Goal: Task Accomplishment & Management: Manage account settings

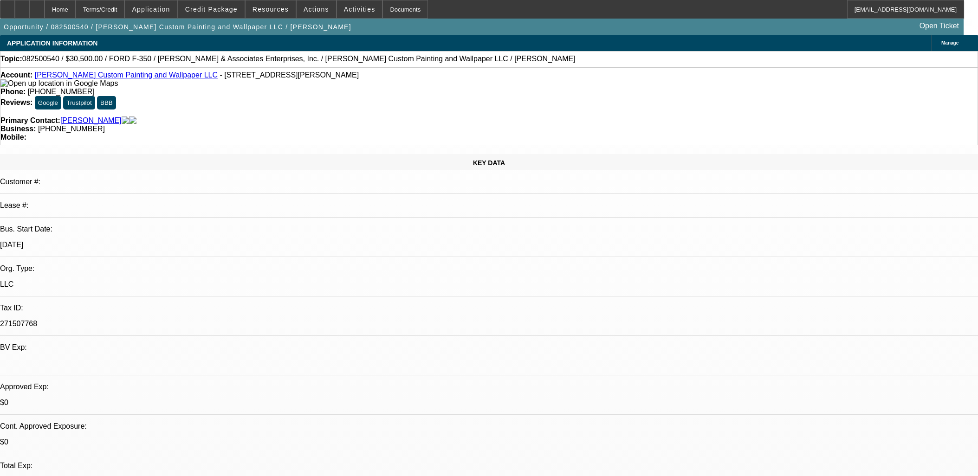
select select "0"
select select "2"
select select "0.1"
select select "4"
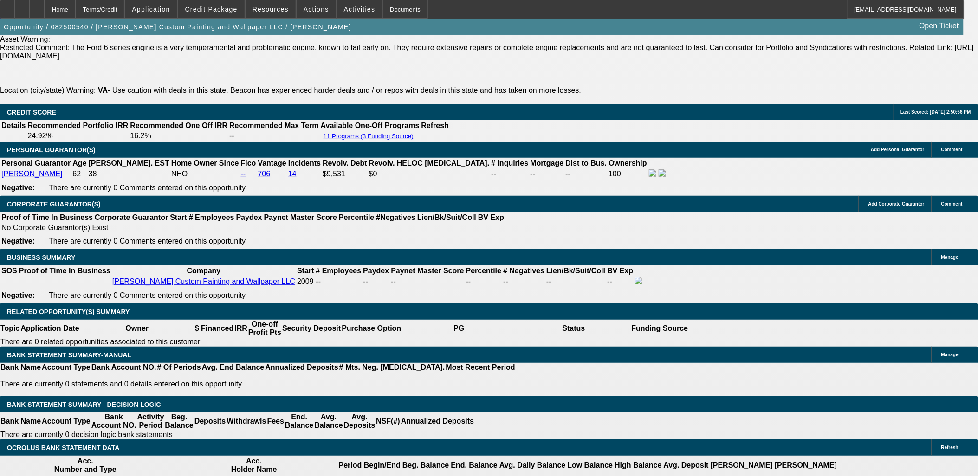
scroll to position [1392, 0]
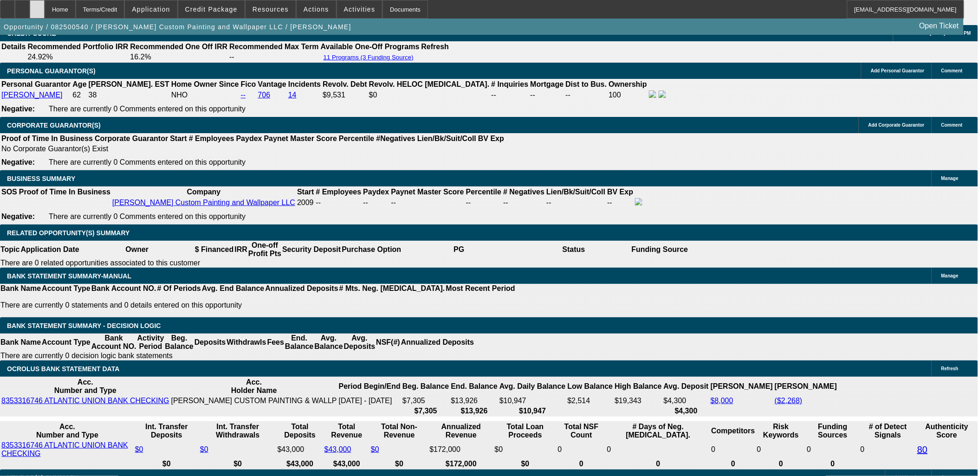
click at [37, 6] on icon at bounding box center [37, 6] width 0 height 0
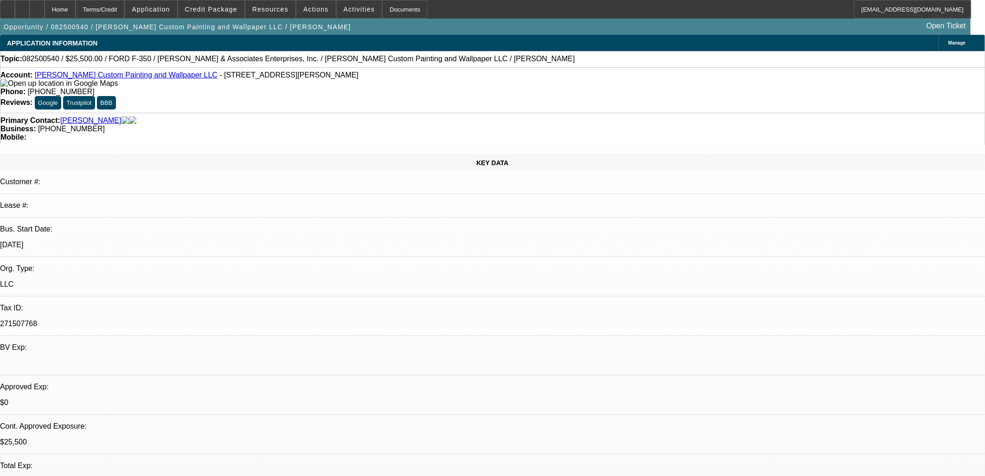
select select "0"
select select "2"
select select "0.1"
select select "4"
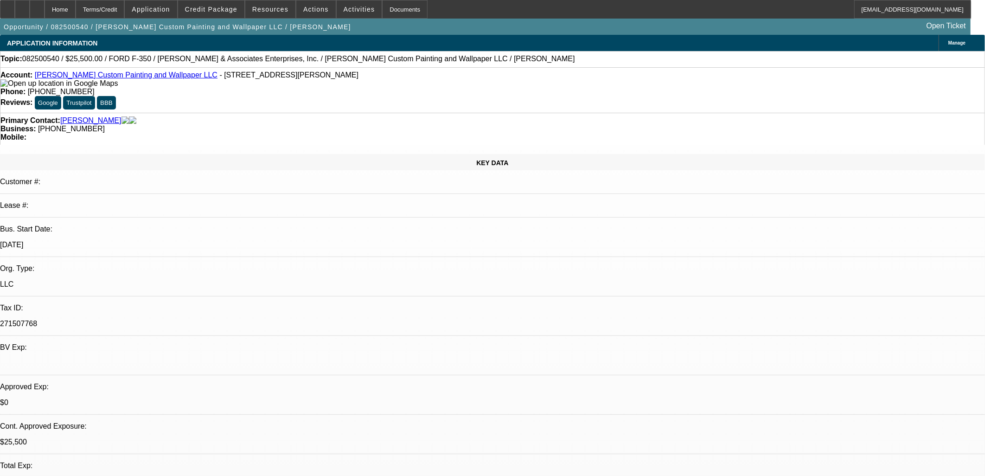
select select "0"
select select "2"
select select "0.1"
select select "4"
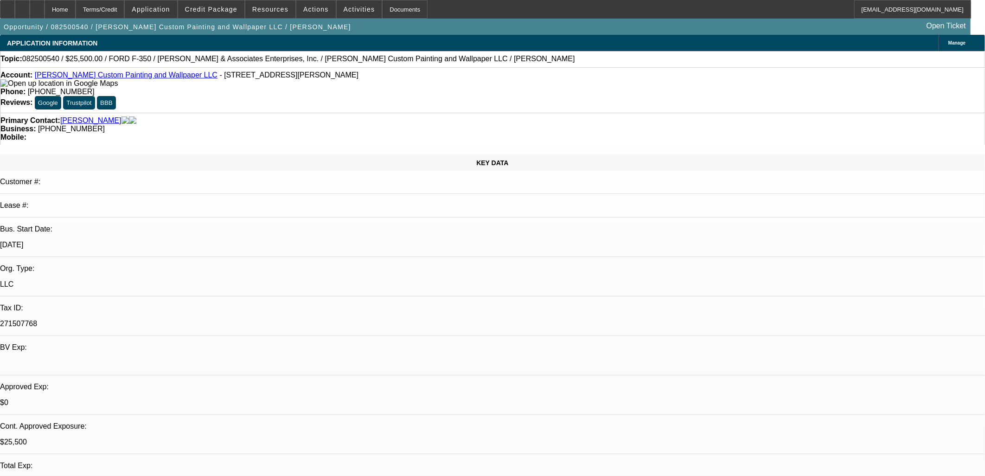
select select "0"
select select "2"
select select "0.1"
select select "4"
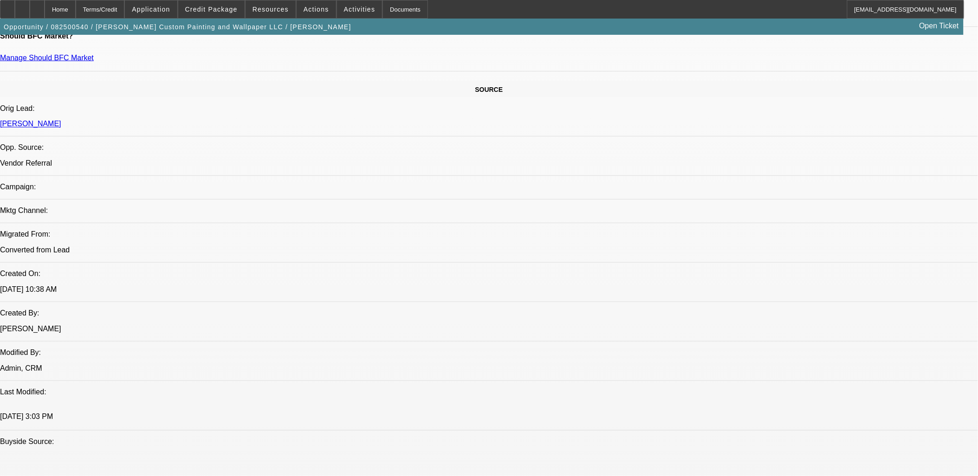
scroll to position [309, 0]
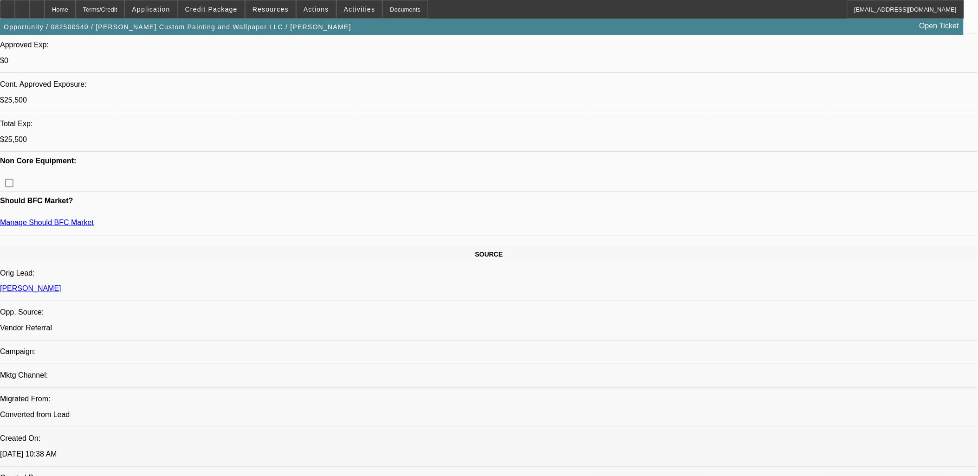
scroll to position [257, 0]
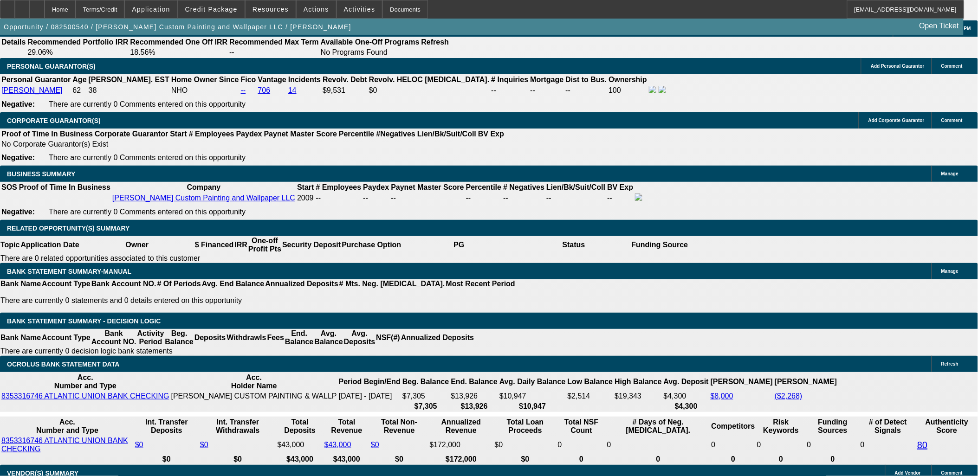
scroll to position [1340, 0]
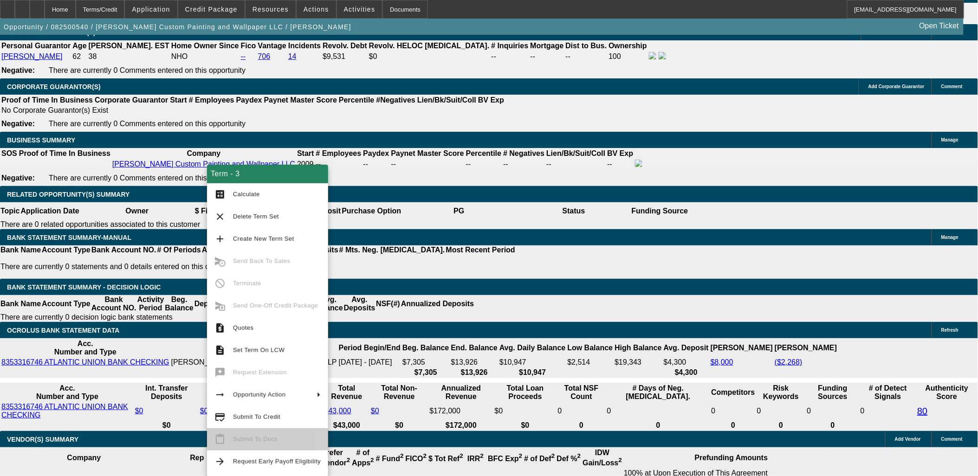
scroll to position [1495, 0]
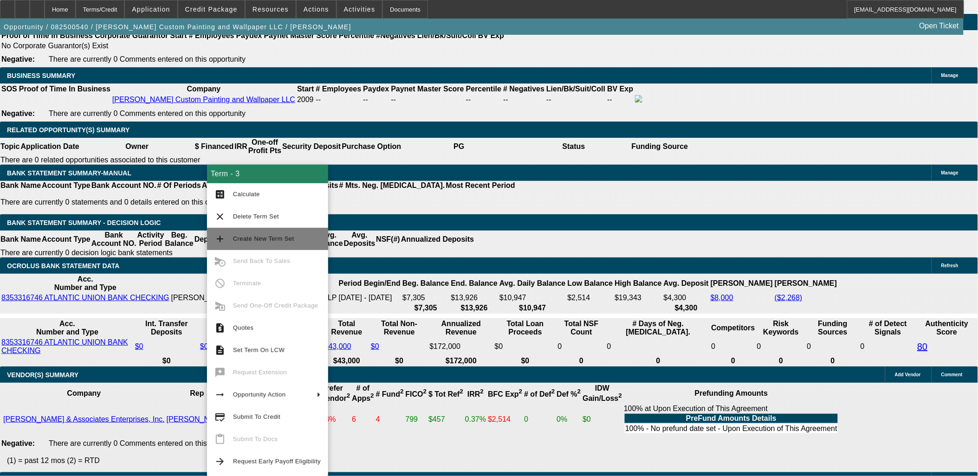
click at [264, 243] on span "Create New Term Set" at bounding box center [277, 238] width 88 height 11
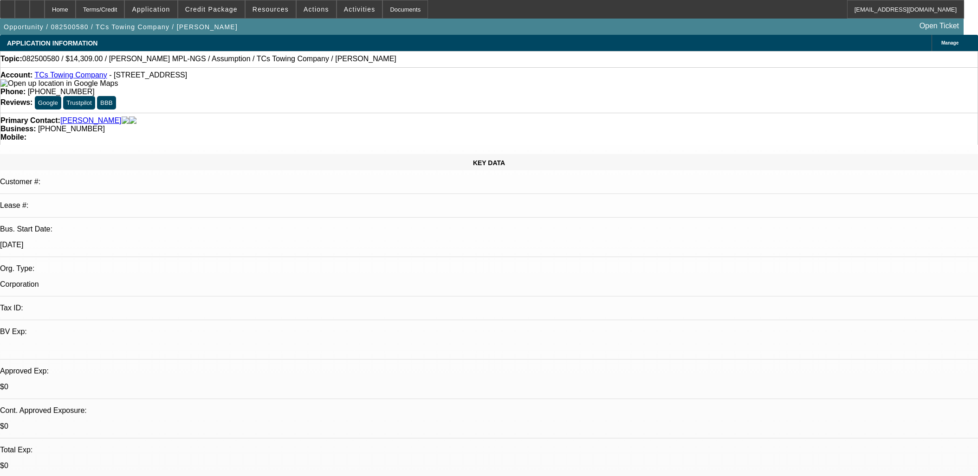
select select "0"
select select "2"
select select "0.1"
select select "4"
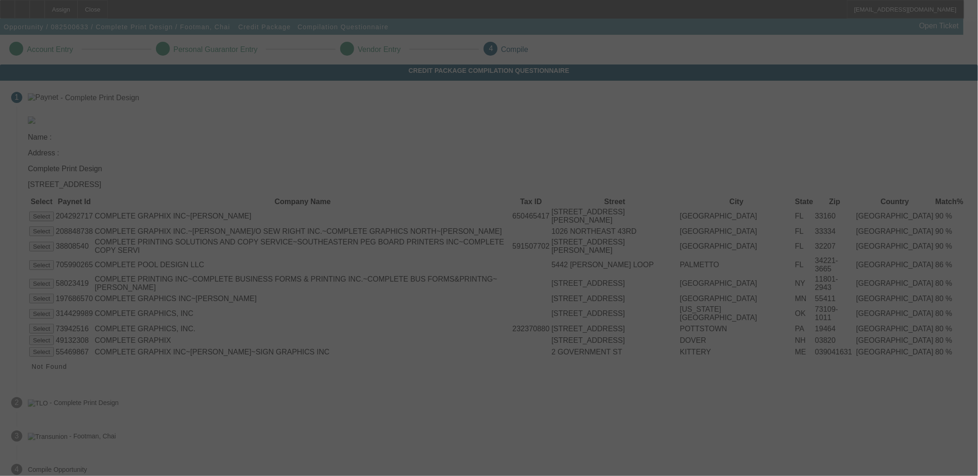
click at [618, 203] on div at bounding box center [489, 238] width 978 height 476
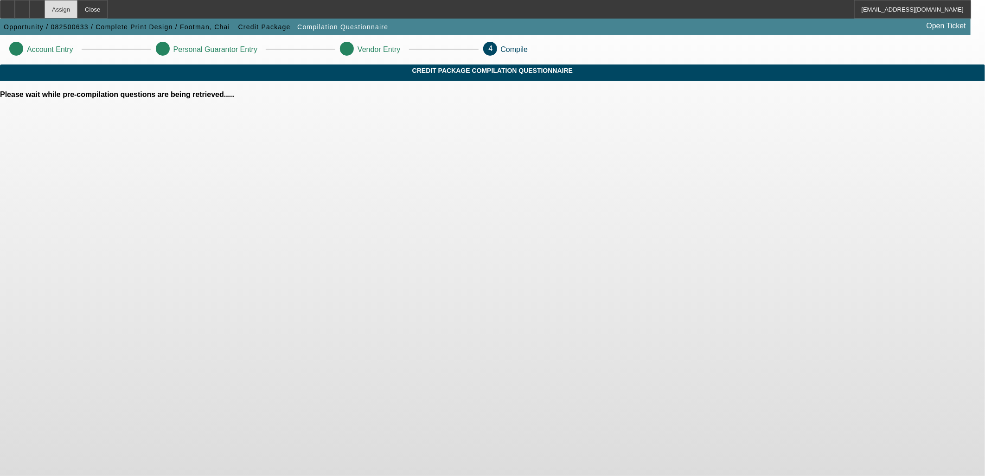
click at [77, 10] on div "Assign" at bounding box center [61, 9] width 33 height 19
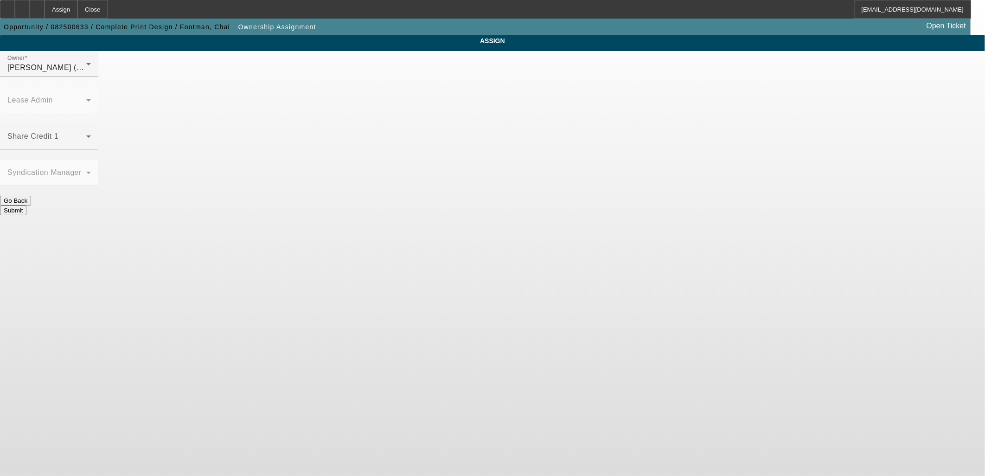
click at [26, 206] on button "Submit" at bounding box center [13, 211] width 26 height 10
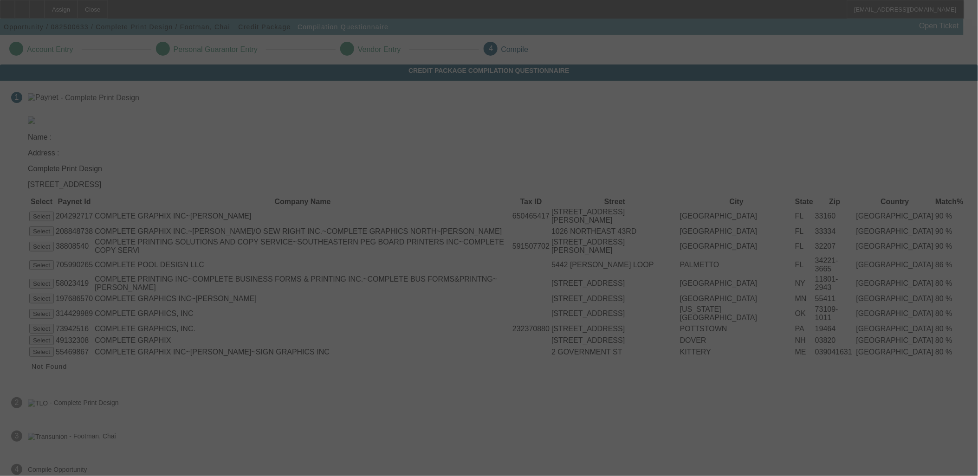
click at [466, 271] on div at bounding box center [489, 238] width 978 height 476
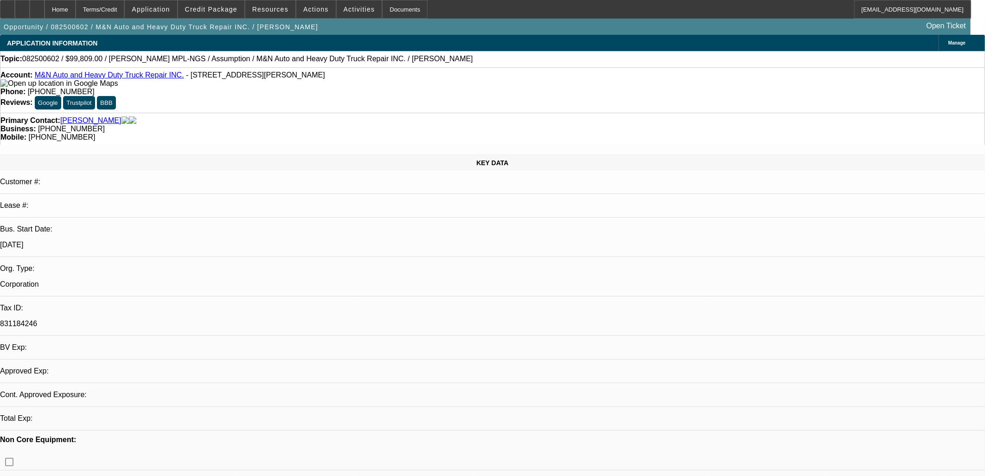
select select "0"
select select "2"
select select "0.1"
select select "4"
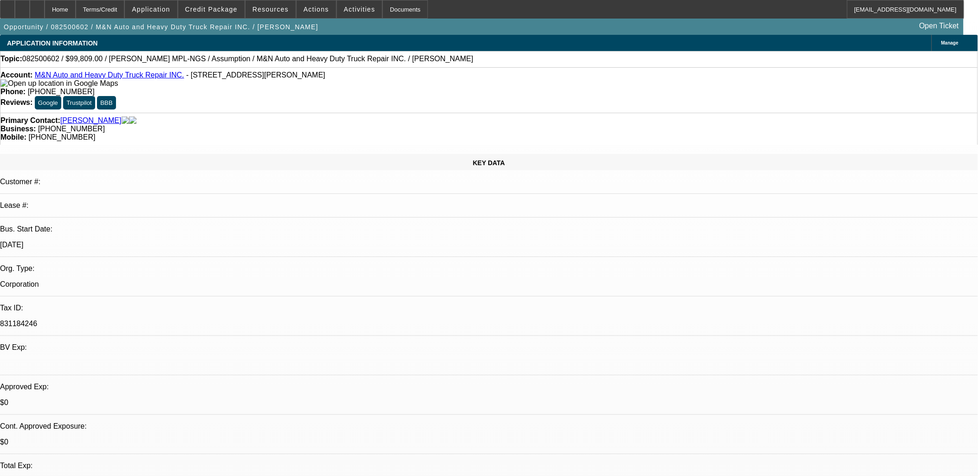
click at [359, 11] on span at bounding box center [359, 9] width 45 height 22
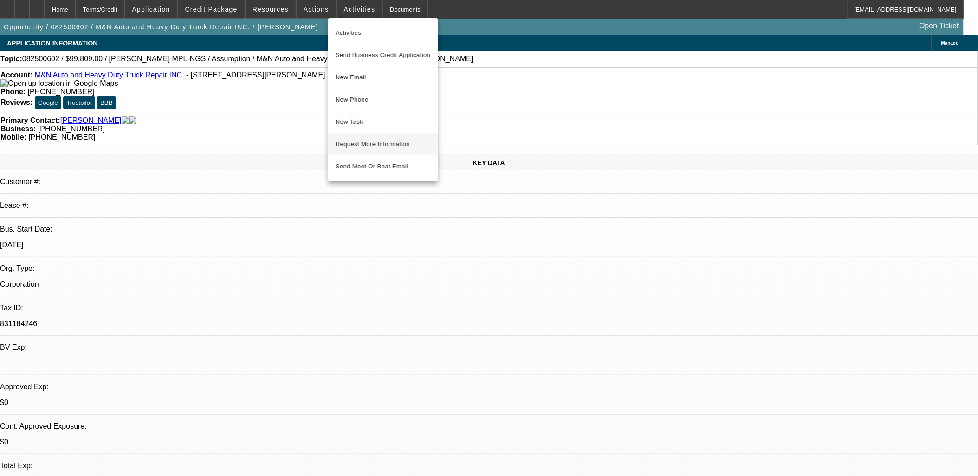
click at [384, 141] on span "Request More Information" at bounding box center [382, 144] width 95 height 11
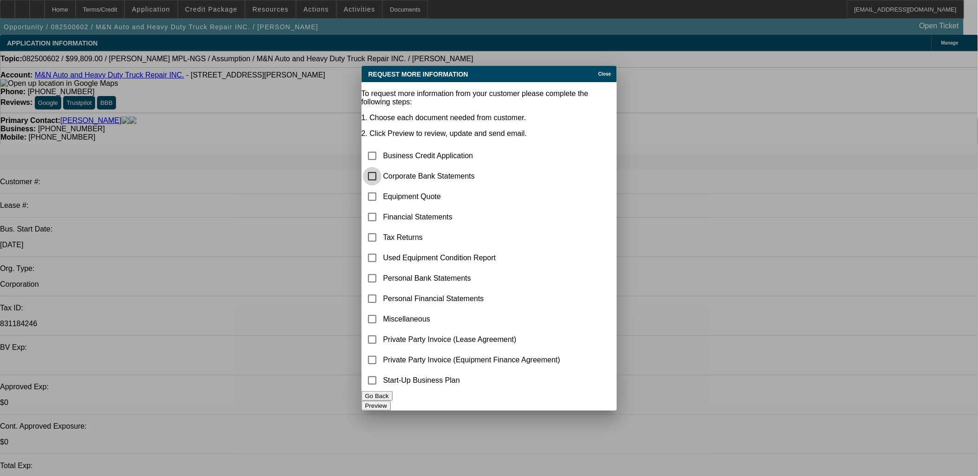
click at [381, 167] on input "checkbox" at bounding box center [372, 176] width 19 height 19
checkbox input "true"
click at [391, 401] on button "Preview" at bounding box center [375, 406] width 29 height 10
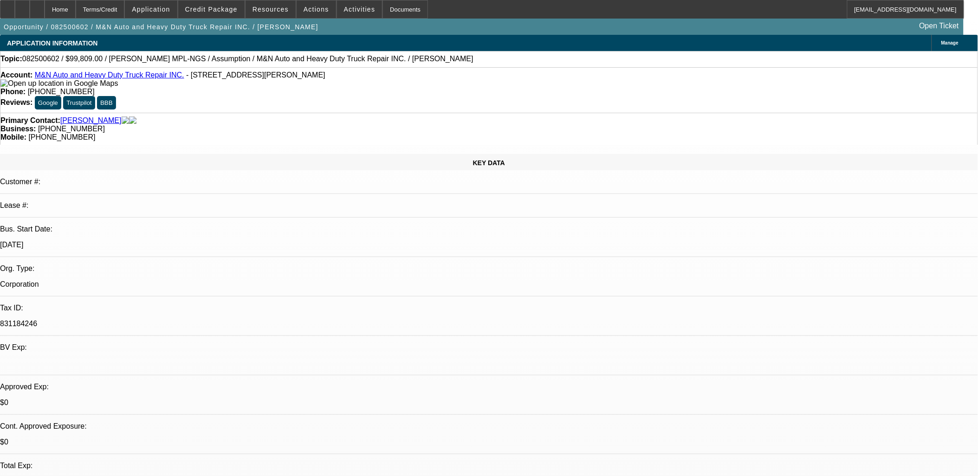
drag, startPoint x: 369, startPoint y: 197, endPoint x: 329, endPoint y: 174, distance: 45.9
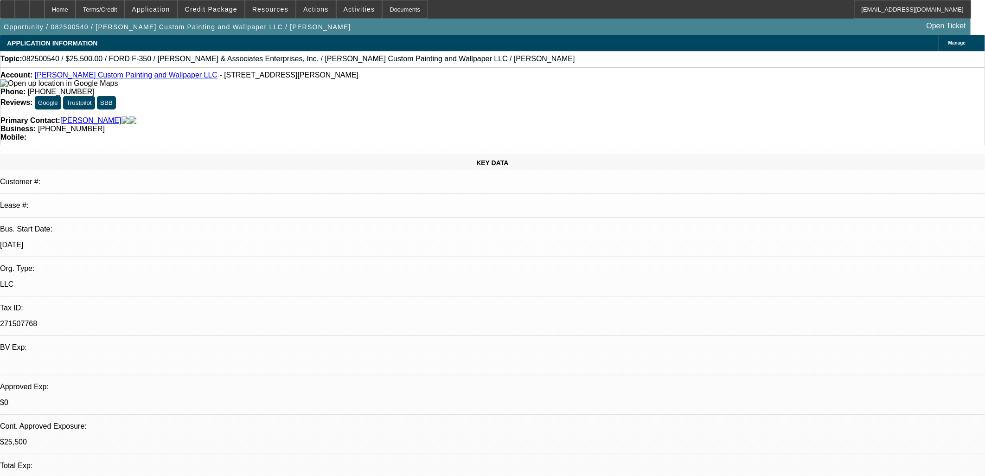
select select "0"
select select "2"
select select "0.1"
select select "4"
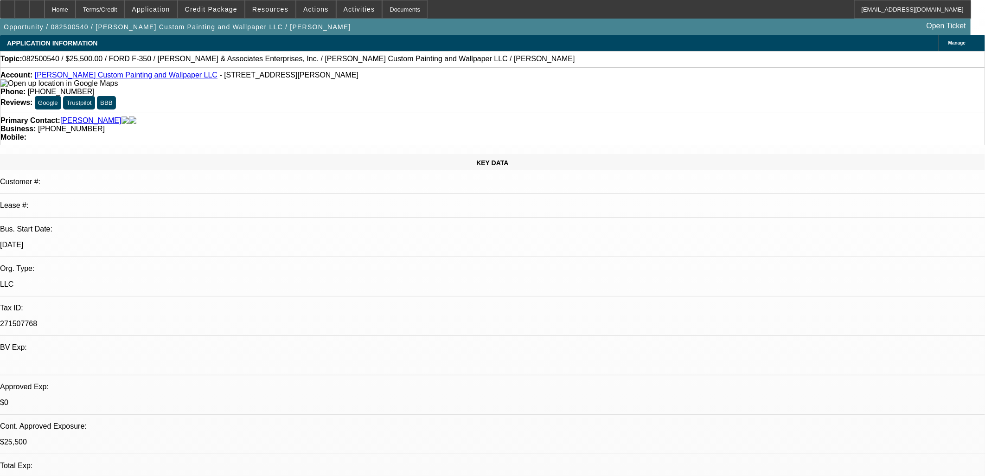
select select "0"
select select "2"
select select "0.1"
select select "4"
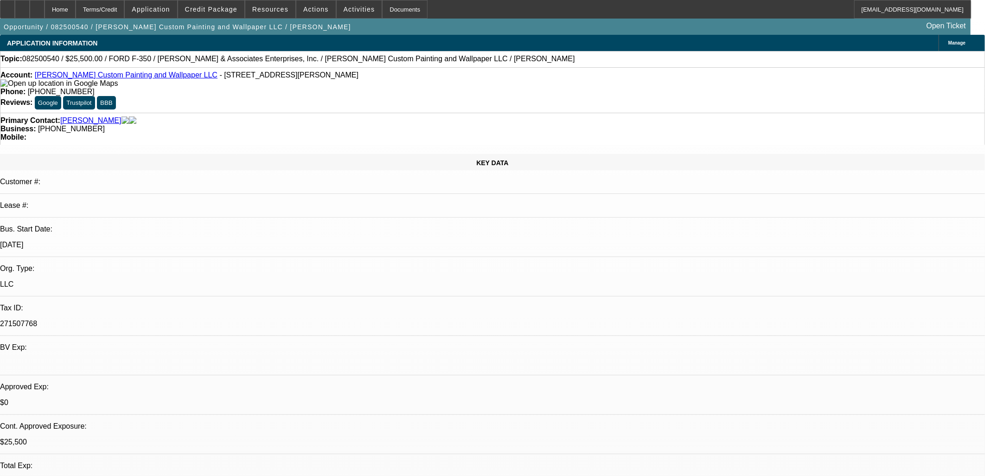
select select "0"
select select "2"
select select "0.1"
select select "4"
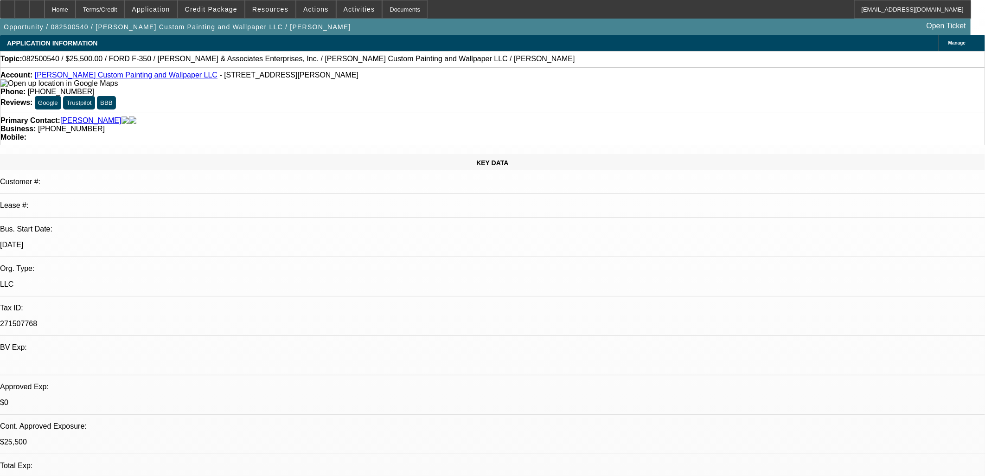
select select "0"
select select "2"
select select "0.1"
select select "4"
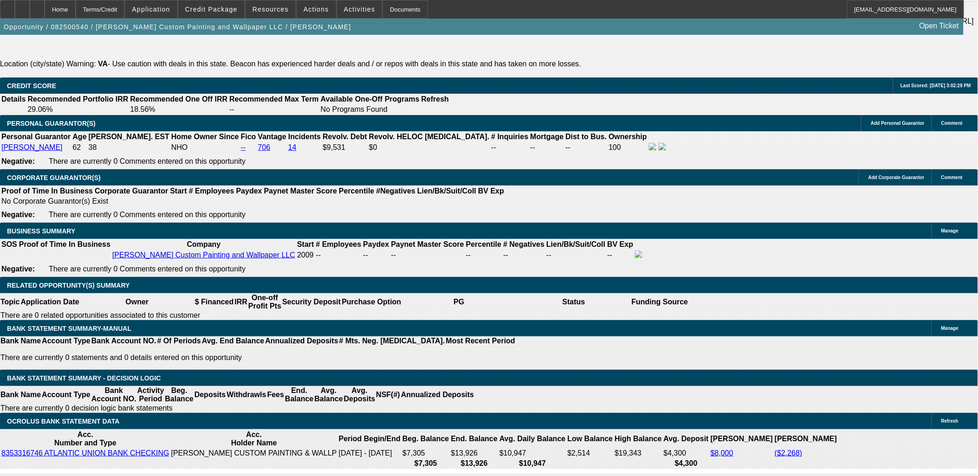
scroll to position [1443, 0]
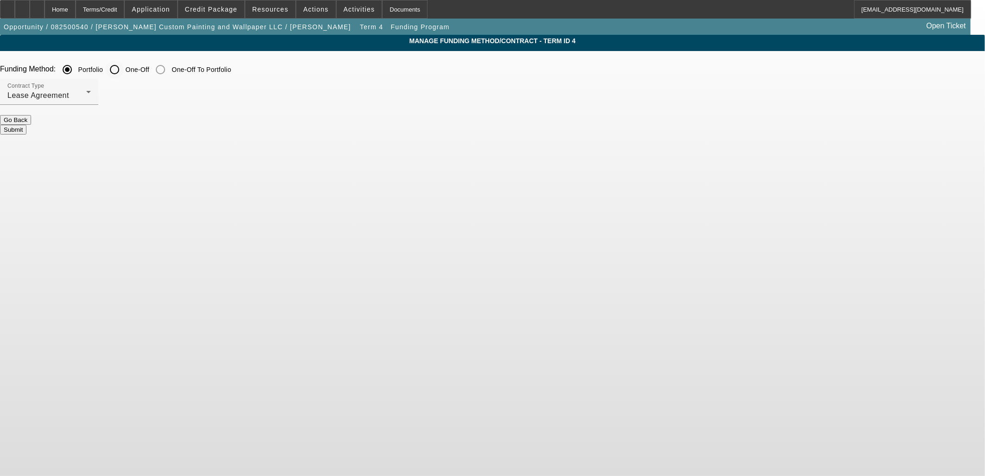
click at [124, 70] on input "One-Off" at bounding box center [114, 69] width 19 height 19
radio input "true"
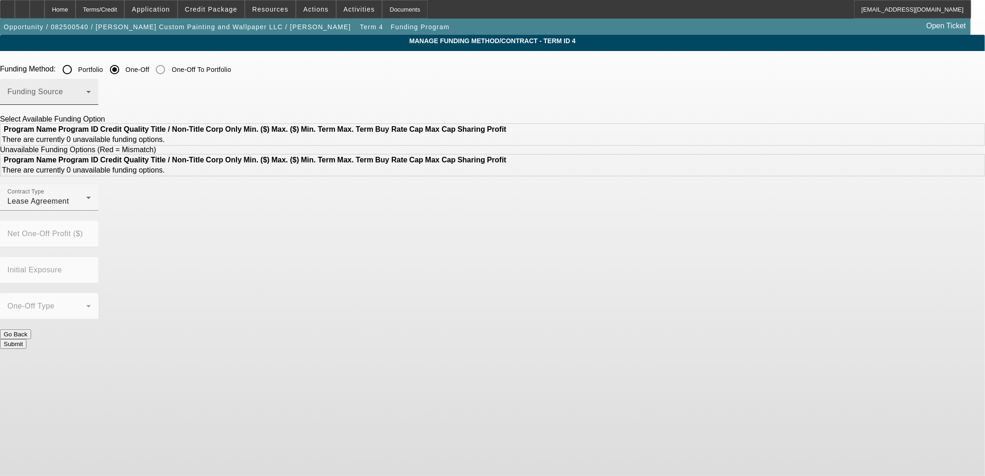
click at [86, 96] on span at bounding box center [46, 95] width 79 height 11
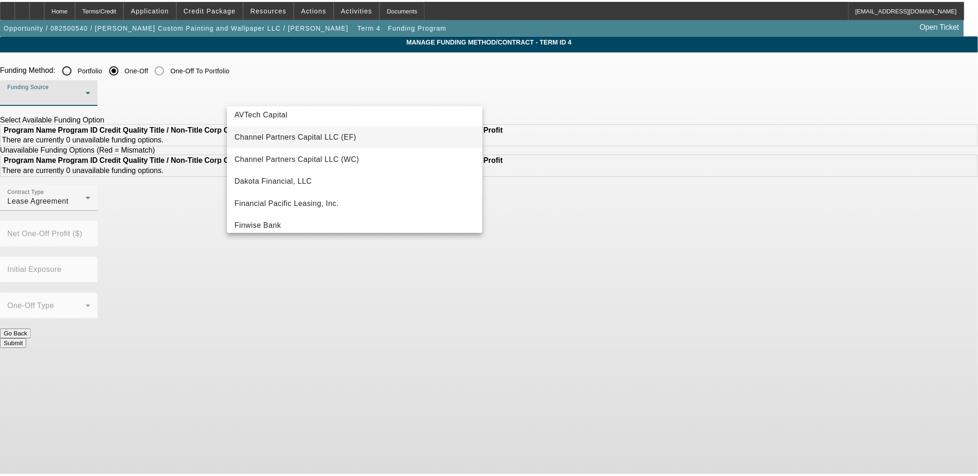
scroll to position [51, 0]
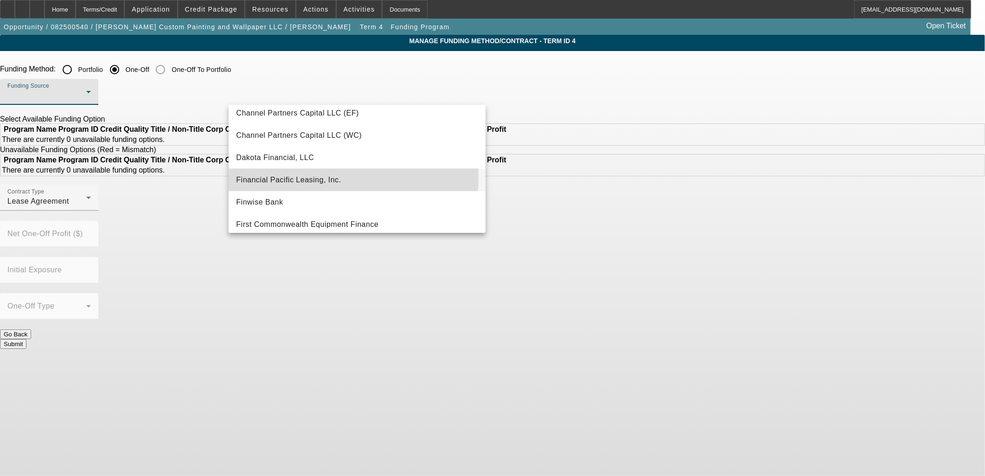
click at [315, 177] on span "Financial Pacific Leasing, Inc." at bounding box center [288, 179] width 105 height 11
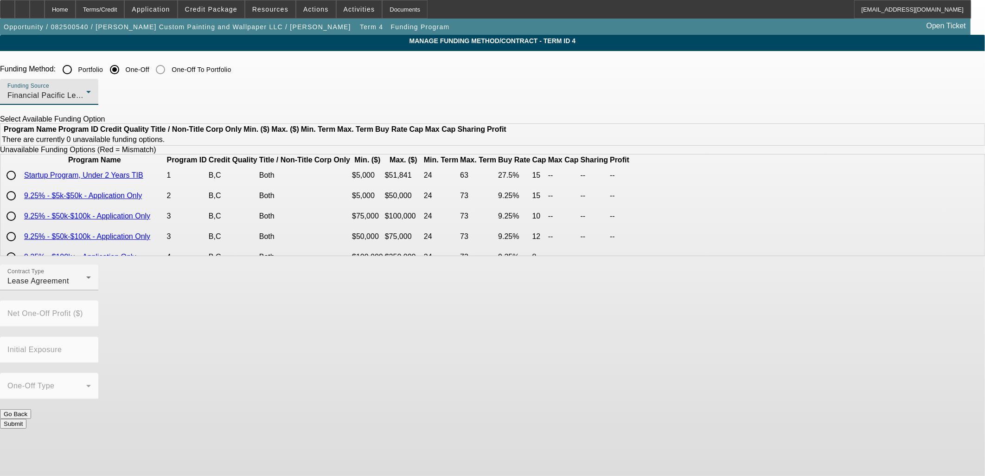
click at [297, 406] on form "Funding Method: Portfolio One-Off One-Off To Portfolio Funding Source Financial…" at bounding box center [492, 248] width 985 height 377
click at [31, 409] on button "Go Back" at bounding box center [15, 414] width 31 height 10
radio input "true"
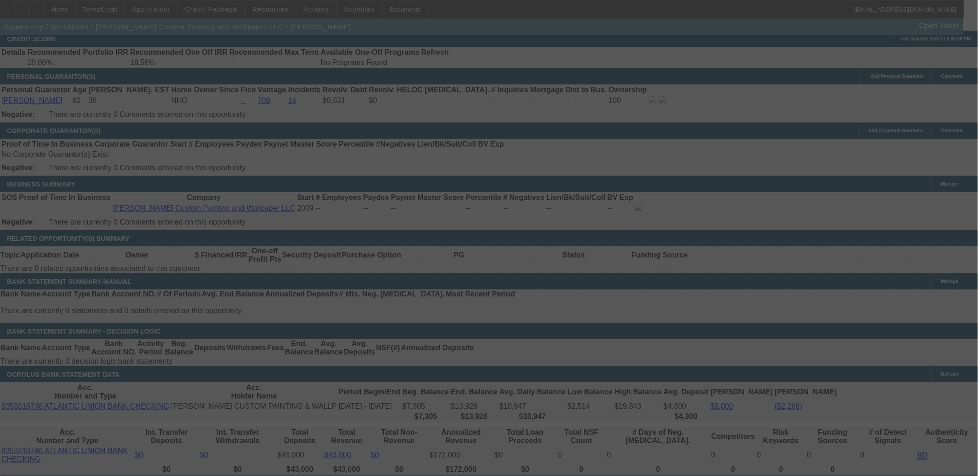
scroll to position [1496, 0]
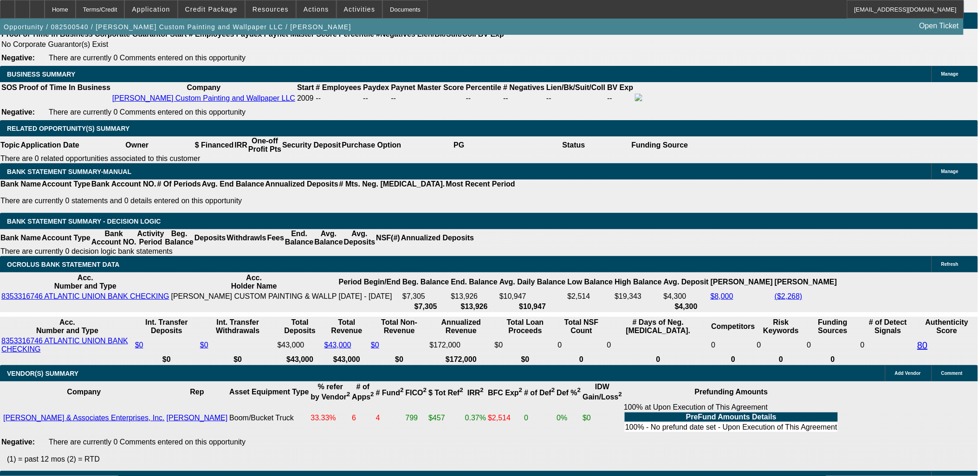
select select "0"
select select "2"
select select "0.1"
select select "4"
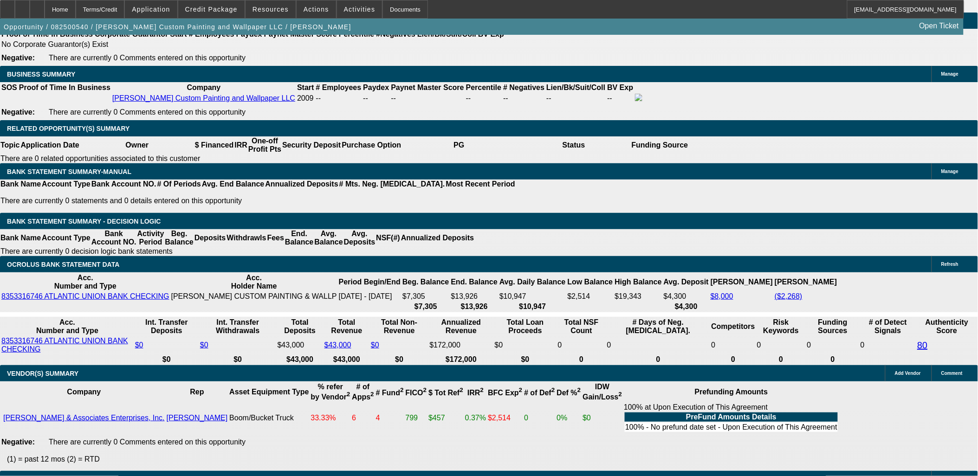
select select "0"
select select "2"
select select "0.1"
select select "4"
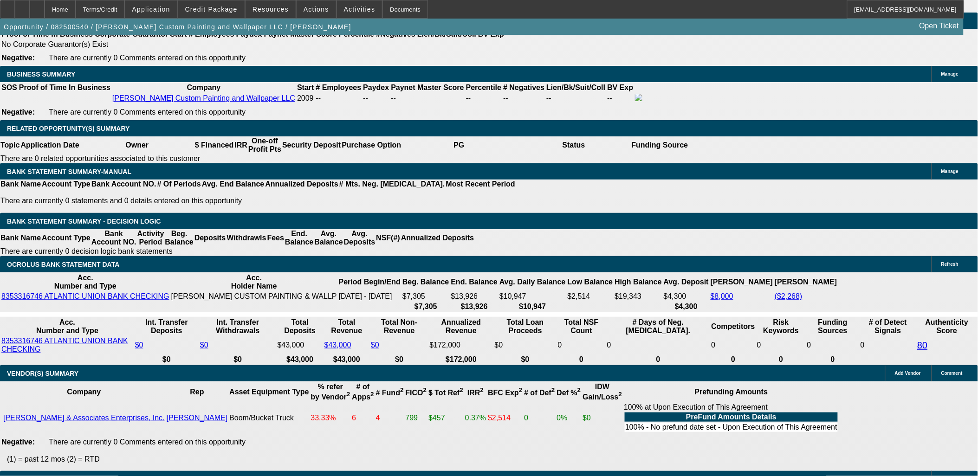
select select "0"
select select "2"
select select "0.1"
select select "4"
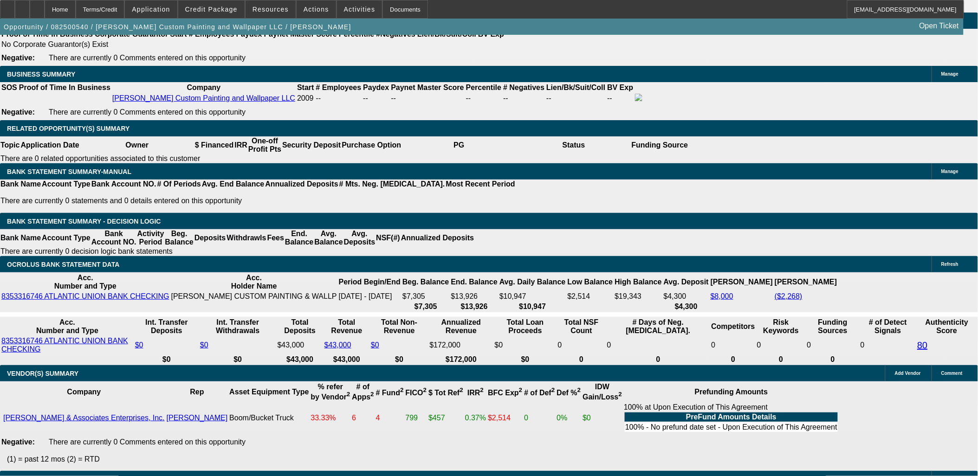
select select "0"
select select "2"
select select "0.1"
select select "4"
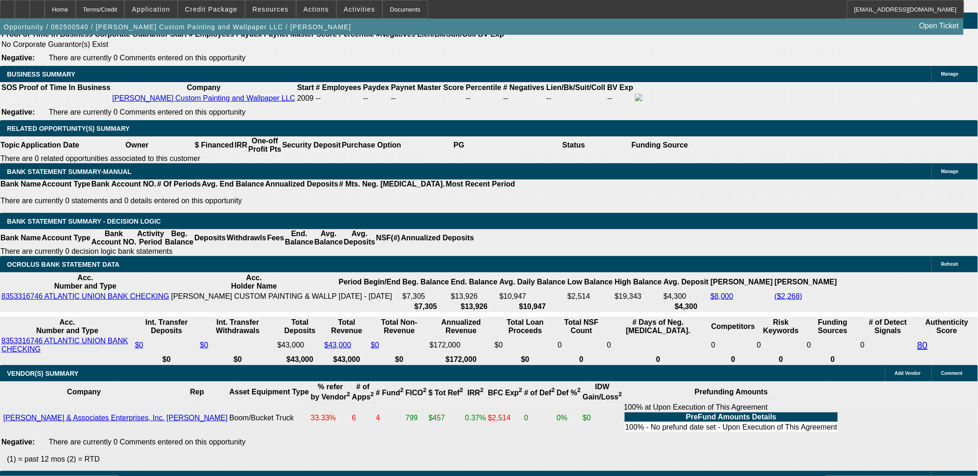
scroll to position [1485, 0]
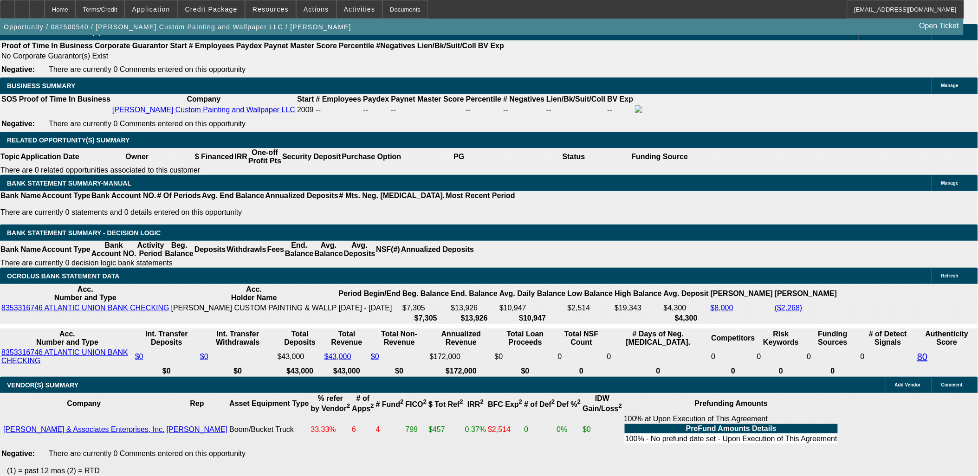
type input "UNKNOWN"
type input "24"
type input "$2,475.00"
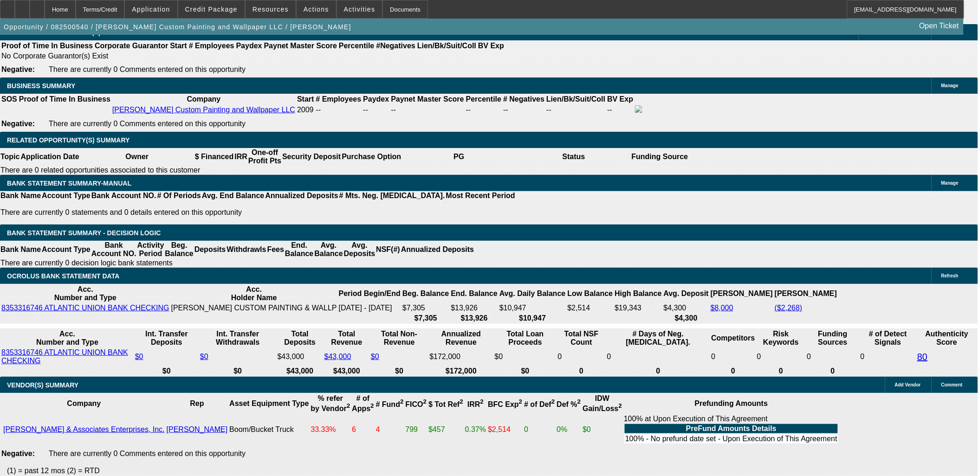
type input "$1,237.50"
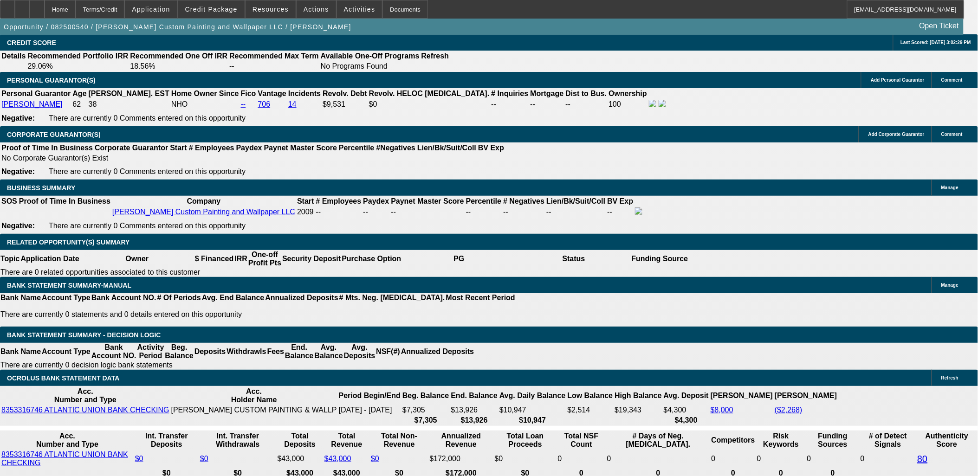
scroll to position [1381, 0]
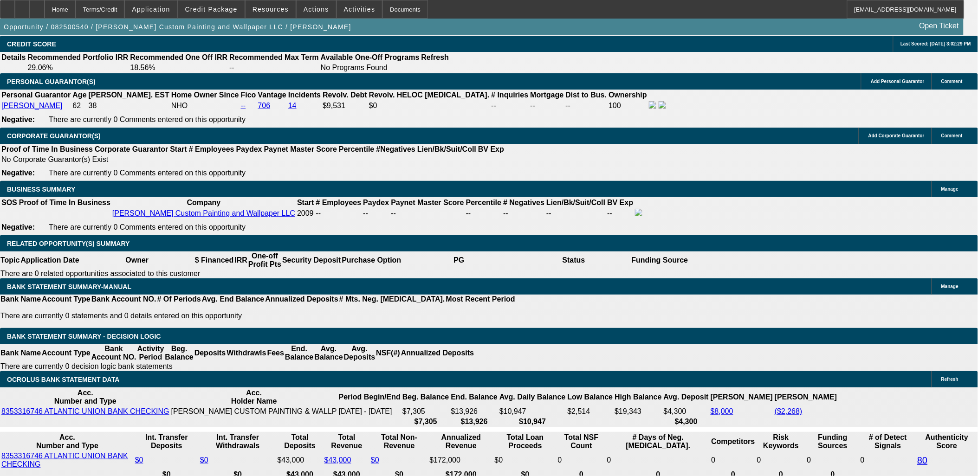
type input "24"
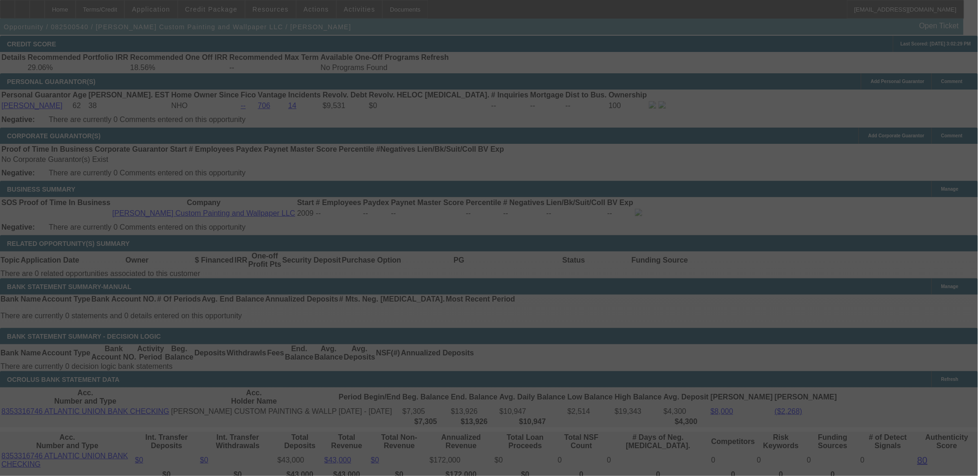
select select "0"
select select "2"
select select "0.1"
select select "4"
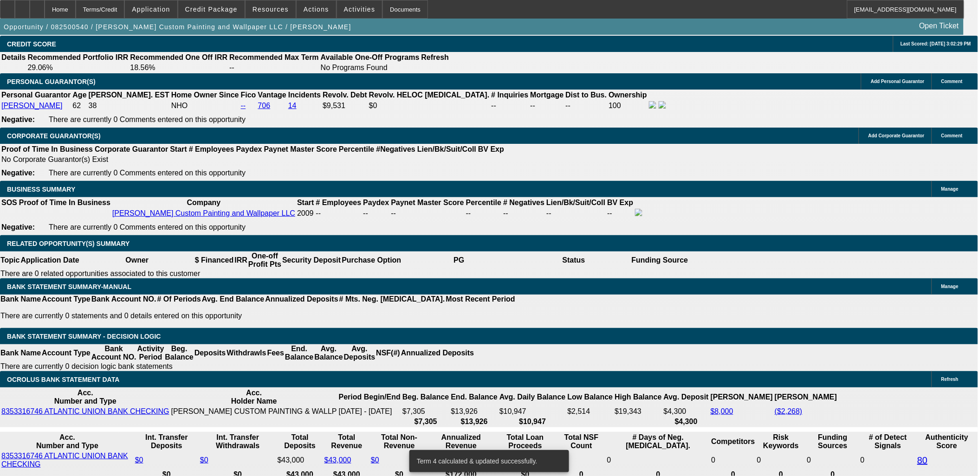
type input "$0.00"
type input "UNKNOWN"
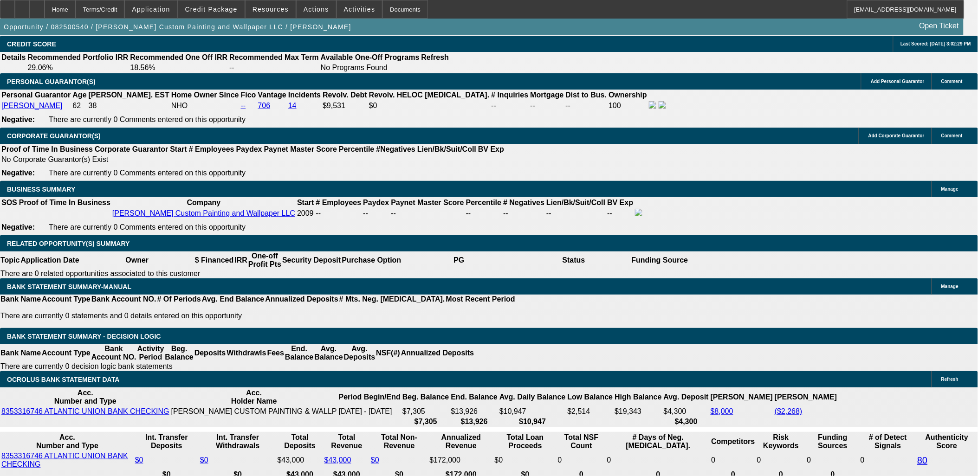
type input "$2,960.30"
type input "$1,480.15"
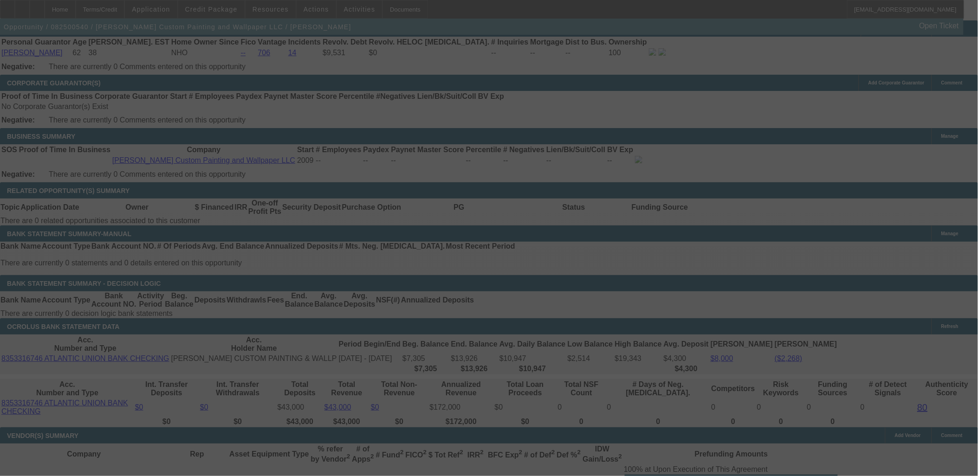
scroll to position [1433, 0]
select select "0"
select select "2"
select select "0.1"
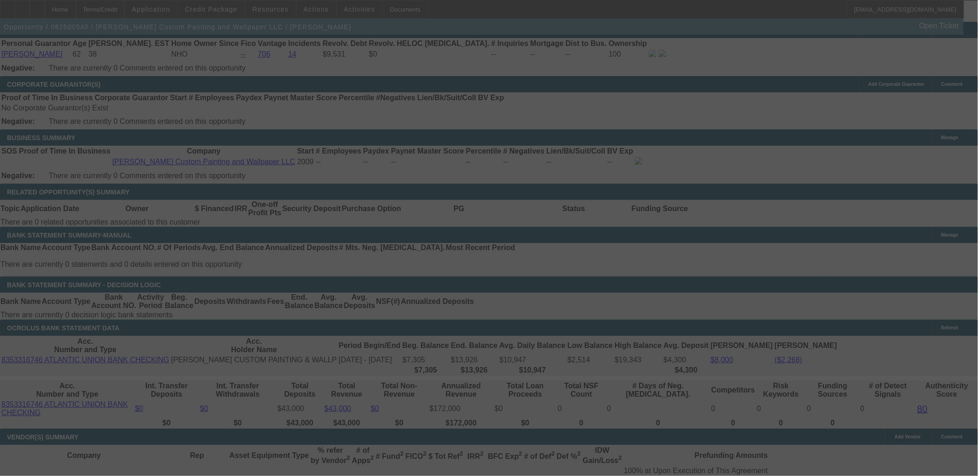
select select "4"
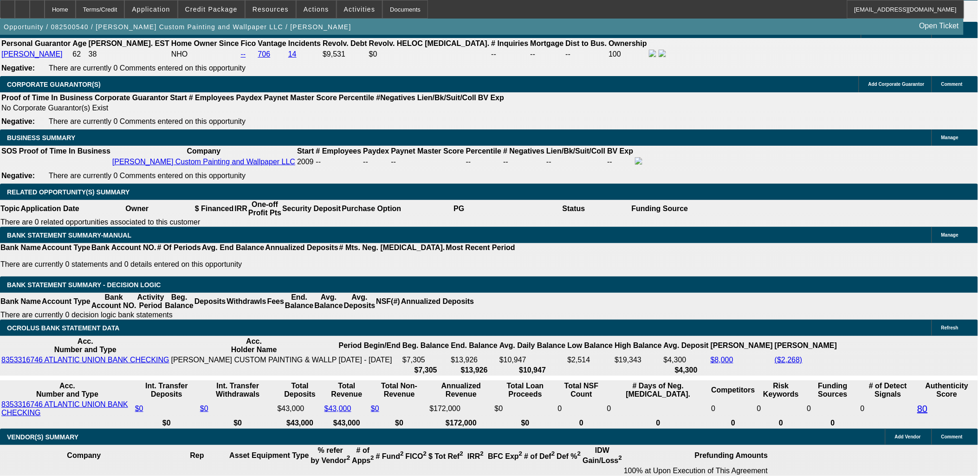
select select "3"
type input "UNKNOWN"
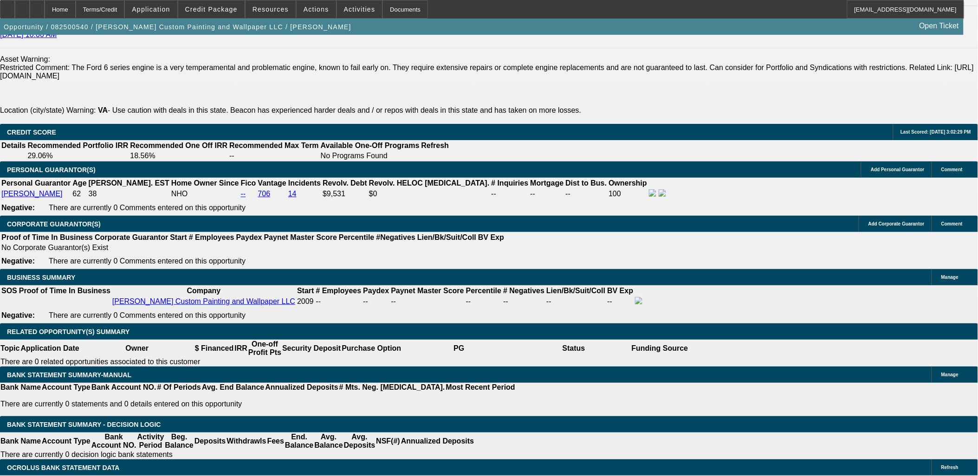
scroll to position [1278, 0]
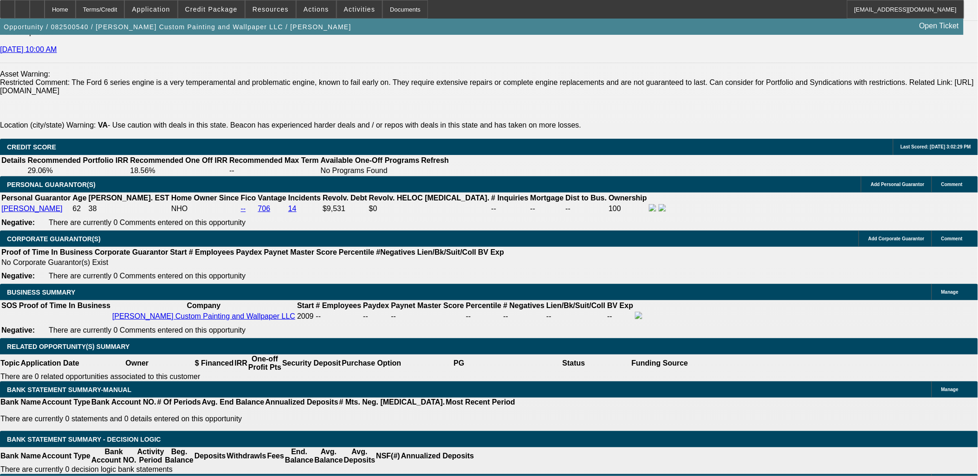
type input "$0.00"
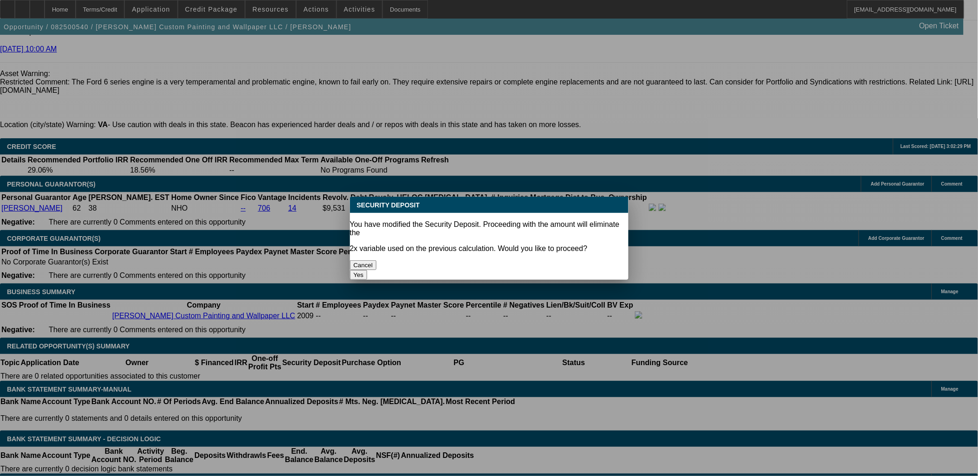
scroll to position [0, 0]
click at [367, 270] on button "Yes" at bounding box center [359, 275] width 18 height 10
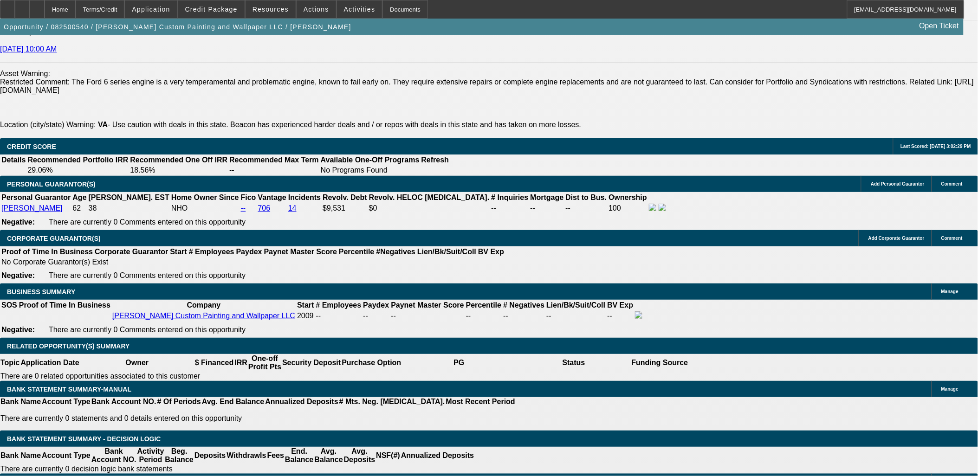
select select "0"
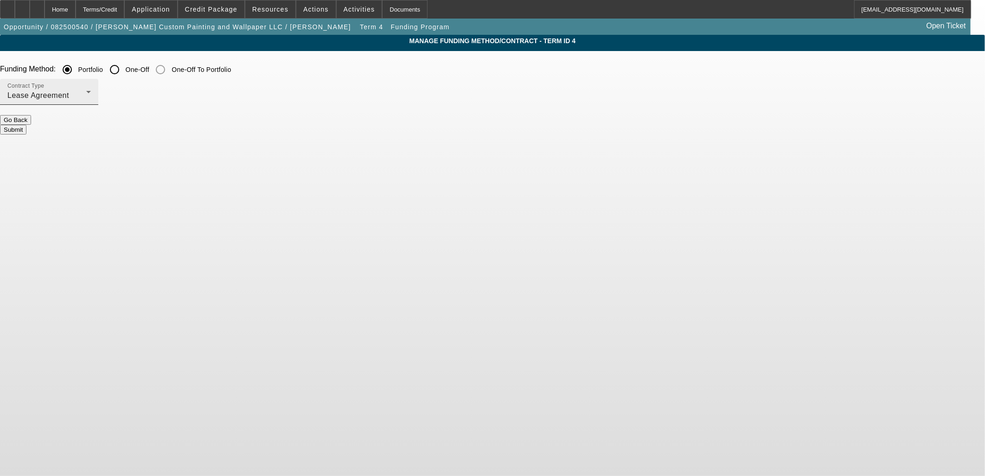
click at [86, 95] on div "Lease Agreement" at bounding box center [46, 95] width 79 height 11
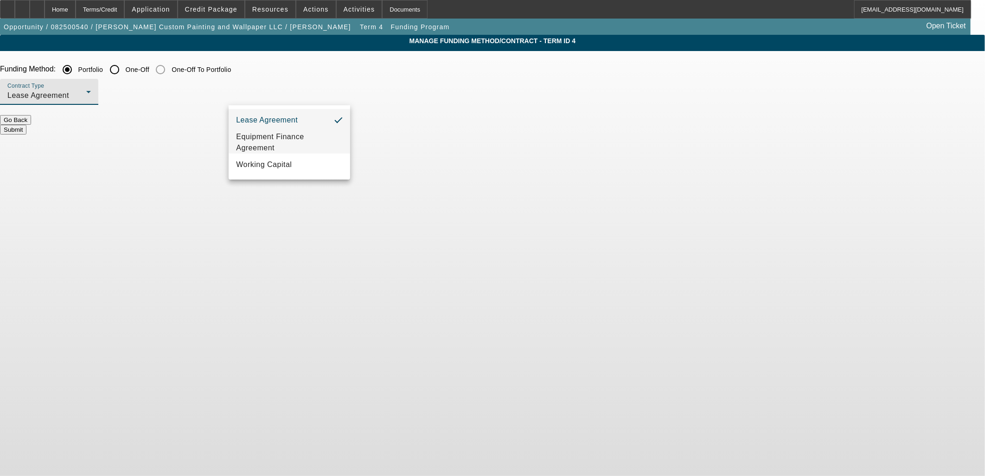
click at [279, 139] on span "Equipment Finance Agreement" at bounding box center [289, 142] width 107 height 22
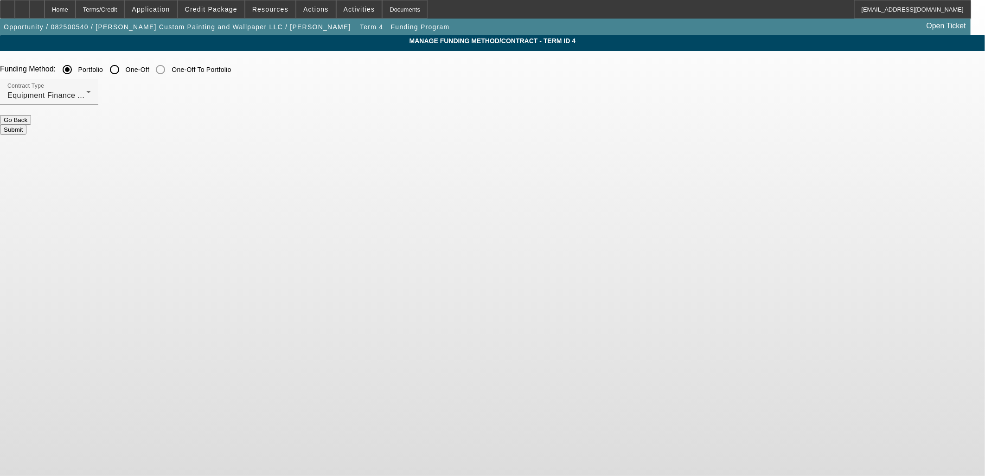
click at [385, 168] on div "Manage Funding Method/Contract - Term ID 4 Funding Method: Portfolio One-Off On…" at bounding box center [492, 104] width 985 height 139
click at [124, 72] on input "One-Off" at bounding box center [114, 69] width 19 height 19
radio input "true"
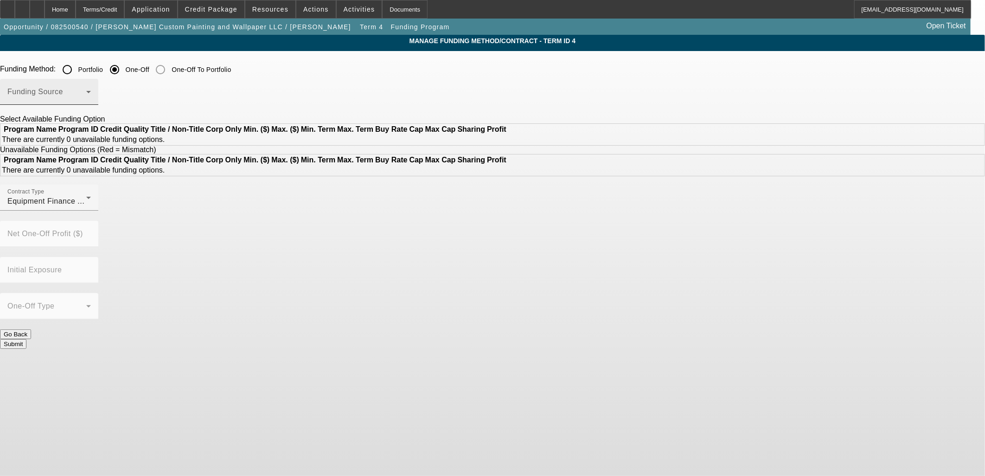
click at [86, 93] on span at bounding box center [46, 95] width 79 height 11
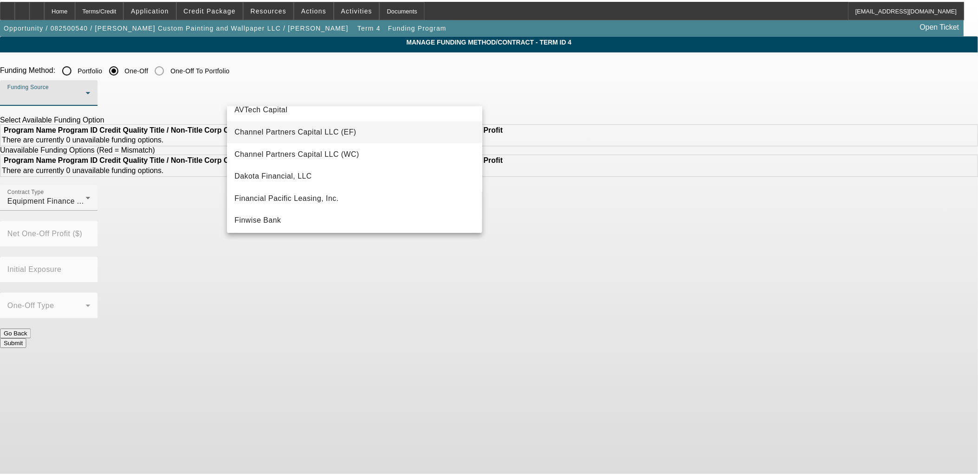
scroll to position [51, 0]
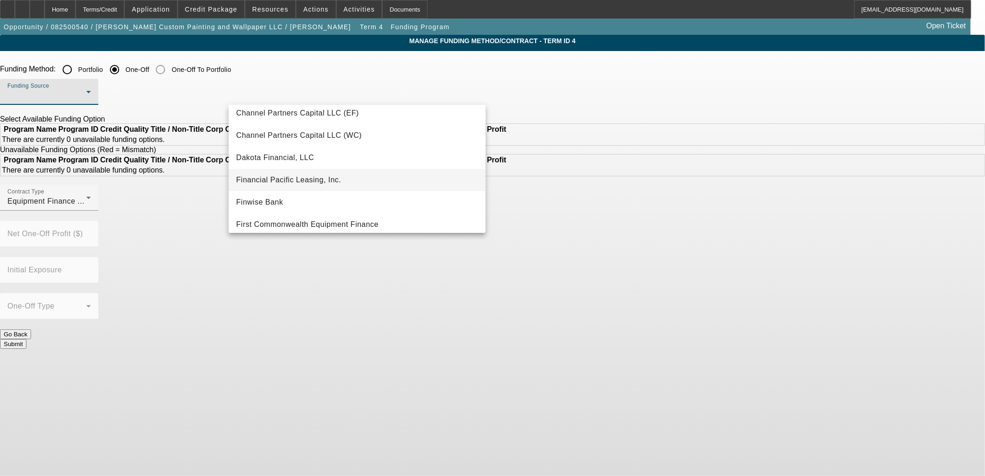
click at [312, 177] on span "Financial Pacific Leasing, Inc." at bounding box center [288, 179] width 105 height 11
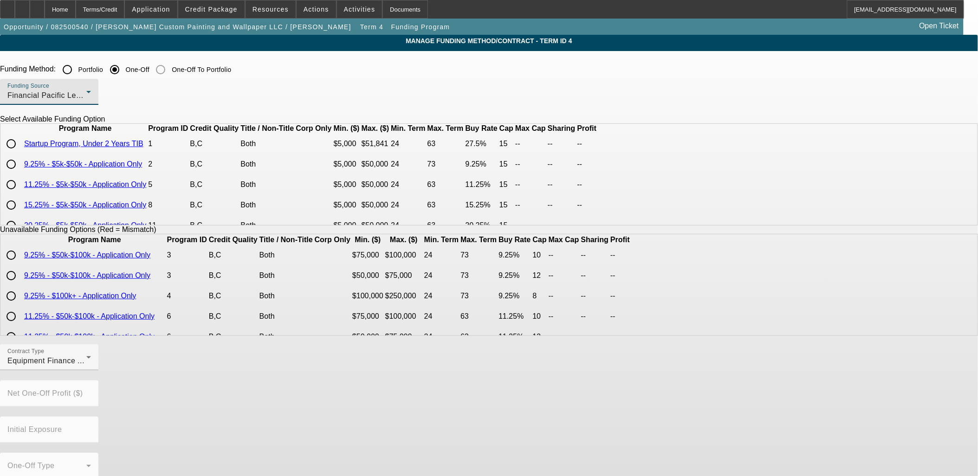
scroll to position [0, 0]
click at [20, 174] on input "radio" at bounding box center [11, 165] width 19 height 19
radio input "true"
click at [135, 215] on app-term-manage-funding "Manage Funding Method/Contract - Term ID 4 Funding Method: Portfolio One-Off On…" at bounding box center [489, 348] width 978 height 627
click at [20, 195] on input "radio" at bounding box center [11, 185] width 19 height 19
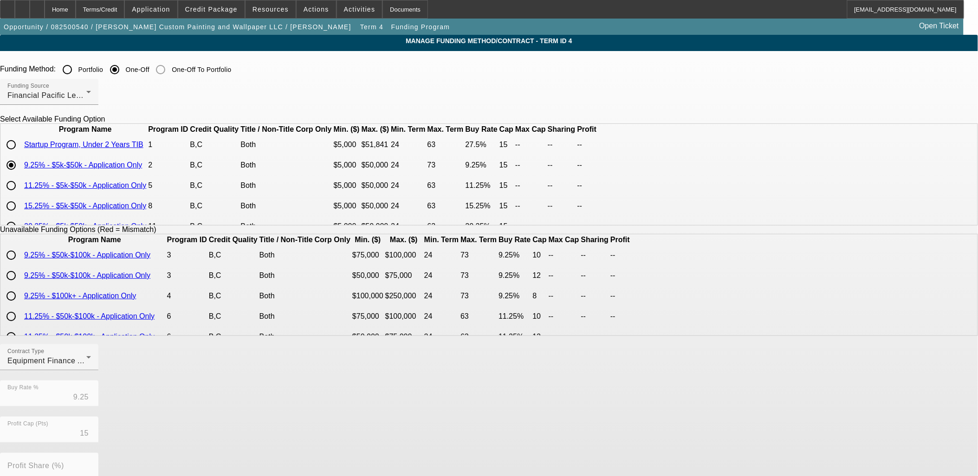
radio input "true"
type input "11.25"
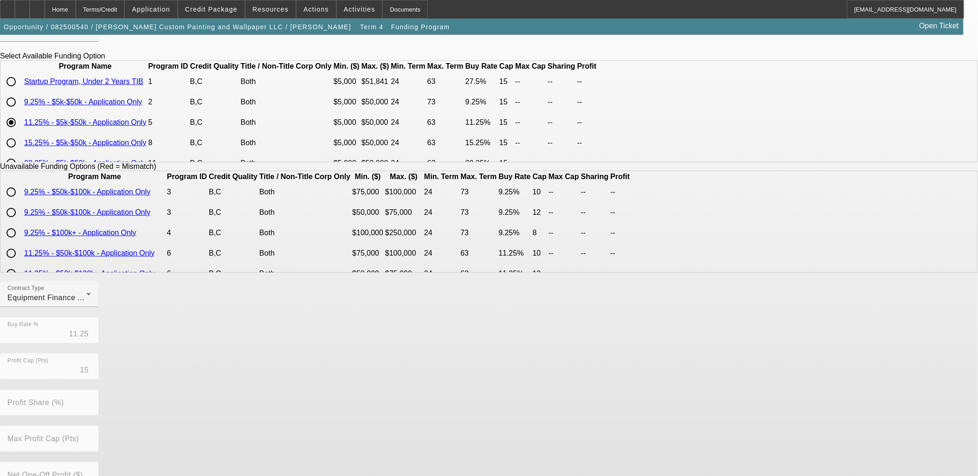
scroll to position [154, 0]
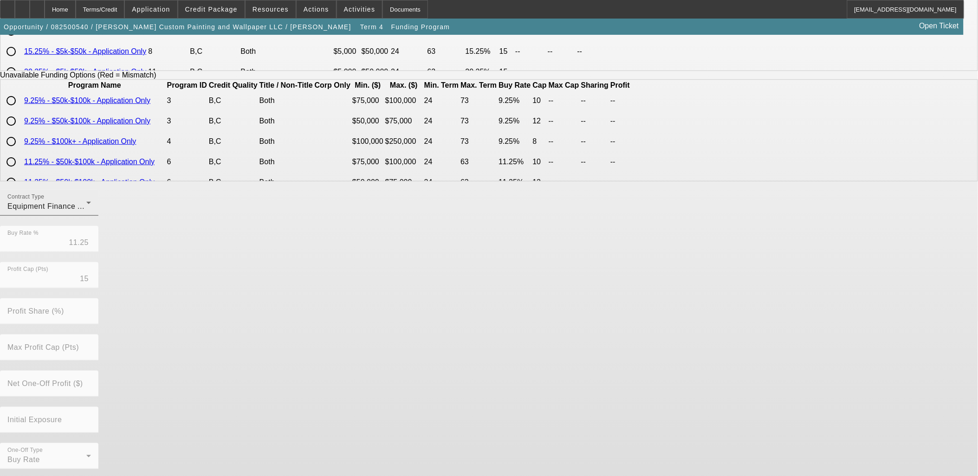
click at [116, 210] on span "Equipment Finance Agreement" at bounding box center [61, 206] width 108 height 8
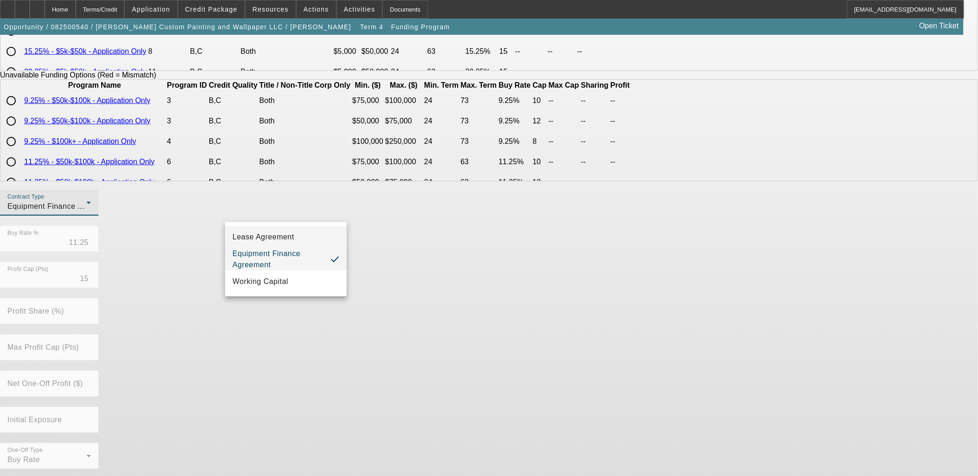
click at [281, 239] on span "Lease Agreement" at bounding box center [263, 237] width 62 height 11
click at [474, 333] on div "Contract Type Lease Agreement Buy Rate % 11.25 Profit Cap (Pts) 15 Profit Share…" at bounding box center [489, 335] width 978 height 290
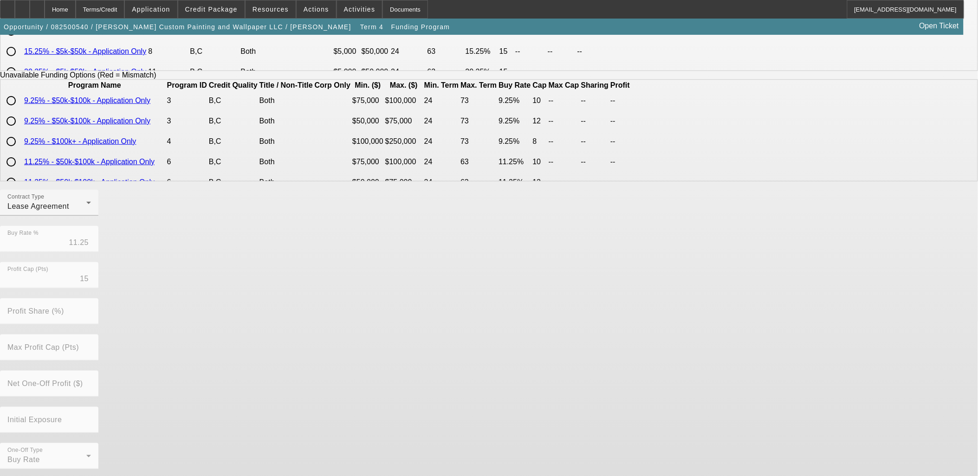
scroll to position [155, 0]
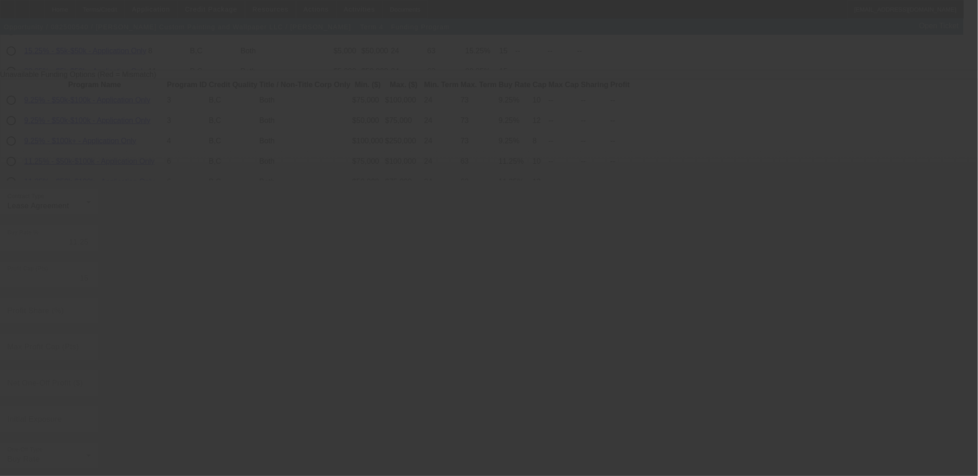
radio input "true"
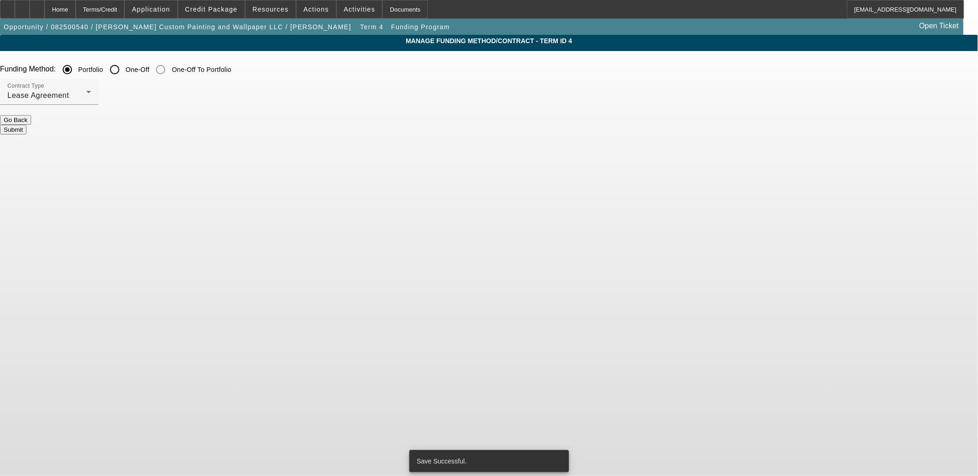
scroll to position [0, 0]
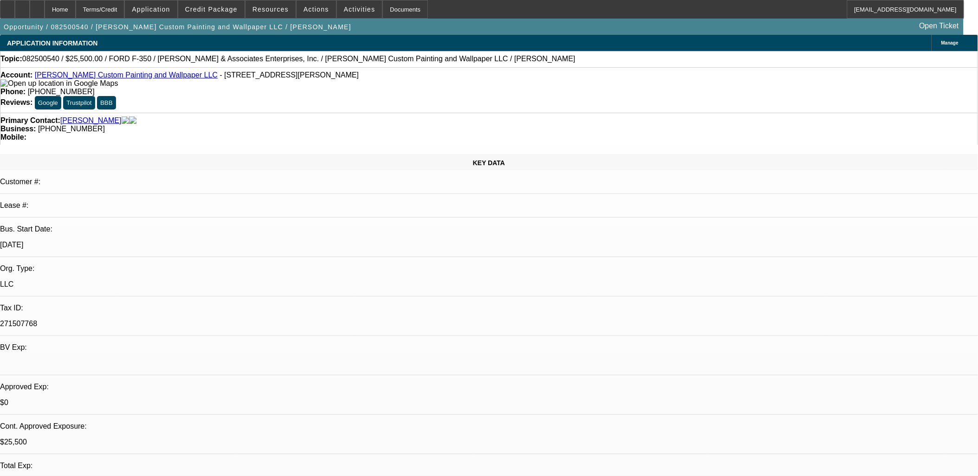
select select "0"
select select "3"
select select "0.1"
select select "4"
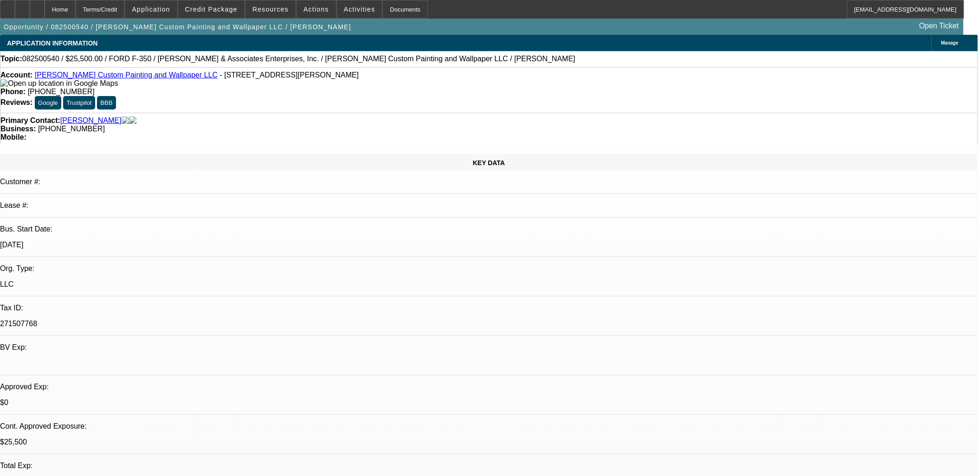
select select "0"
select select "2"
select select "0.1"
select select "4"
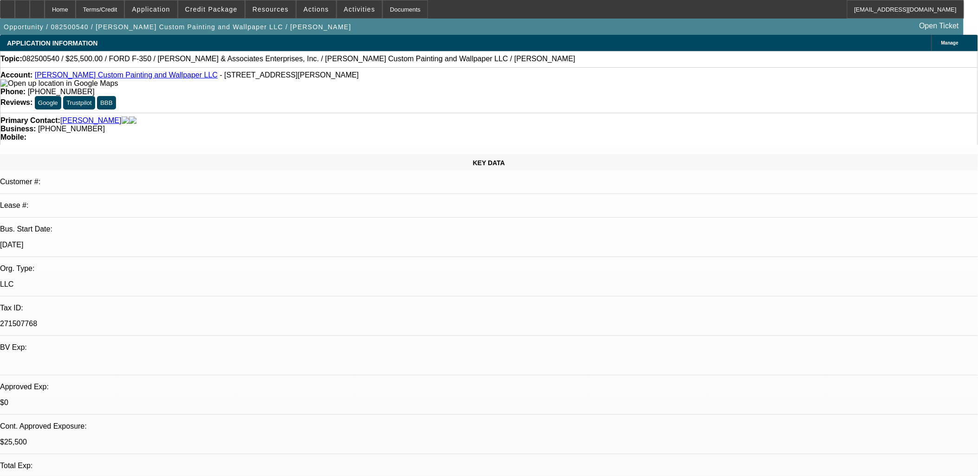
select select "0"
select select "2"
select select "0.1"
select select "4"
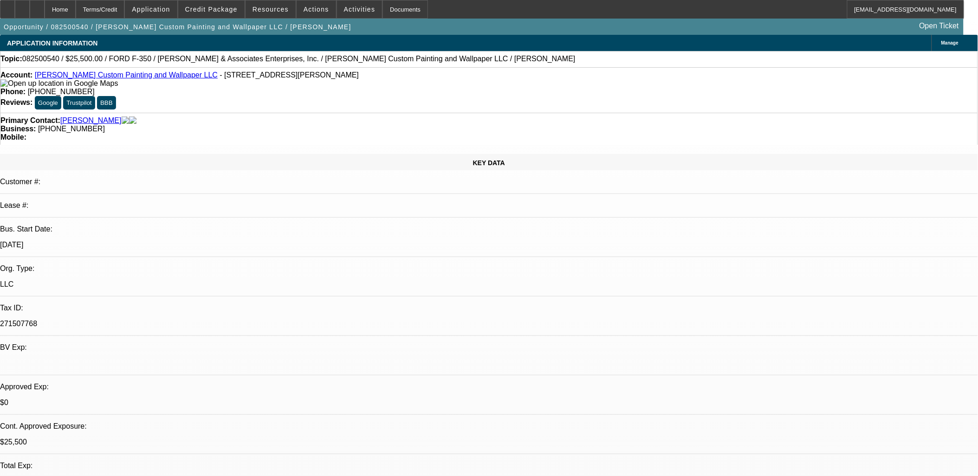
select select "0"
select select "2"
select select "0.1"
select select "4"
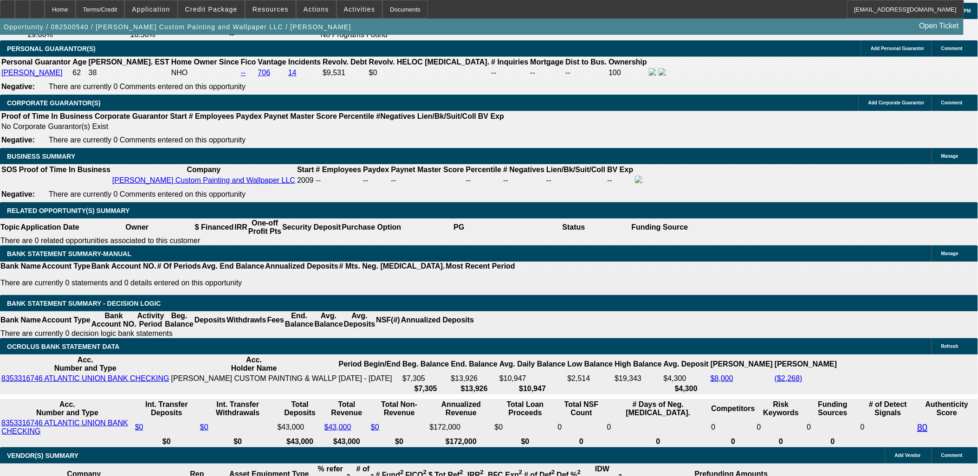
scroll to position [1392, 0]
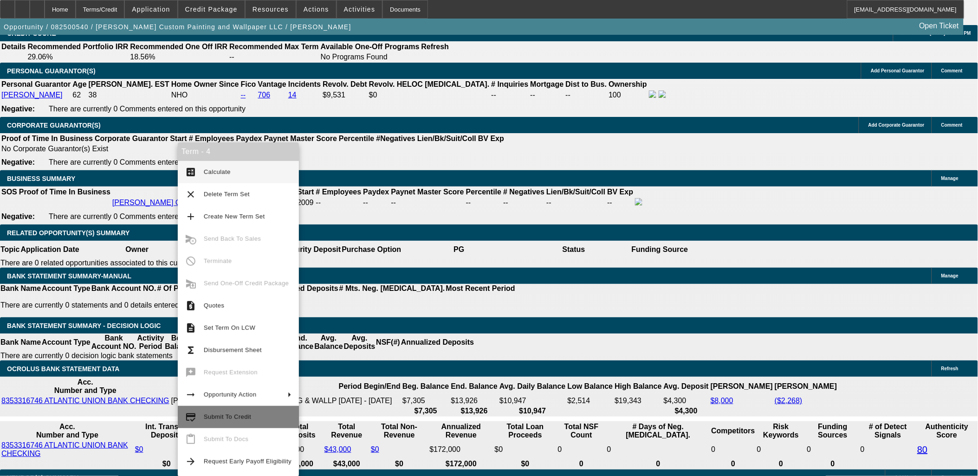
click at [233, 418] on span "Submit To Credit" at bounding box center [227, 416] width 47 height 7
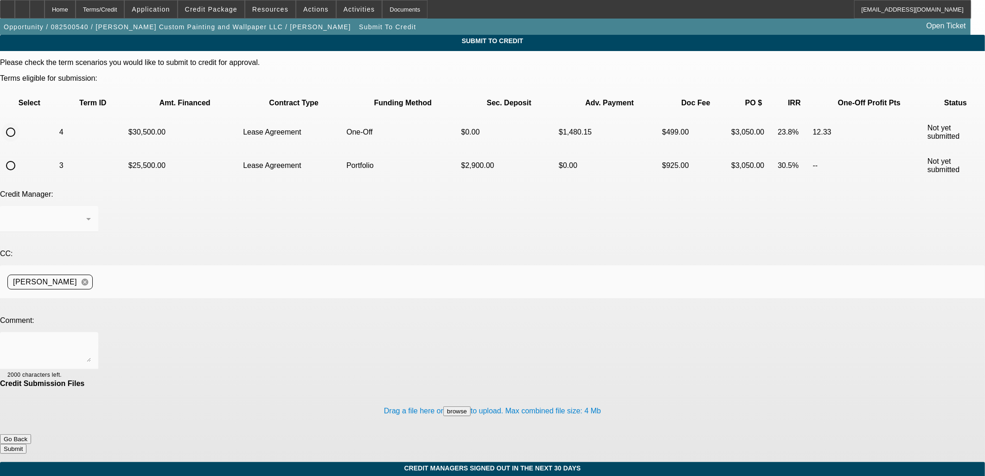
click at [20, 123] on input "radio" at bounding box center [10, 132] width 19 height 19
radio input "true"
click at [91, 340] on textarea at bounding box center [49, 351] width 84 height 22
type textarea "Customer didnt hate the port terms but was trying to get approved with a lot le…"
click at [26, 444] on button "Submit" at bounding box center [13, 449] width 26 height 10
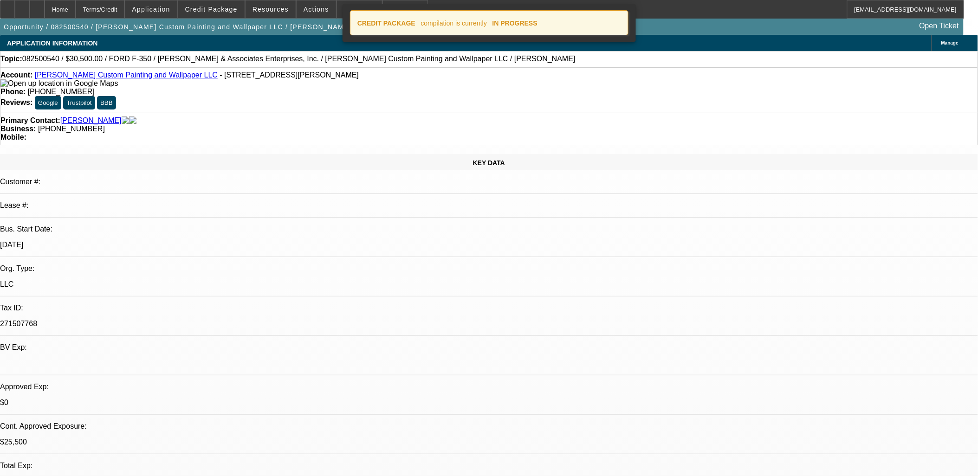
select select "0"
select select "3"
select select "0.1"
select select "4"
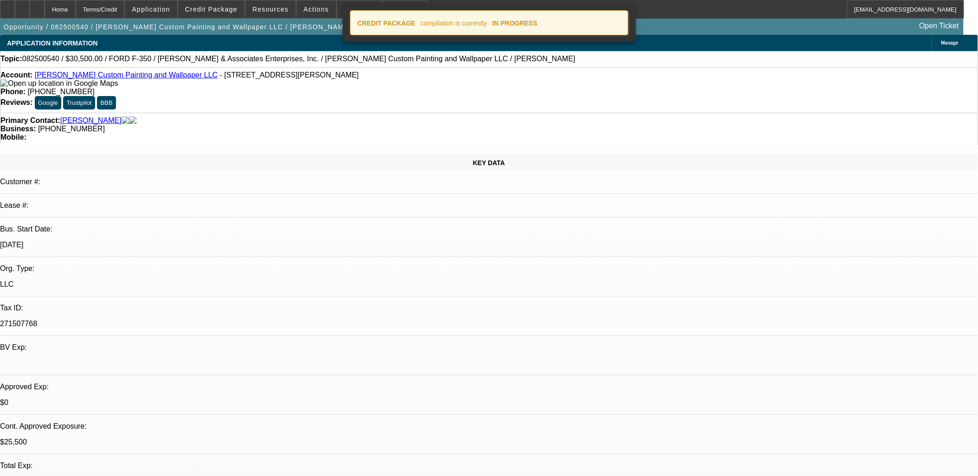
select select "0"
select select "2"
select select "0.1"
select select "4"
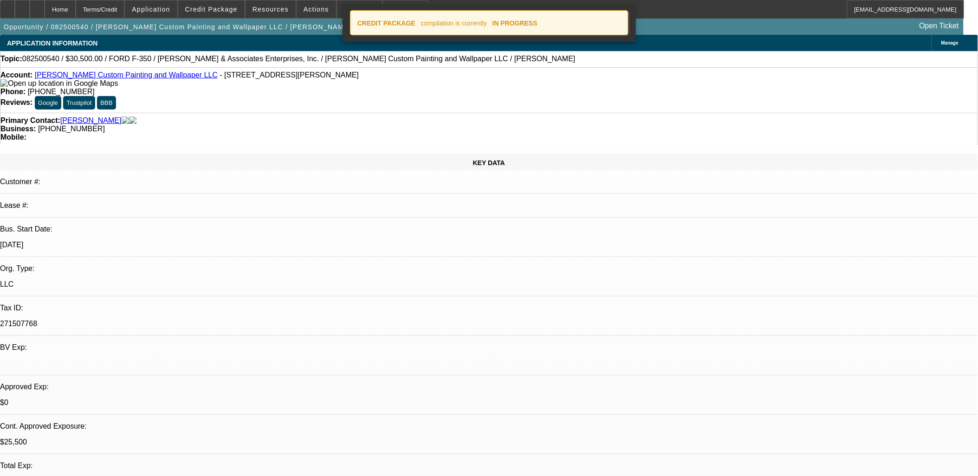
select select "0"
select select "2"
select select "0.1"
select select "4"
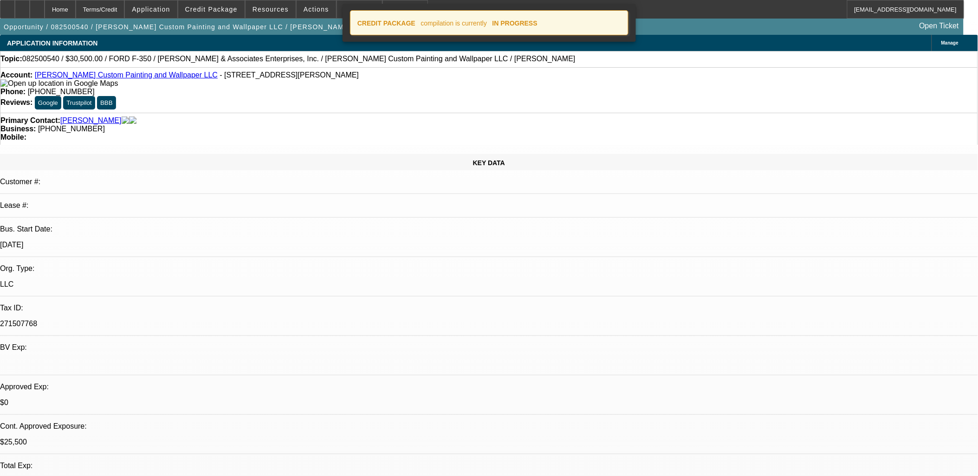
select select "0"
select select "2"
select select "0.1"
select select "4"
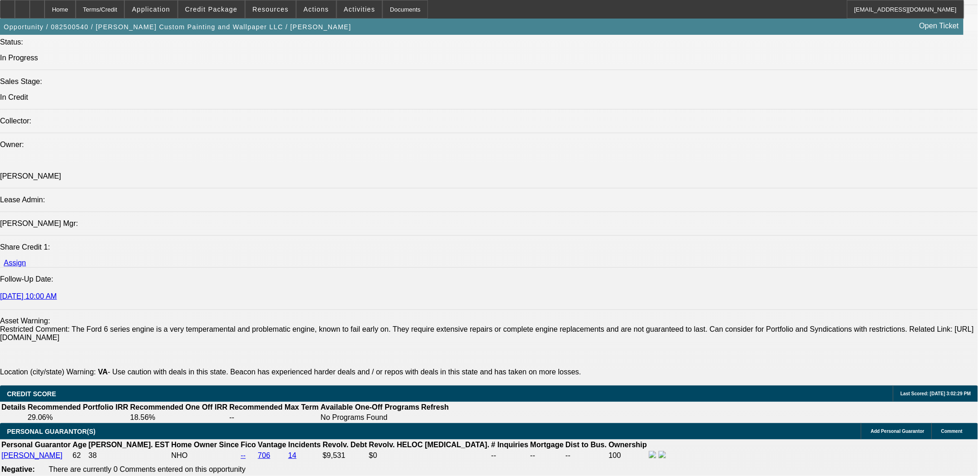
scroll to position [1340, 0]
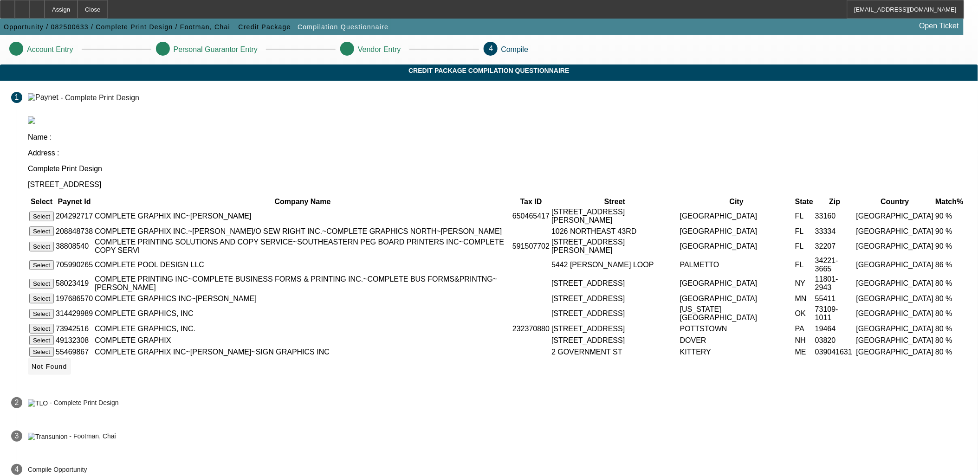
click at [67, 370] on span "Not Found" at bounding box center [50, 366] width 36 height 7
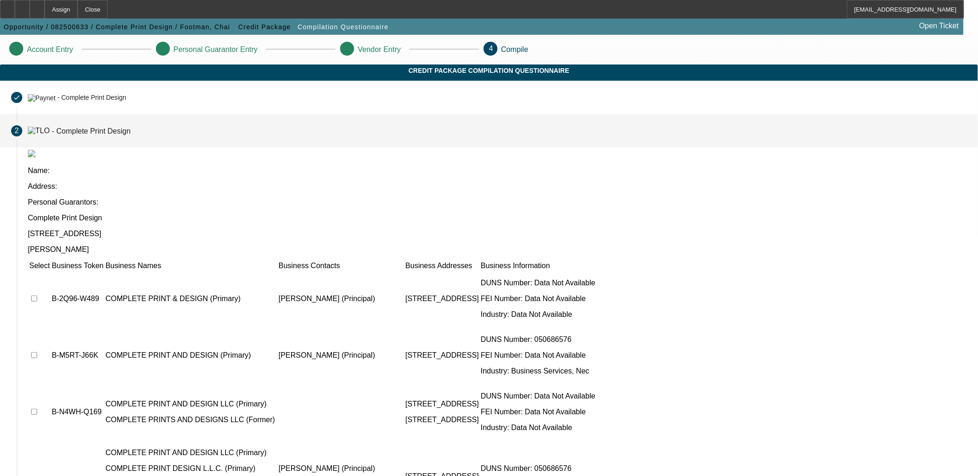
scroll to position [2, 0]
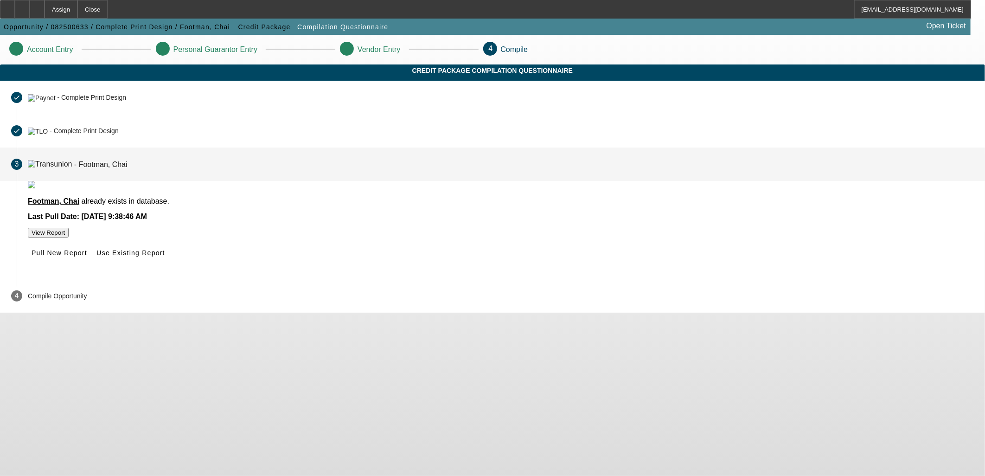
drag, startPoint x: 463, startPoint y: 283, endPoint x: 457, endPoint y: 290, distance: 8.9
click at [91, 261] on button "Pull New Report" at bounding box center [59, 252] width 63 height 17
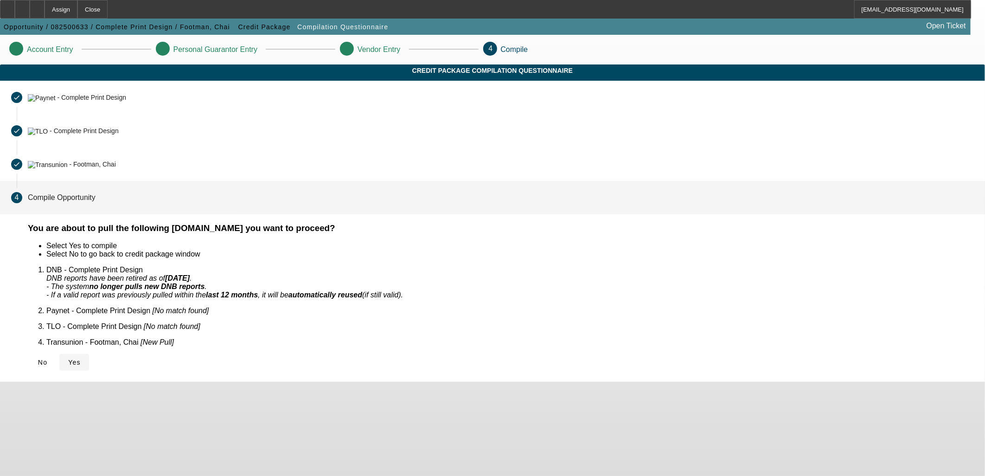
click at [81, 359] on span "Yes" at bounding box center [74, 362] width 13 height 7
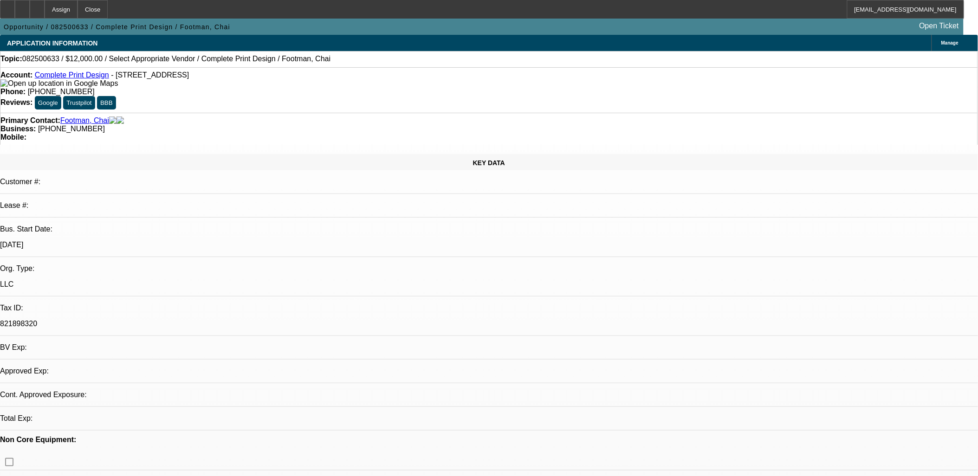
select select "0"
select select "2"
select select "0.1"
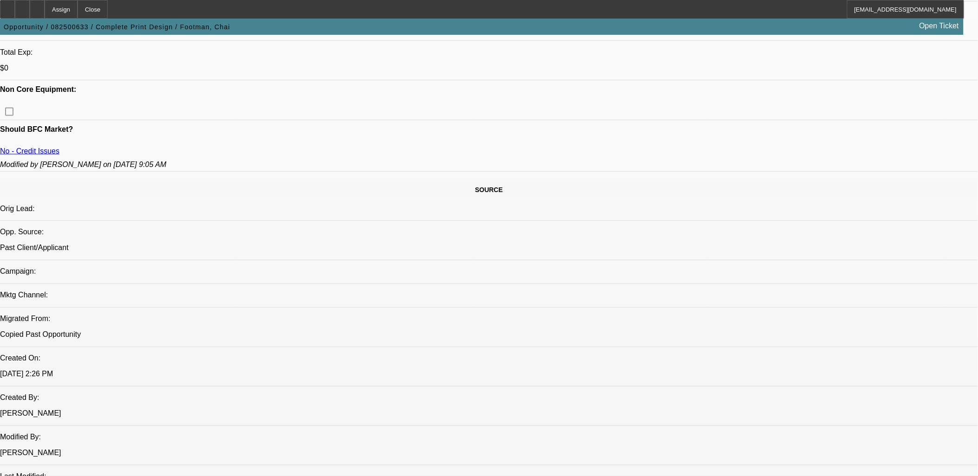
scroll to position [412, 0]
select select "1"
select select "2"
select select "4"
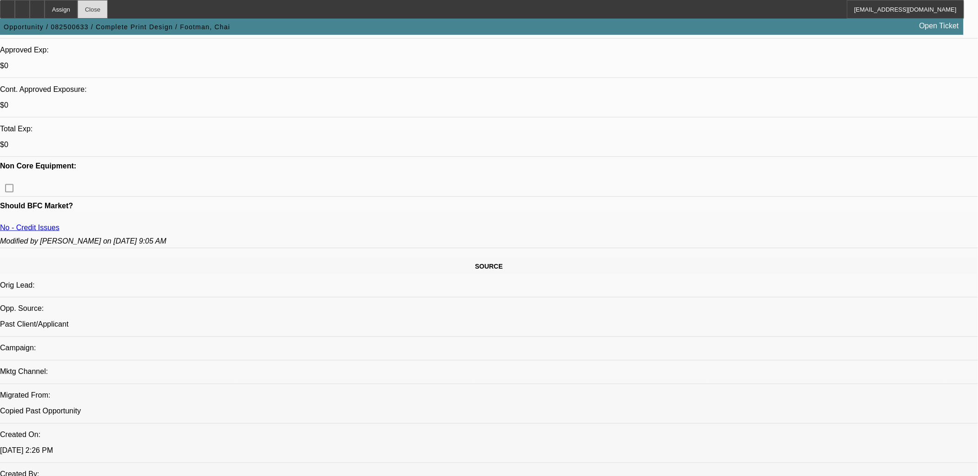
scroll to position [257, 0]
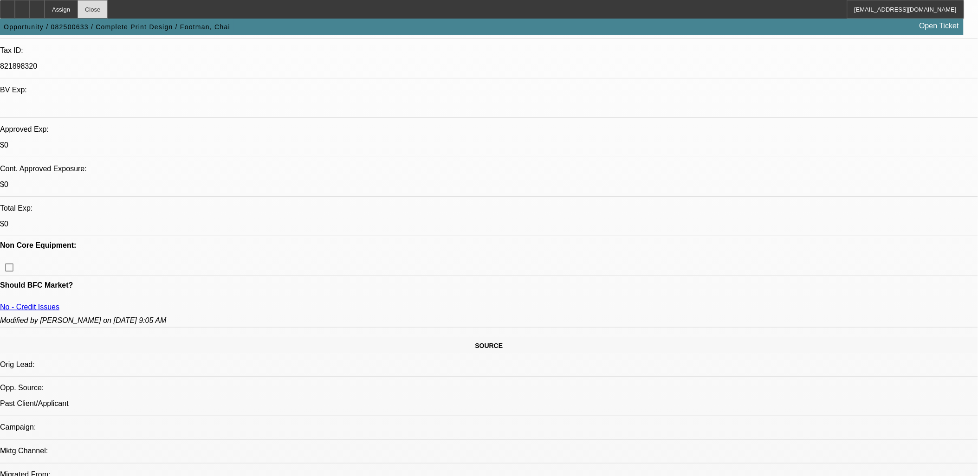
click at [108, 10] on div "Close" at bounding box center [92, 9] width 30 height 19
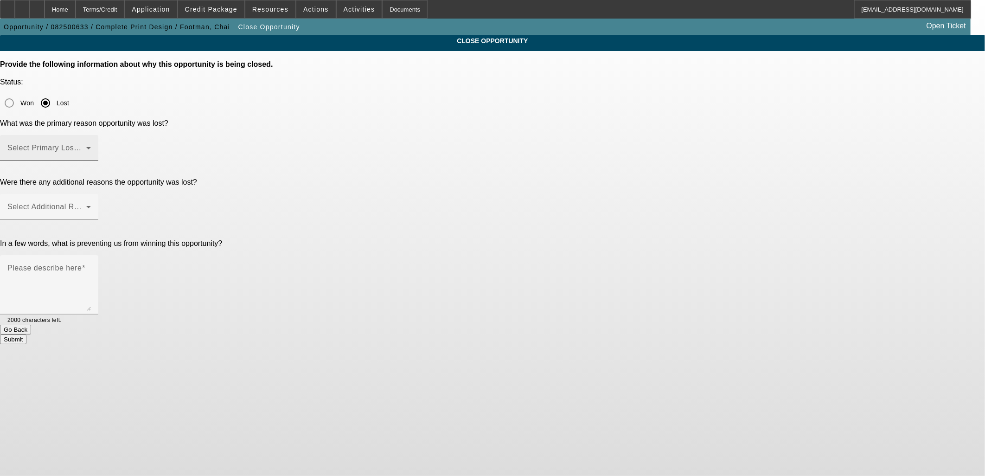
click at [86, 146] on span at bounding box center [46, 151] width 79 height 11
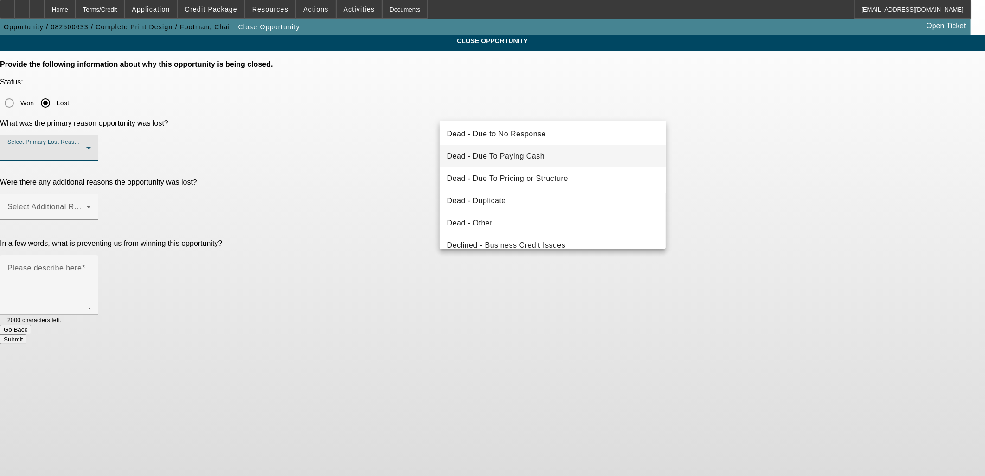
scroll to position [51, 0]
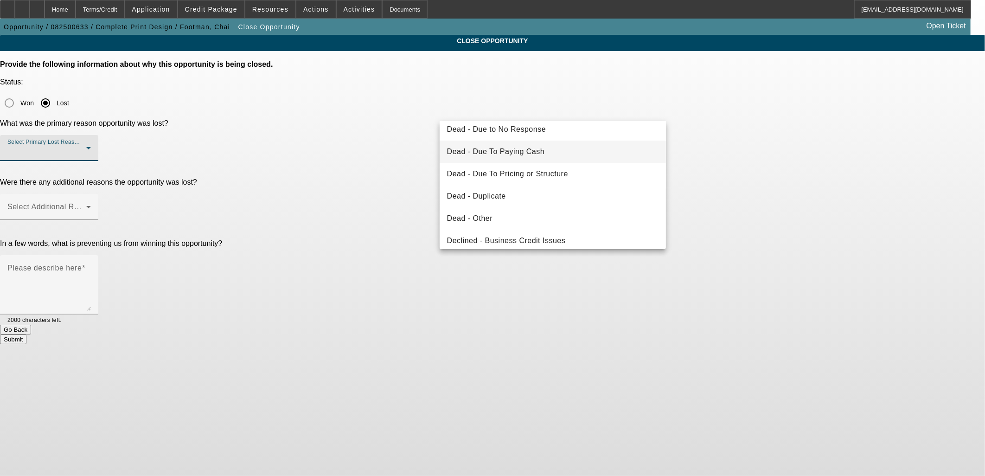
click at [515, 202] on mat-option "Dead - Duplicate" at bounding box center [553, 196] width 227 height 22
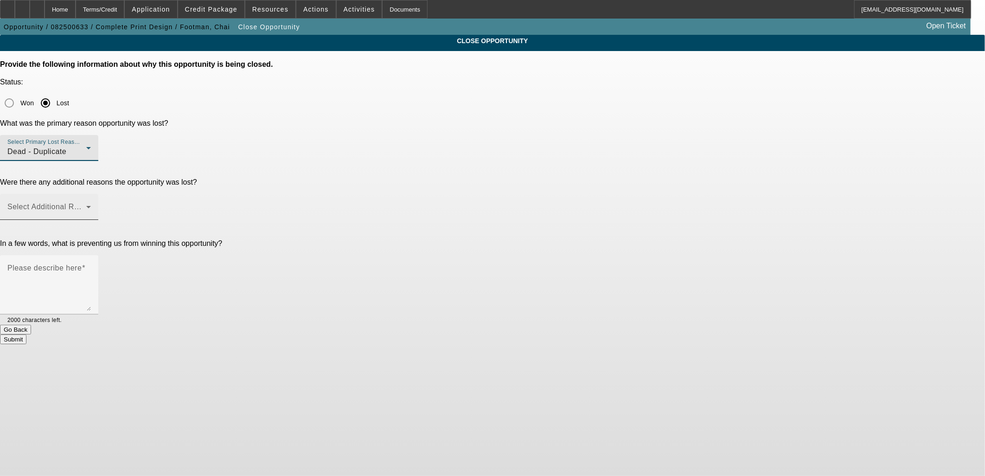
click at [86, 205] on span at bounding box center [46, 210] width 79 height 11
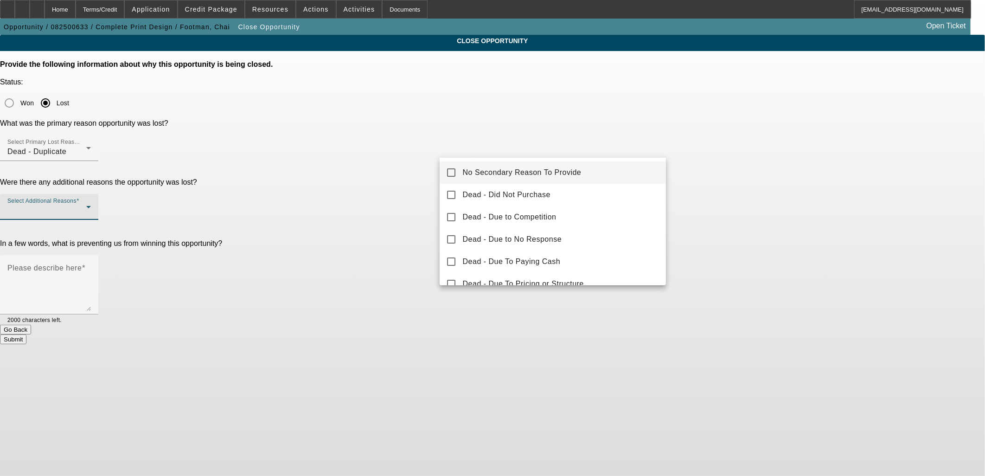
click at [496, 168] on span "No Secondary Reason To Provide" at bounding box center [522, 172] width 119 height 11
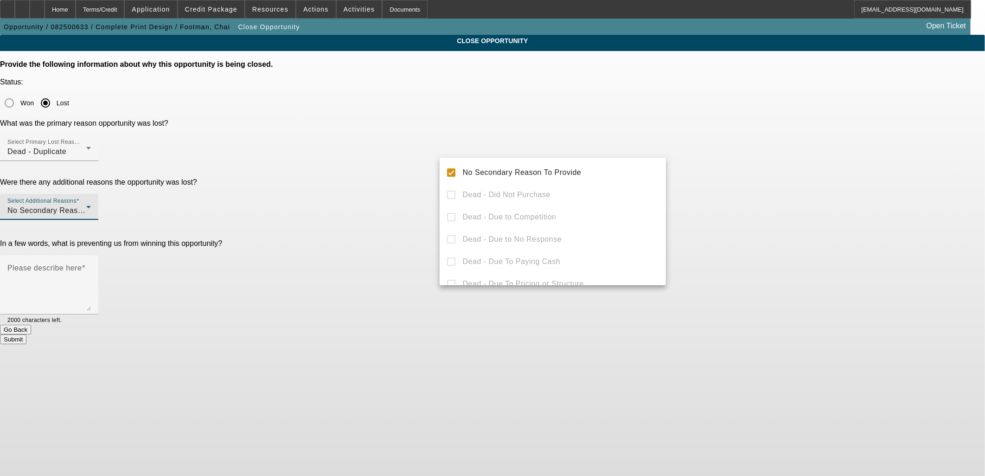
click at [410, 170] on div at bounding box center [492, 238] width 985 height 476
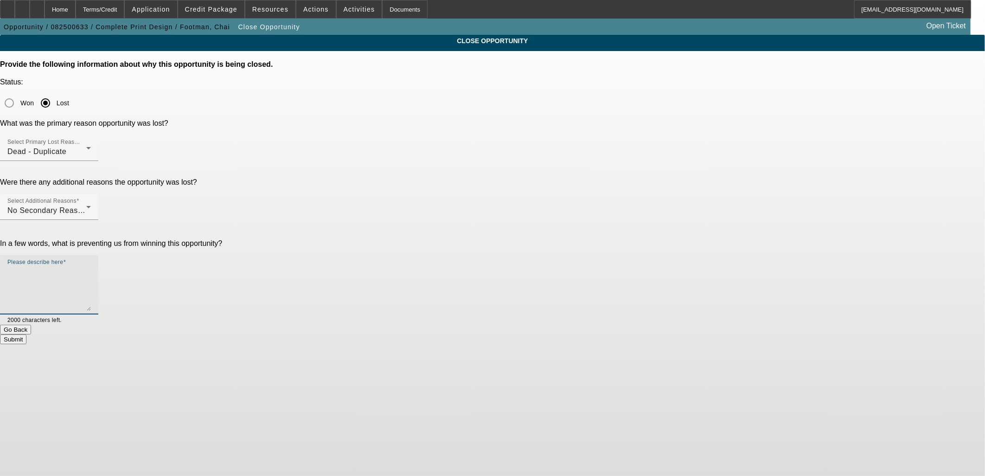
click at [91, 266] on textarea "Please describe here" at bounding box center [49, 288] width 84 height 45
type textarea "d"
click at [26, 335] on button "Submit" at bounding box center [13, 340] width 26 height 10
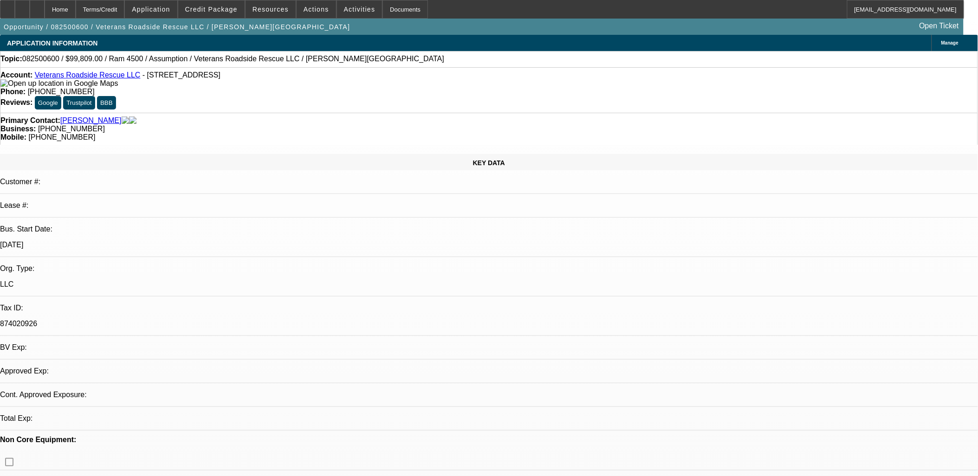
select select "0"
select select "2"
select select "0.1"
select select "4"
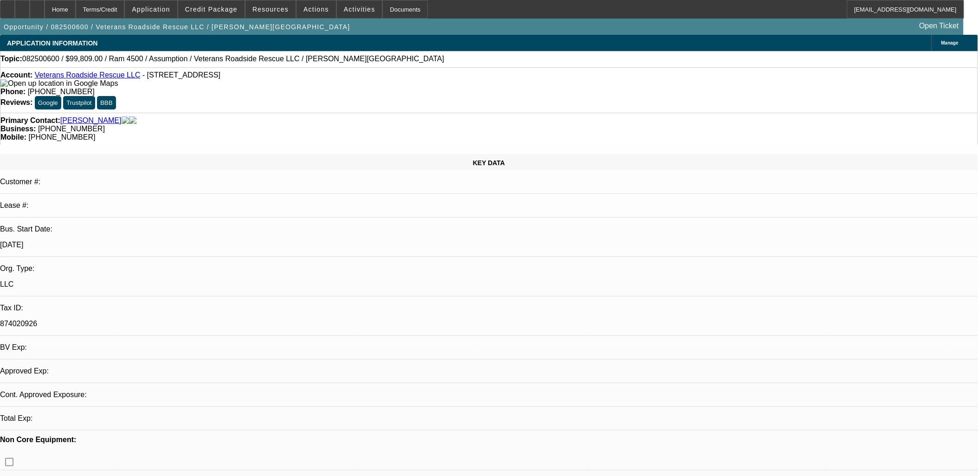
select select "0"
select select "2"
select select "0.1"
select select "4"
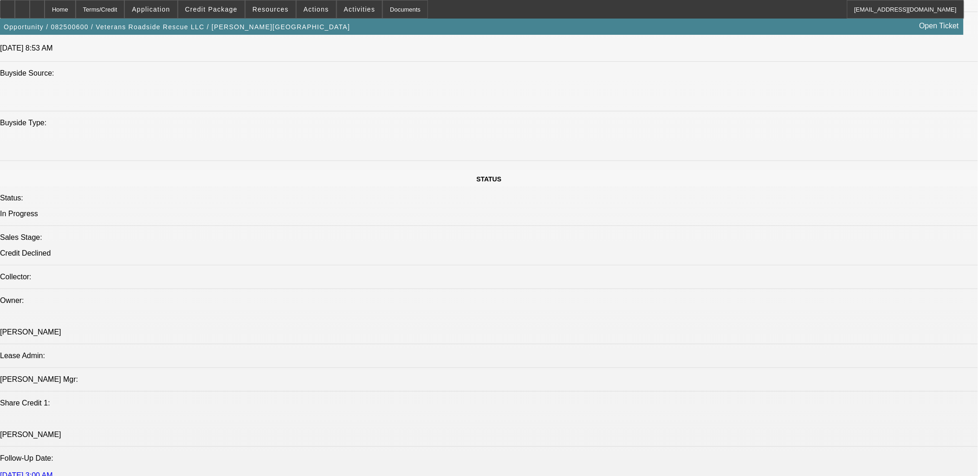
scroll to position [928, 0]
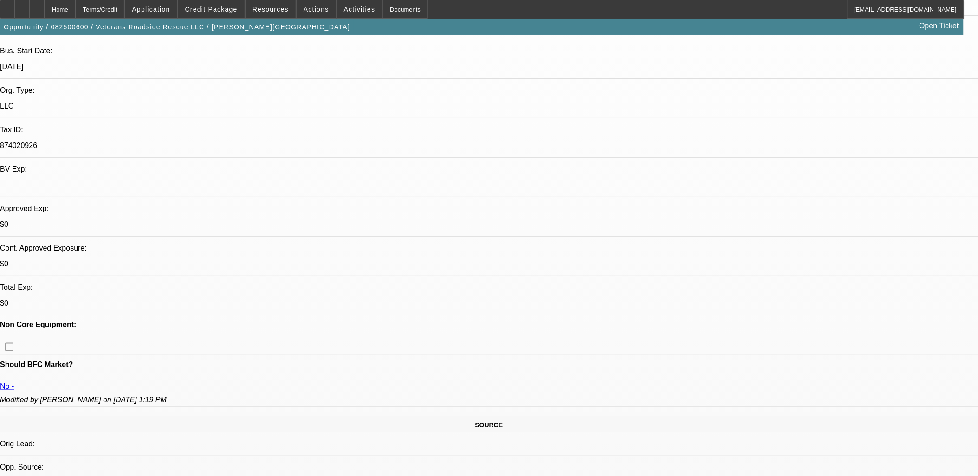
scroll to position [154, 0]
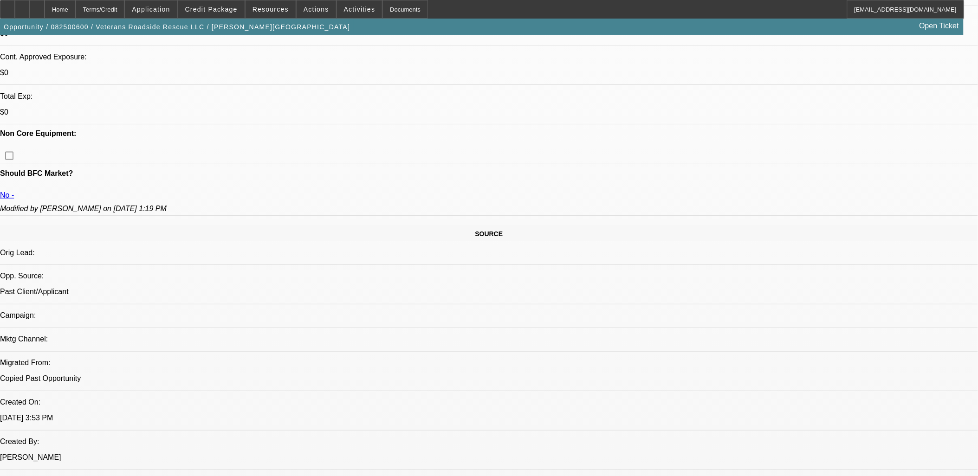
scroll to position [360, 0]
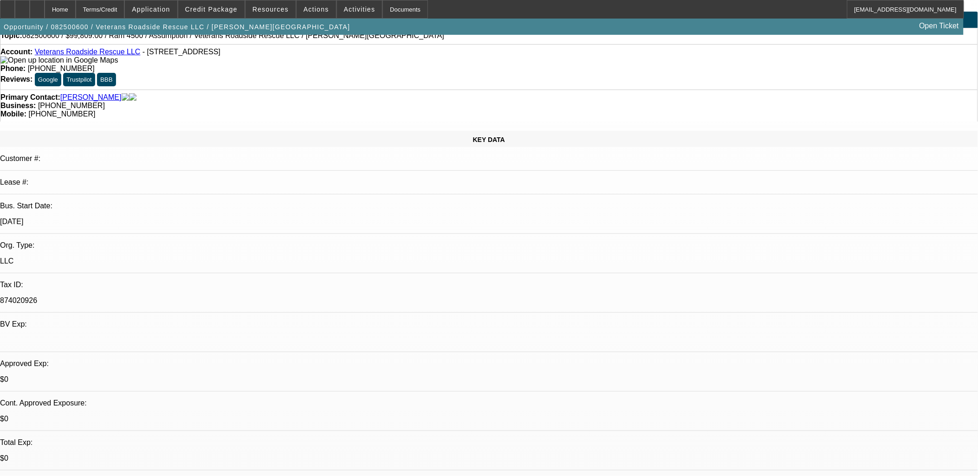
scroll to position [0, 0]
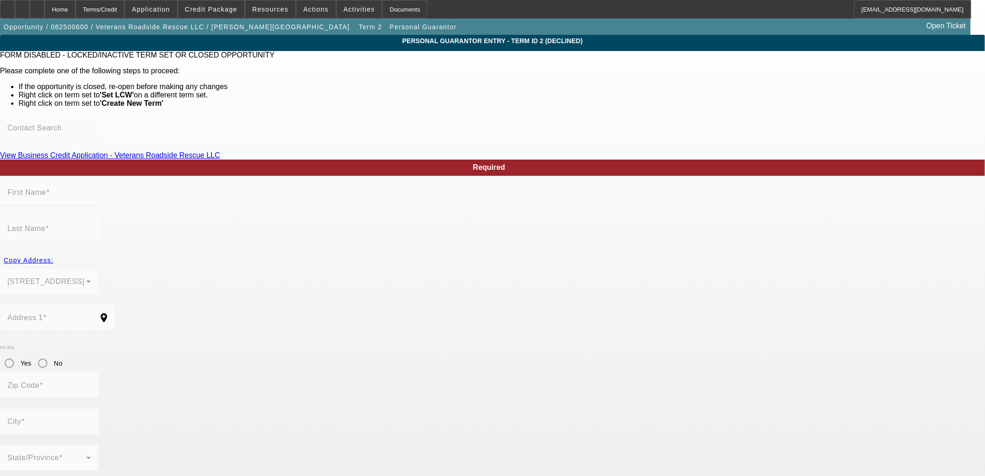
type input "Tyler"
type input "Watts"
type input "104 wayward pt"
radio input "true"
type input "37066"
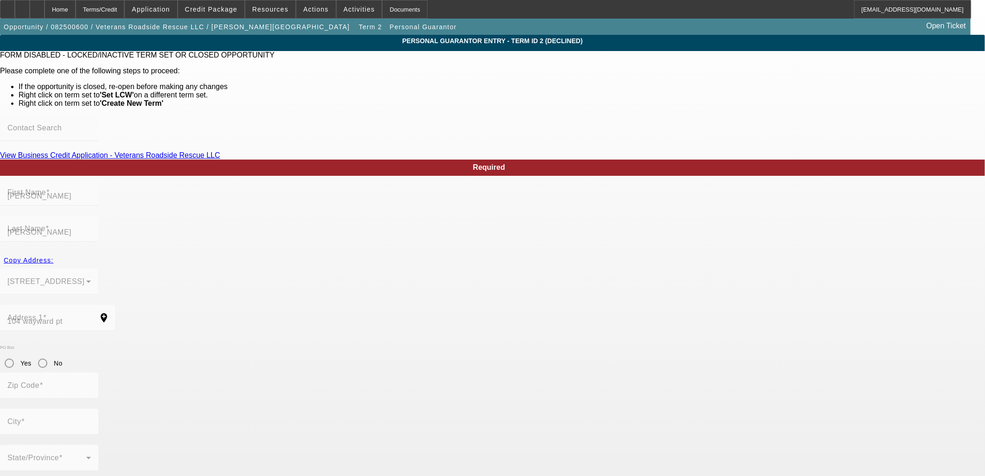
type input "Gallatin"
type input "(615) 925-2953"
type input "100"
type input "414-69-2559"
type input "tylerwattsoffdutytn@gmail.com"
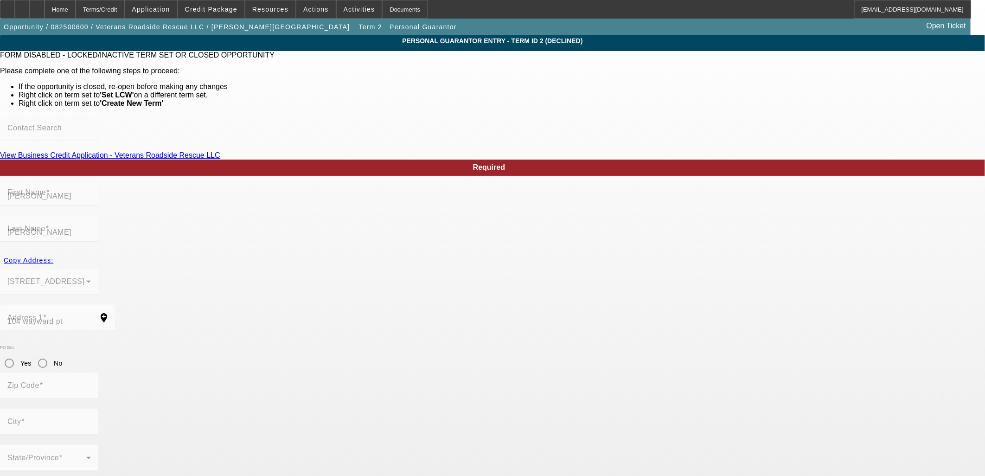
type input "(615) 892-4753"
click at [76, 8] on div "Home" at bounding box center [60, 9] width 31 height 19
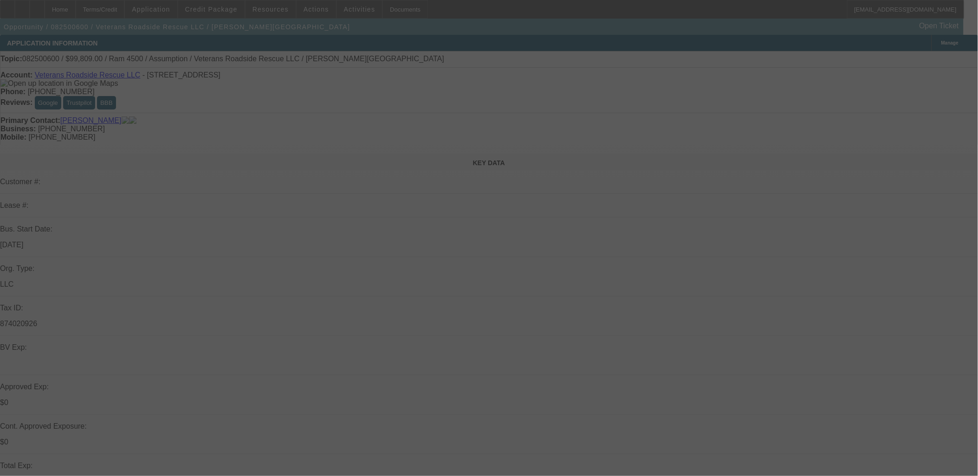
scroll to position [360, 0]
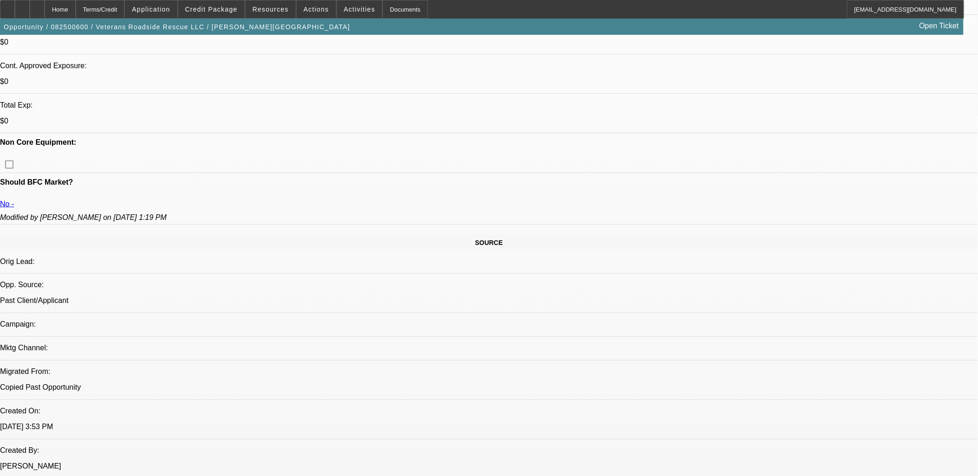
select select "0"
select select "2"
select select "0.1"
select select "4"
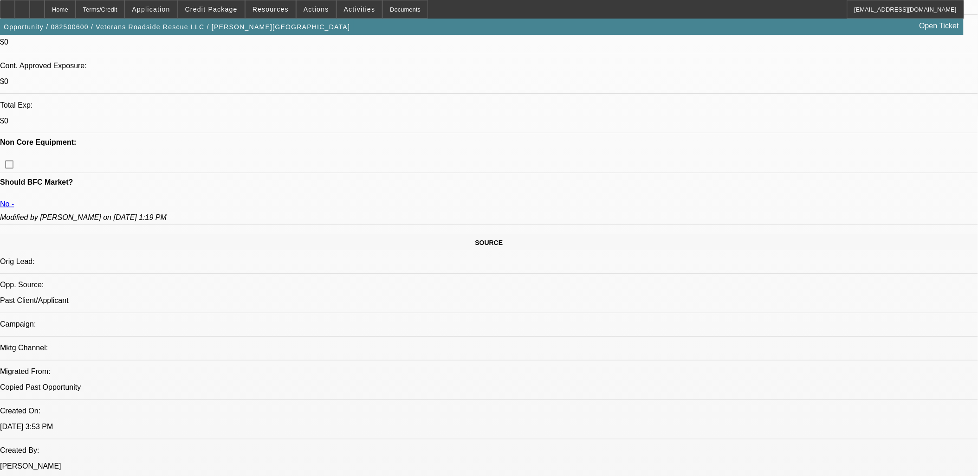
select select "0"
select select "2"
select select "0.1"
select select "4"
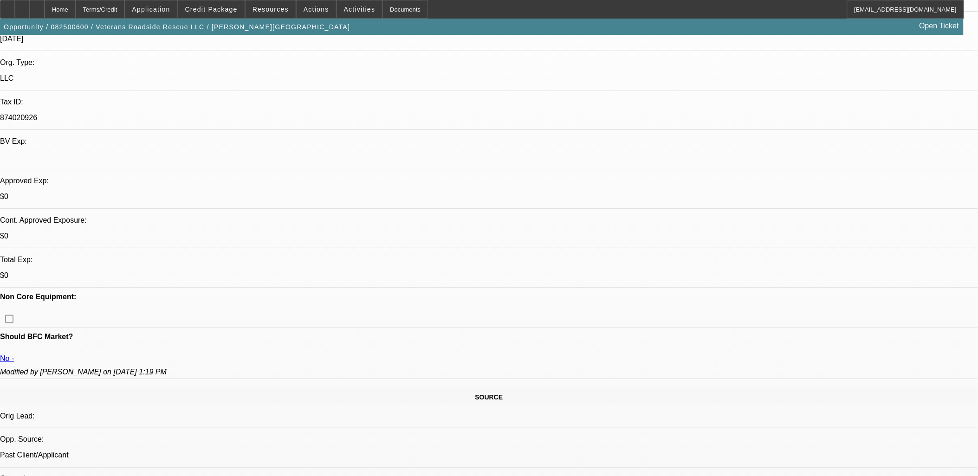
scroll to position [230, 0]
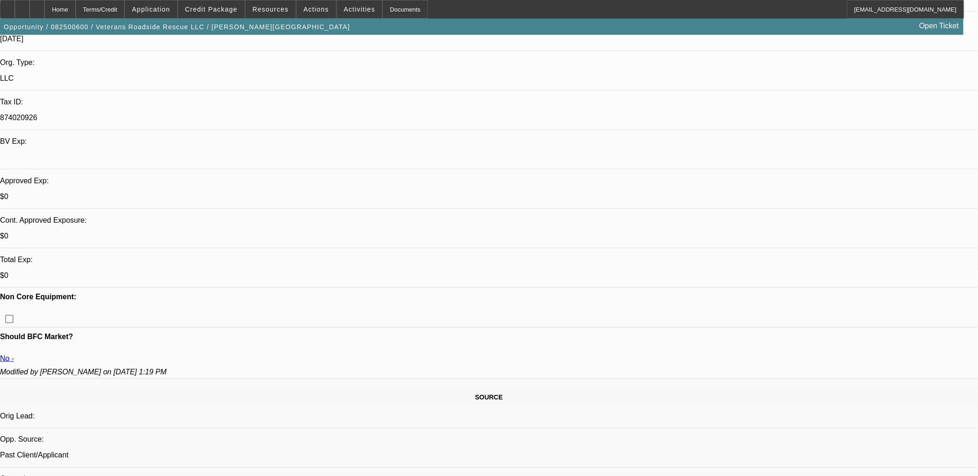
scroll to position [76, 0]
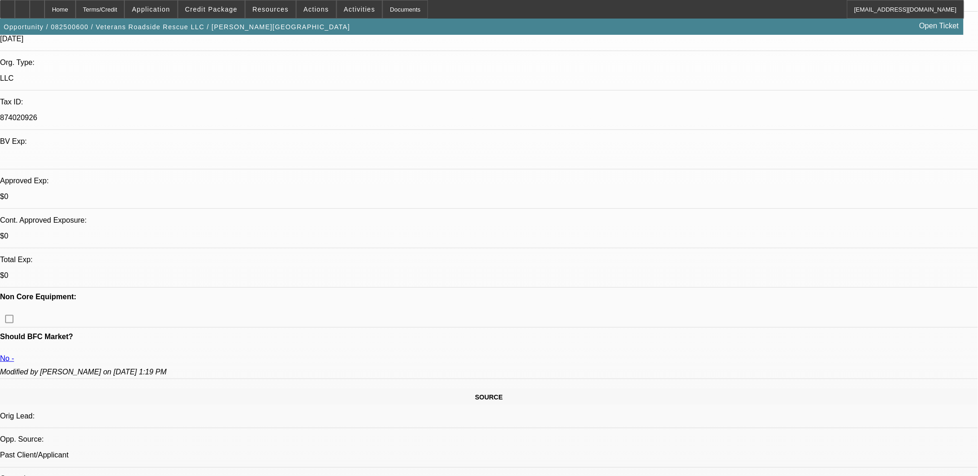
drag, startPoint x: 721, startPoint y: 127, endPoint x: 726, endPoint y: 131, distance: 6.2
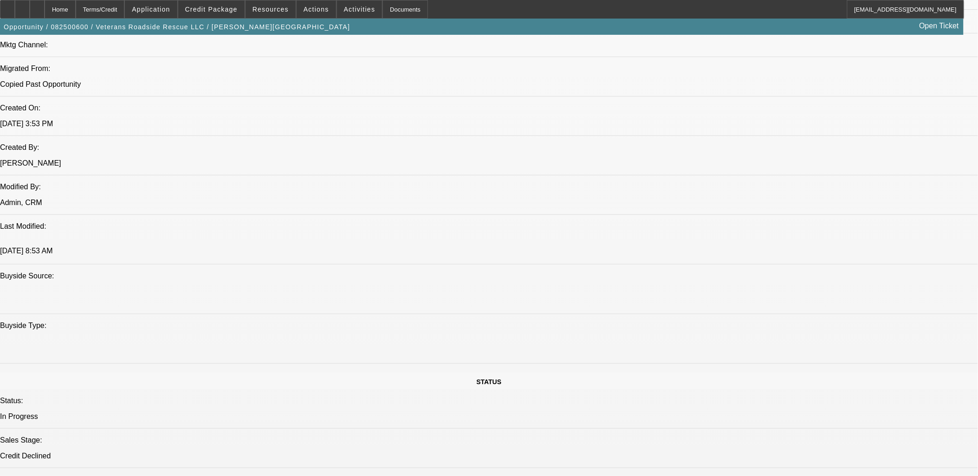
scroll to position [721, 0]
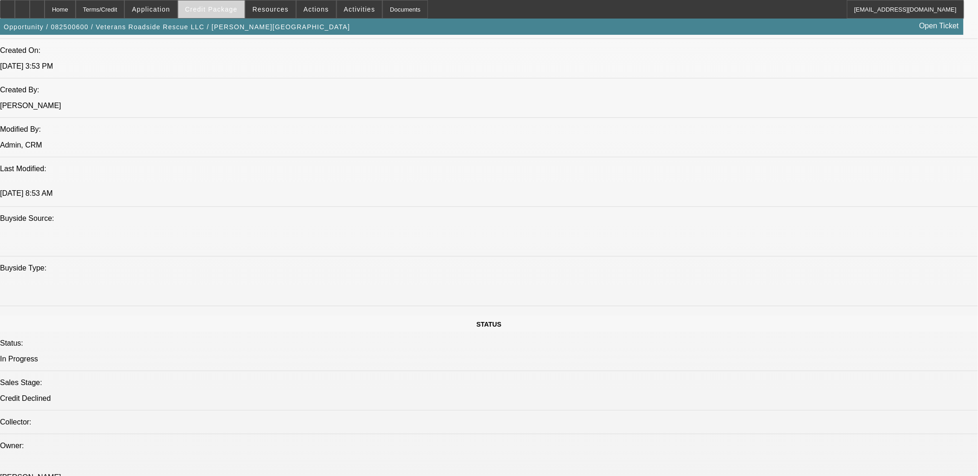
click at [216, 10] on span "Credit Package" at bounding box center [211, 9] width 52 height 7
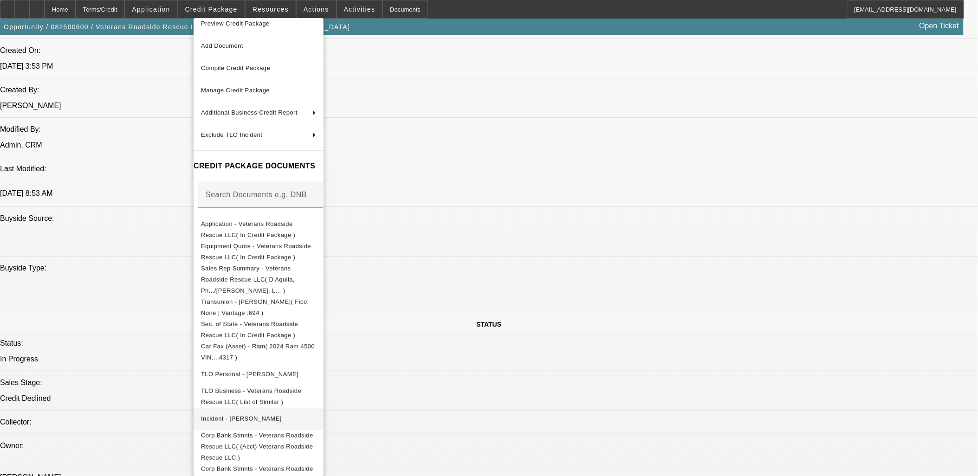
scroll to position [14, 0]
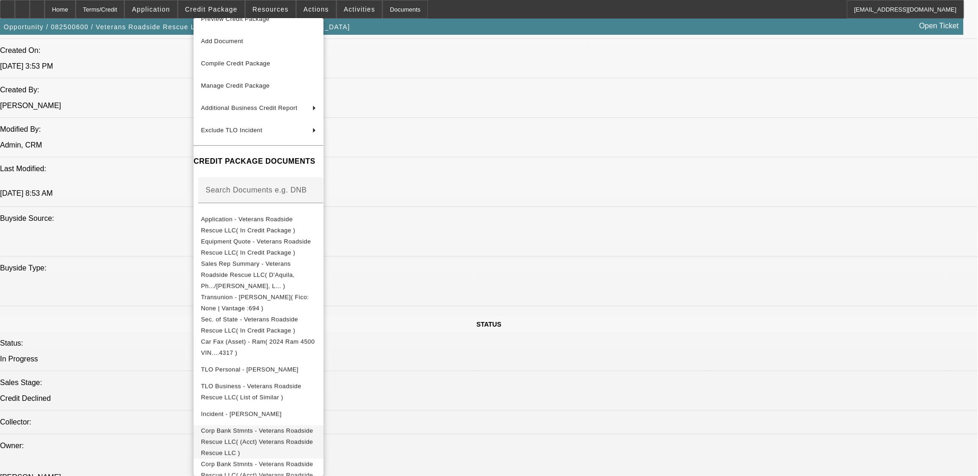
click at [313, 427] on span "Corp Bank Stmnts - Veterans Roadside Rescue LLC( (Acct) Veterans Roadside Rescu…" at bounding box center [257, 441] width 112 height 29
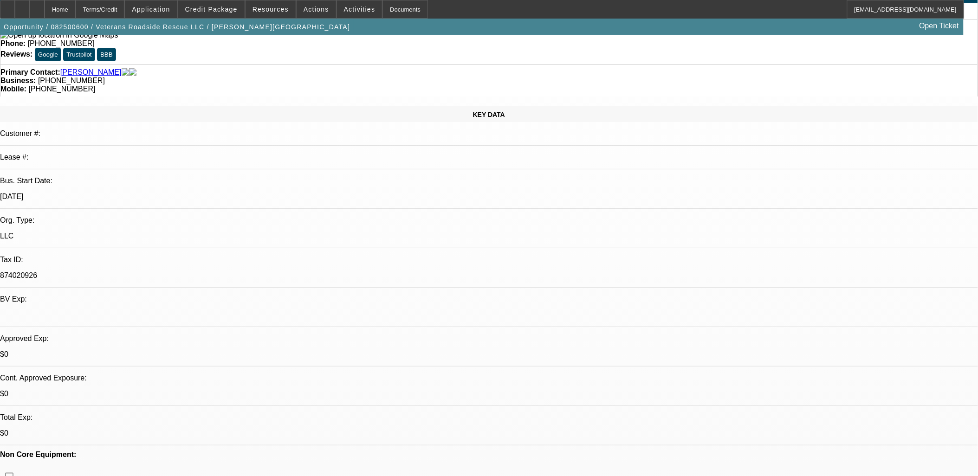
scroll to position [0, 0]
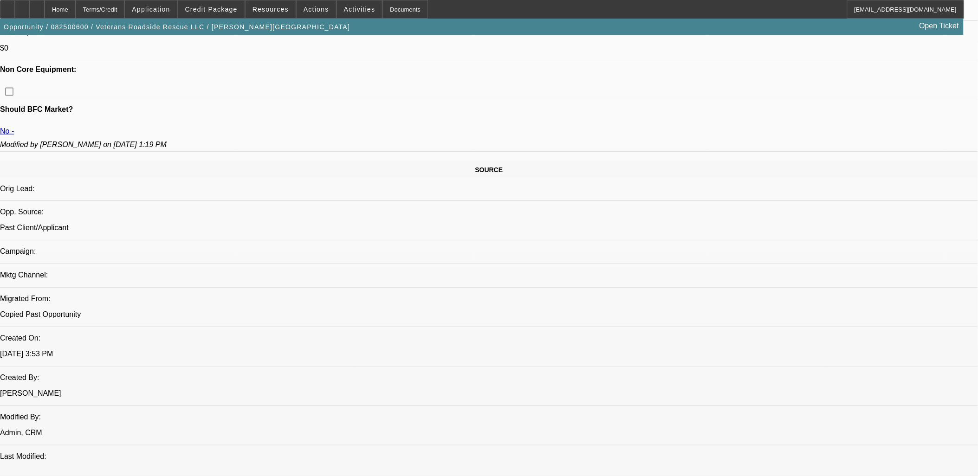
scroll to position [309, 0]
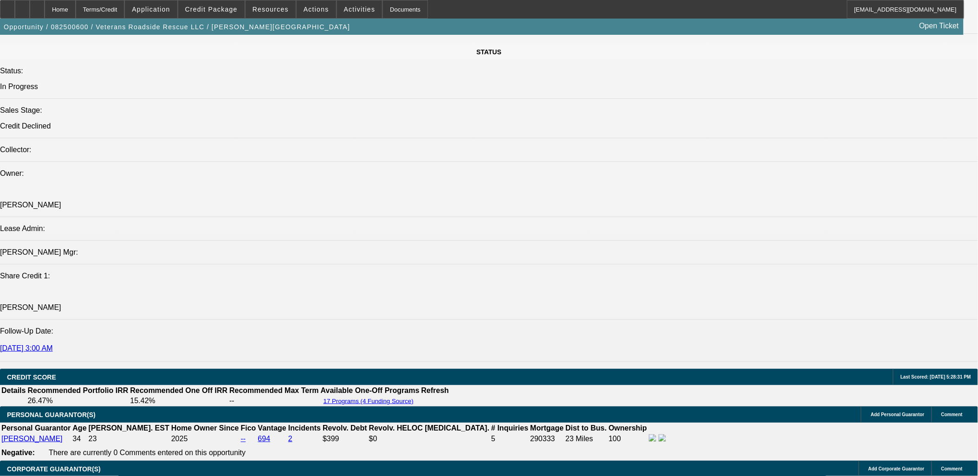
scroll to position [1134, 0]
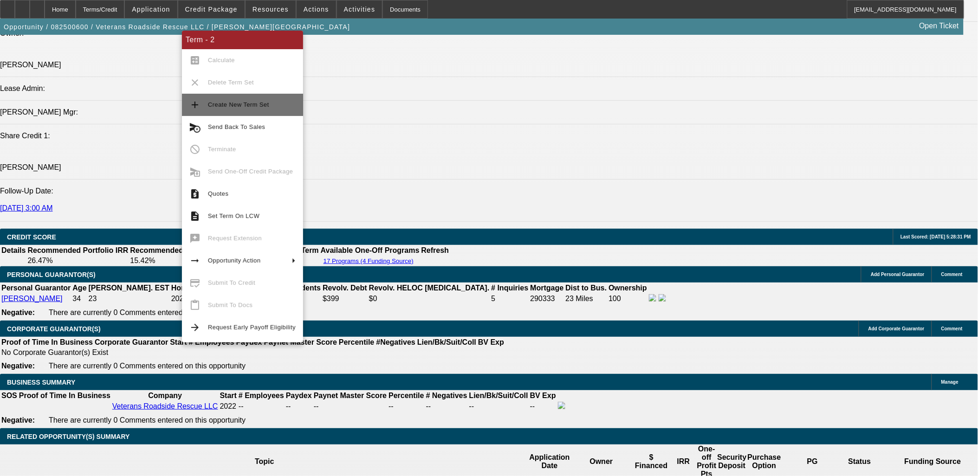
click at [244, 112] on button "add Create New Term Set" at bounding box center [242, 105] width 121 height 22
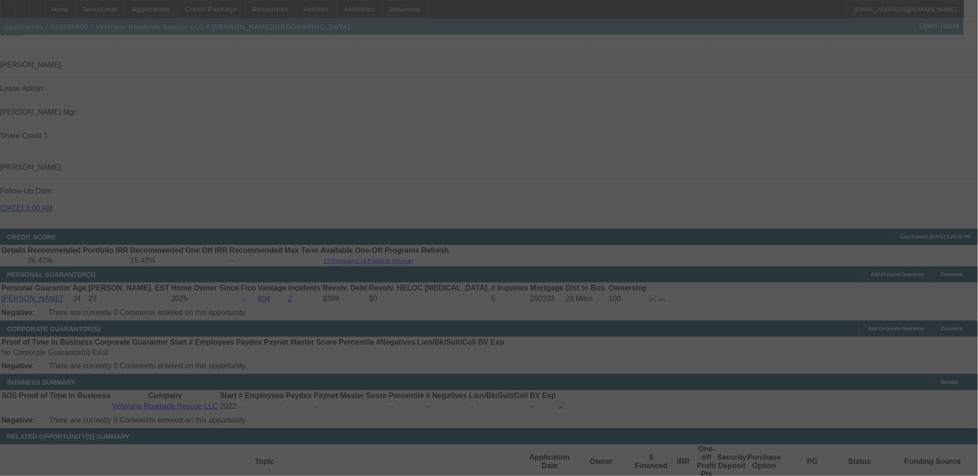
scroll to position [1340, 0]
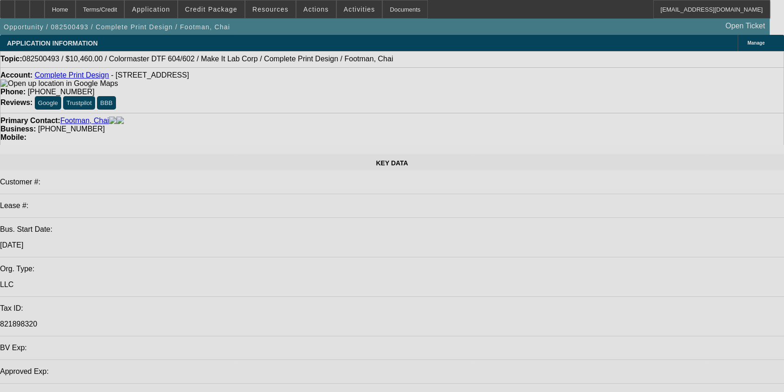
select select "0"
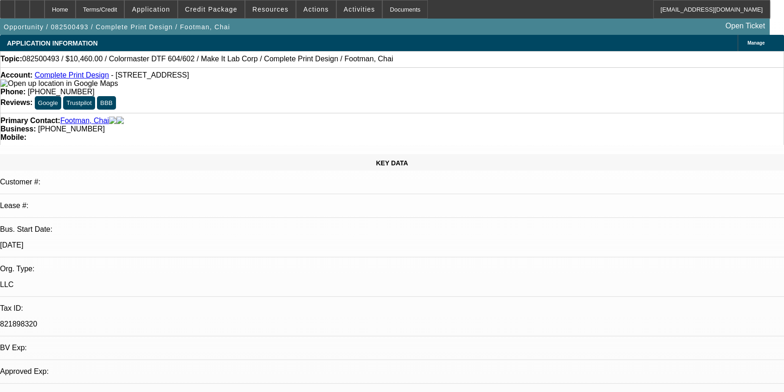
select select "0"
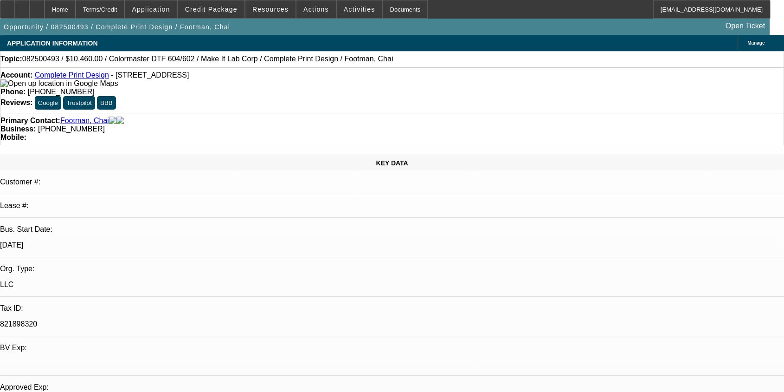
select select "1"
select select "2"
select select "1"
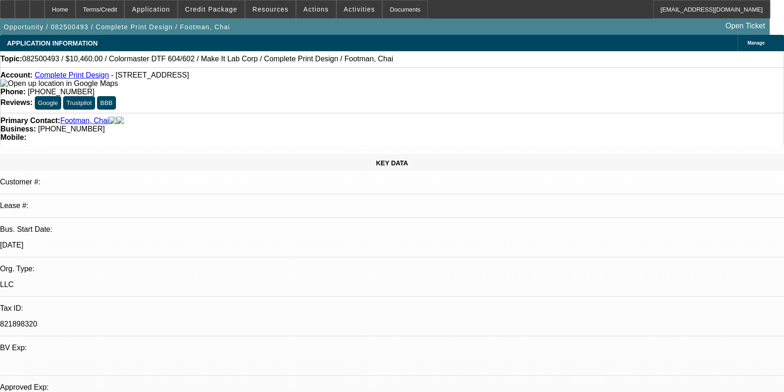
select select "2"
click at [316, 10] on span "Actions" at bounding box center [316, 9] width 26 height 7
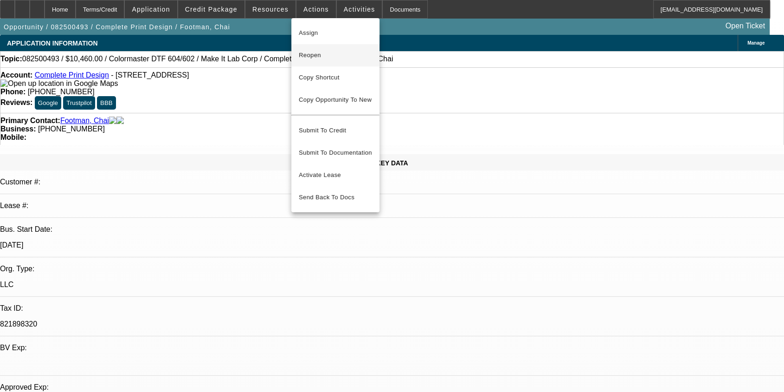
click at [326, 56] on span "Reopen" at bounding box center [335, 55] width 73 height 11
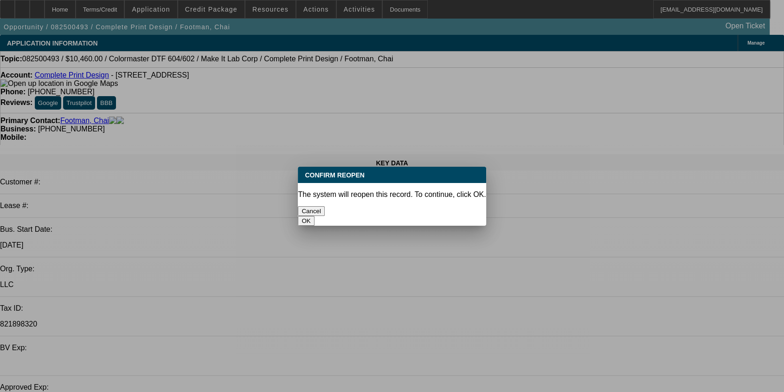
click at [314, 216] on button "OK" at bounding box center [306, 221] width 16 height 10
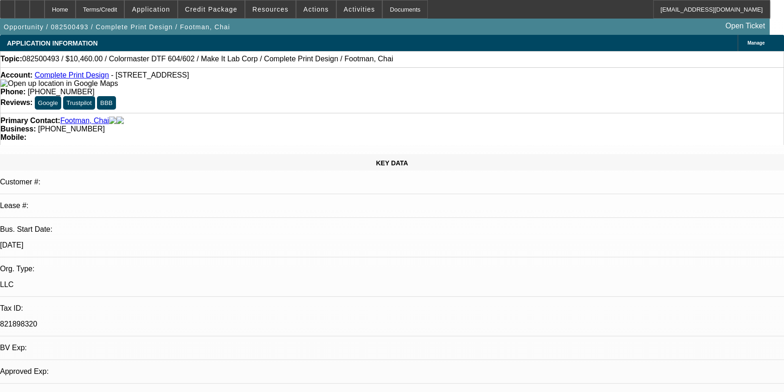
select select "0"
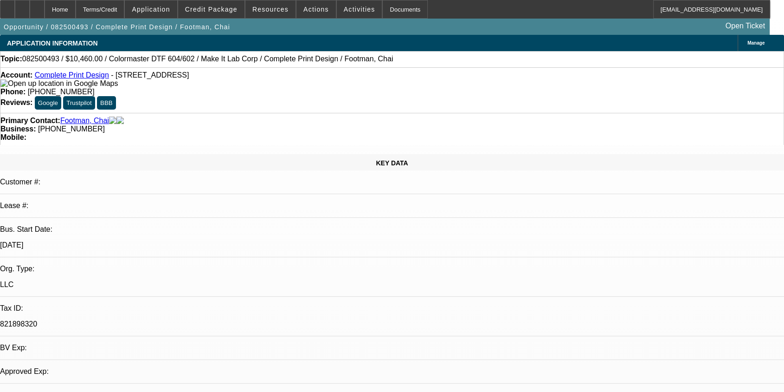
select select "0"
select select "1"
select select "2"
select select "1"
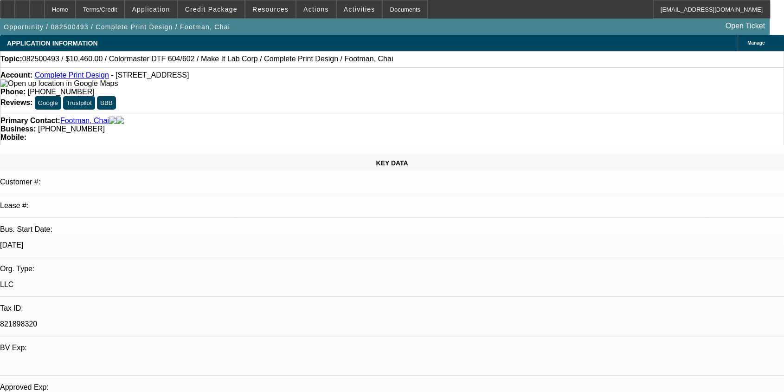
select select "1"
select select "2"
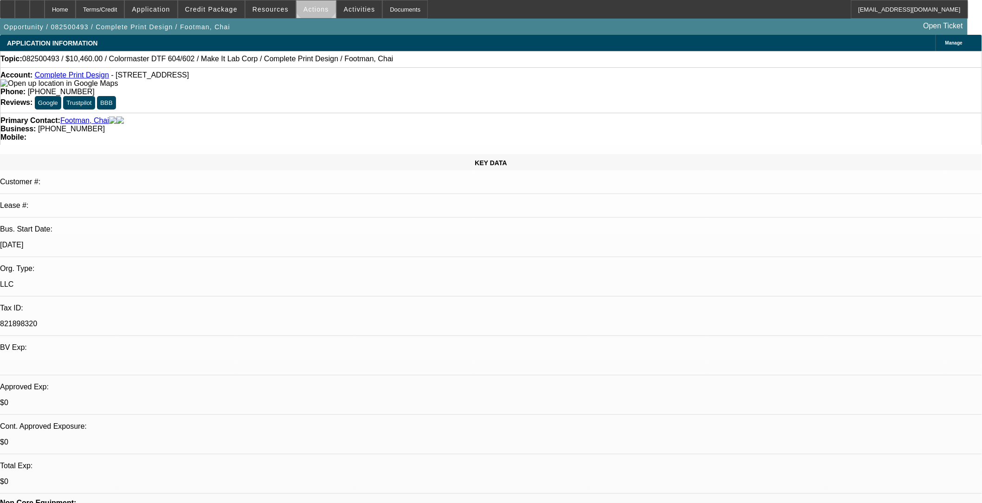
click at [312, 2] on span at bounding box center [315, 9] width 39 height 22
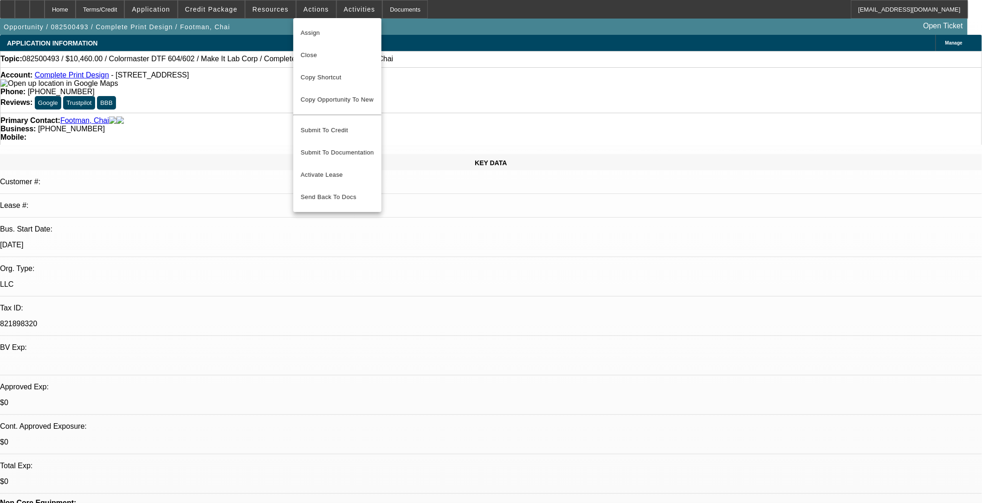
click at [352, 11] on div at bounding box center [491, 251] width 982 height 503
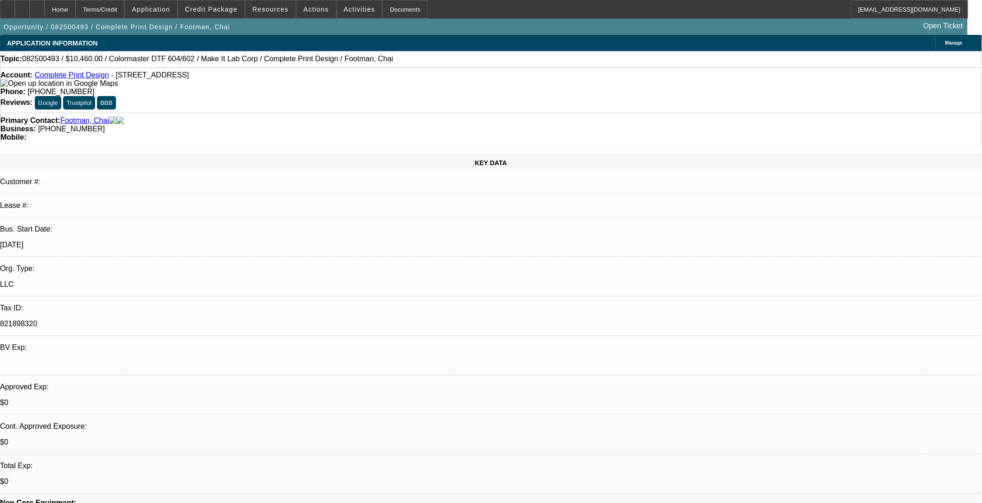
click at [352, 11] on div at bounding box center [491, 251] width 982 height 503
click at [352, 11] on span "Activities" at bounding box center [360, 9] width 32 height 7
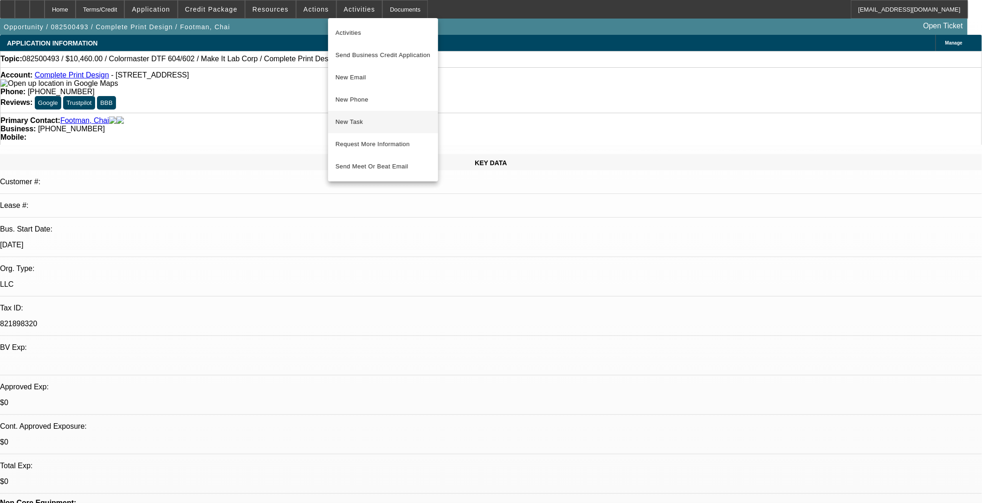
click at [355, 121] on span "New Task" at bounding box center [382, 121] width 95 height 11
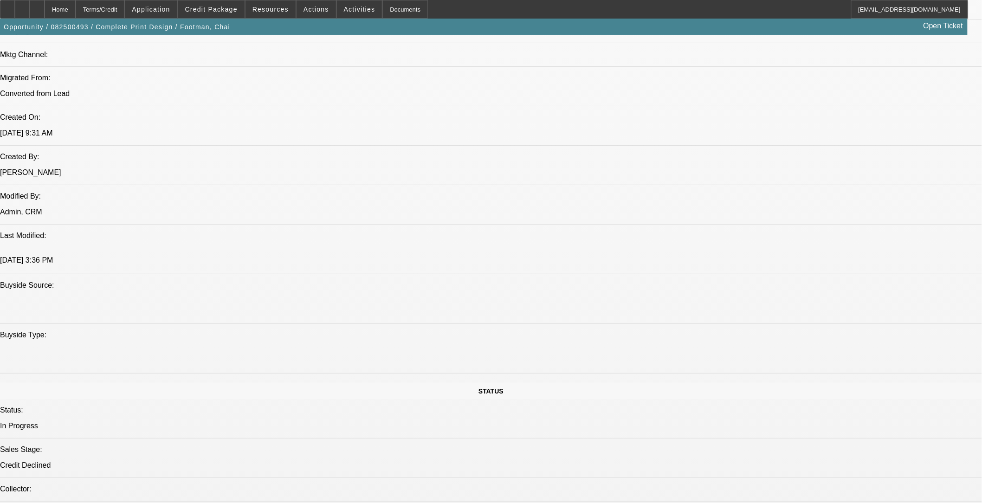
scroll to position [1288, 0]
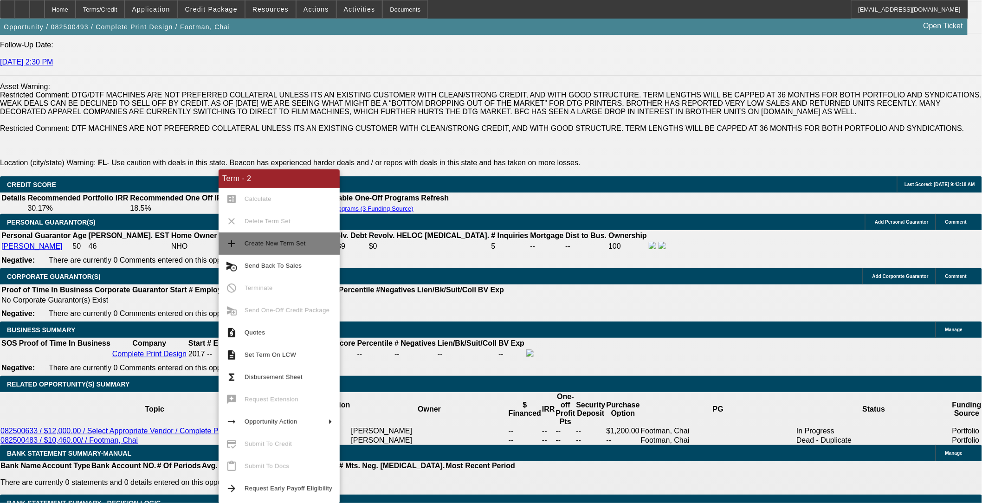
click at [265, 243] on span "Create New Term Set" at bounding box center [274, 243] width 61 height 7
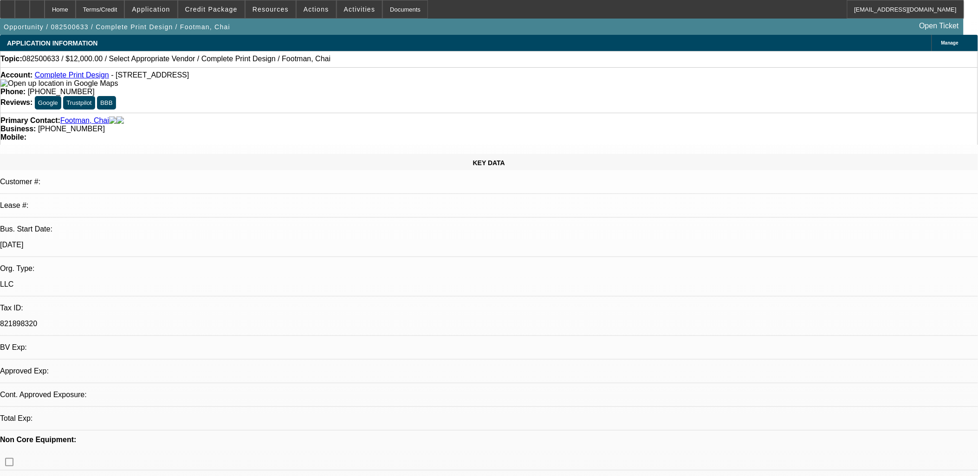
select select "0"
select select "2"
select select "0.1"
select select "1"
select select "2"
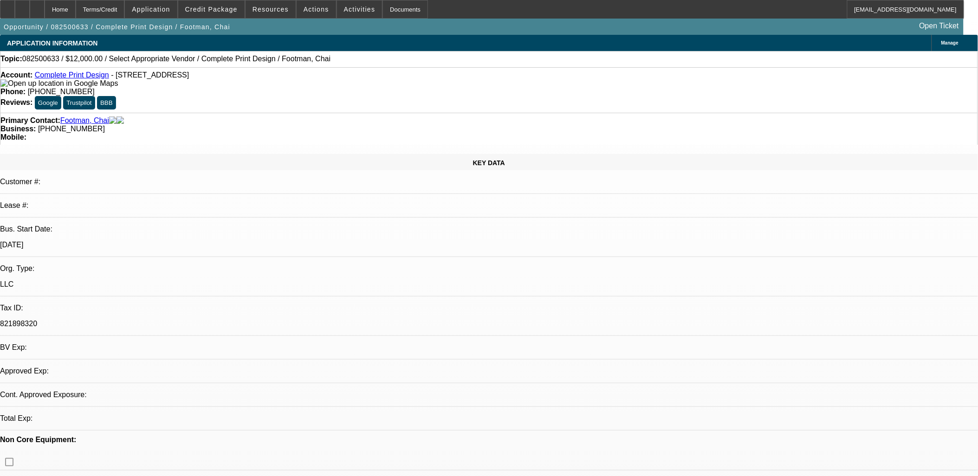
select select "4"
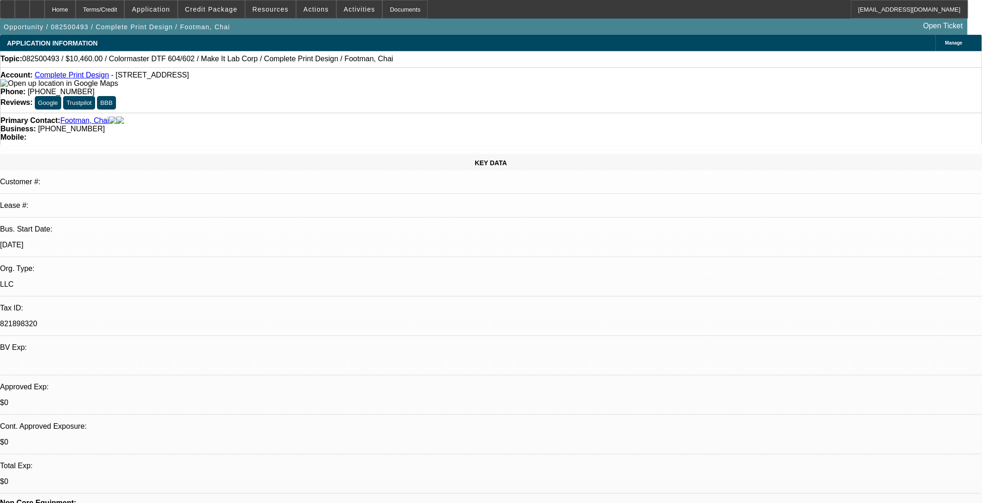
select select "0"
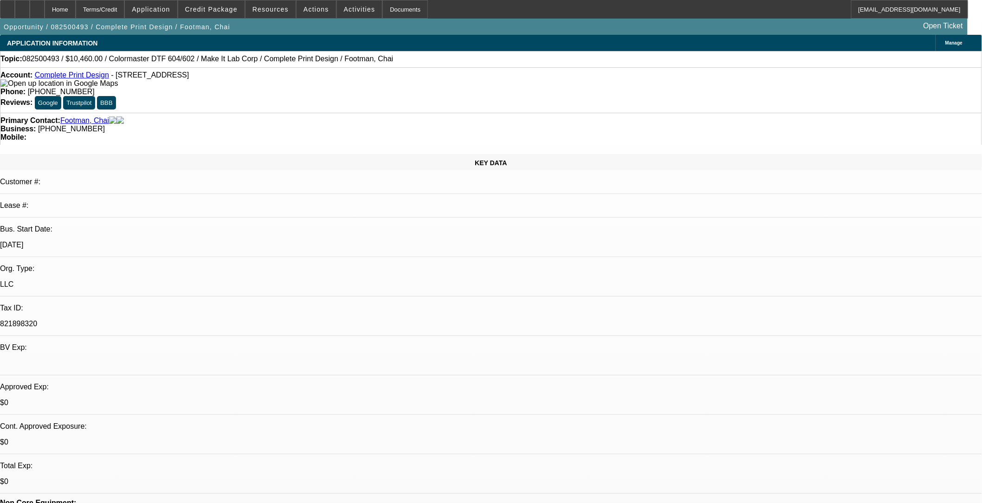
select select "0"
select select "1"
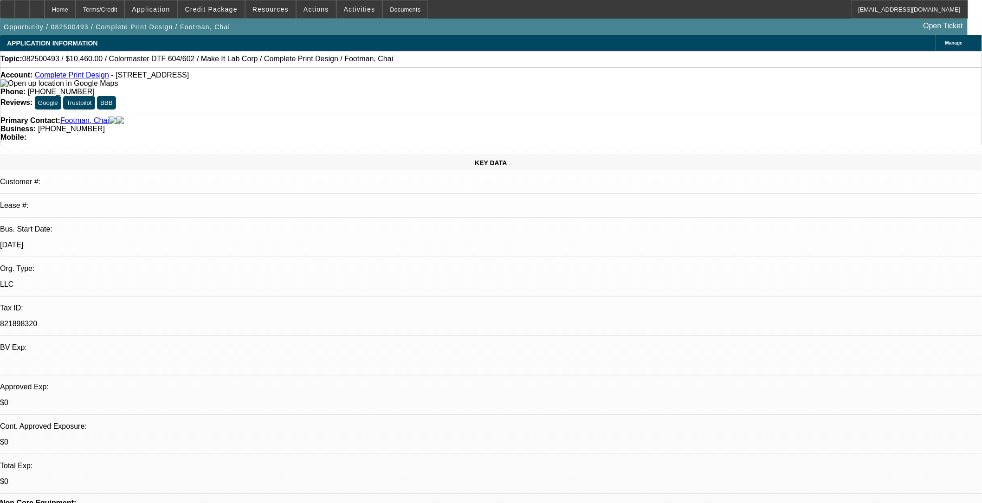
select select "1"
select select "2"
select select "1"
select select "2"
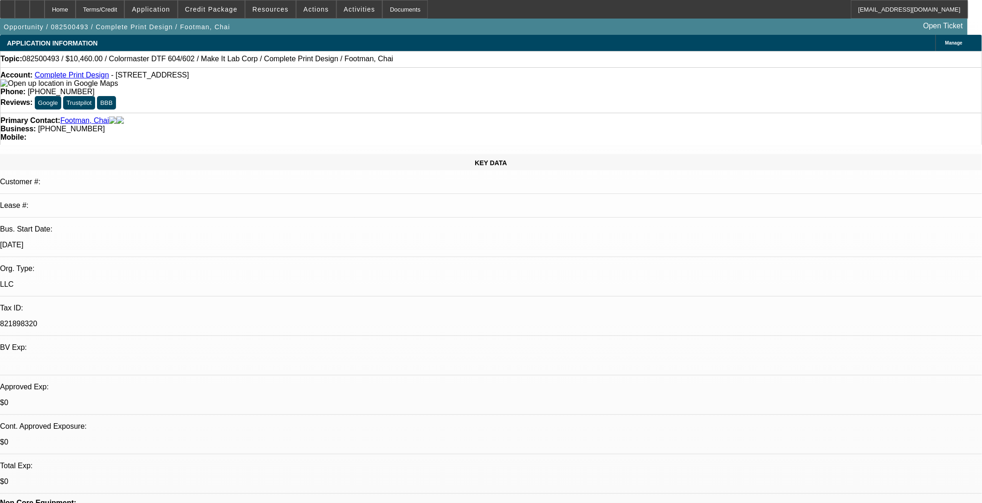
select select "1"
select select "2"
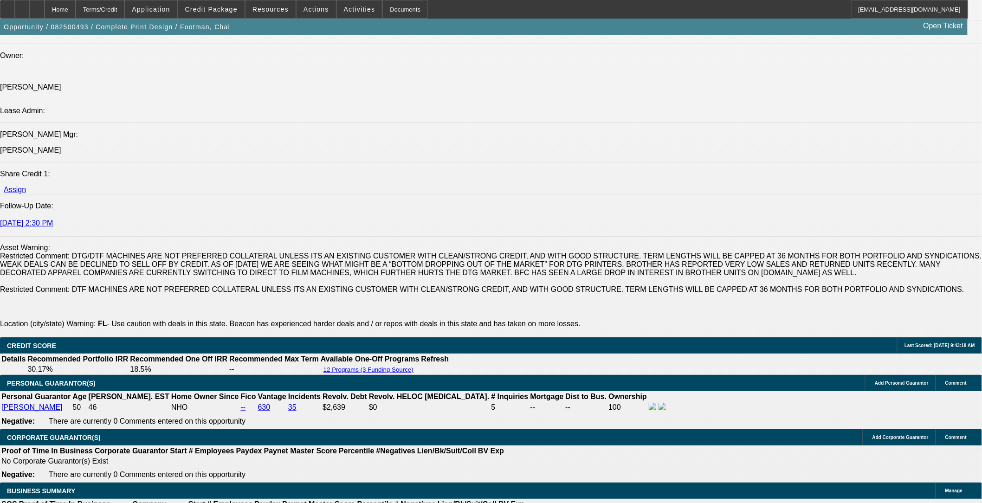
scroll to position [1185, 0]
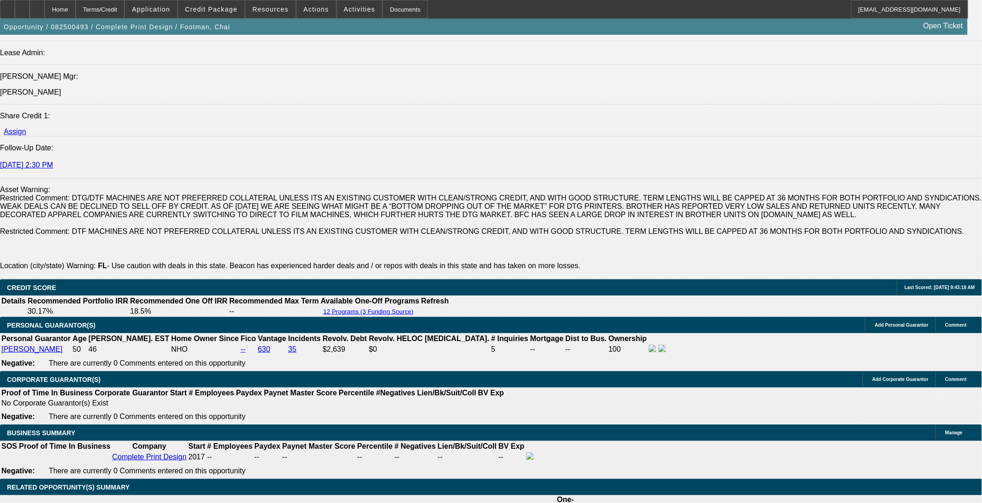
type input "3"
type input "$2,460.00"
type input "UNKNOWN"
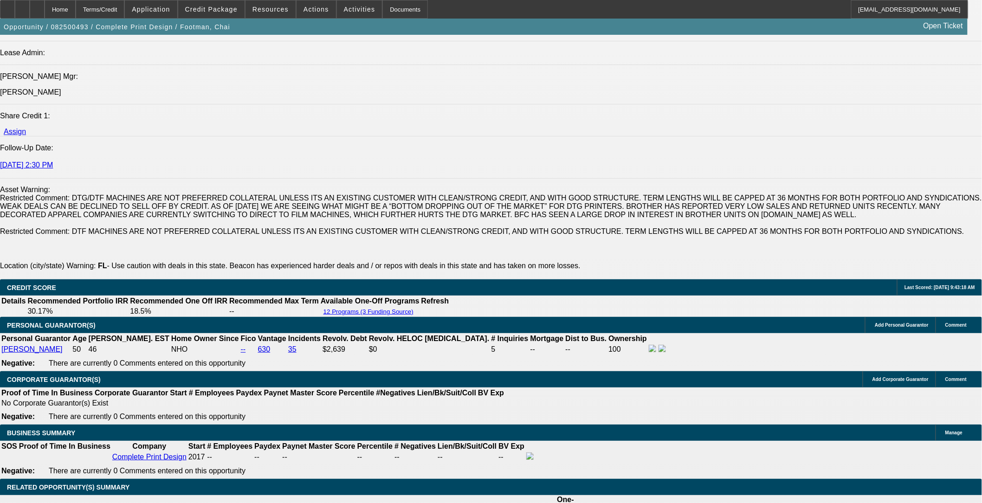
type input "$318.08"
type input "24"
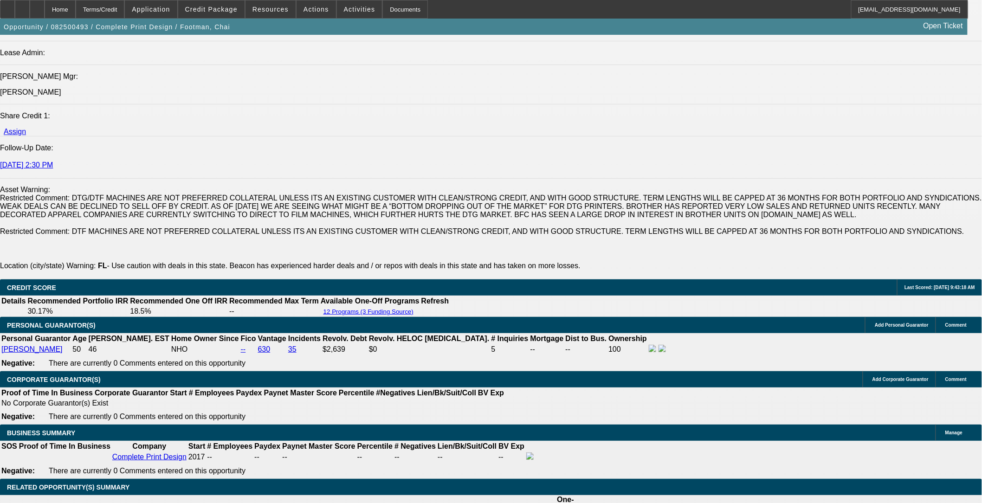
type input "$426.97"
type input "24"
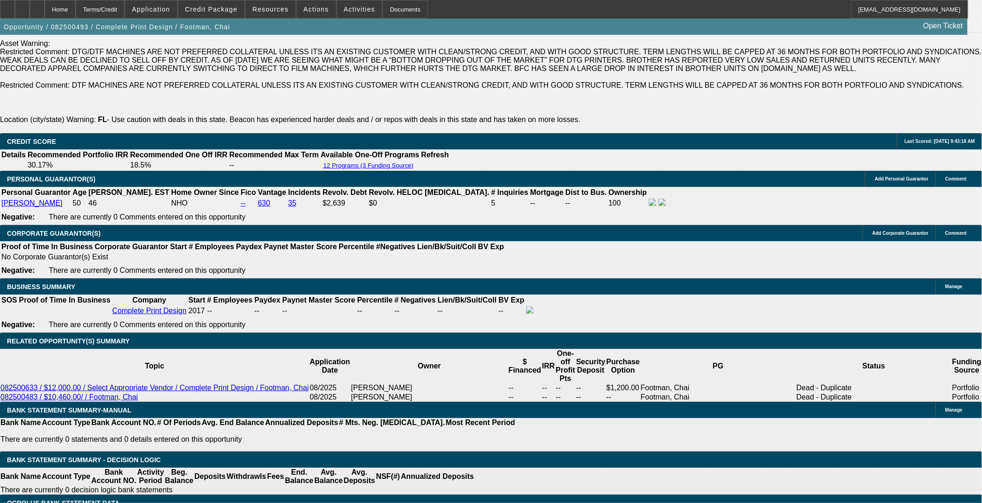
scroll to position [1340, 0]
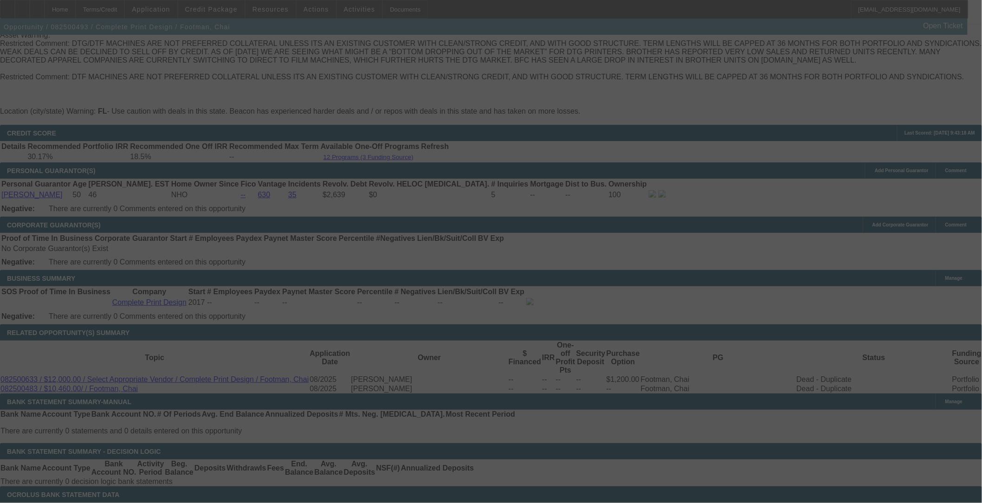
select select "0"
select select "2"
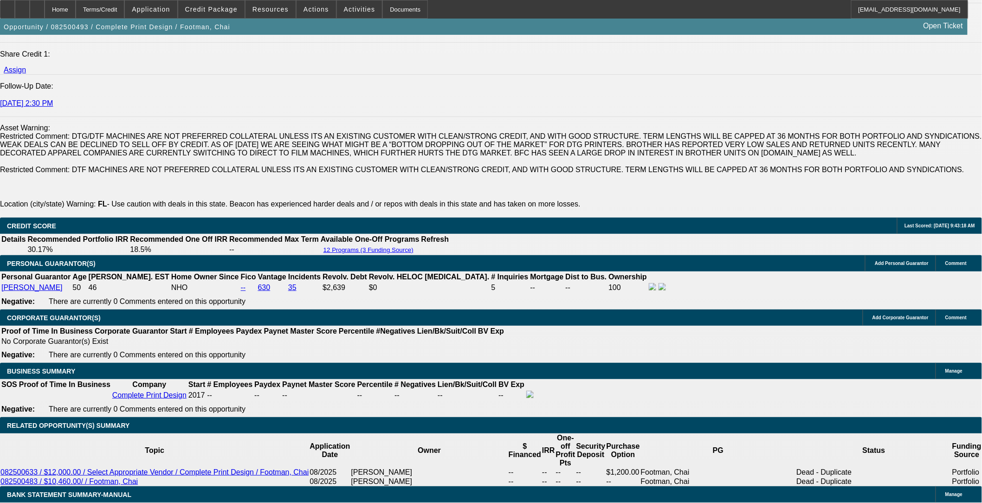
scroll to position [1237, 0]
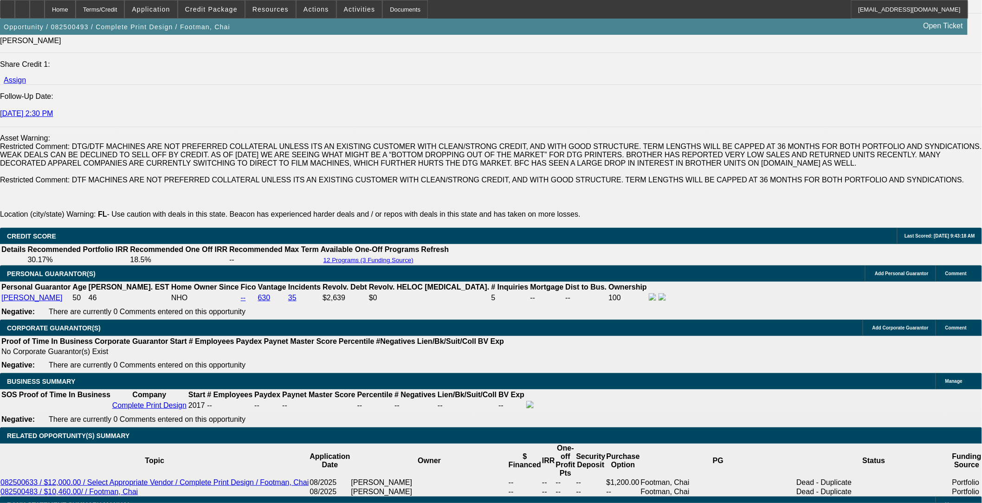
type input "$2,000.00"
type input "UNKNOWN"
type input "$451.52"
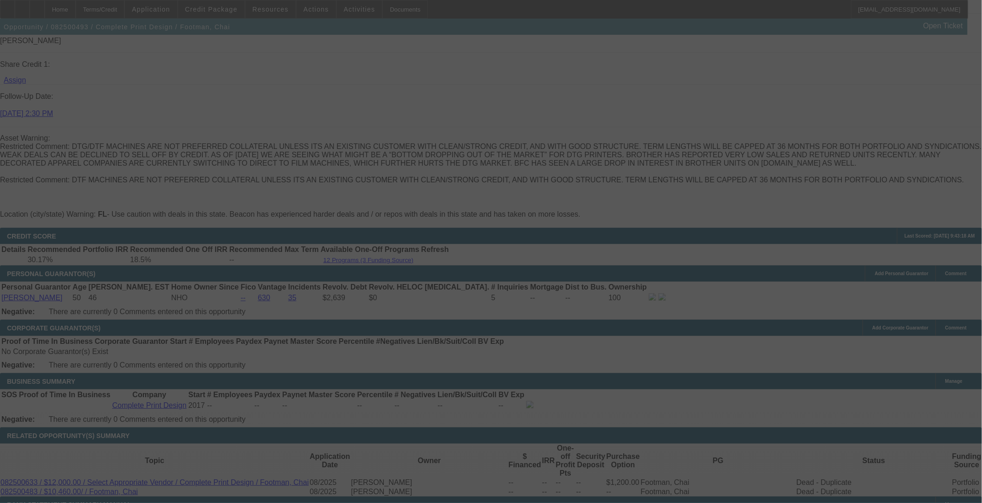
select select "0"
select select "2"
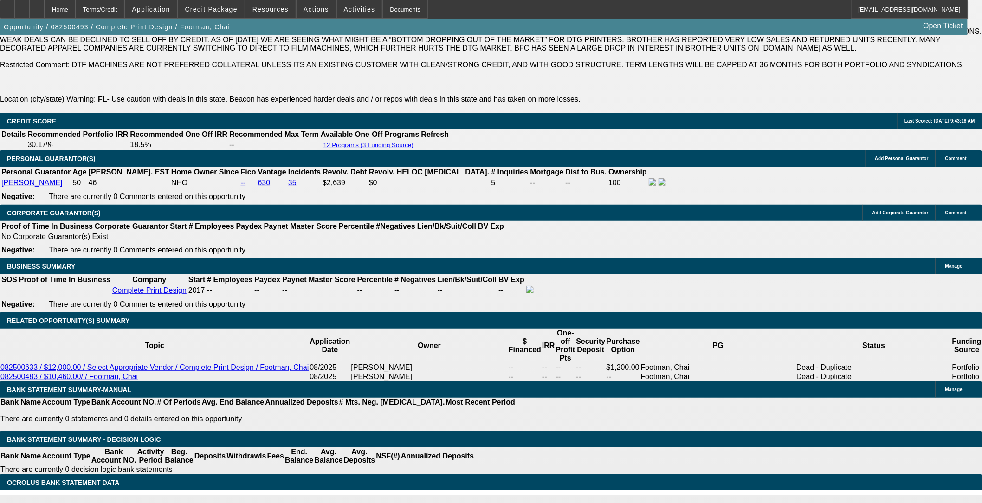
scroll to position [1288, 0]
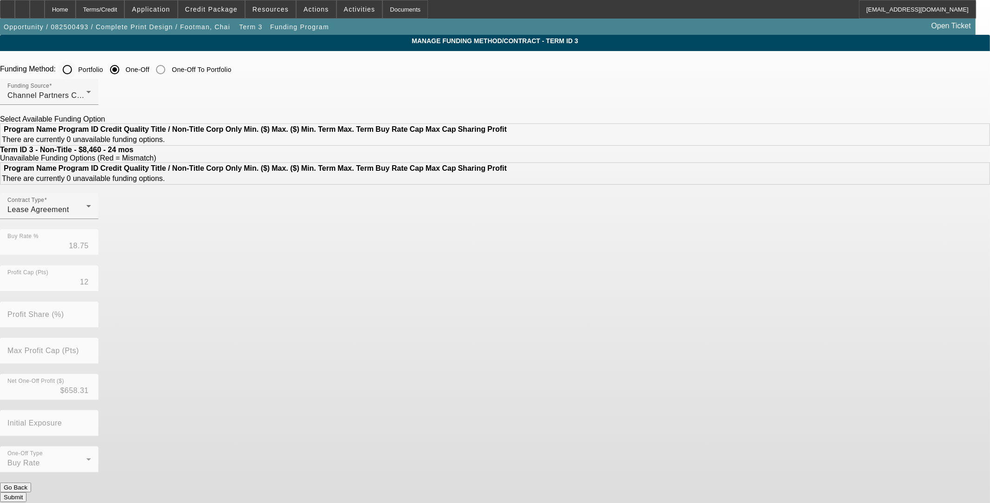
click at [77, 73] on input "Portfolio" at bounding box center [67, 69] width 19 height 19
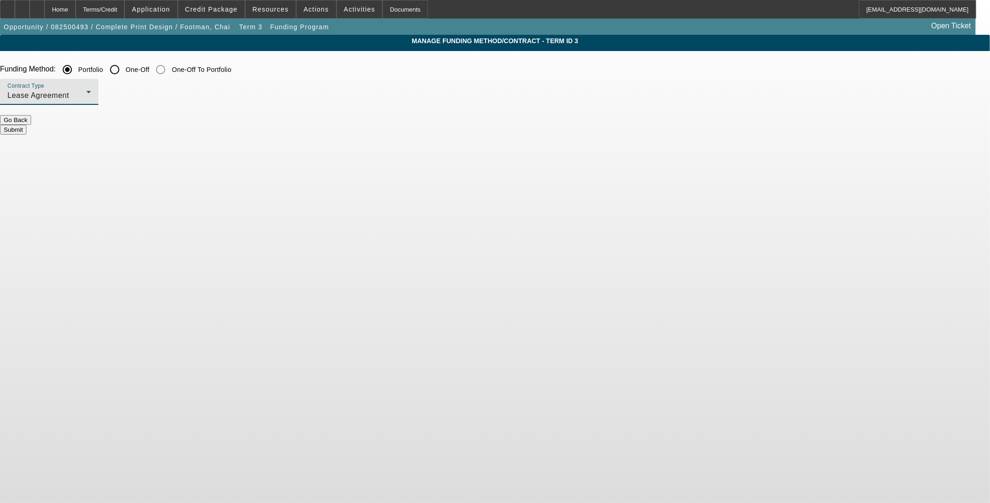
click at [86, 97] on div "Lease Agreement" at bounding box center [46, 95] width 79 height 11
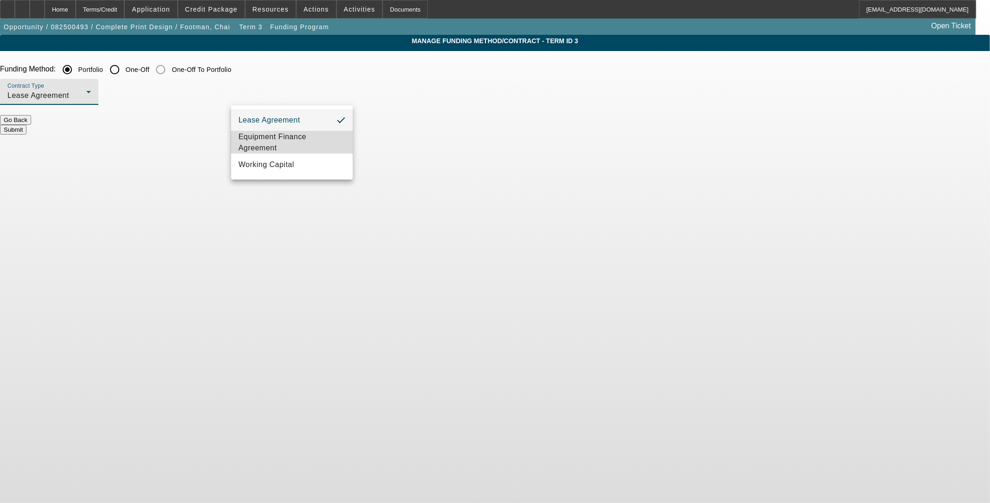
click at [281, 137] on span "Equipment Finance Agreement" at bounding box center [291, 142] width 107 height 22
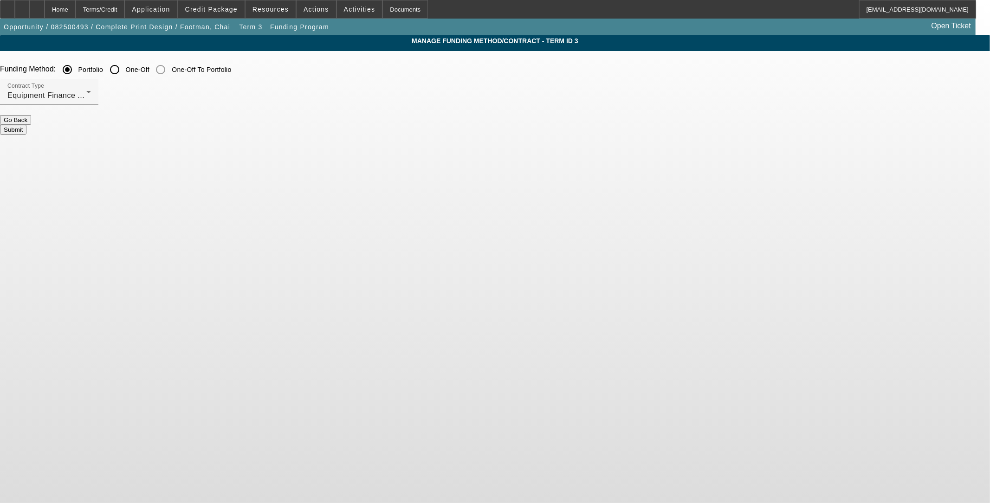
click at [26, 125] on button "Submit" at bounding box center [13, 130] width 26 height 10
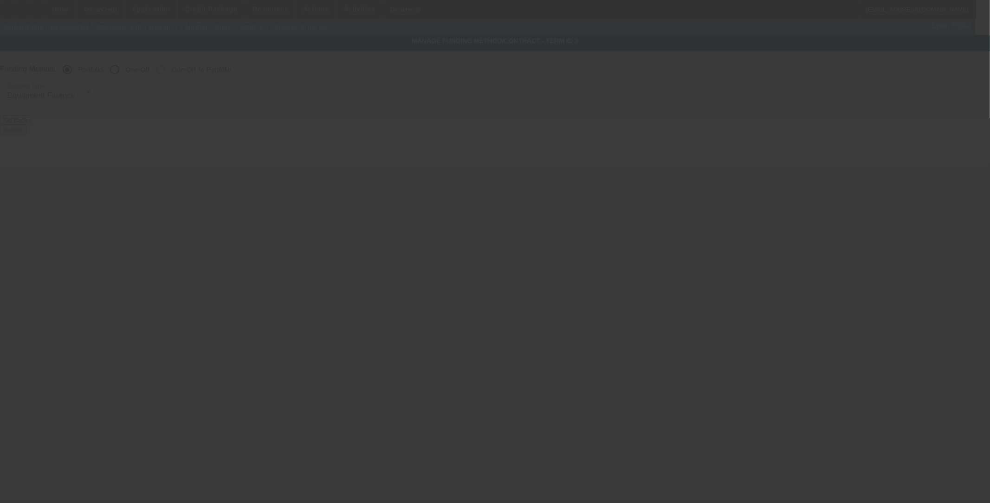
radio input "false"
radio input "true"
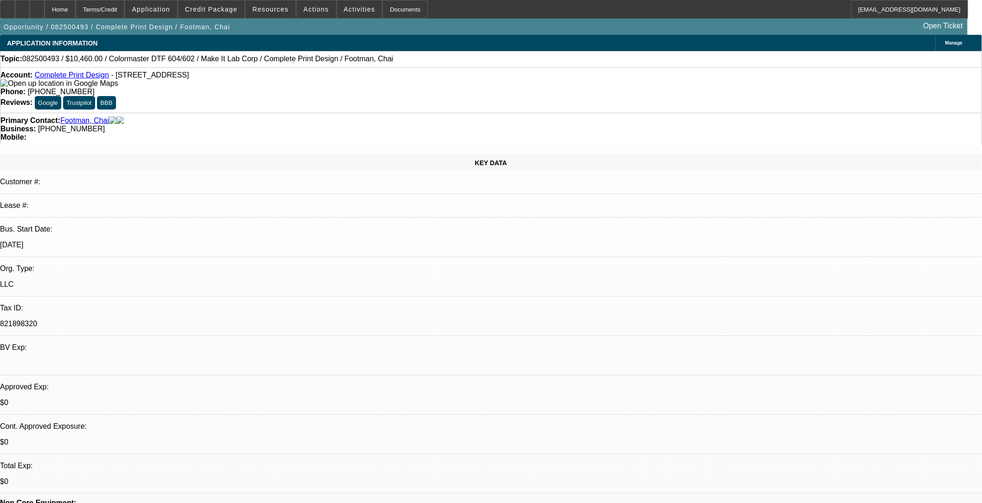
select select "0"
select select "6"
select select "0"
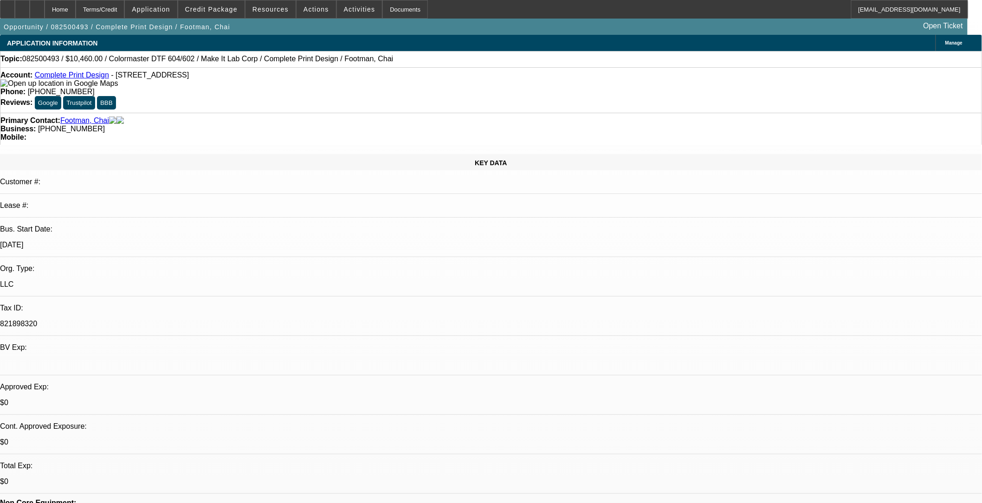
select select "0"
select select "2"
select select "0"
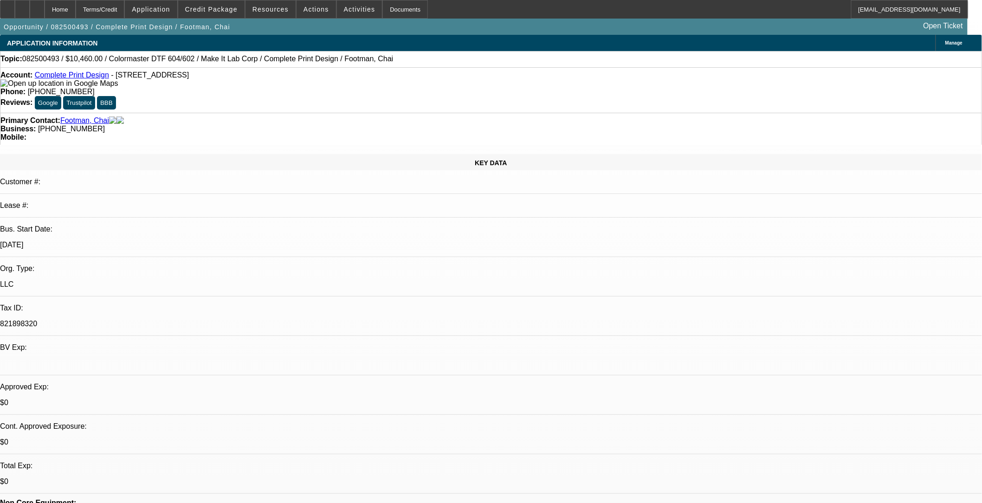
select select "0"
select select "2"
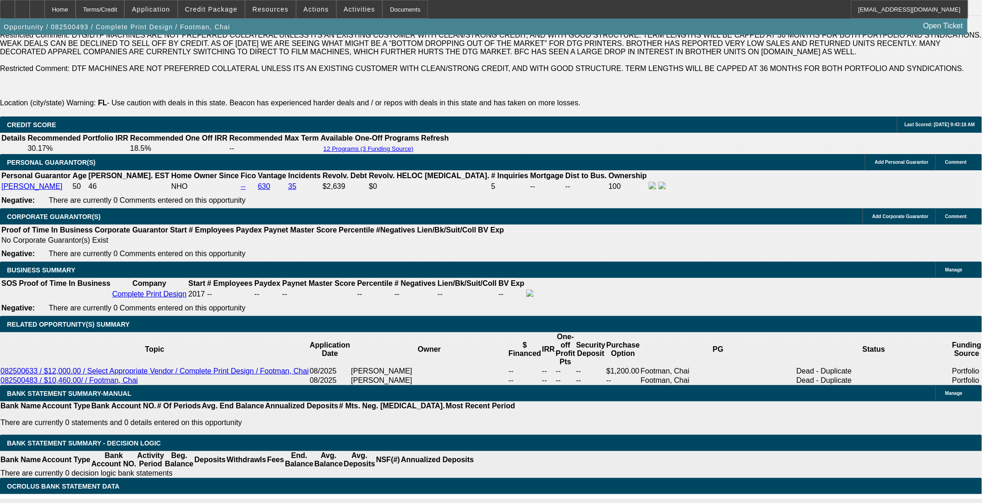
scroll to position [1288, 0]
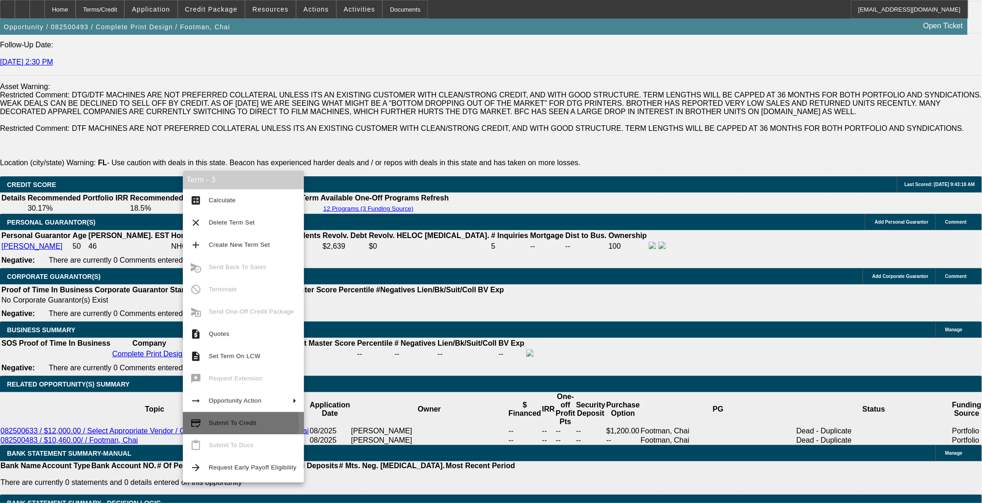
click at [238, 424] on span "Submit To Credit" at bounding box center [232, 422] width 47 height 7
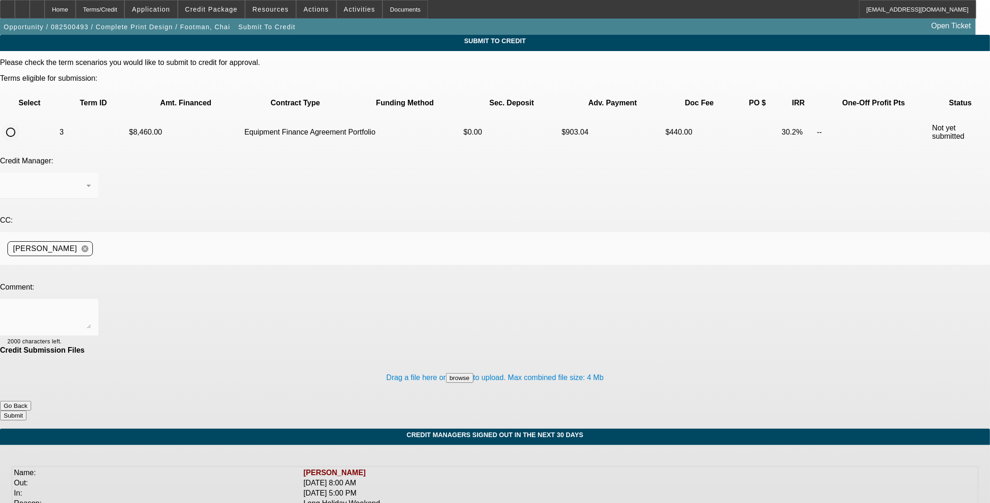
click at [20, 123] on input "radio" at bounding box center [10, 132] width 19 height 19
radio input "true"
click at [91, 299] on div at bounding box center [49, 317] width 84 height 37
type textarea "told him he was declined closed it out he called back saying he would put down …"
click at [26, 411] on button "Submit" at bounding box center [13, 416] width 26 height 10
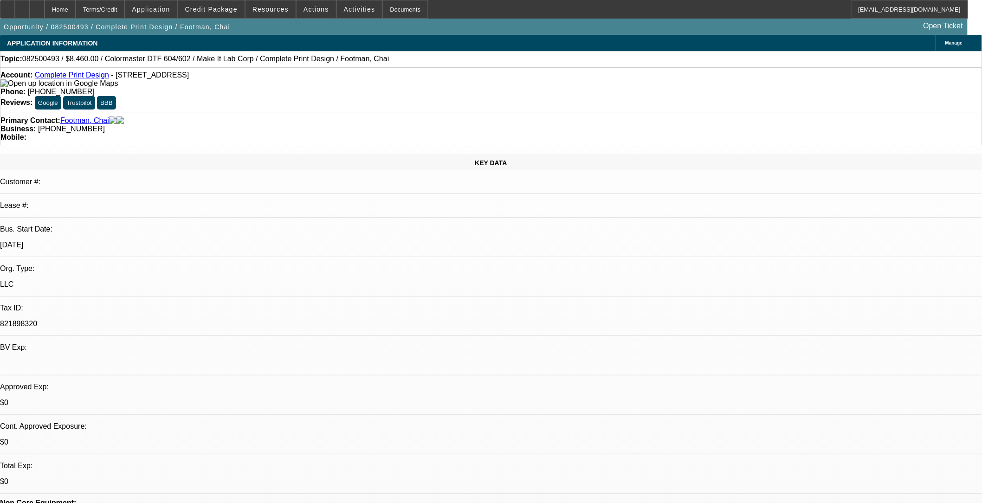
select select "0"
select select "6"
select select "0"
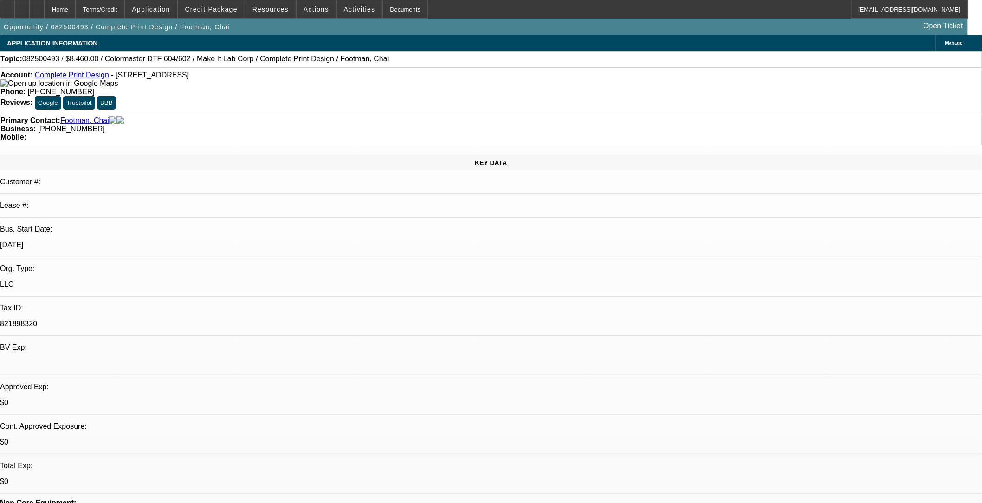
select select "0"
select select "2"
select select "0"
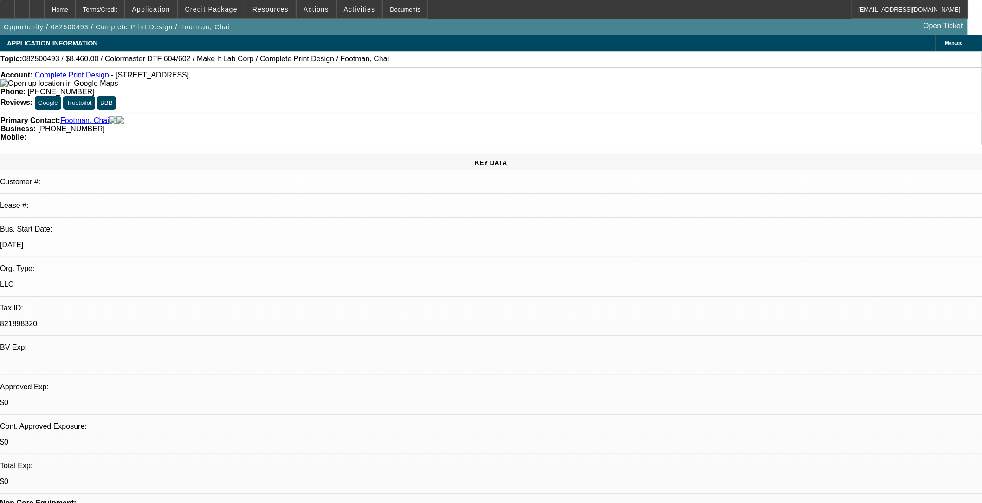
select select "0"
select select "2"
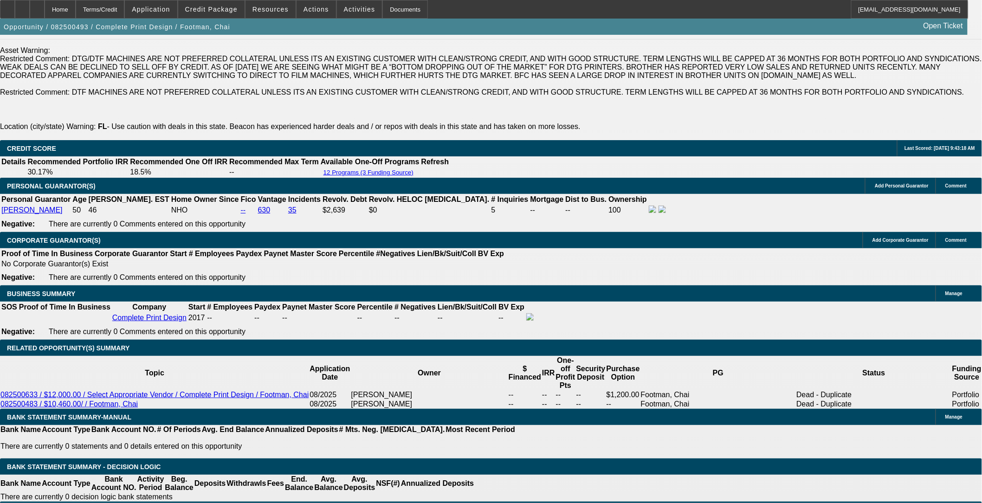
scroll to position [1237, 0]
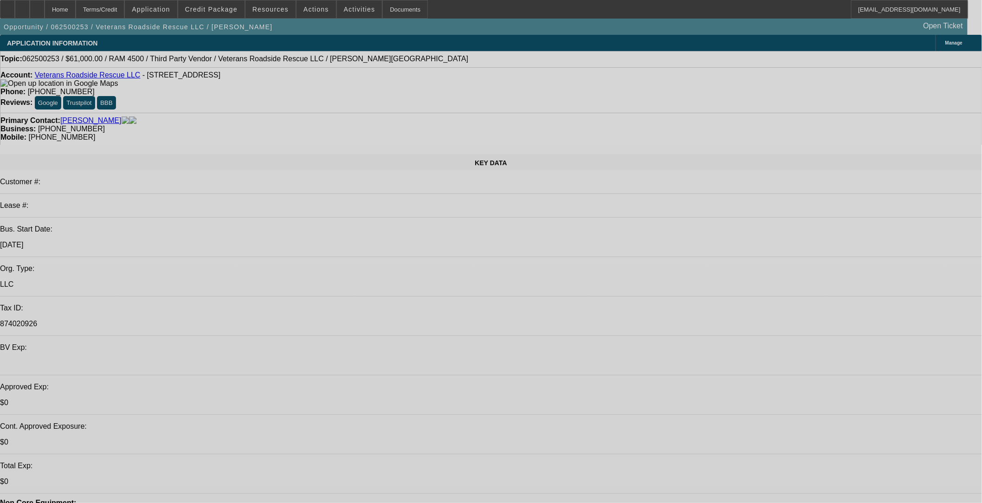
select select "0"
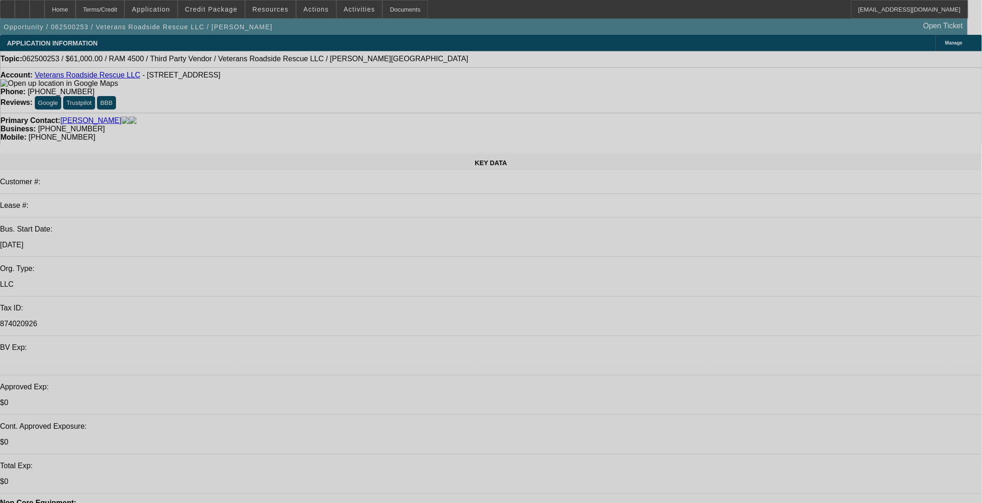
select select "0"
select select "0.1"
select select "2"
select select "0.1"
select select "0"
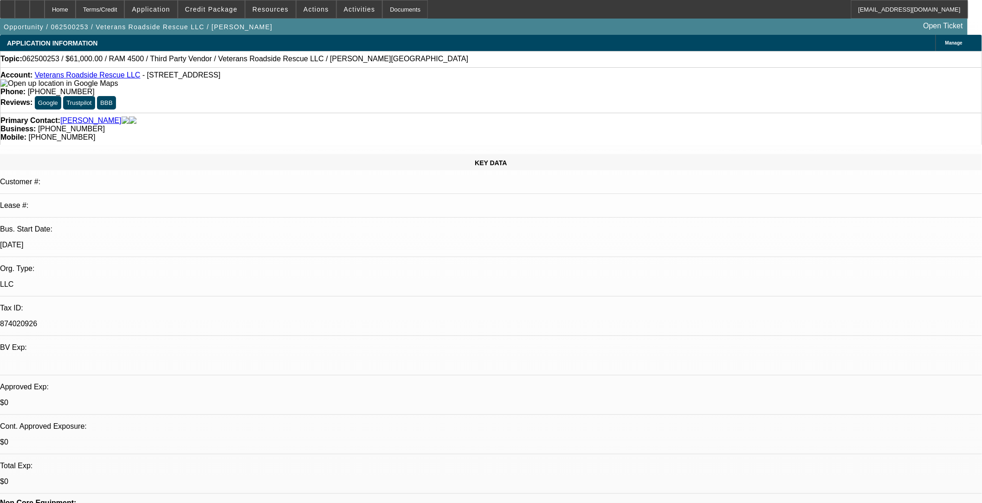
select select "2"
select select "0.1"
select select "1"
select select "2"
select select "6"
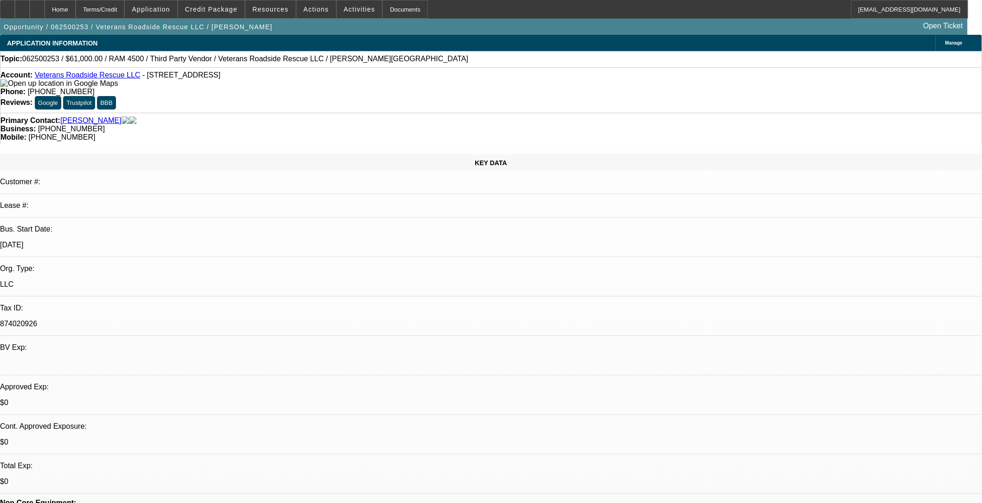
select select "1"
select select "2"
select select "6"
select select "1"
select select "2"
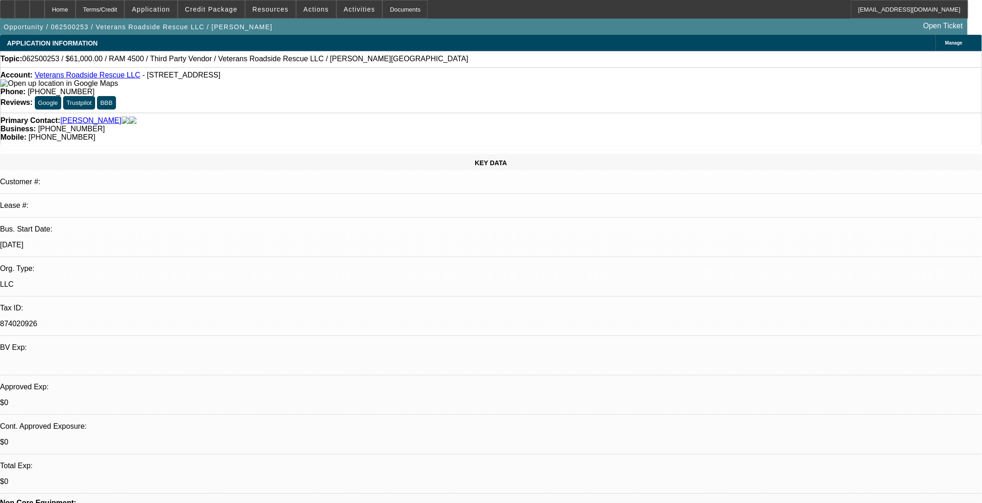
select select "4"
select select "1"
select select "2"
select select "4"
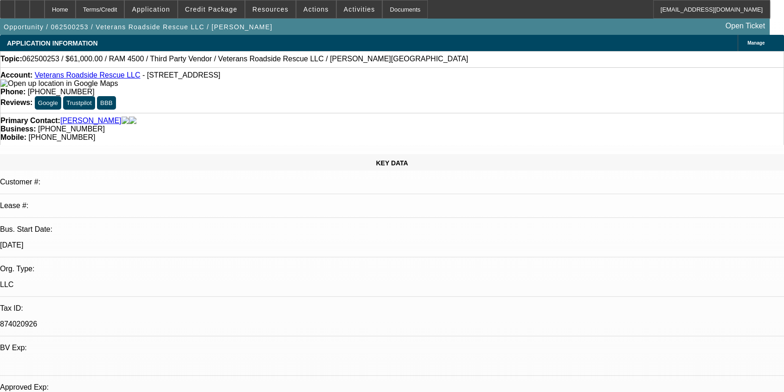
select select "0"
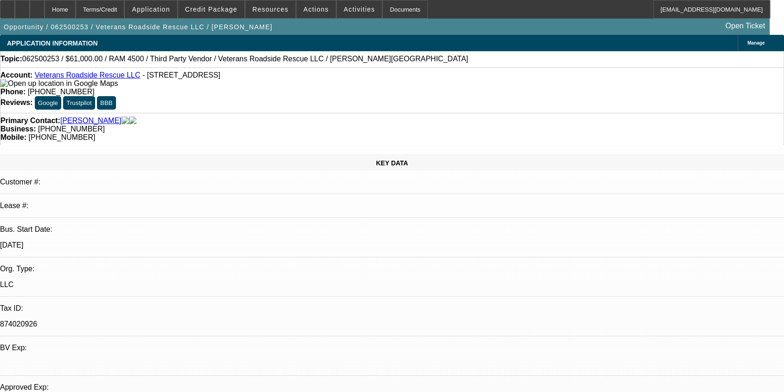
select select "0"
select select "0.1"
select select "2"
select select "0.1"
select select "0"
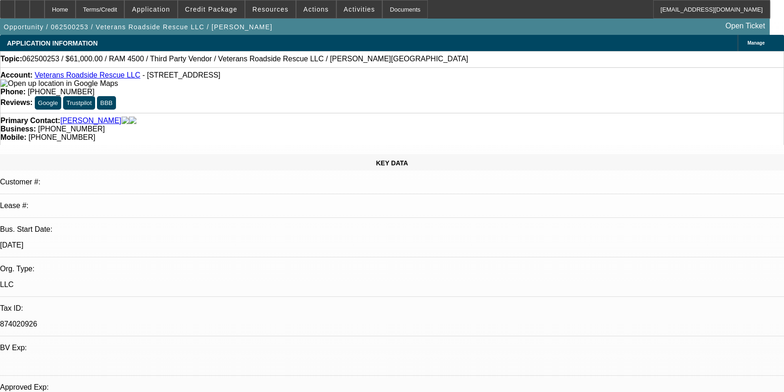
select select "2"
select select "0.1"
select select "1"
select select "2"
select select "6"
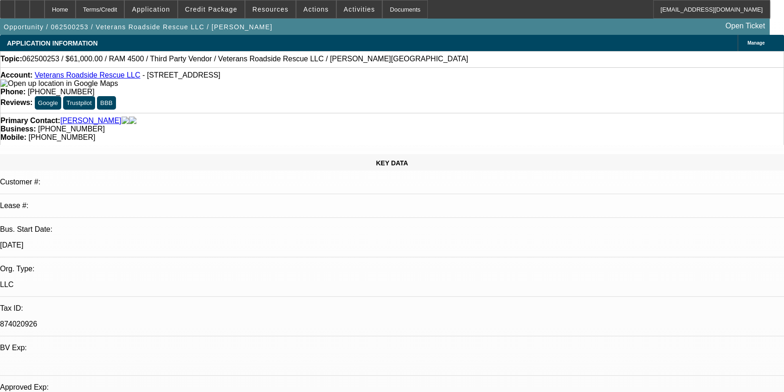
select select "1"
select select "2"
select select "6"
select select "1"
select select "2"
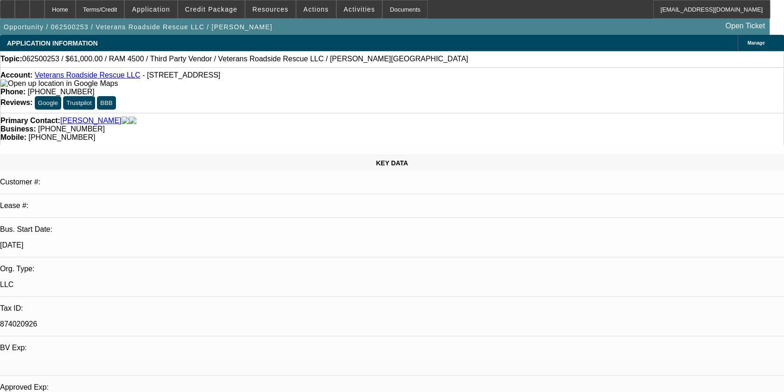
select select "4"
select select "1"
select select "2"
select select "4"
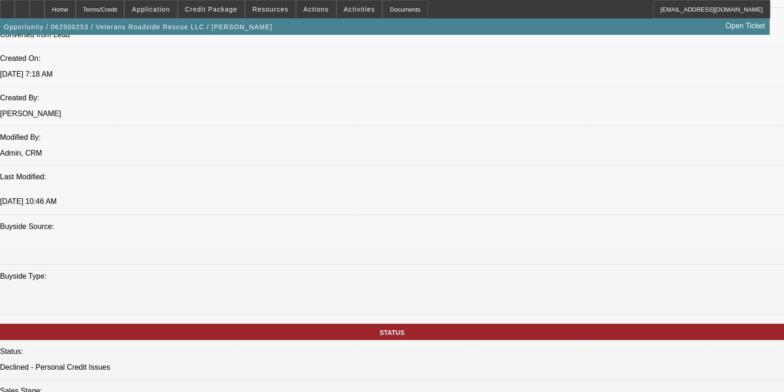
scroll to position [721, 0]
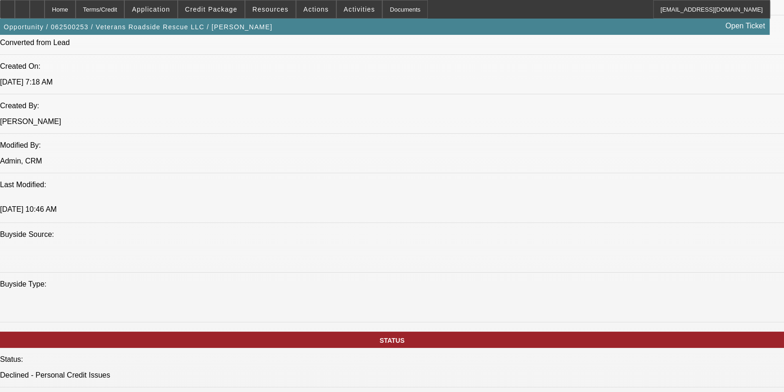
drag, startPoint x: 635, startPoint y: 137, endPoint x: 679, endPoint y: 136, distance: 43.6
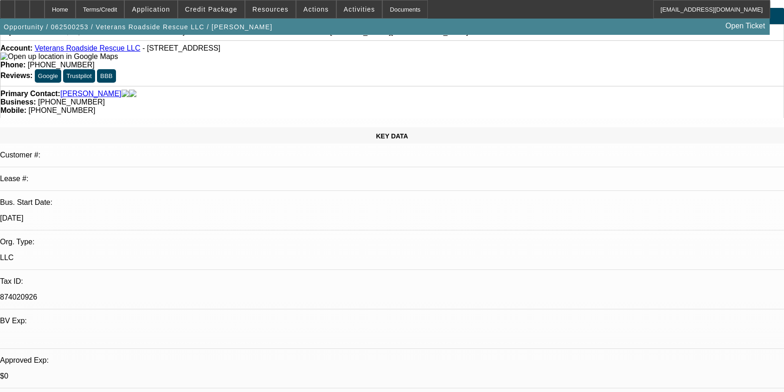
scroll to position [0, 0]
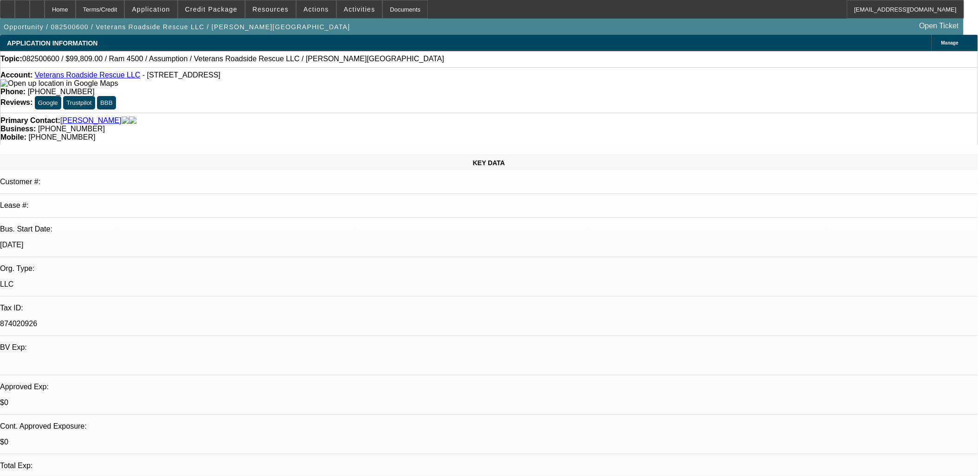
select select "0"
select select "2"
select select "0.1"
select select "0"
select select "2"
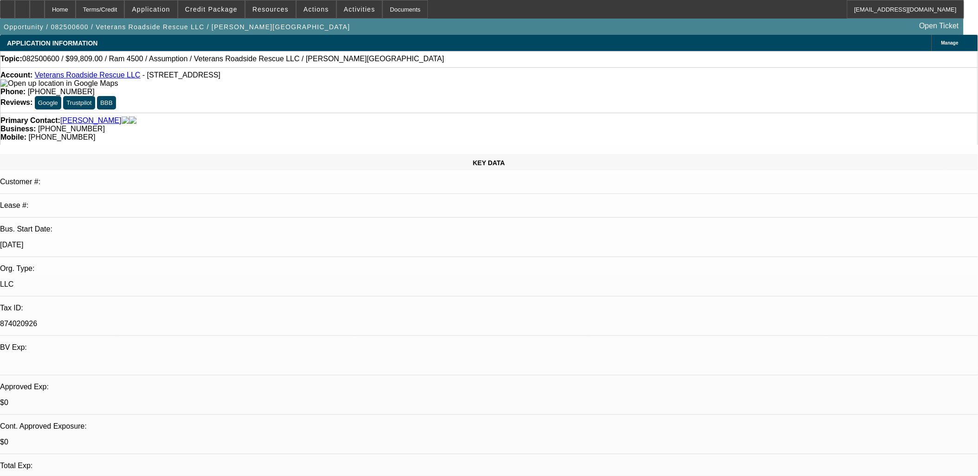
select select "0.1"
select select "0"
select select "2"
select select "0.1"
select select "1"
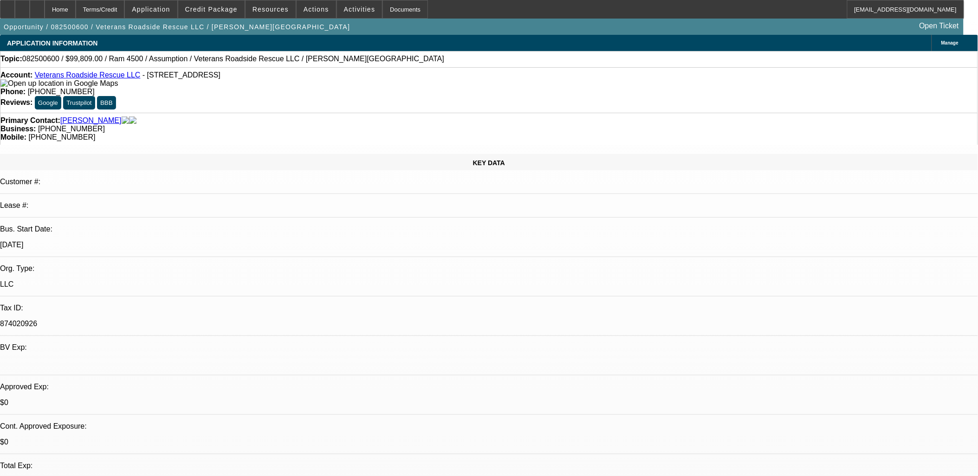
select select "2"
select select "4"
select select "1"
select select "2"
select select "4"
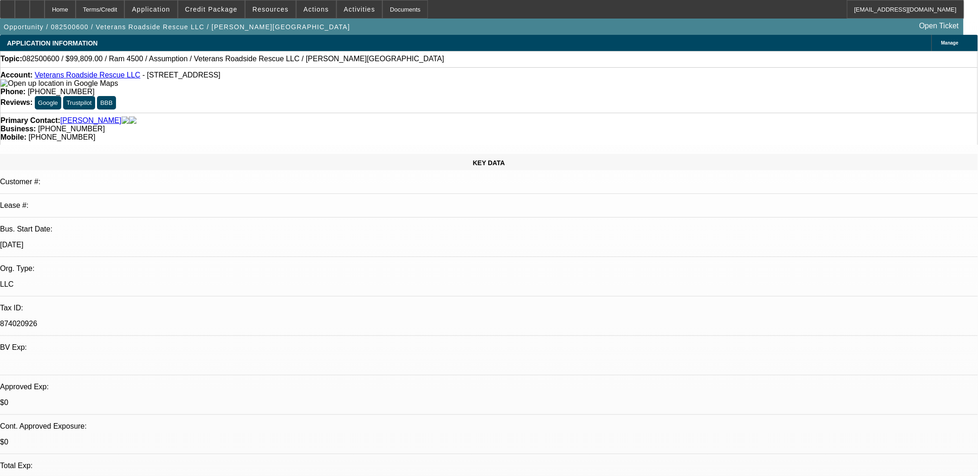
select select "1"
select select "2"
select select "4"
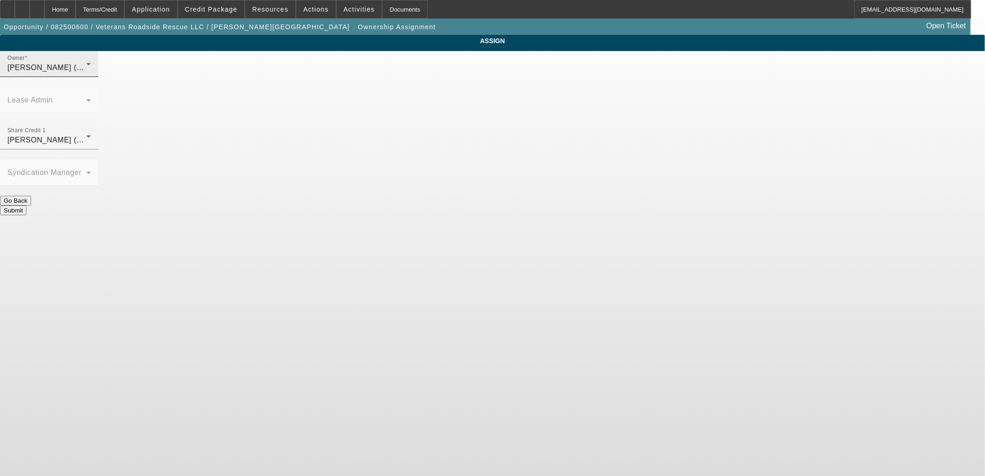
click at [86, 73] on div "[PERSON_NAME] (Lvl 6)" at bounding box center [46, 67] width 79 height 11
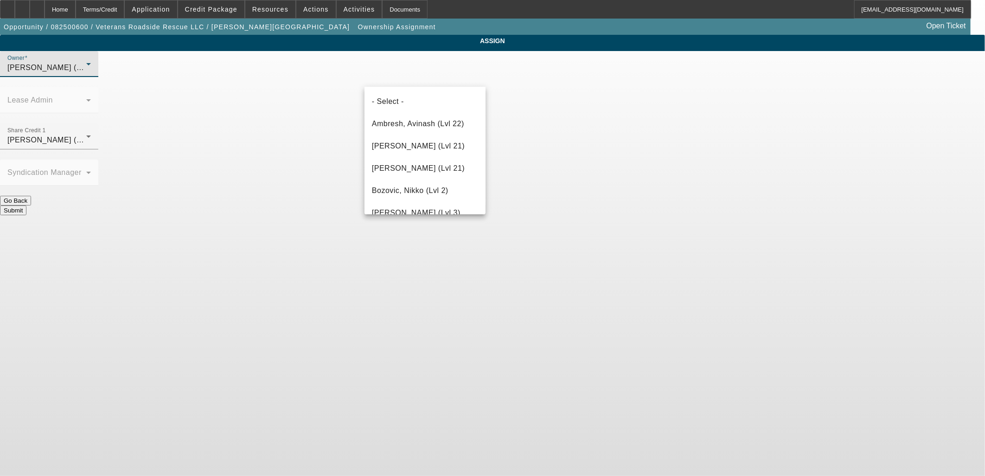
scroll to position [121, 0]
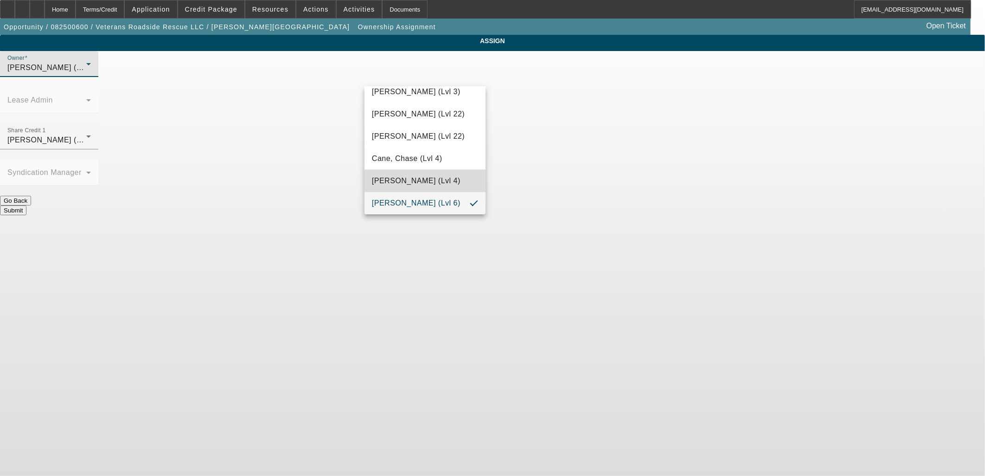
click at [425, 181] on span "Culligan, Michael (Lvl 4)" at bounding box center [416, 180] width 89 height 11
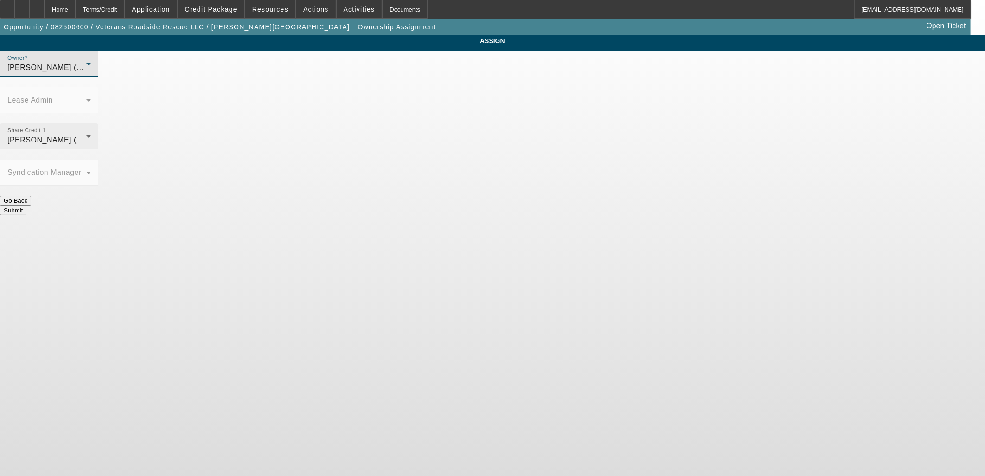
click at [96, 136] on span "Culligan, Michael (Lvl 4)" at bounding box center [51, 140] width 89 height 8
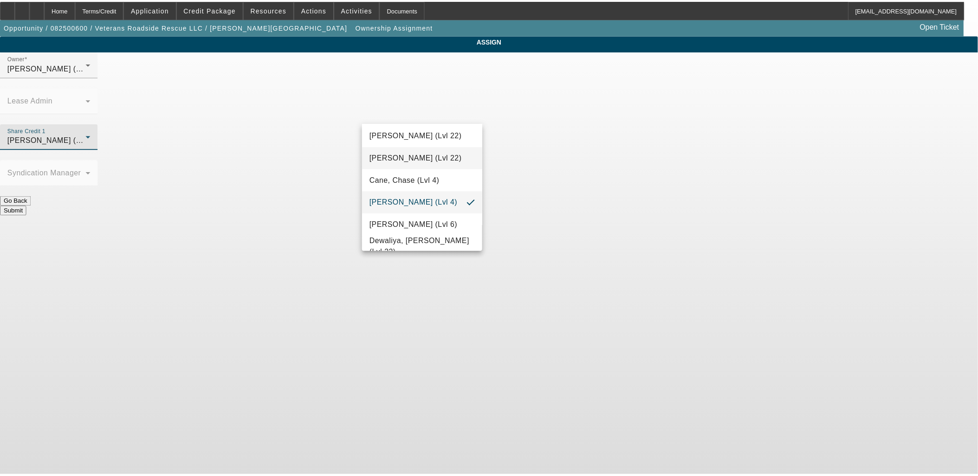
scroll to position [154, 0]
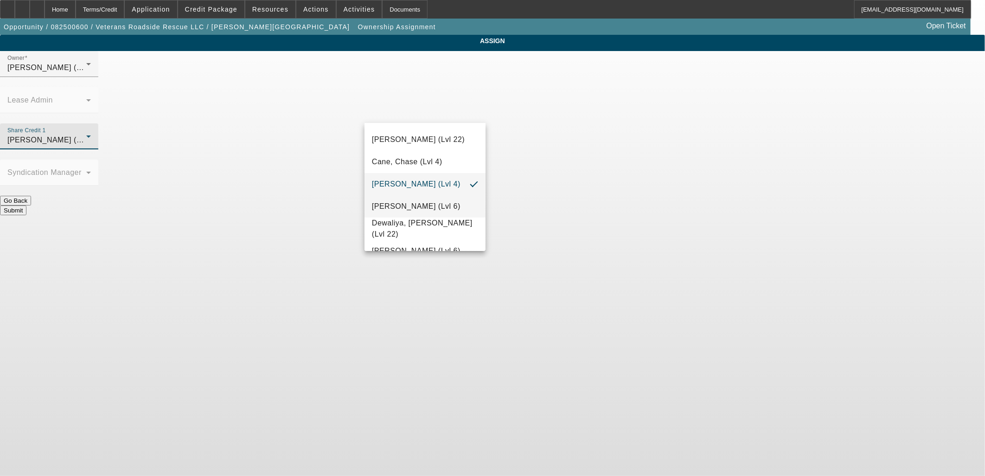
click at [413, 211] on span "D'Aquila, Philip (Lvl 6)" at bounding box center [416, 206] width 89 height 11
click at [536, 216] on body "Home Terms/Credit Application Credit Package Resources Actions Activities Docum…" at bounding box center [492, 238] width 985 height 476
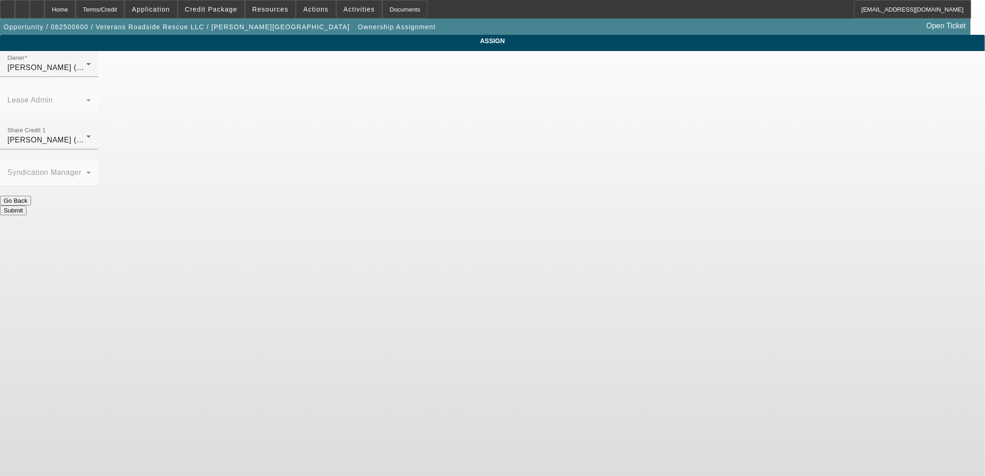
click at [26, 206] on button "Submit" at bounding box center [13, 211] width 26 height 10
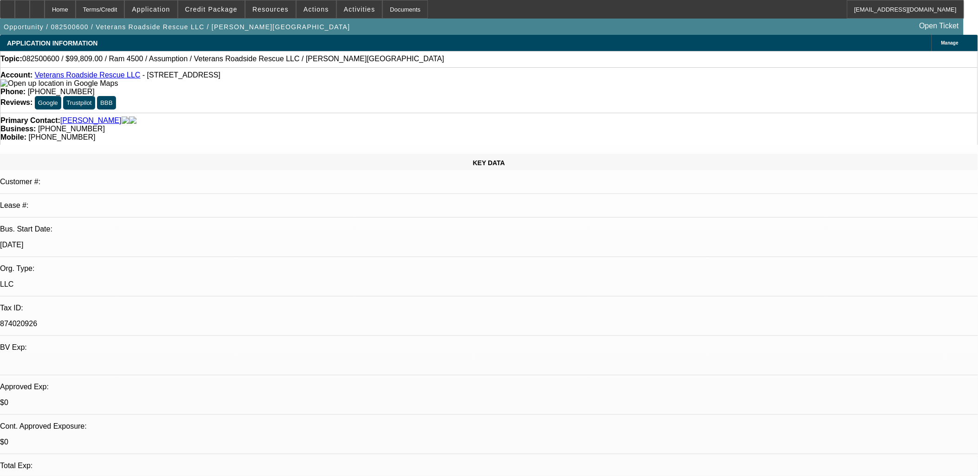
select select "0"
select select "2"
select select "0.1"
select select "4"
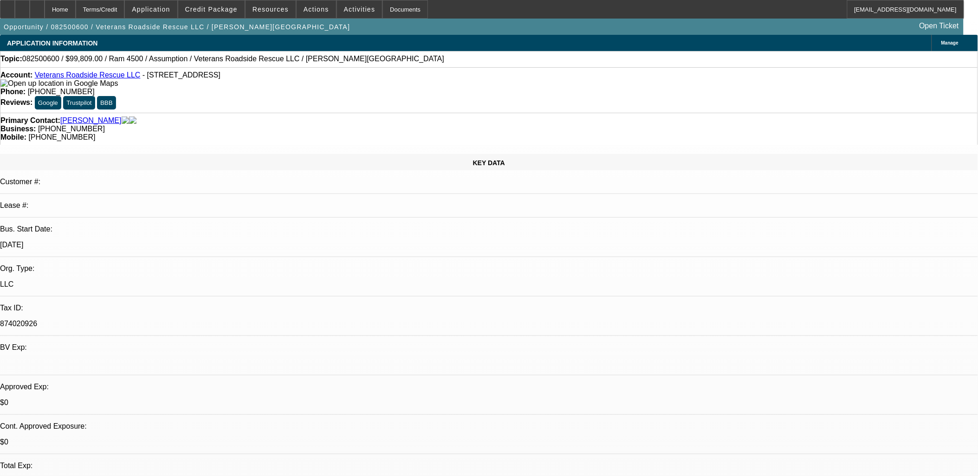
select select "0"
select select "2"
select select "0.1"
select select "4"
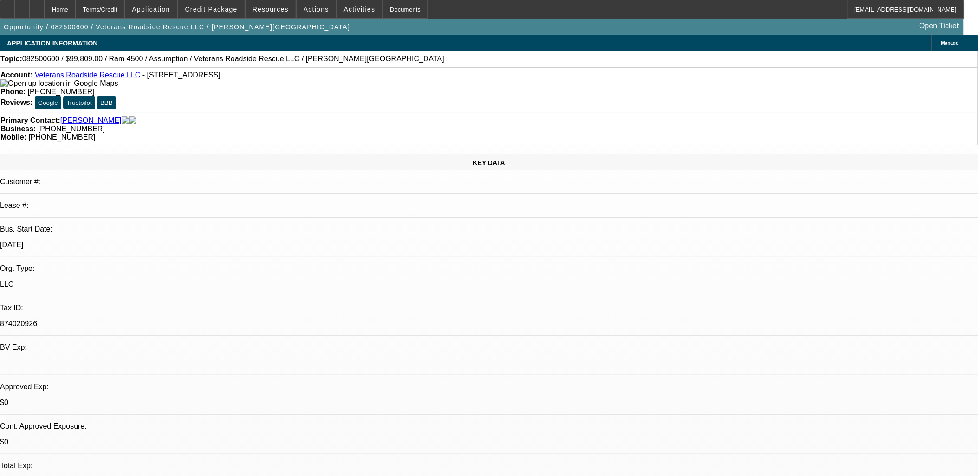
select select "0"
select select "2"
select select "0.1"
select select "4"
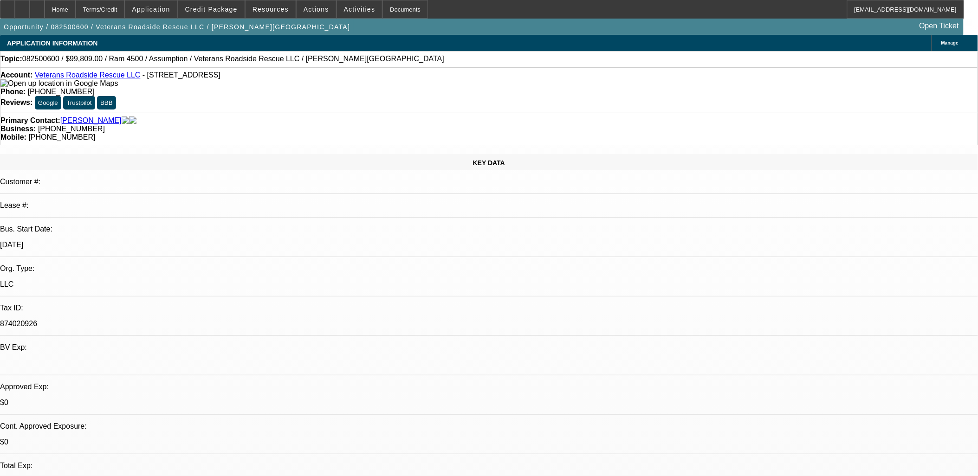
drag, startPoint x: 374, startPoint y: 243, endPoint x: 364, endPoint y: 202, distance: 42.0
click at [320, 7] on span at bounding box center [315, 9] width 39 height 22
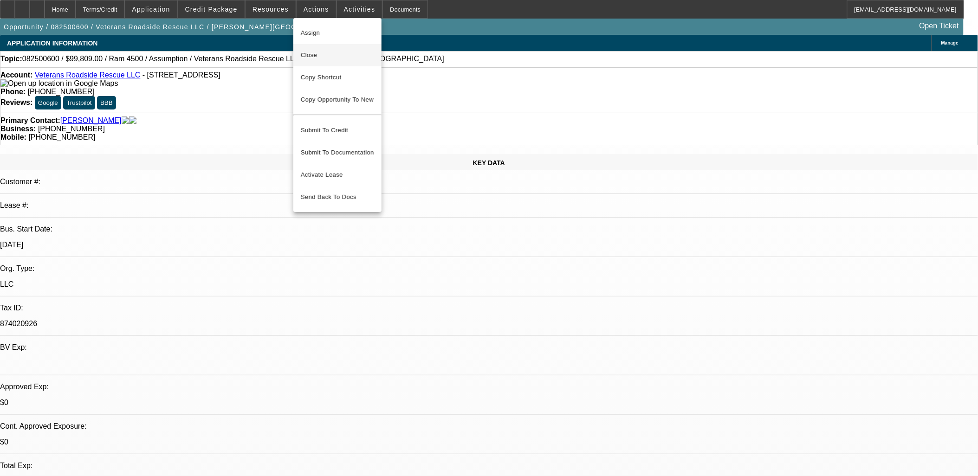
click at [321, 61] on button "Close" at bounding box center [337, 55] width 88 height 22
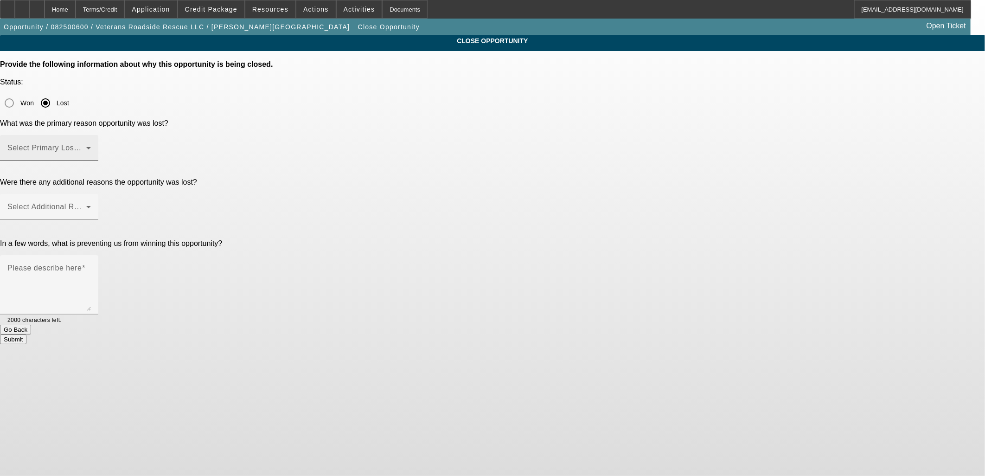
click at [86, 146] on span at bounding box center [46, 151] width 79 height 11
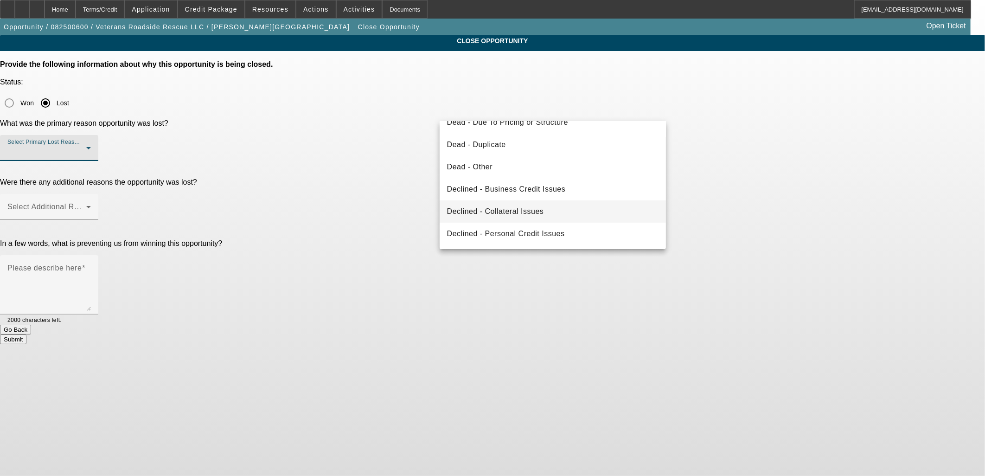
scroll to position [124, 0]
click at [526, 213] on span "Declined - Personal Credit Issues" at bounding box center [506, 212] width 118 height 11
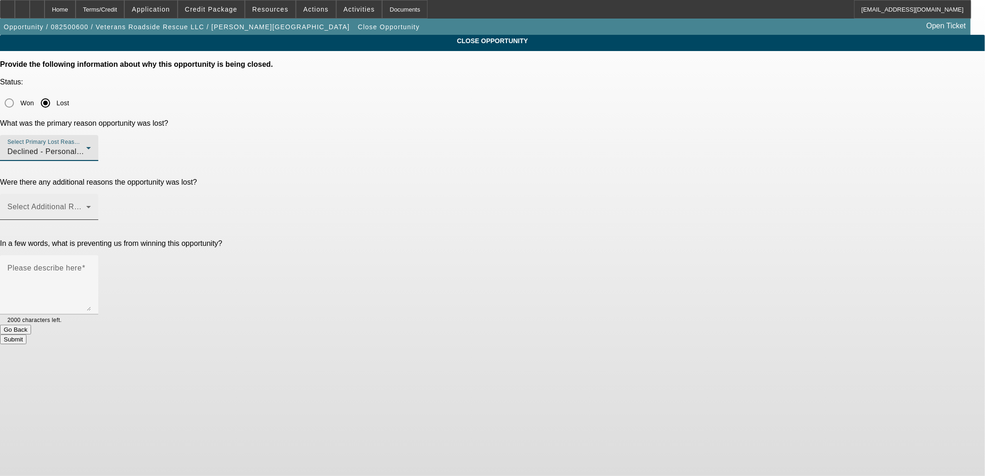
click at [86, 205] on span at bounding box center [46, 210] width 79 height 11
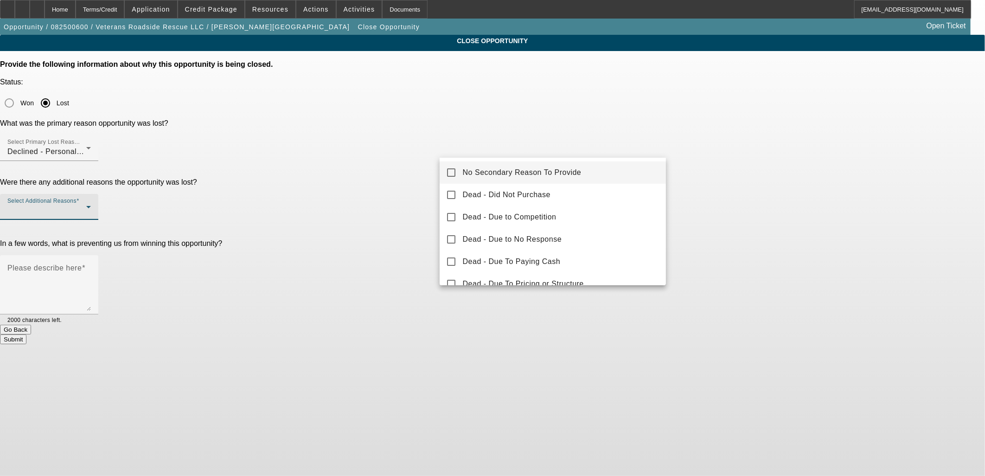
click at [495, 163] on mat-option "No Secondary Reason To Provide" at bounding box center [553, 172] width 227 height 22
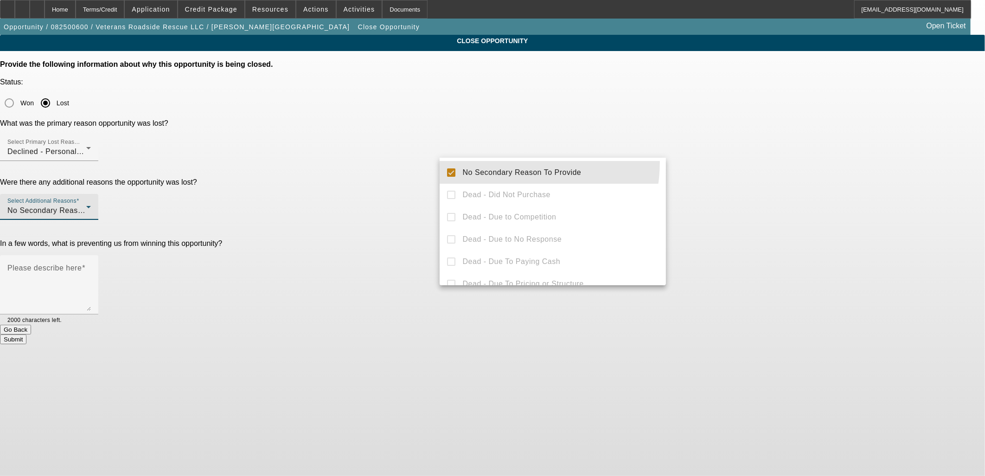
click at [379, 166] on div at bounding box center [492, 238] width 985 height 476
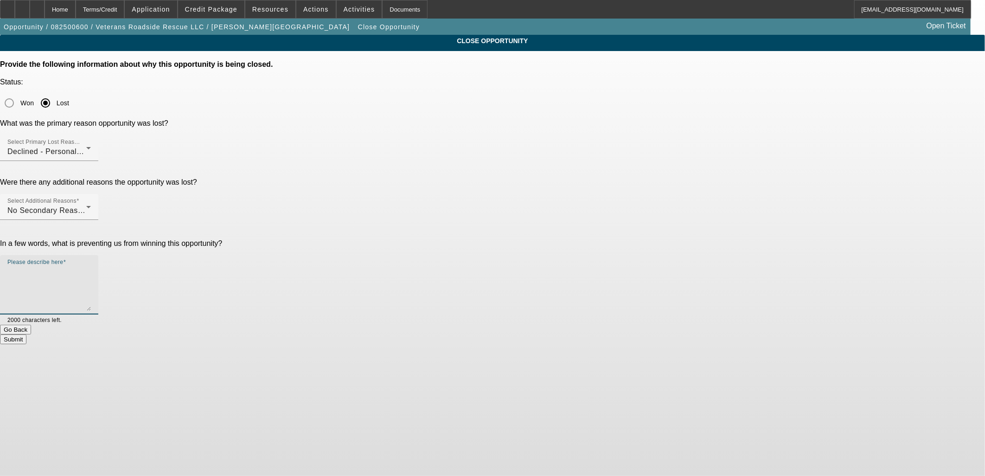
click at [91, 266] on textarea "Please describe here" at bounding box center [49, 288] width 84 height 45
type textarea "decluined"
click at [26, 335] on button "Submit" at bounding box center [13, 340] width 26 height 10
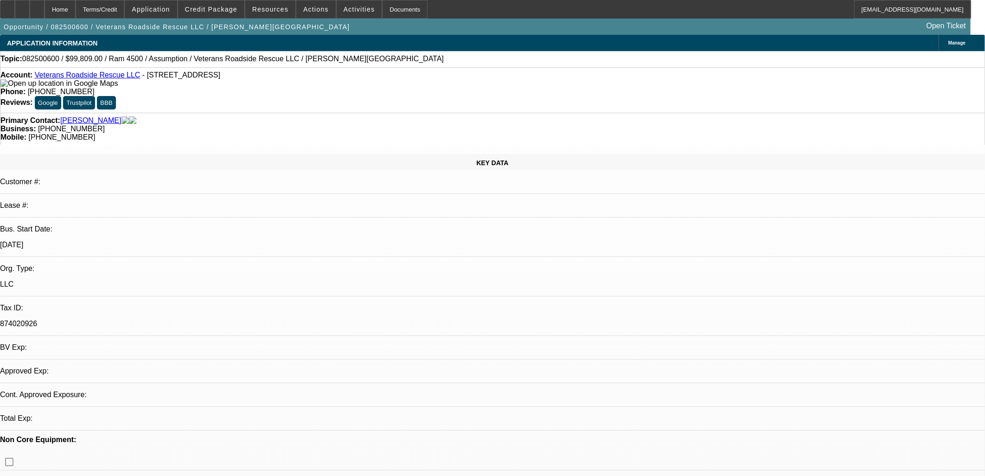
select select "0"
select select "2"
select select "0.1"
select select "4"
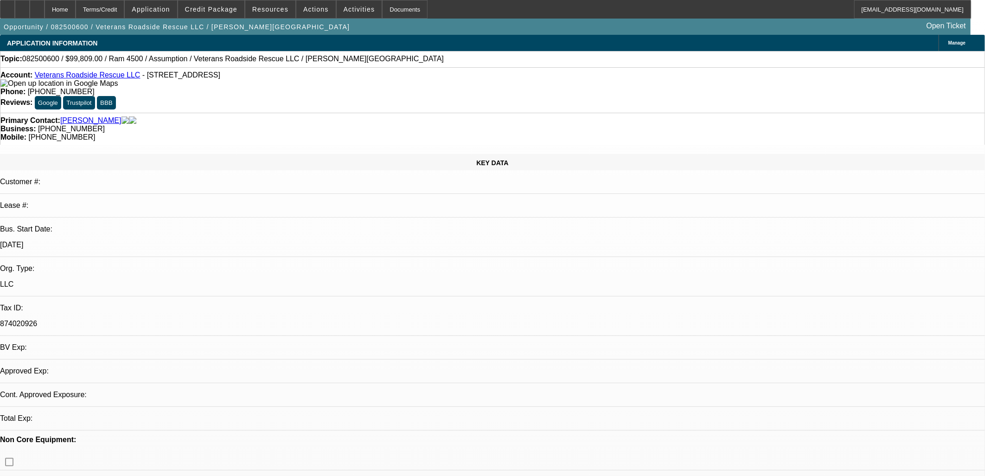
select select "0"
select select "2"
select select "0.1"
select select "4"
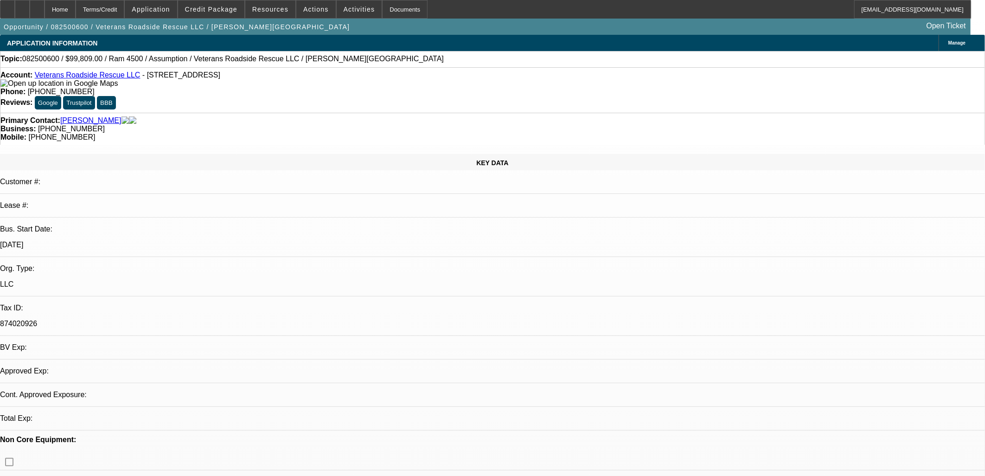
select select "0"
select select "2"
select select "0.1"
select select "4"
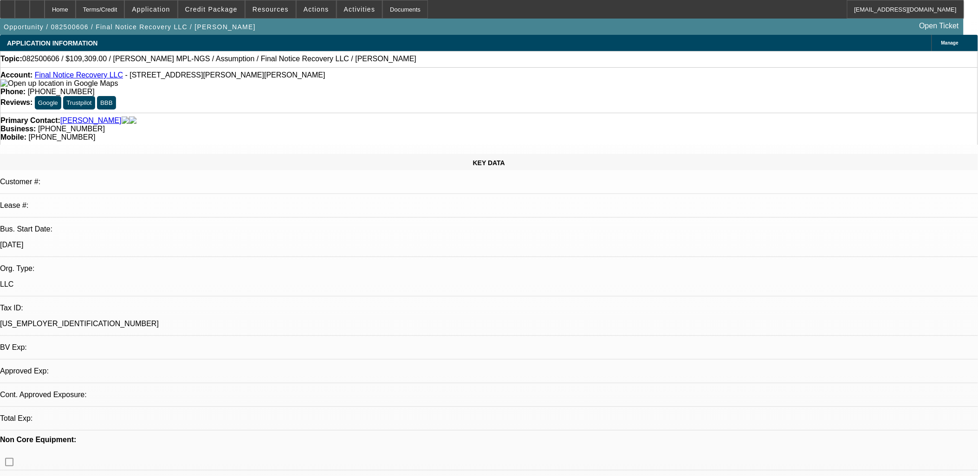
select select "0"
select select "2"
select select "0.1"
select select "1"
select select "2"
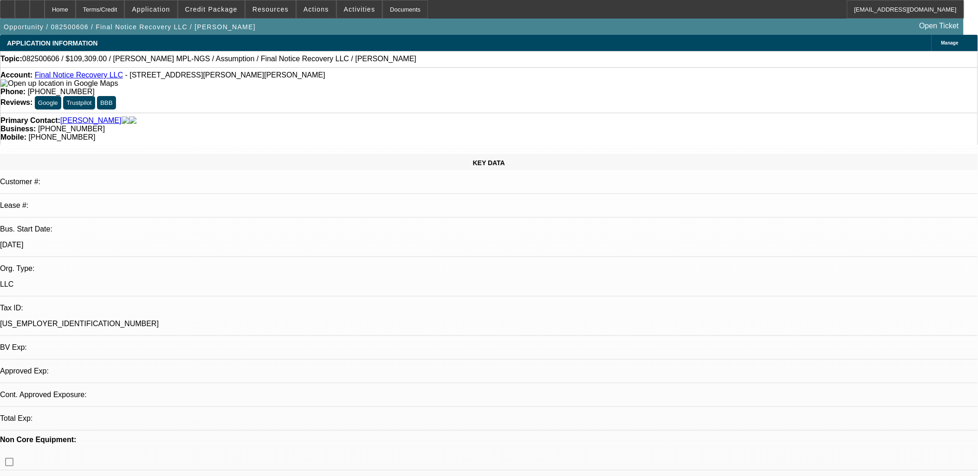
select select "4"
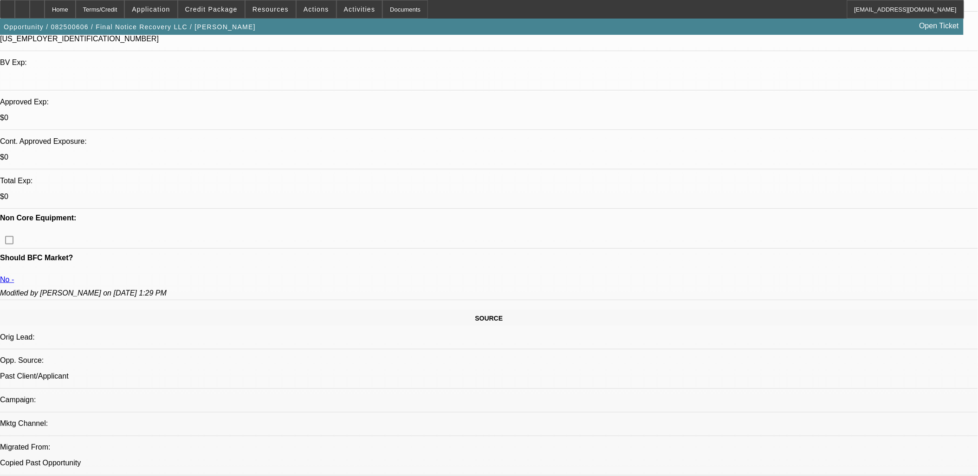
scroll to position [154, 0]
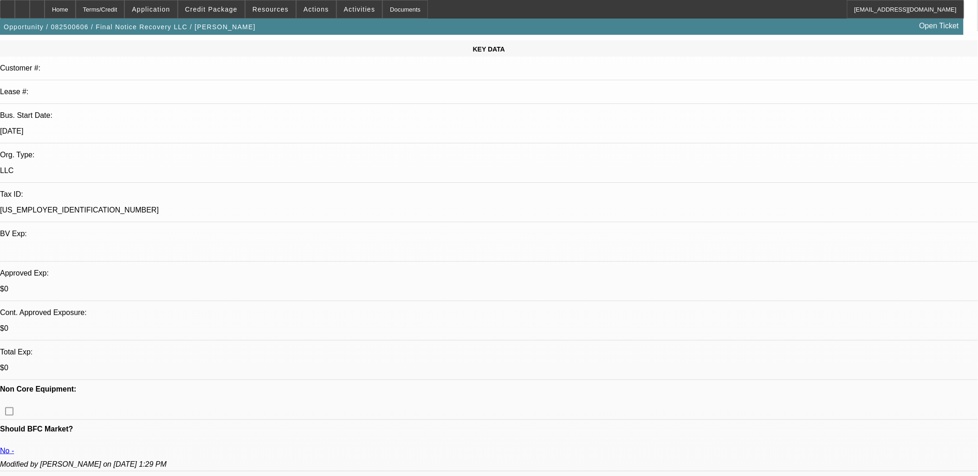
scroll to position [51, 0]
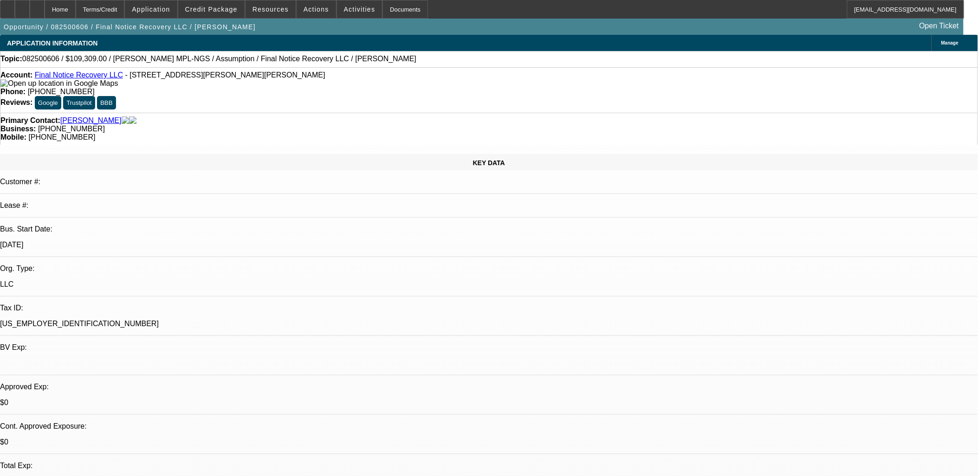
select select "0"
select select "2"
select select "0.1"
select select "1"
select select "2"
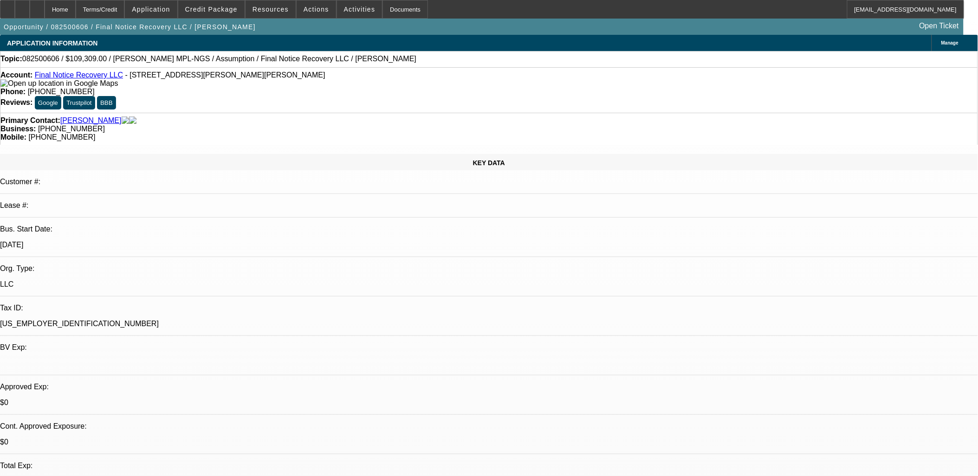
select select "4"
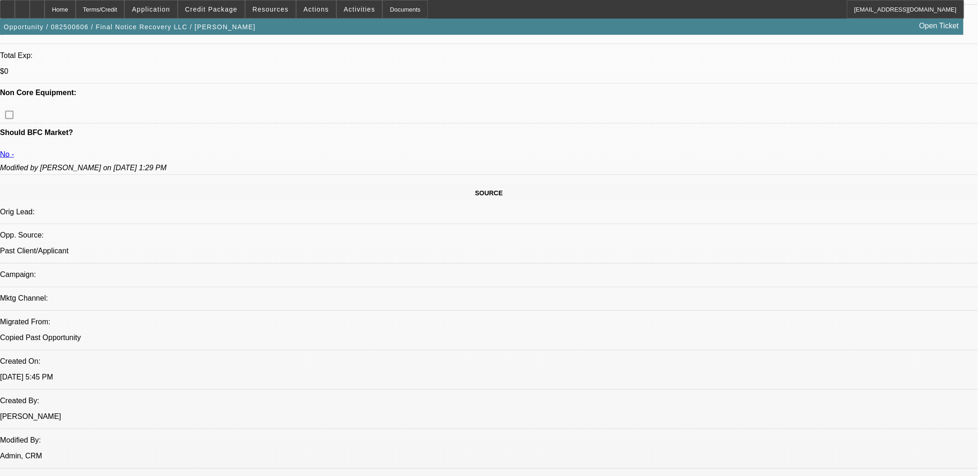
scroll to position [206, 0]
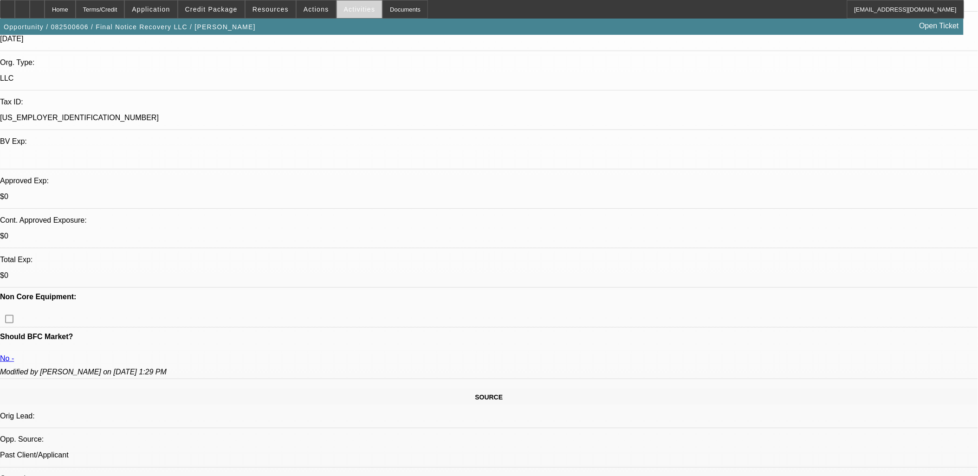
click at [353, 15] on span at bounding box center [359, 9] width 45 height 22
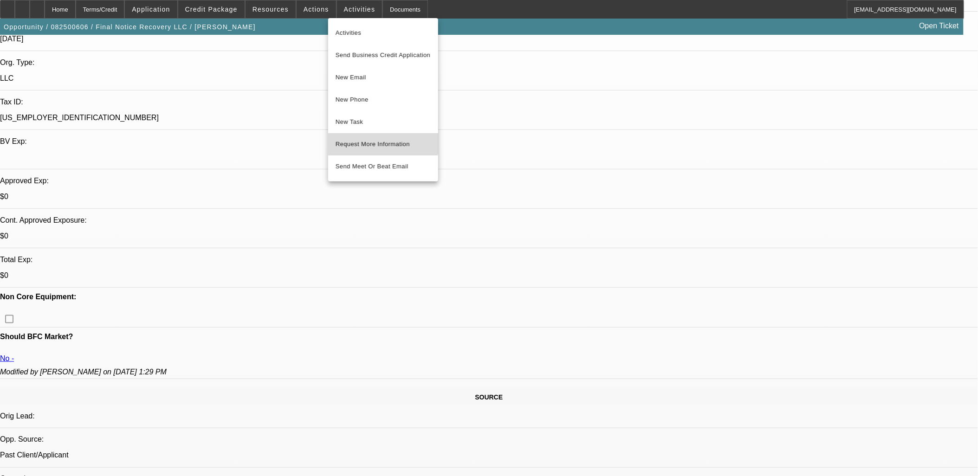
click at [358, 143] on span "Request More Information" at bounding box center [382, 144] width 95 height 11
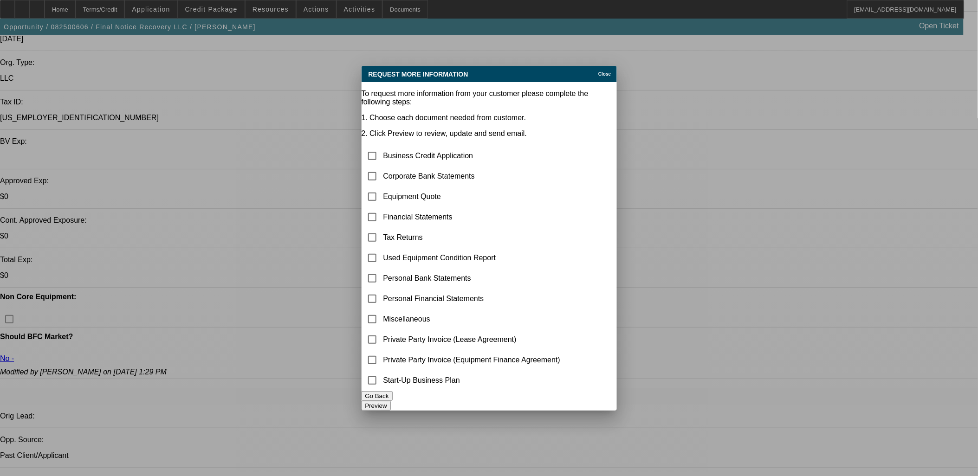
scroll to position [0, 0]
click at [381, 167] on input "checkbox" at bounding box center [372, 176] width 19 height 19
checkbox input "true"
click at [381, 187] on input "checkbox" at bounding box center [372, 196] width 19 height 19
checkbox input "true"
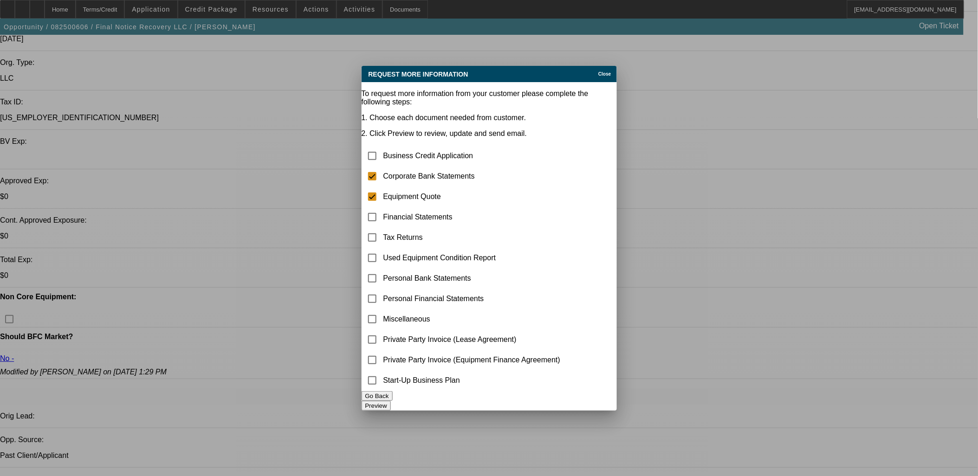
click at [391, 401] on button "Preview" at bounding box center [375, 406] width 29 height 10
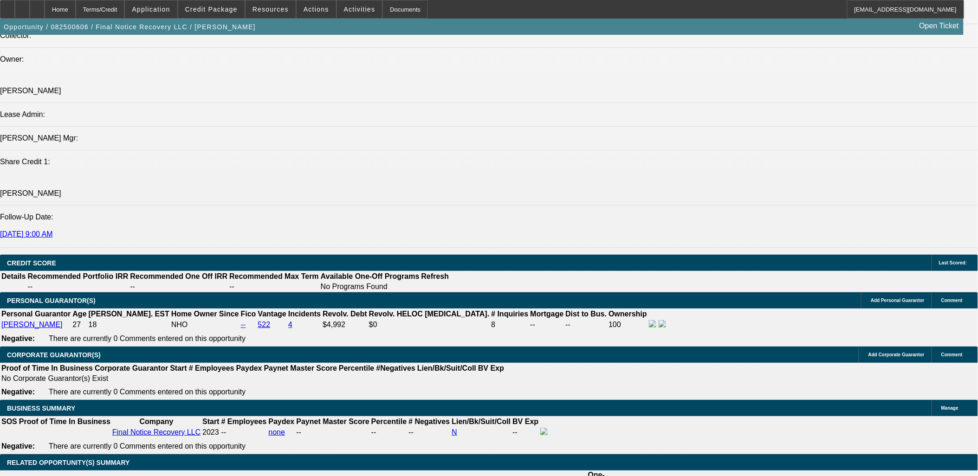
scroll to position [1185, 0]
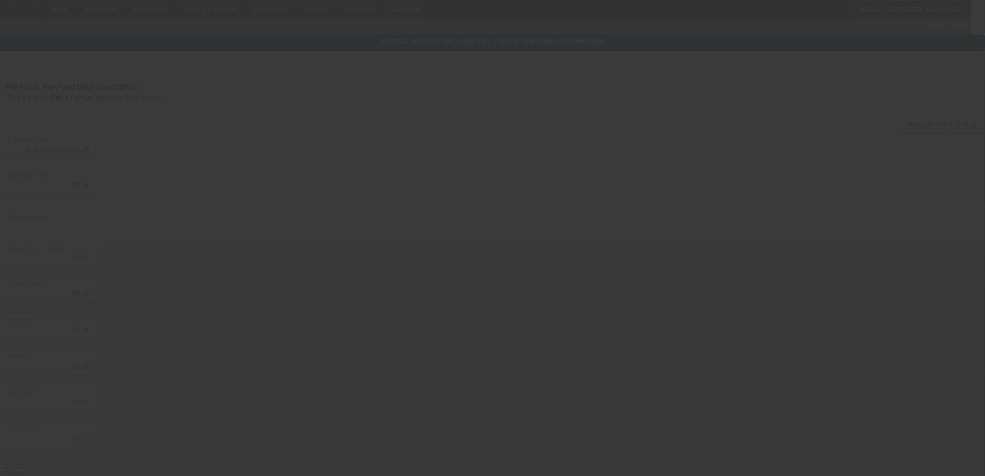
type input "$109,309.00"
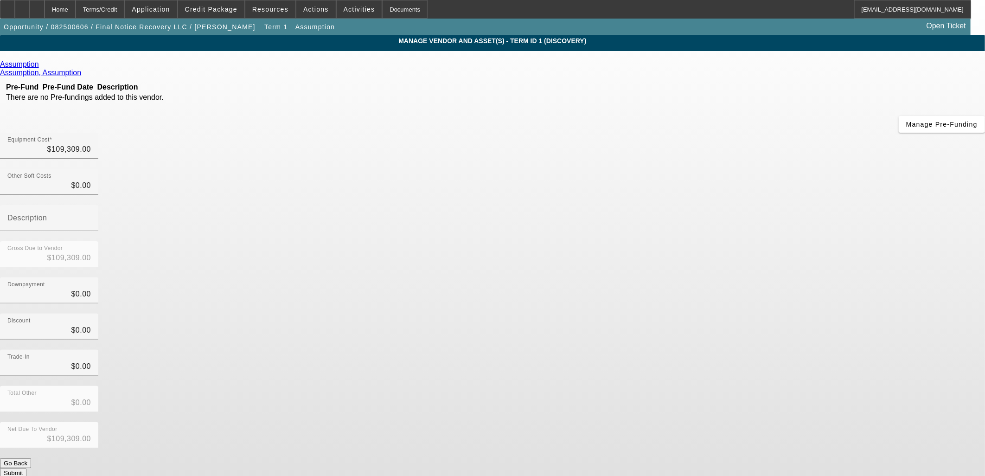
click at [588, 372] on form "Assumption Assumption, Assumption Pre-Fund Pre-Fund Date Description There are …" at bounding box center [492, 297] width 985 height 474
click at [31, 458] on button "Go Back" at bounding box center [15, 463] width 31 height 10
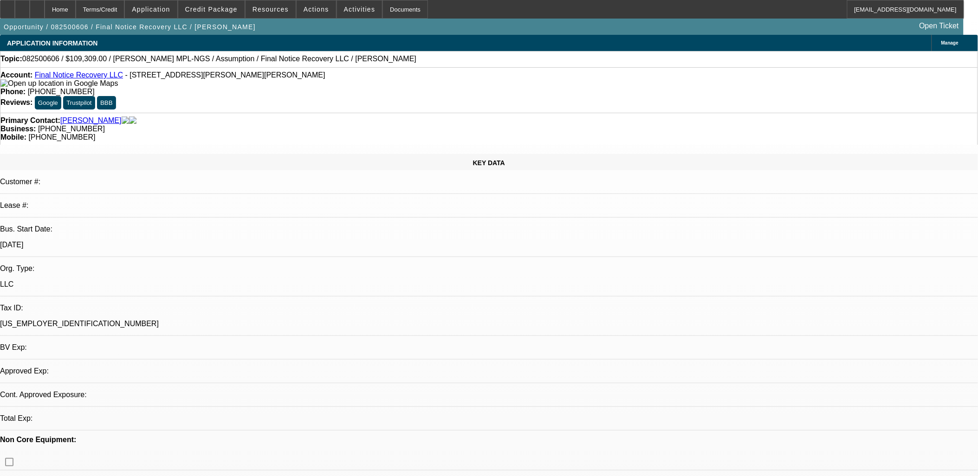
select select "0"
select select "2"
select select "0.1"
select select "4"
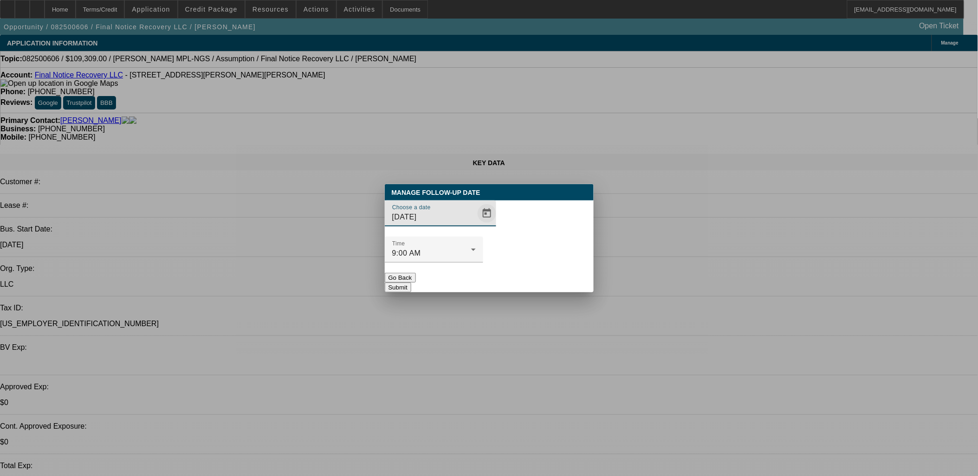
click at [476, 225] on span "Open calendar" at bounding box center [487, 213] width 22 height 22
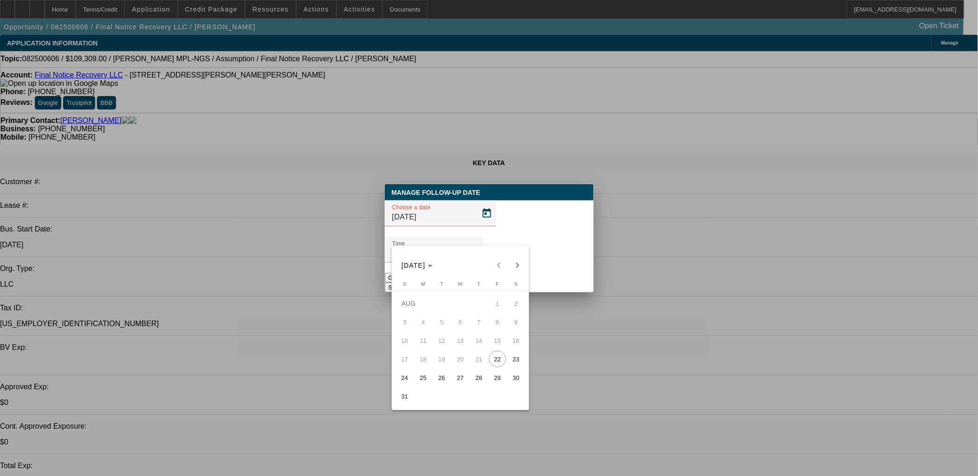
drag, startPoint x: 502, startPoint y: 383, endPoint x: 515, endPoint y: 372, distance: 17.5
click at [501, 383] on span "29" at bounding box center [497, 377] width 17 height 17
type input "8/29/2025"
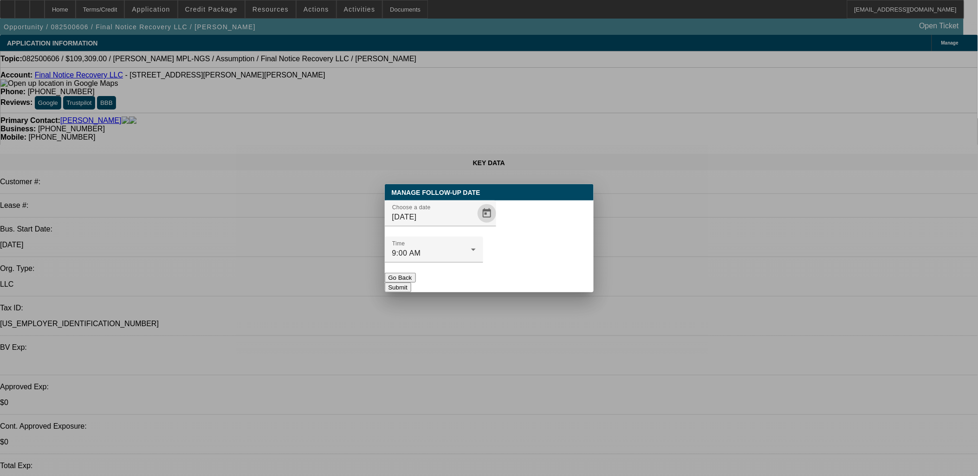
click at [411, 283] on button "Submit" at bounding box center [398, 288] width 26 height 10
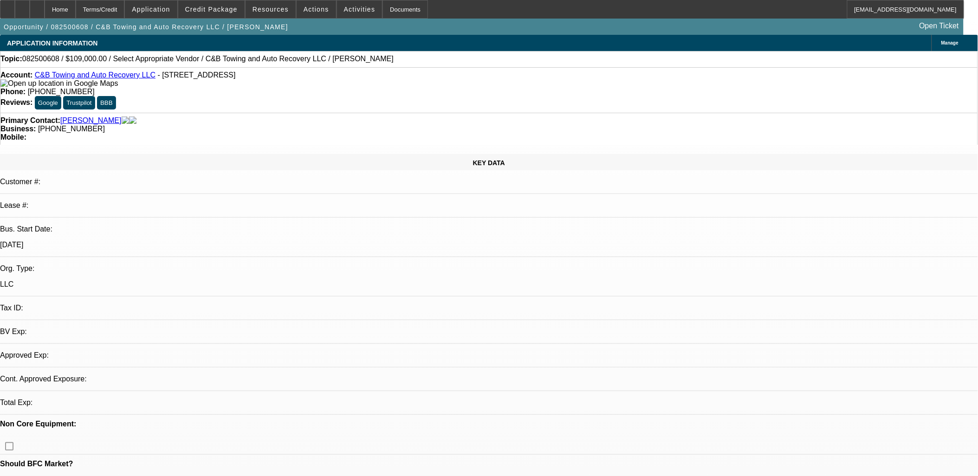
select select "0"
select select "2"
select select "0.1"
select select "4"
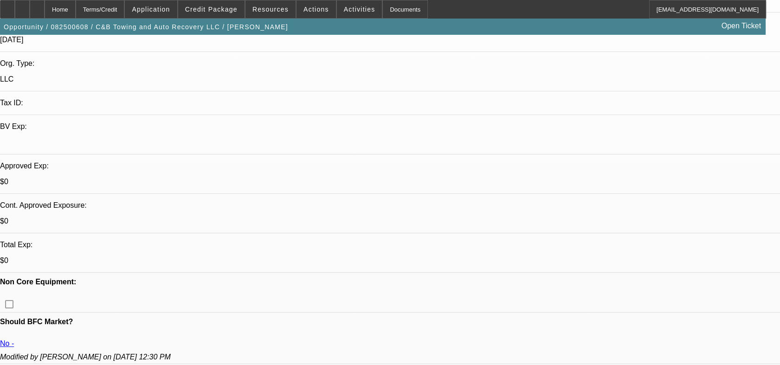
scroll to position [154, 0]
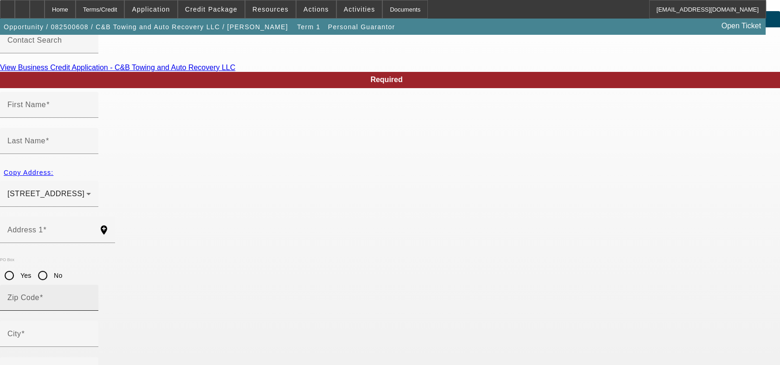
scroll to position [49, 0]
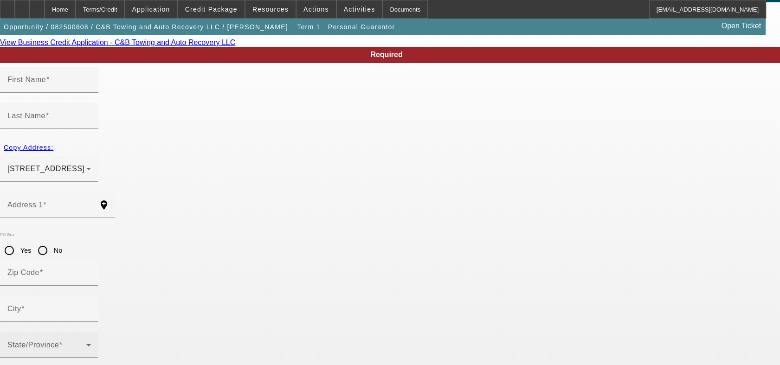
type input "[PERSON_NAME]"
type input "[STREET_ADDRESS]"
radio input "true"
type input "28658"
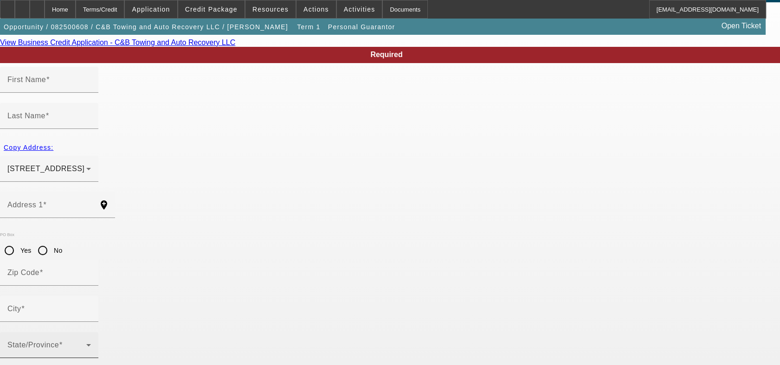
type input "[PERSON_NAME]"
type input "[PHONE_NUMBER]"
type input "100"
type input "230-67-2612"
type input "[EMAIL_ADDRESS][DOMAIN_NAME]"
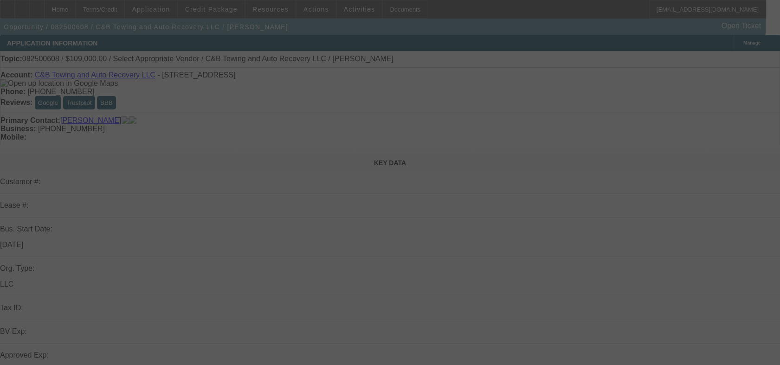
select select "0"
select select "2"
select select "0.1"
select select "4"
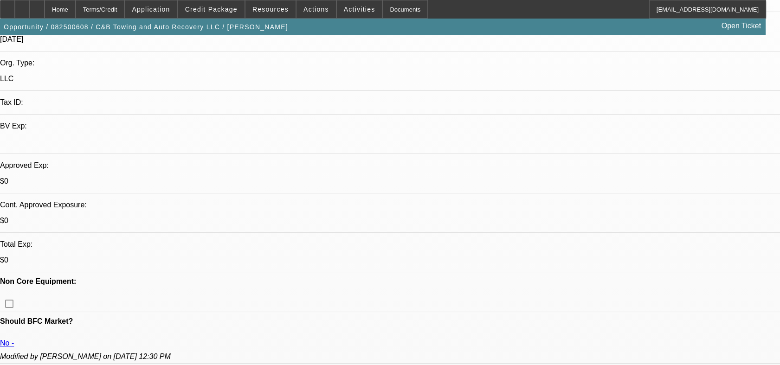
scroll to position [206, 0]
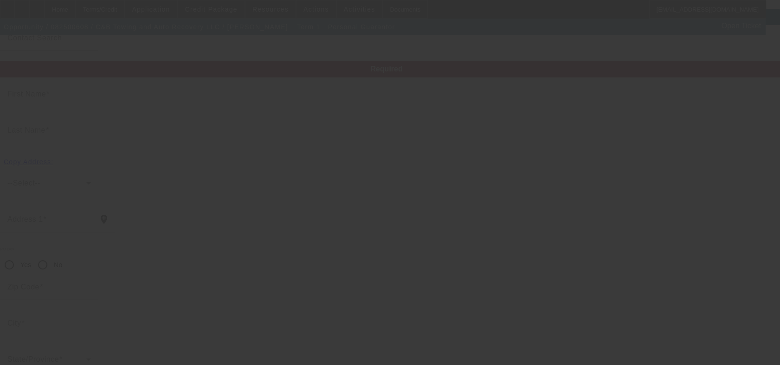
scroll to position [40, 0]
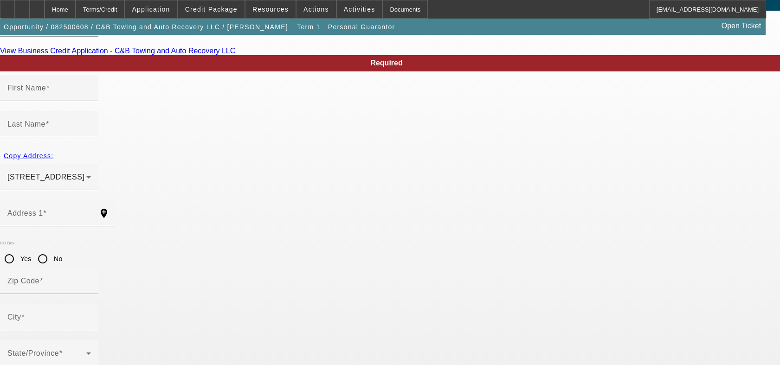
type input "Carolyn"
type input "Hyler"
type input "5706 Keeverville Road"
radio input "true"
type input "28658"
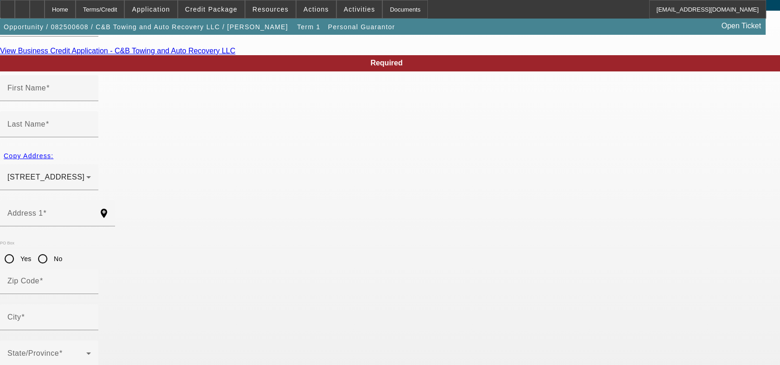
type input "Newton"
type input "[PHONE_NUMBER]"
type input "100"
type input "230-67-2612"
type input "thee_cableman2008@yahoo.com"
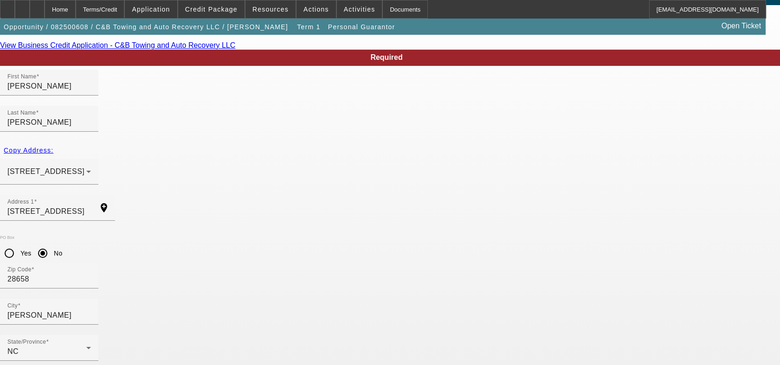
scroll to position [49, 0]
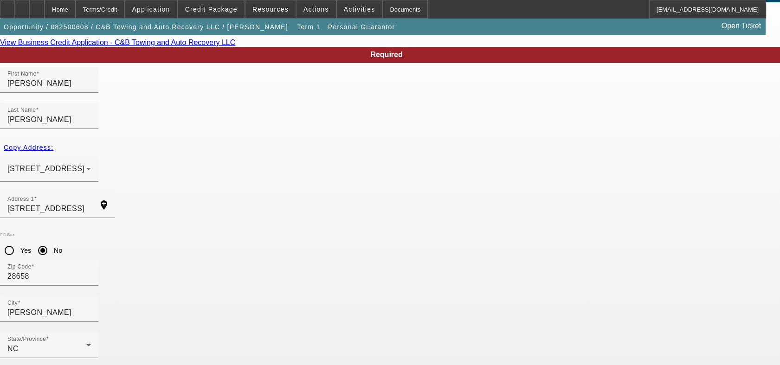
type input "239-67-2512"
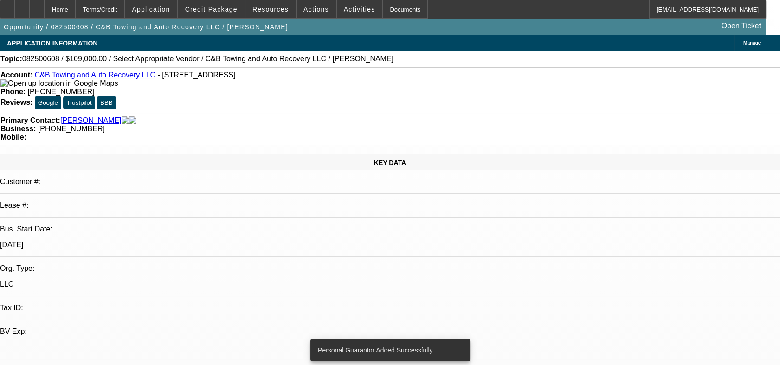
select select "0"
select select "2"
select select "0.1"
select select "4"
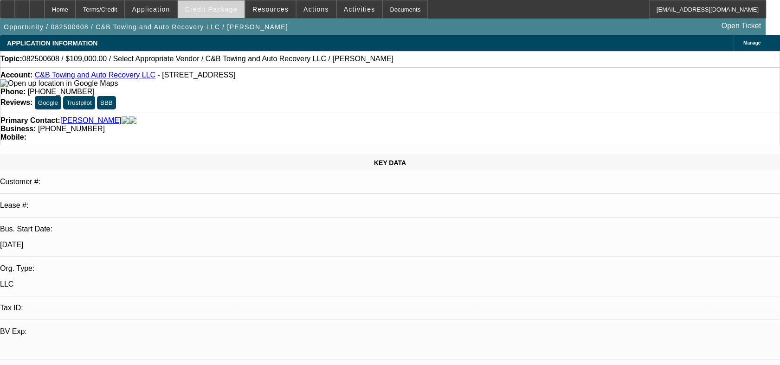
click at [231, 11] on span "Credit Package" at bounding box center [211, 9] width 52 height 7
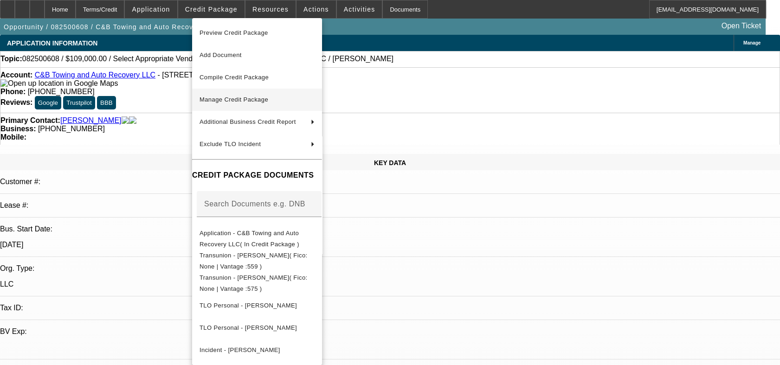
click at [234, 101] on span "Manage Credit Package" at bounding box center [233, 99] width 69 height 7
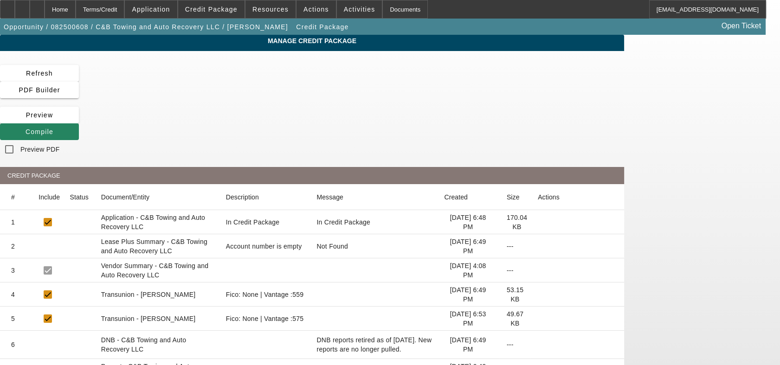
click at [538, 319] on icon at bounding box center [538, 319] width 0 height 0
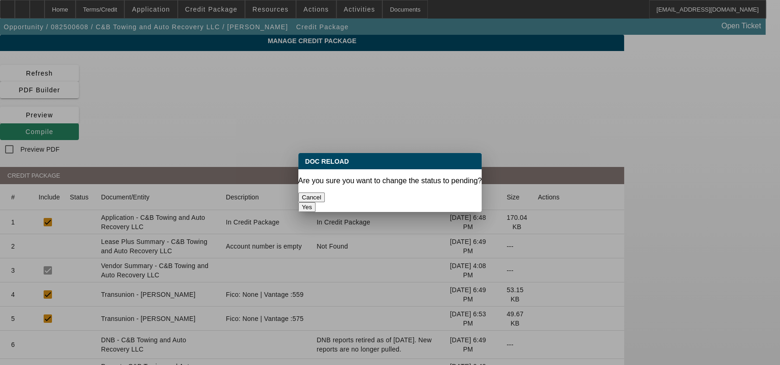
click at [316, 202] on button "Yes" at bounding box center [307, 207] width 18 height 10
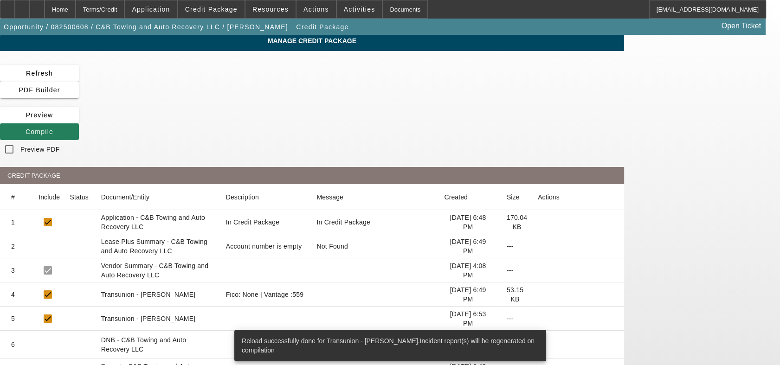
click at [53, 128] on span "Compile" at bounding box center [40, 131] width 28 height 7
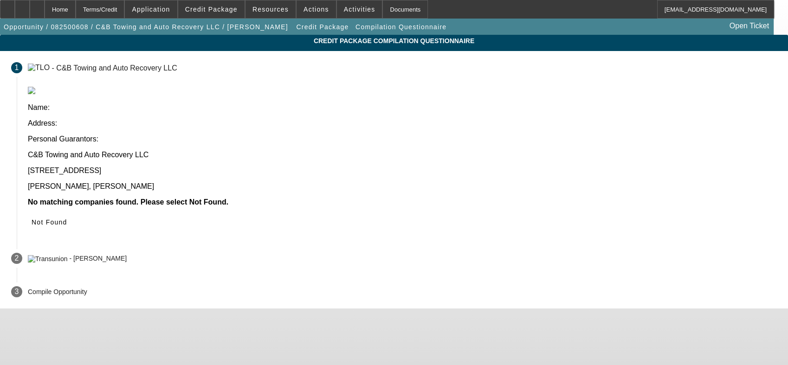
click at [32, 219] on icon at bounding box center [32, 222] width 0 height 7
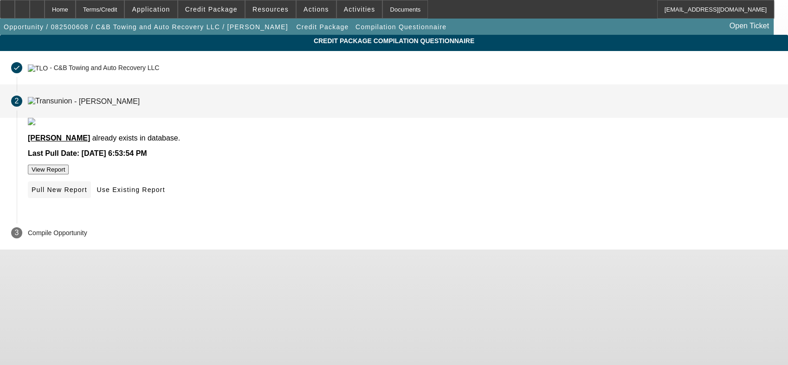
click at [91, 201] on span at bounding box center [59, 190] width 63 height 22
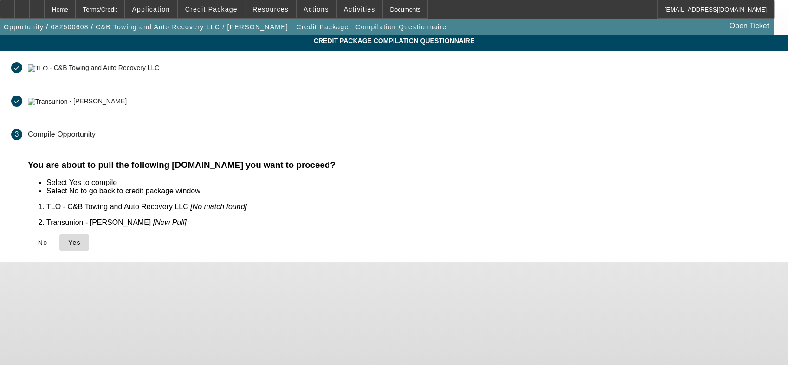
click at [81, 239] on span "Yes" at bounding box center [74, 242] width 13 height 7
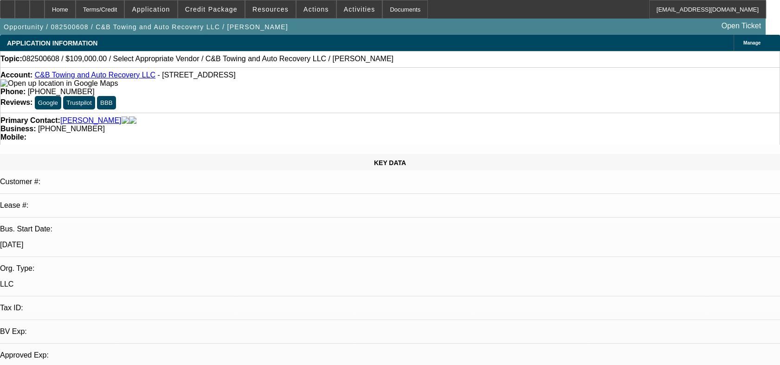
select select "0"
select select "2"
select select "0.1"
select select "4"
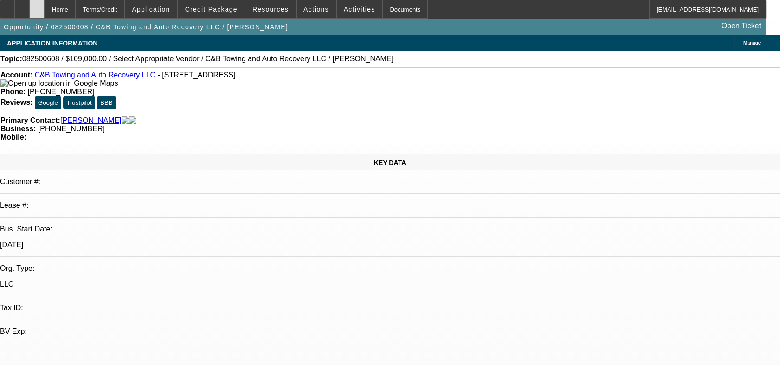
click at [45, 8] on div at bounding box center [37, 9] width 15 height 19
select select "0"
select select "2"
select select "0.1"
select select "1"
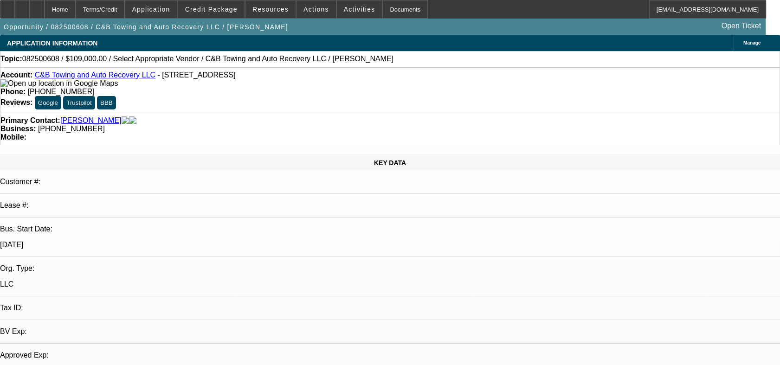
select select "2"
select select "4"
click at [342, 13] on span at bounding box center [359, 9] width 45 height 22
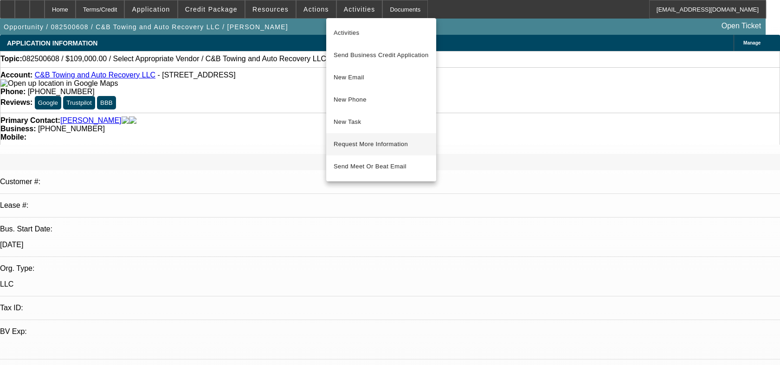
click at [367, 147] on span "Request More Information" at bounding box center [381, 144] width 95 height 11
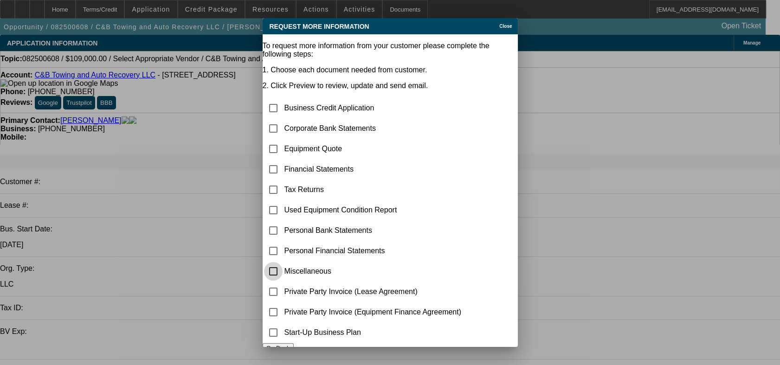
click at [278, 263] on input "checkbox" at bounding box center [273, 271] width 19 height 19
checkbox input "true"
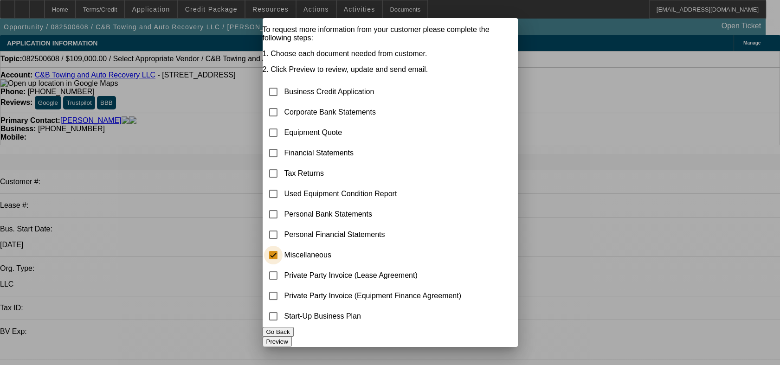
scroll to position [28, 0]
click at [292, 337] on button "Preview" at bounding box center [277, 342] width 29 height 10
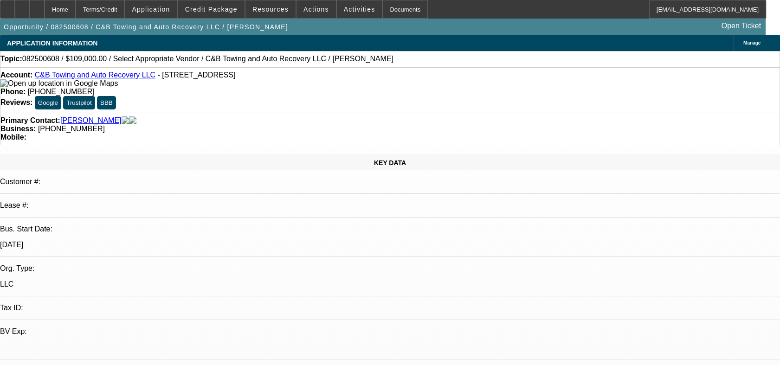
click at [191, 116] on div "Primary Contact: [PERSON_NAME]" at bounding box center [389, 120] width 779 height 8
click at [45, 7] on div at bounding box center [37, 9] width 15 height 19
select select "0"
select select "2"
select select "0.1"
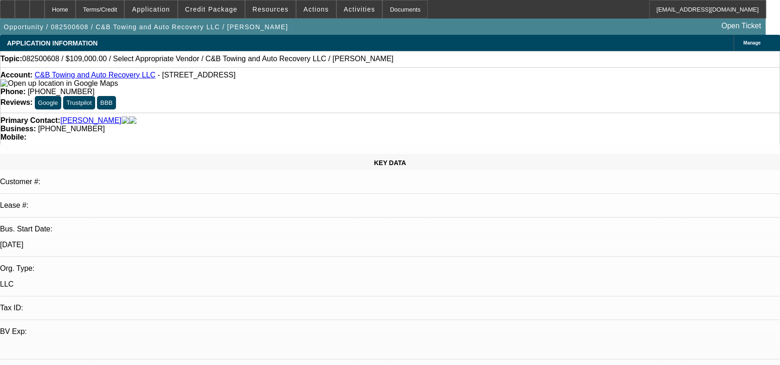
select select "1"
select select "2"
select select "4"
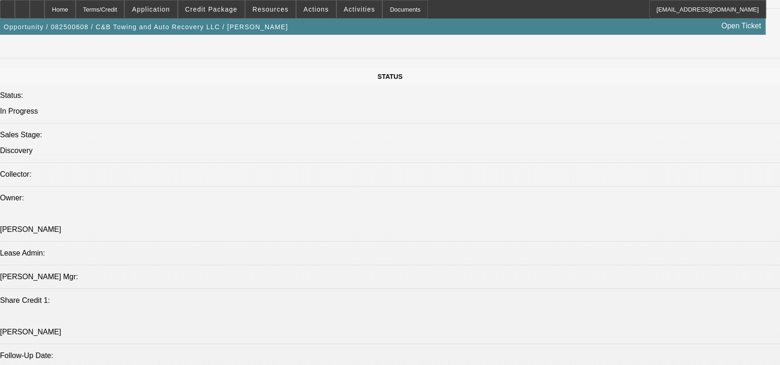
scroll to position [773, 0]
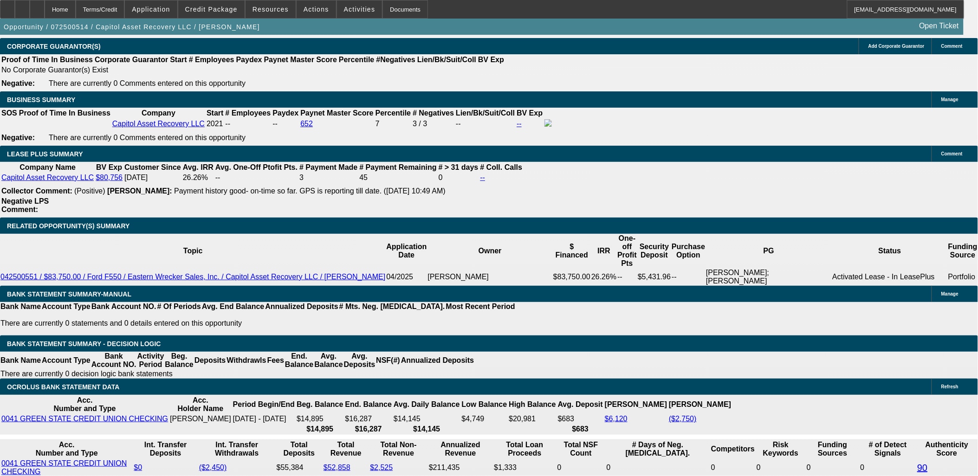
select select "0.15"
select select "2"
select select "0.1"
select select "0"
select select "2"
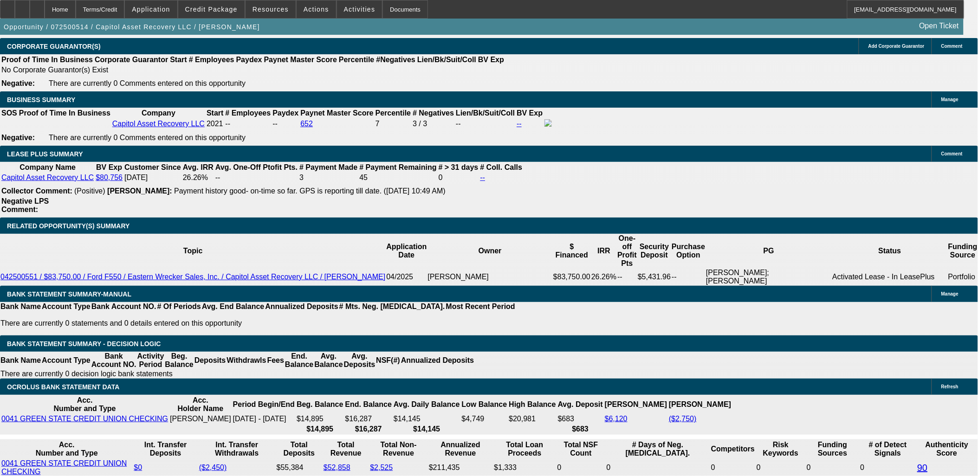
select select "0.1"
select select "0.15"
select select "2"
select select "0"
select select "0.15"
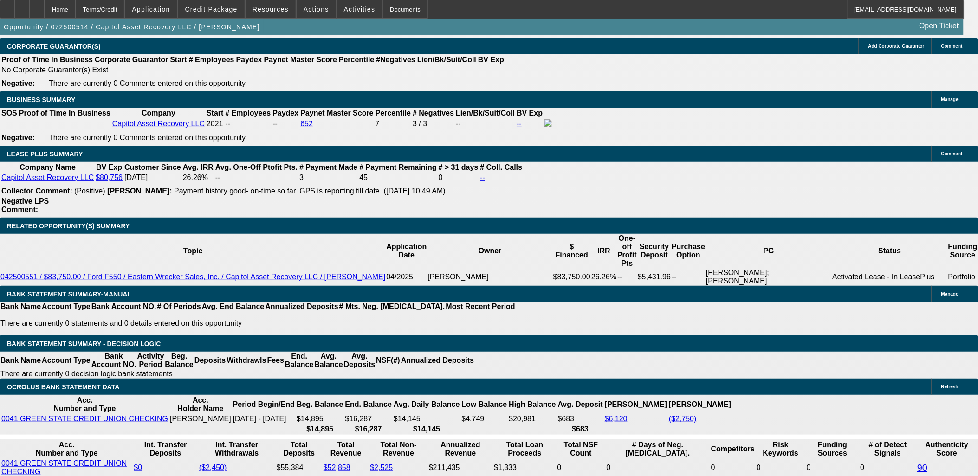
select select "2"
select select "0"
select select "1"
select select "2"
select select "4"
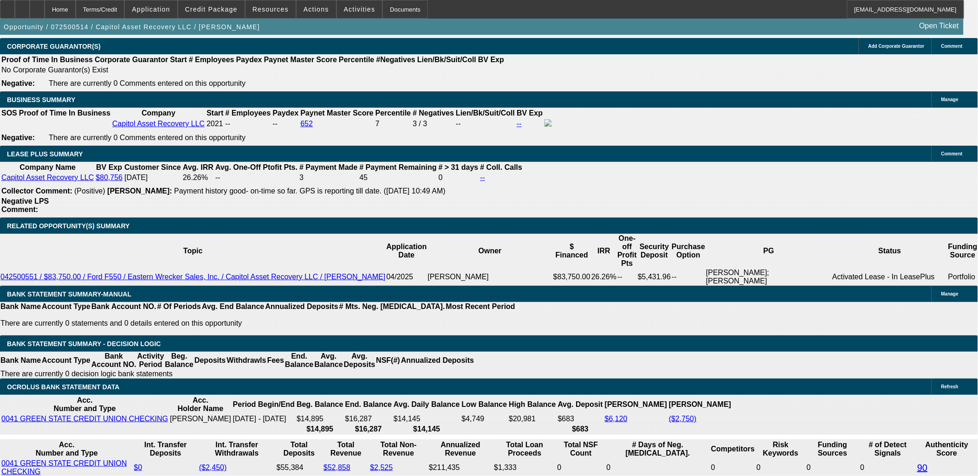
select select "1"
select select "2"
select select "4"
select select "1"
select select "2"
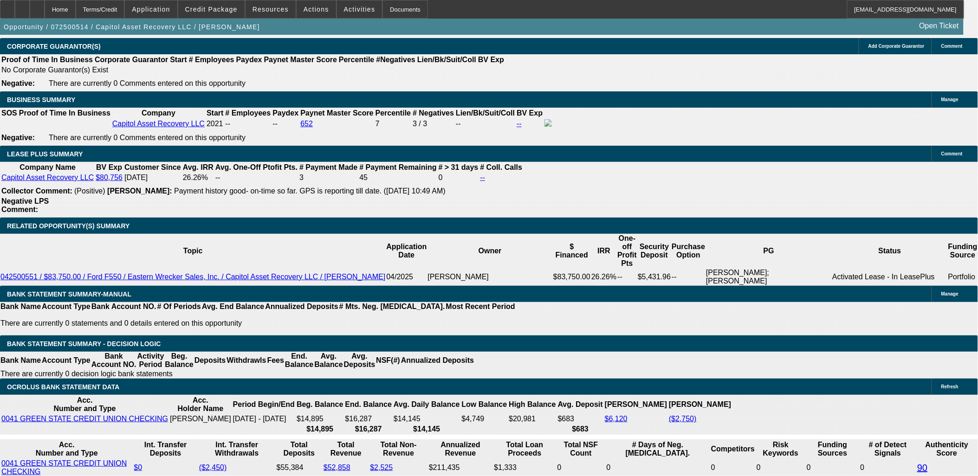
select select "6"
select select "1"
select select "2"
select select "6"
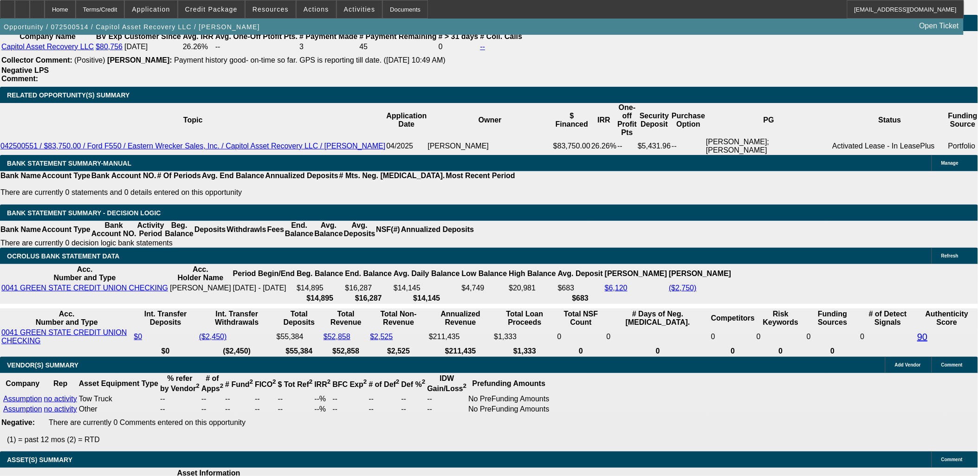
scroll to position [1524, 0]
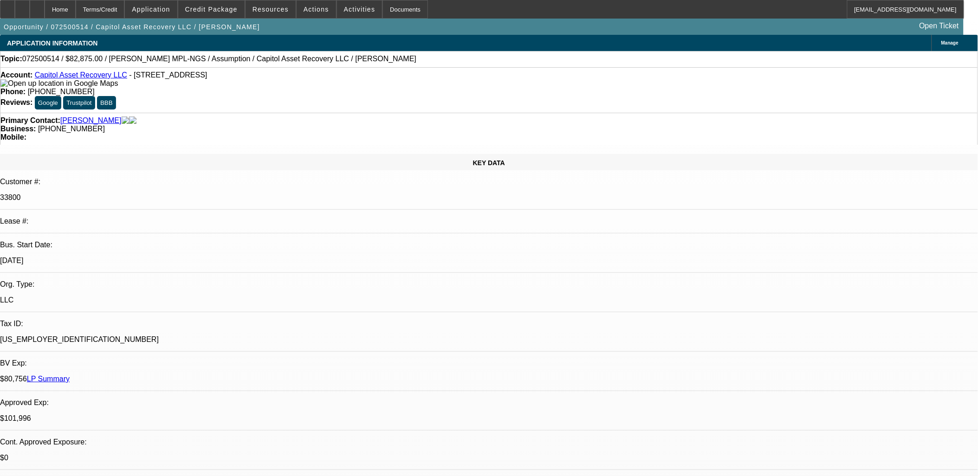
select select "0.15"
select select "2"
select select "0.1"
select select "0"
select select "2"
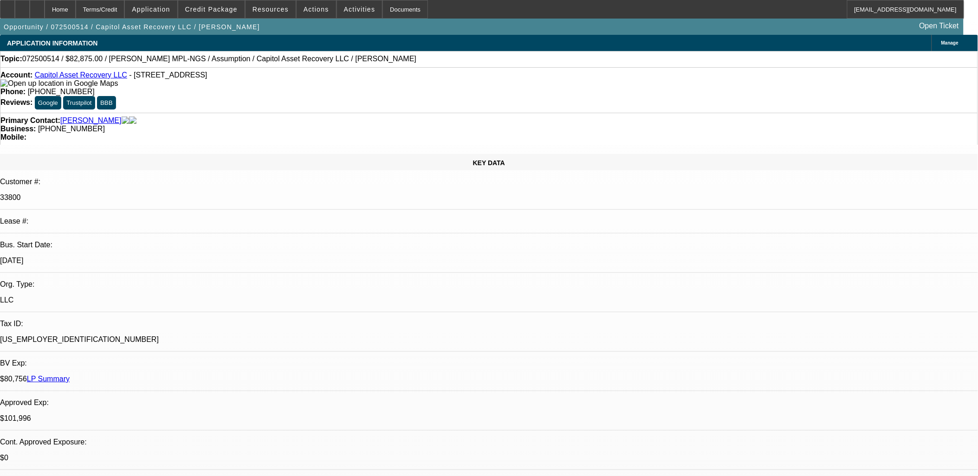
select select "0.1"
select select "0.15"
select select "2"
select select "0"
select select "0.15"
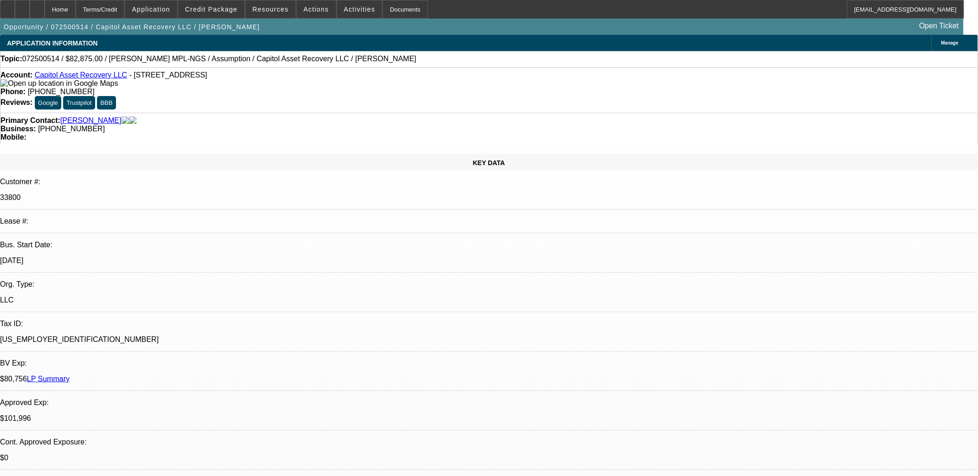
select select "2"
select select "0"
select select "1"
select select "2"
select select "4"
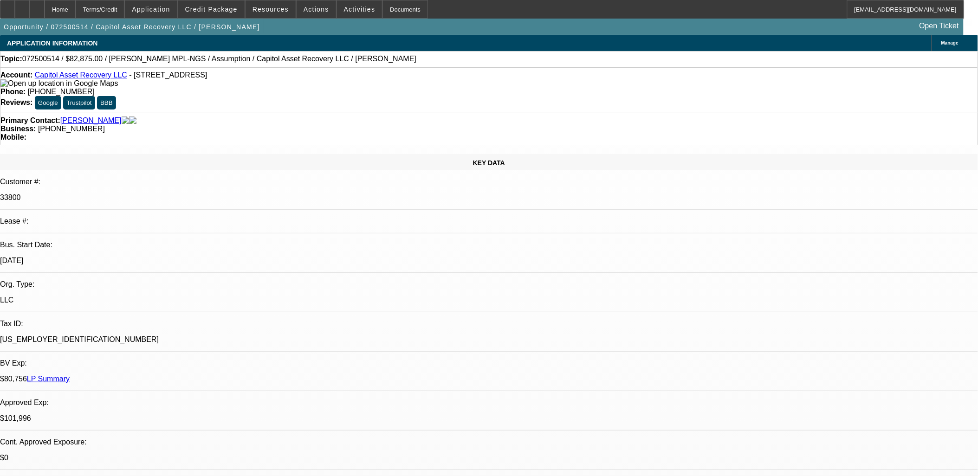
select select "1"
select select "2"
select select "4"
select select "1"
select select "2"
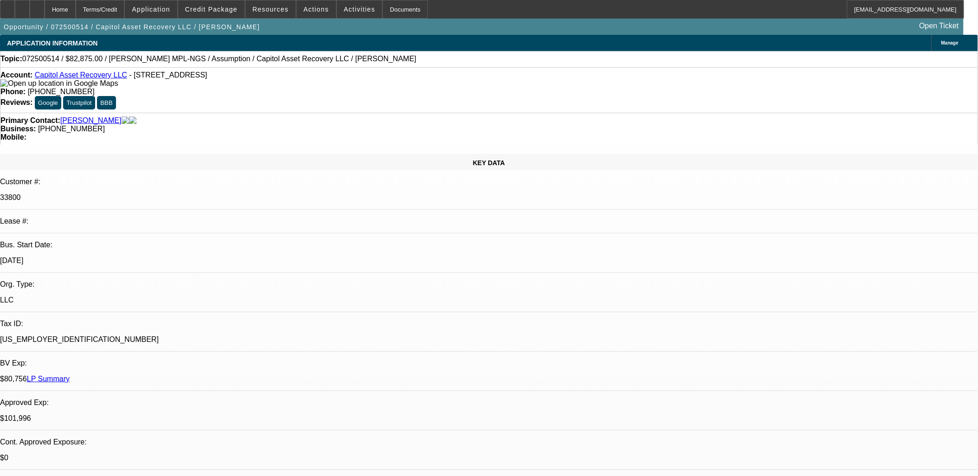
select select "6"
select select "1"
select select "2"
select select "6"
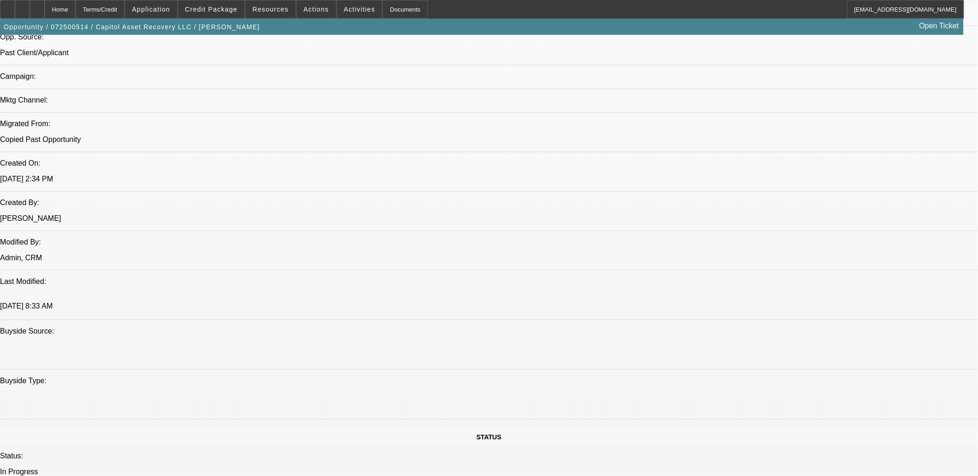
scroll to position [928, 0]
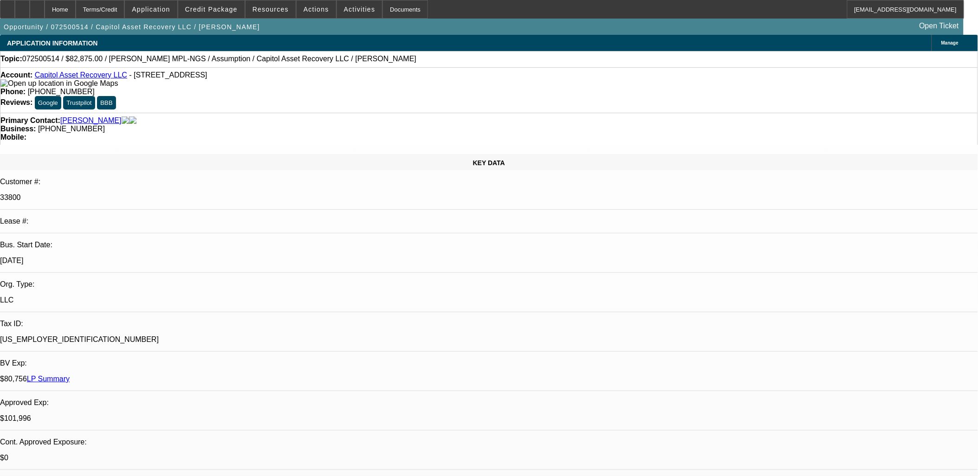
scroll to position [498, 0]
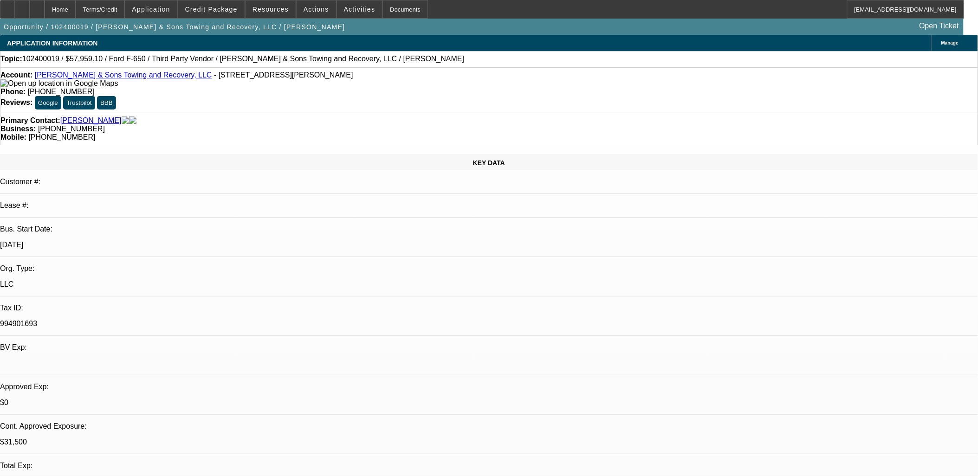
select select "0.1"
select select "2"
select select "0.1"
select select "2"
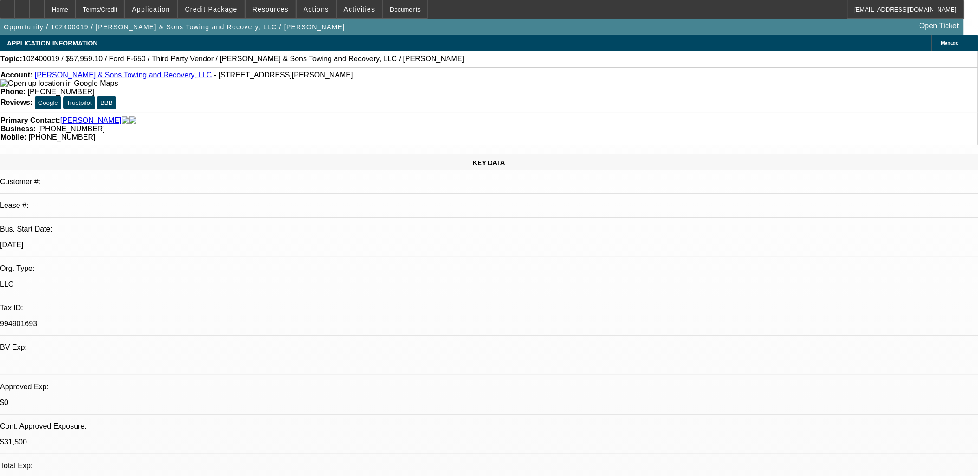
select select "0.1"
select select "2"
select select "0"
select select "0.1"
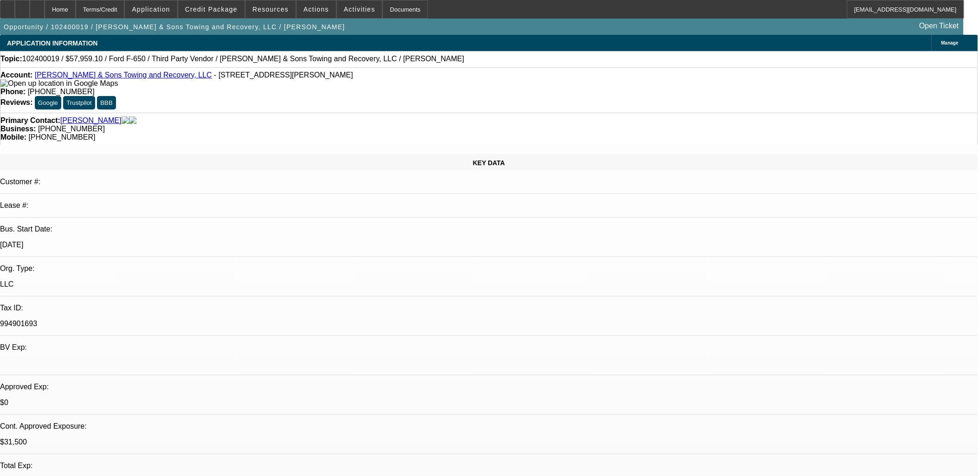
select select "2"
select select "0.1"
select select "1"
select select "2"
select select "4"
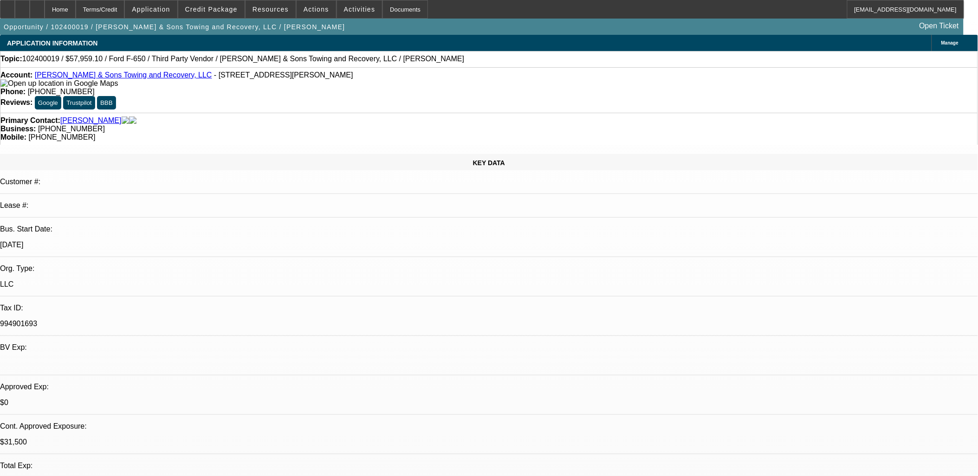
select select "1"
select select "2"
select select "4"
select select "1"
select select "2"
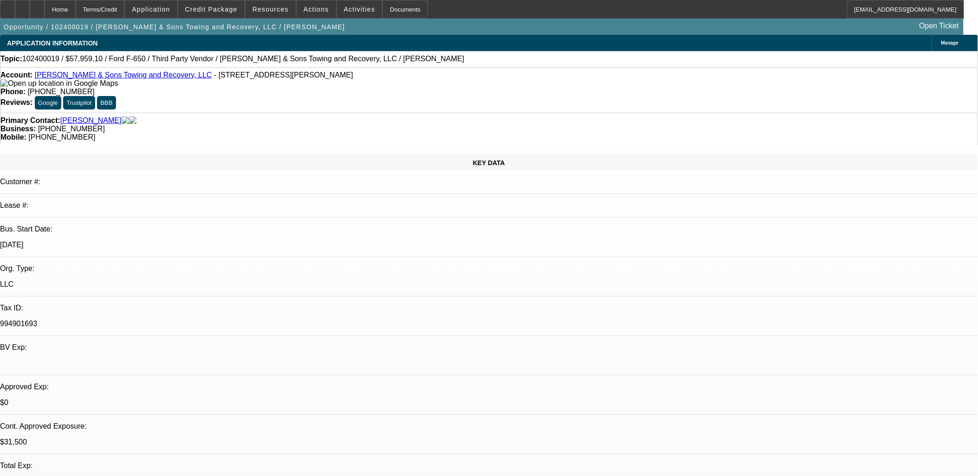
select select "6"
select select "1"
select select "2"
select select "4"
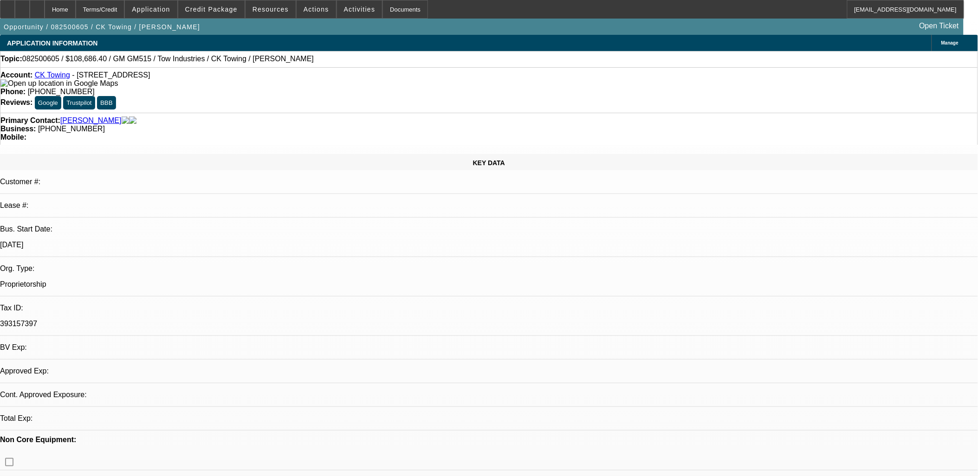
select select "0"
select select "2"
select select "0.1"
select select "1"
select select "2"
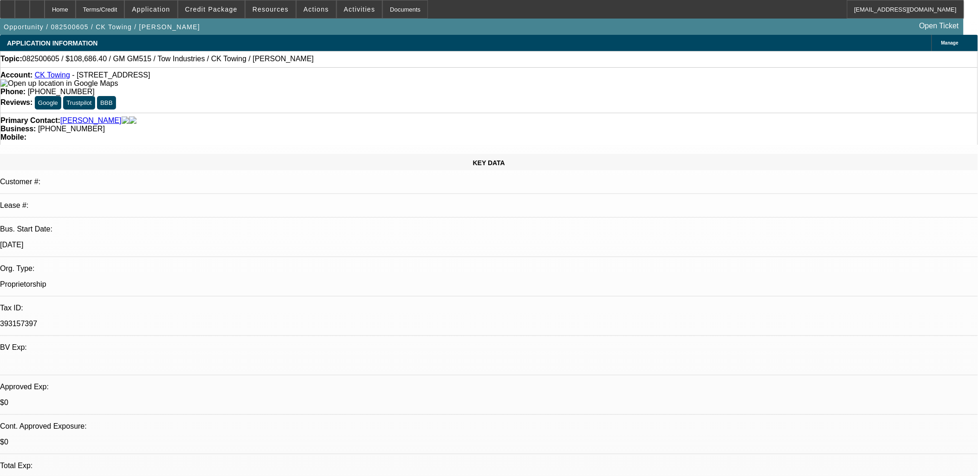
select select "4"
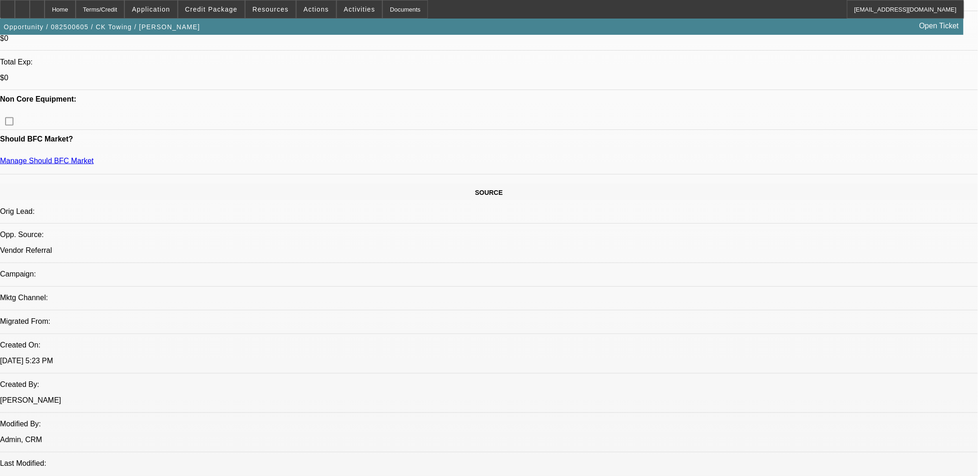
scroll to position [43, 0]
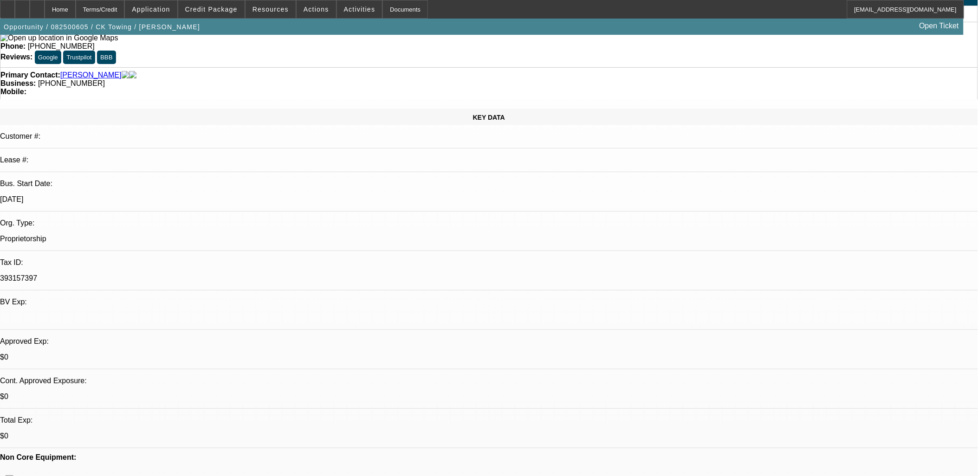
scroll to position [0, 0]
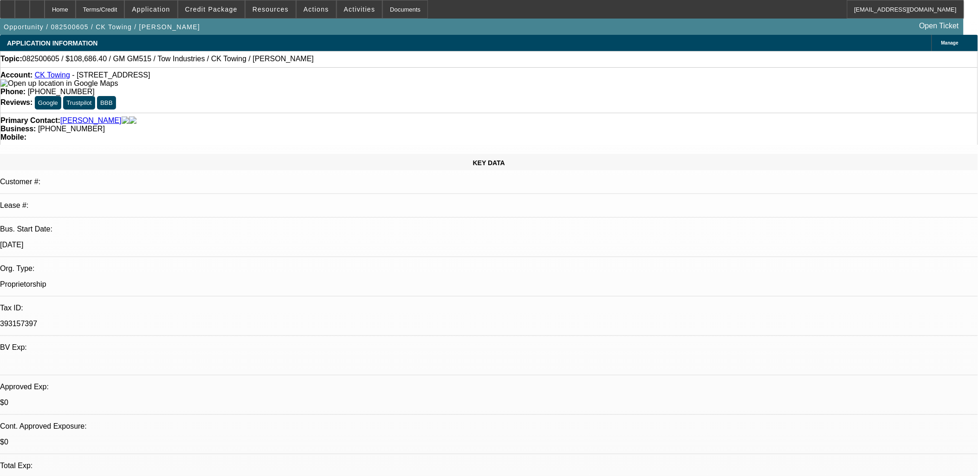
select select "0"
select select "2"
select select "0.1"
select select "1"
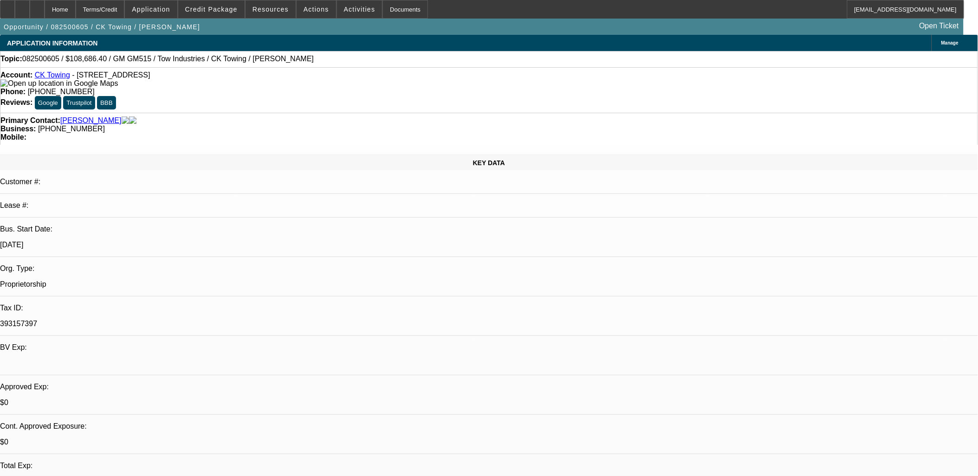
select select "2"
select select "4"
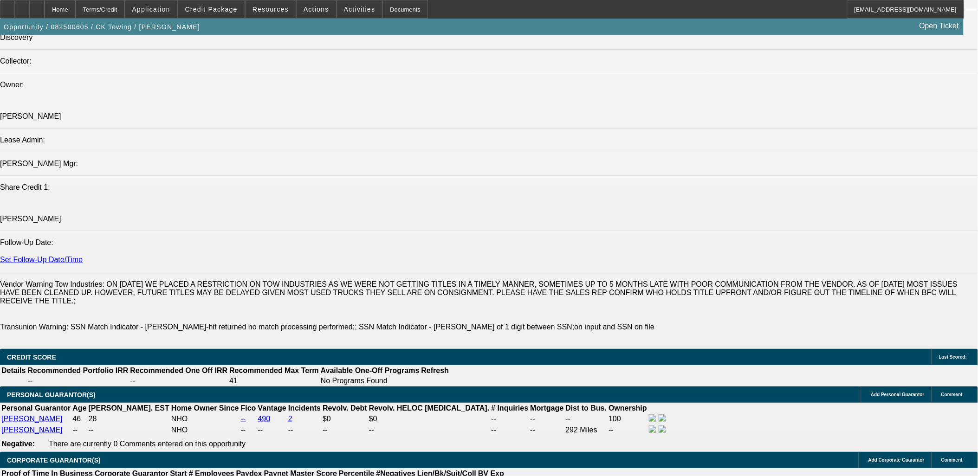
scroll to position [1134, 0]
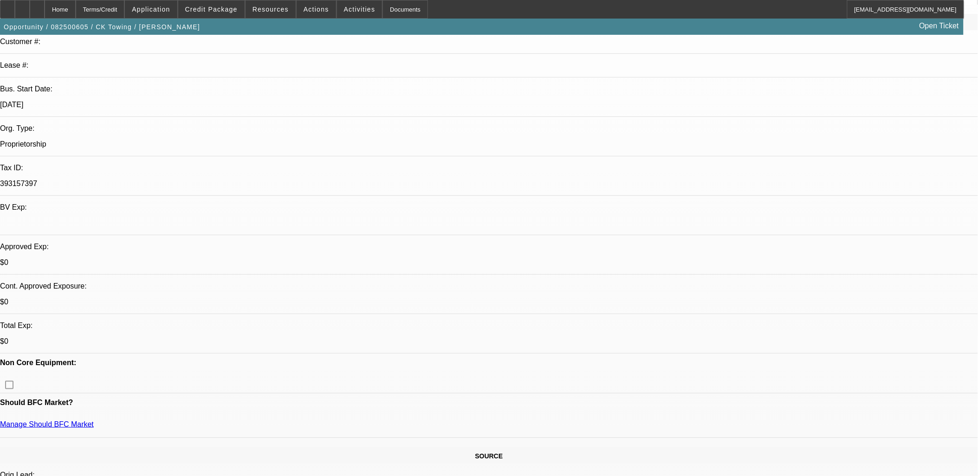
scroll to position [0, 0]
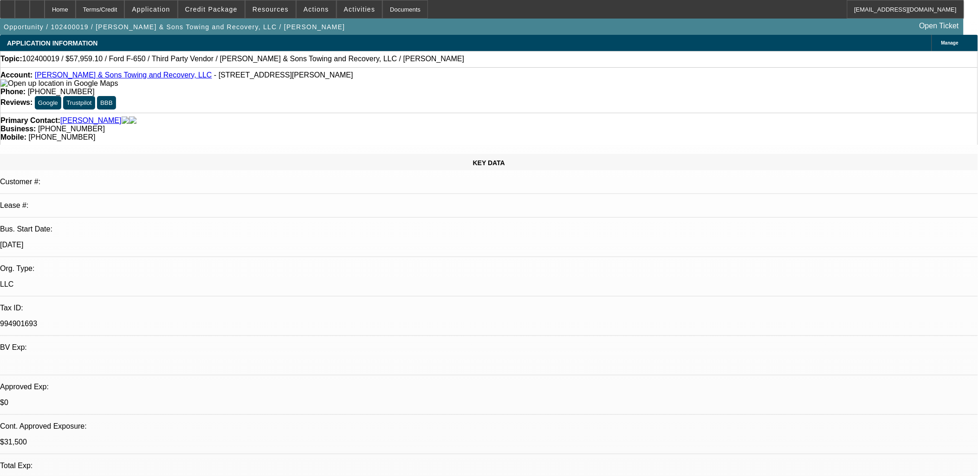
select select "0.1"
select select "2"
select select "0.1"
select select "2"
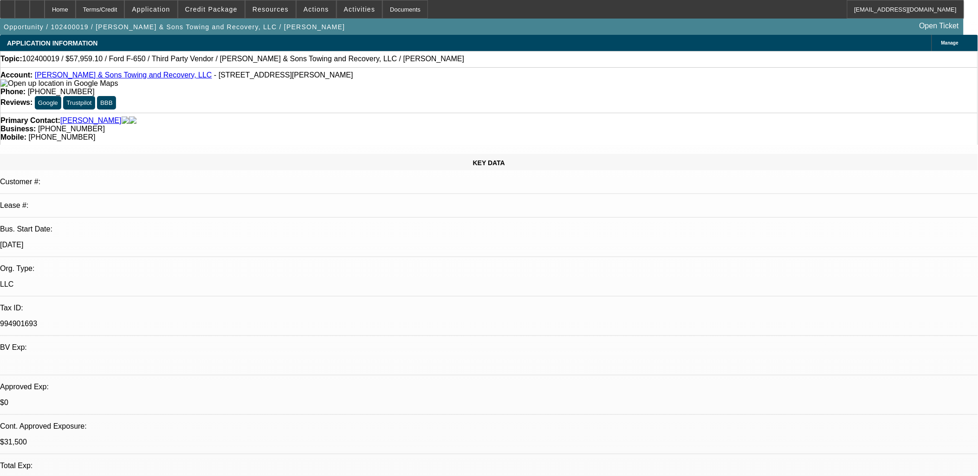
select select "0.1"
select select "2"
select select "0"
select select "0.1"
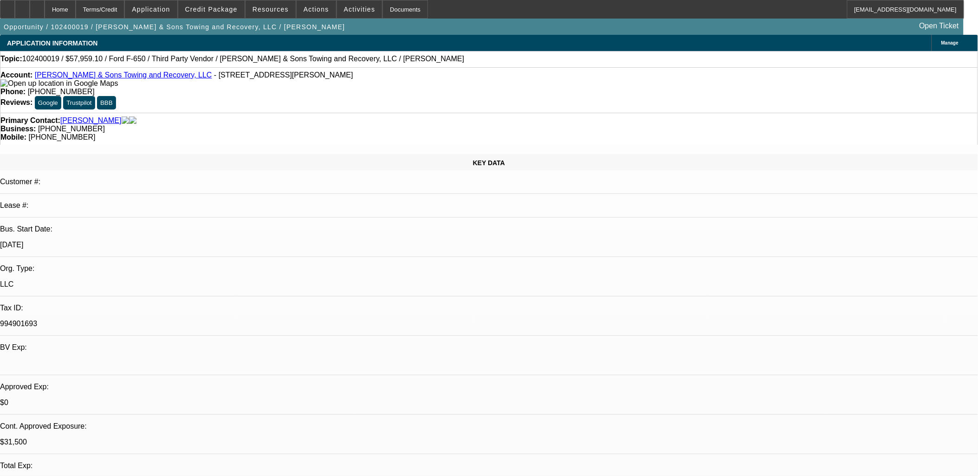
select select "2"
select select "0.1"
select select "1"
select select "2"
select select "4"
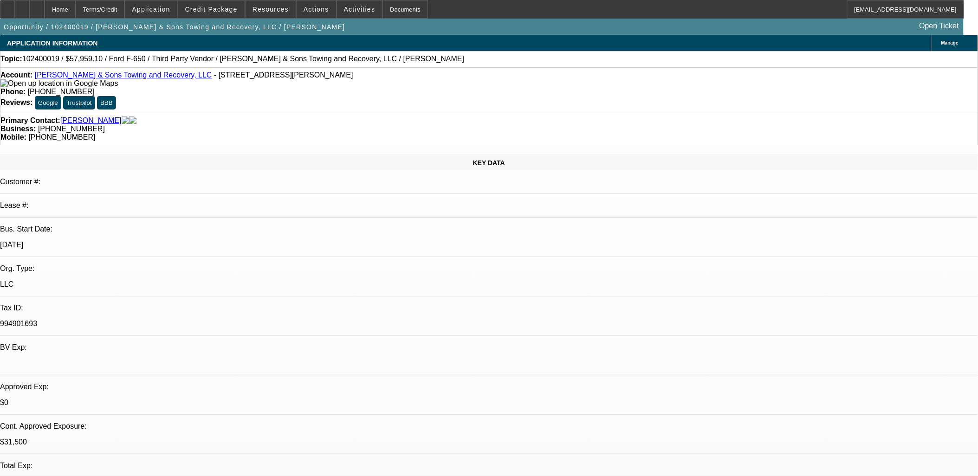
select select "1"
select select "2"
select select "4"
select select "1"
select select "2"
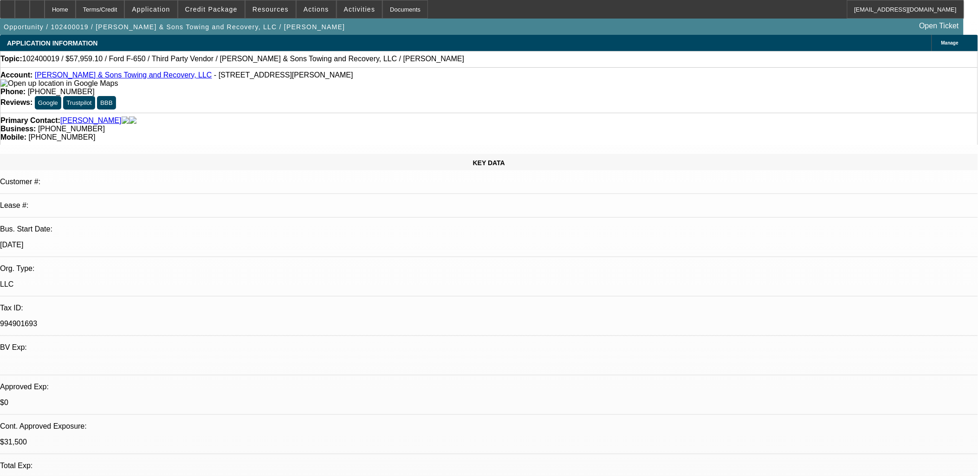
select select "6"
select select "1"
select select "2"
select select "4"
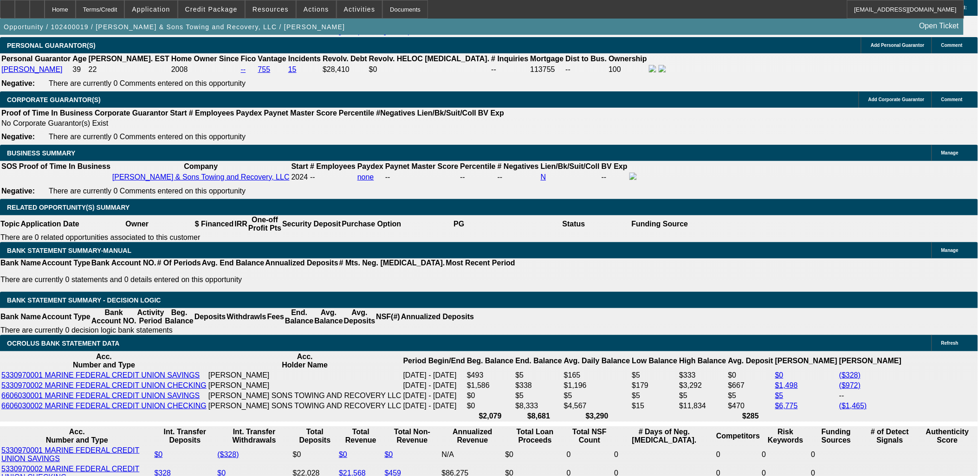
scroll to position [1546, 0]
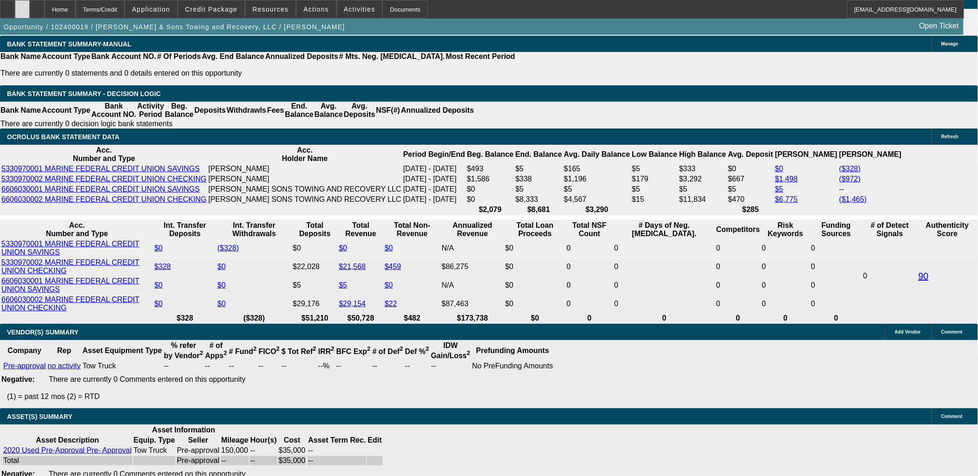
click at [22, 6] on icon at bounding box center [22, 6] width 0 height 0
click at [226, 10] on span "Credit Package" at bounding box center [211, 9] width 52 height 7
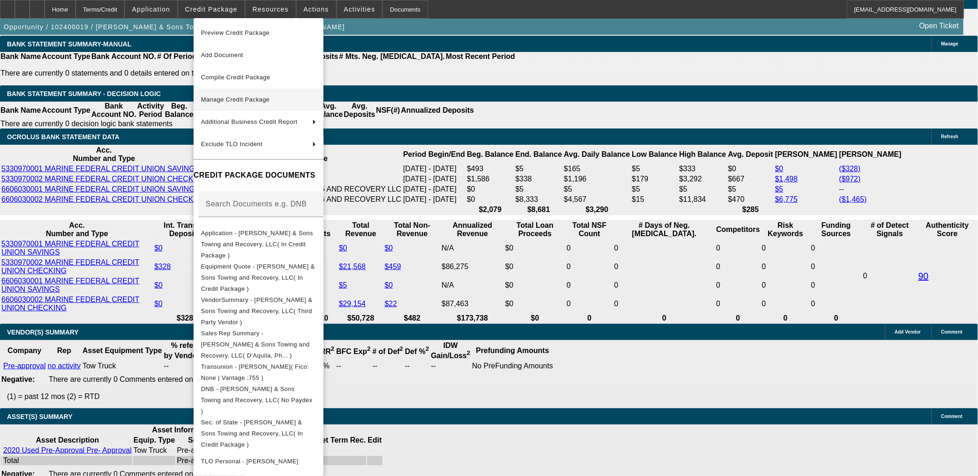
drag, startPoint x: 236, startPoint y: 91, endPoint x: 241, endPoint y: 95, distance: 6.4
click at [236, 91] on button "Manage Credit Package" at bounding box center [258, 100] width 130 height 22
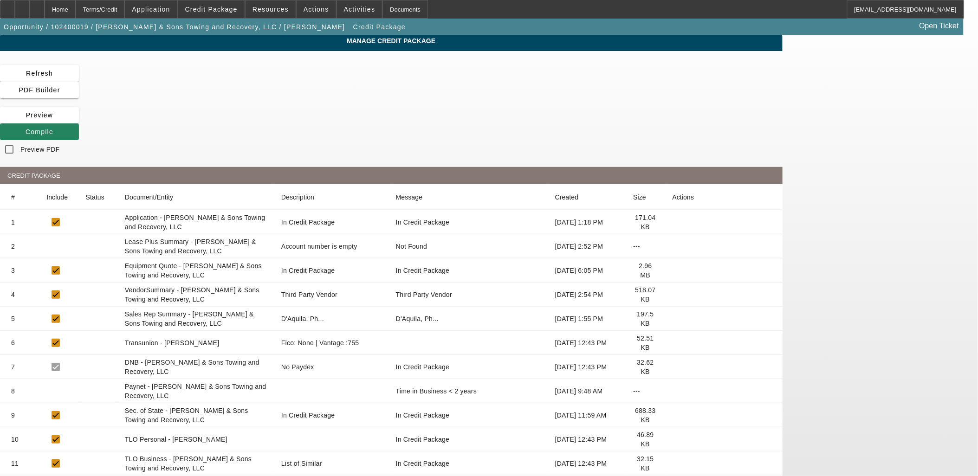
click at [672, 343] on icon at bounding box center [672, 343] width 0 height 0
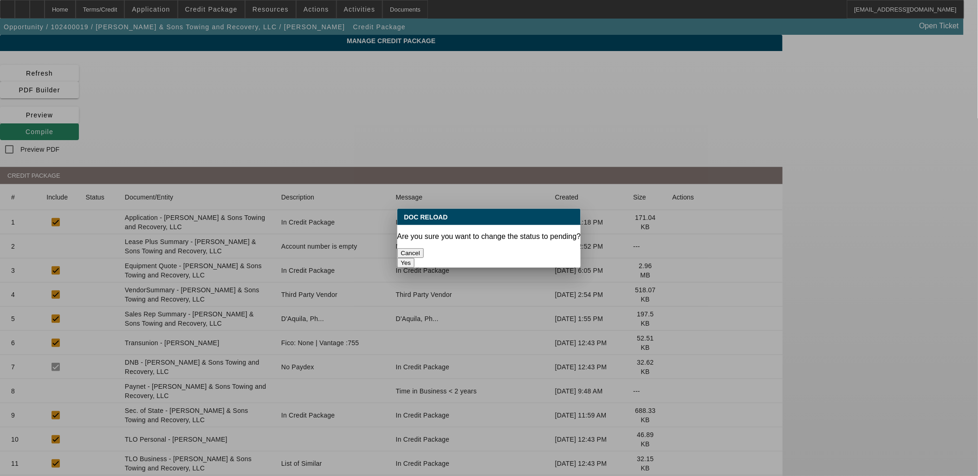
click at [415, 258] on button "Yes" at bounding box center [406, 263] width 18 height 10
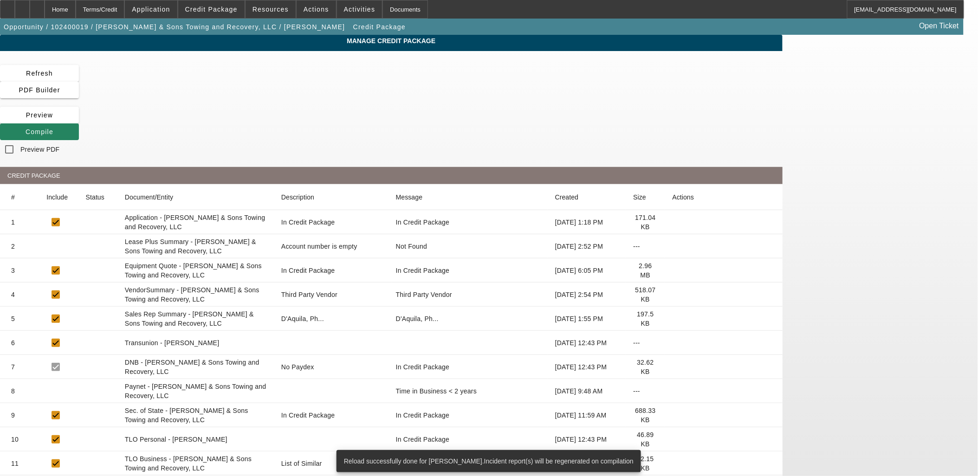
click at [672, 391] on icon at bounding box center [672, 391] width 0 height 0
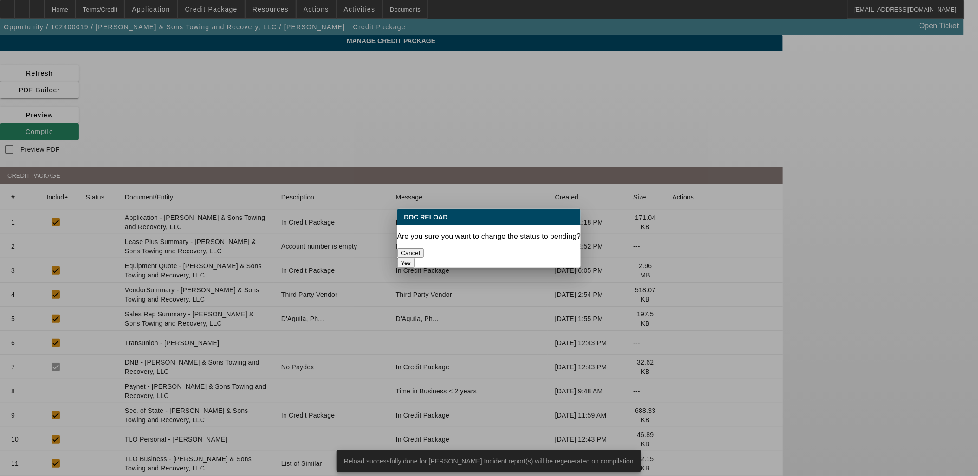
click at [415, 258] on button "Yes" at bounding box center [406, 263] width 18 height 10
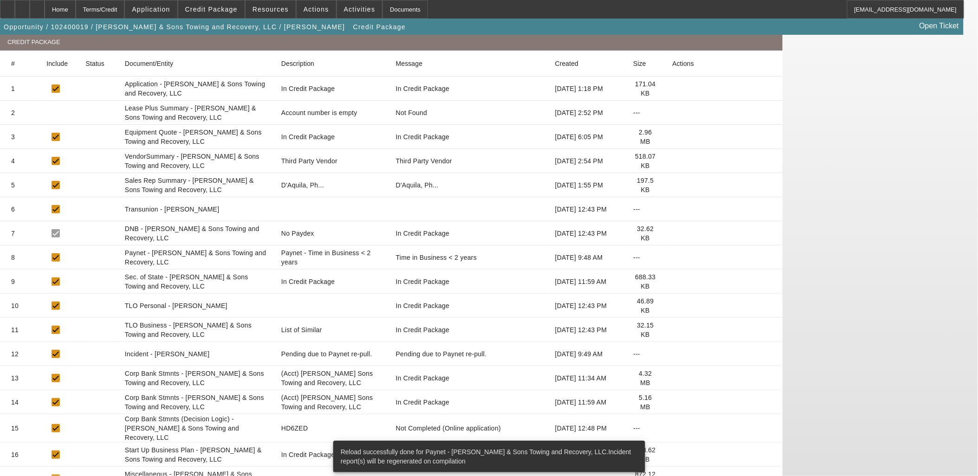
scroll to position [141, 0]
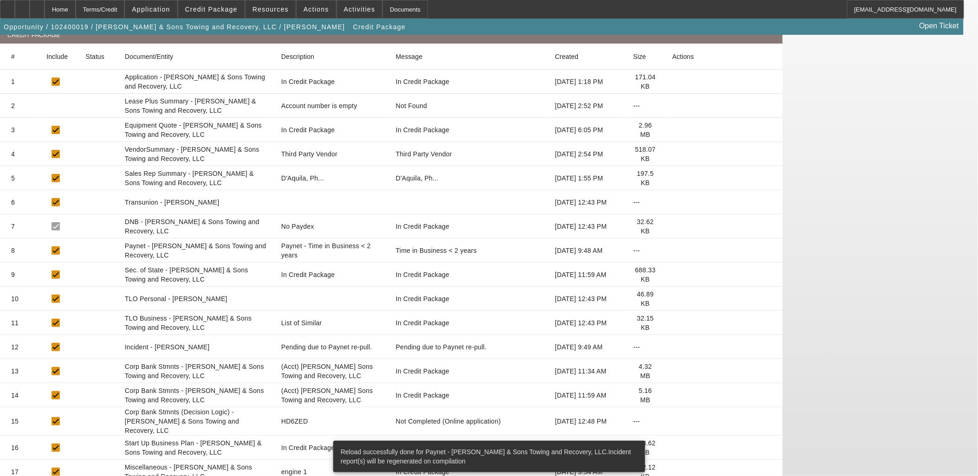
click at [672, 299] on icon at bounding box center [672, 299] width 0 height 0
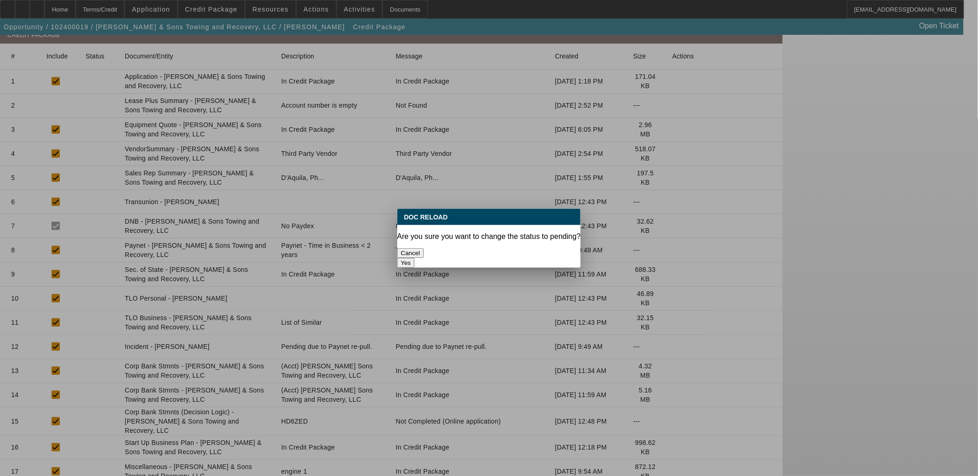
click at [415, 258] on button "Yes" at bounding box center [406, 263] width 18 height 10
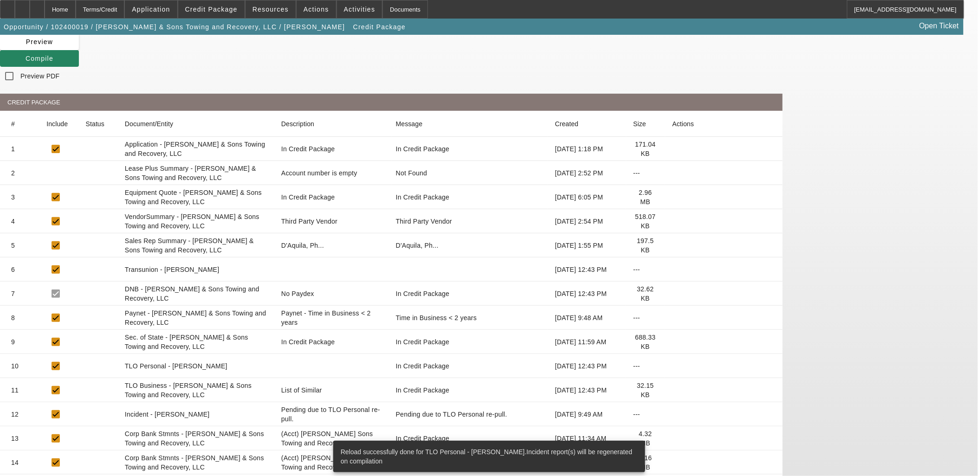
scroll to position [141, 0]
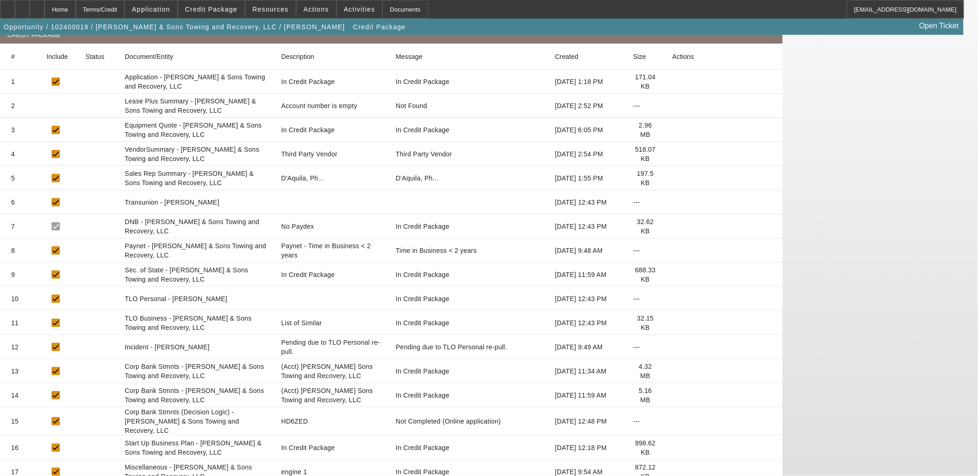
click at [672, 472] on icon at bounding box center [672, 472] width 0 height 0
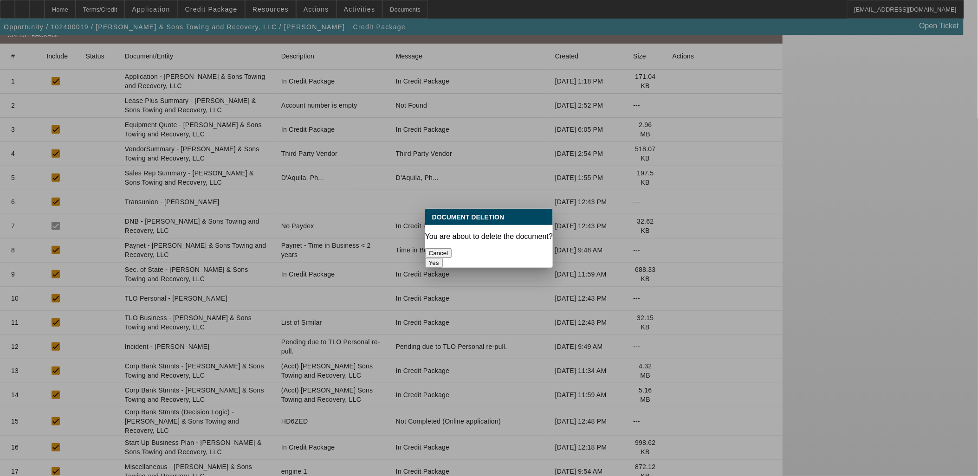
click at [443, 258] on button "Yes" at bounding box center [434, 263] width 18 height 10
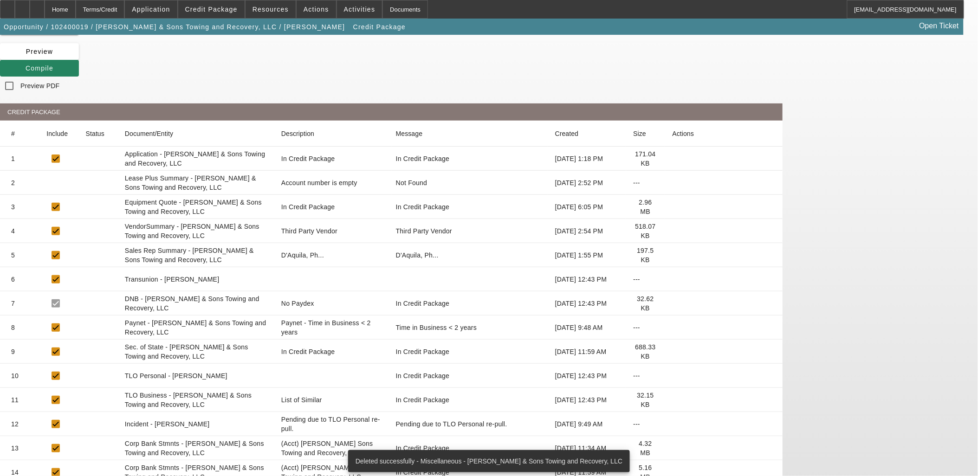
scroll to position [116, 0]
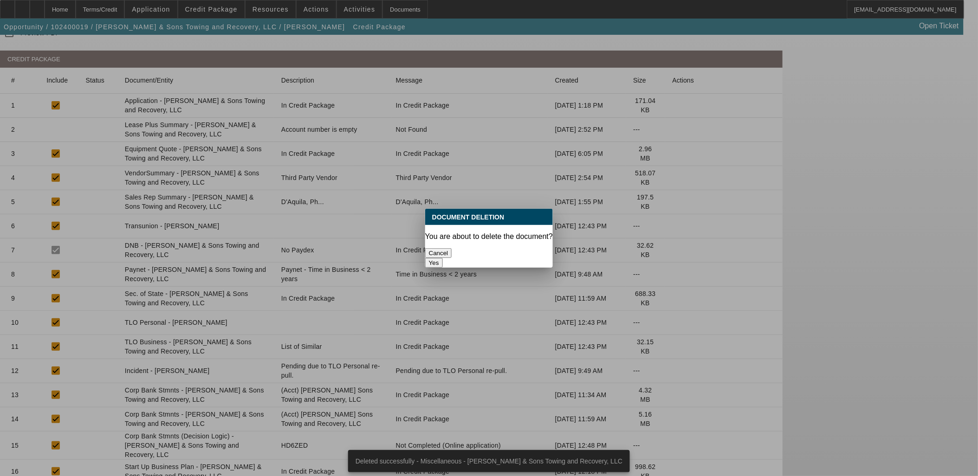
click at [443, 258] on button "Yes" at bounding box center [434, 263] width 18 height 10
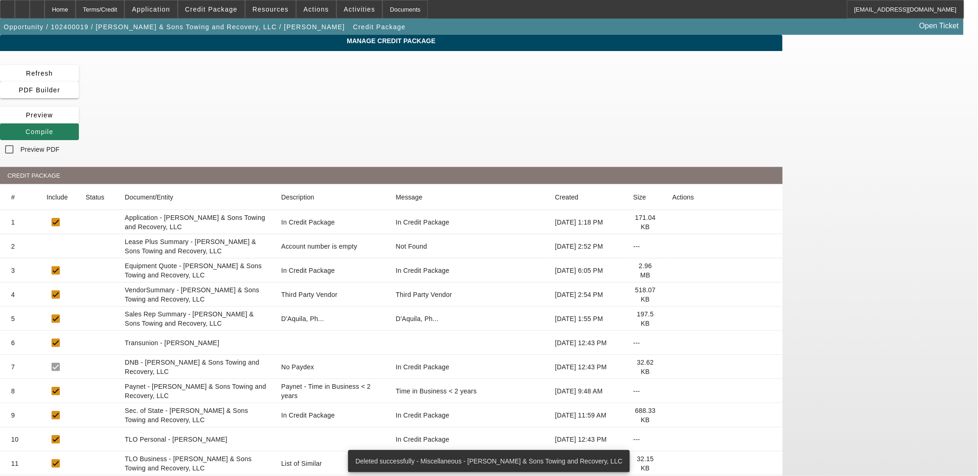
click at [53, 128] on span "Compile" at bounding box center [40, 131] width 28 height 7
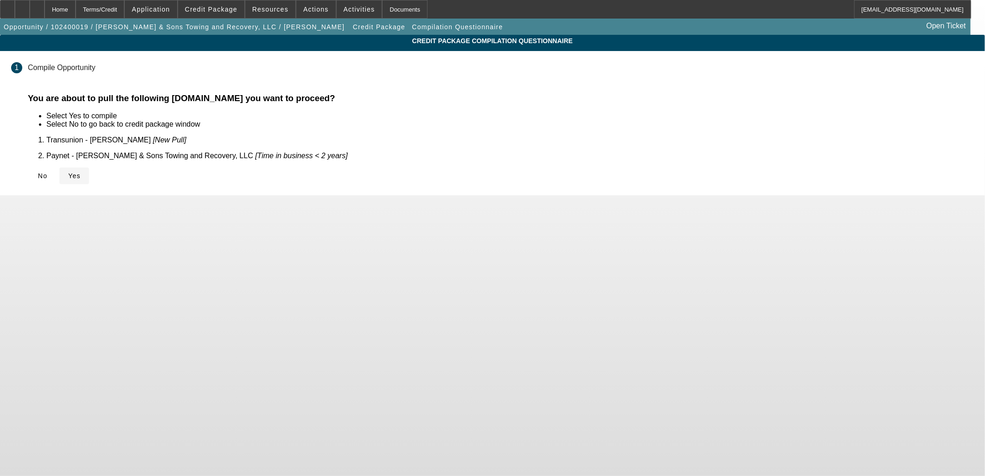
click at [81, 172] on span "Yes" at bounding box center [74, 175] width 13 height 7
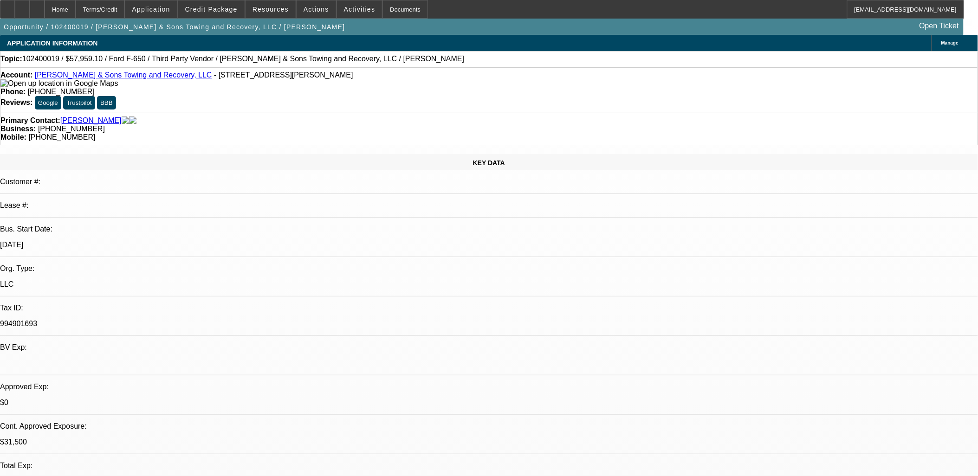
select select "0.1"
select select "2"
select select "0.1"
select select "4"
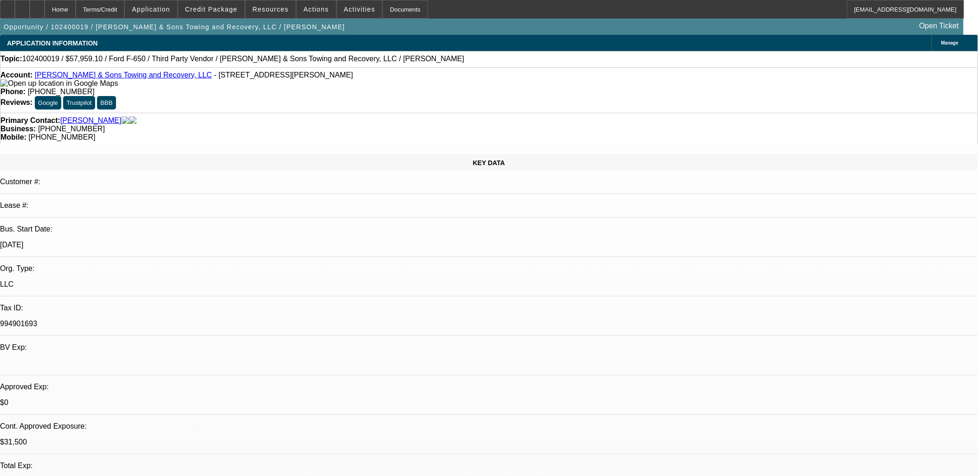
select select "0.1"
select select "2"
select select "0.1"
select select "4"
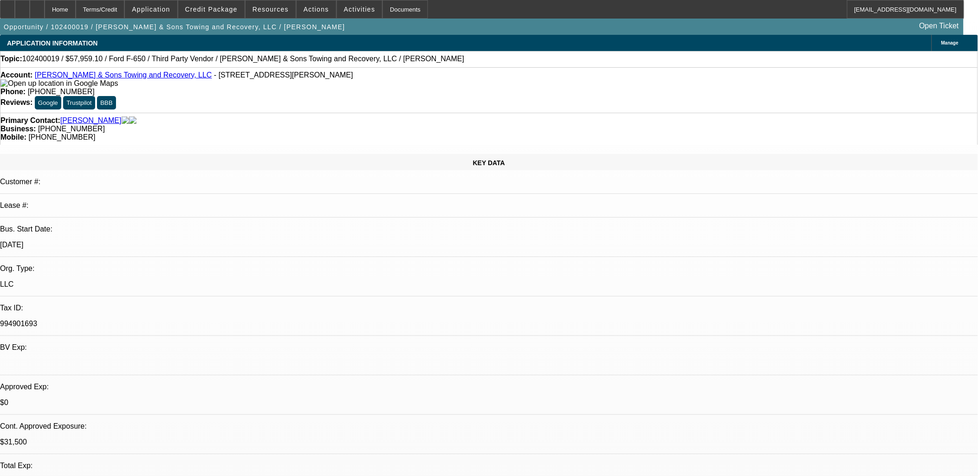
select select "0.1"
select select "2"
select select "0"
select select "6"
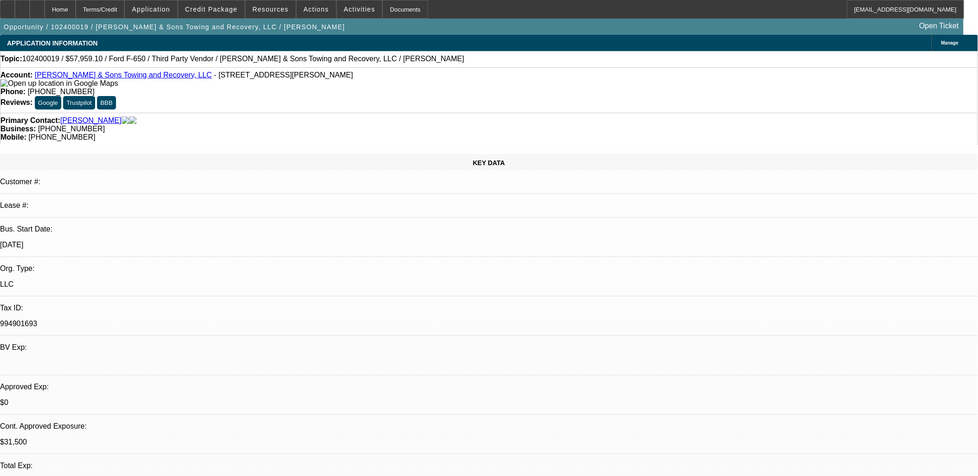
select select "0.1"
select select "2"
select select "0.1"
select select "4"
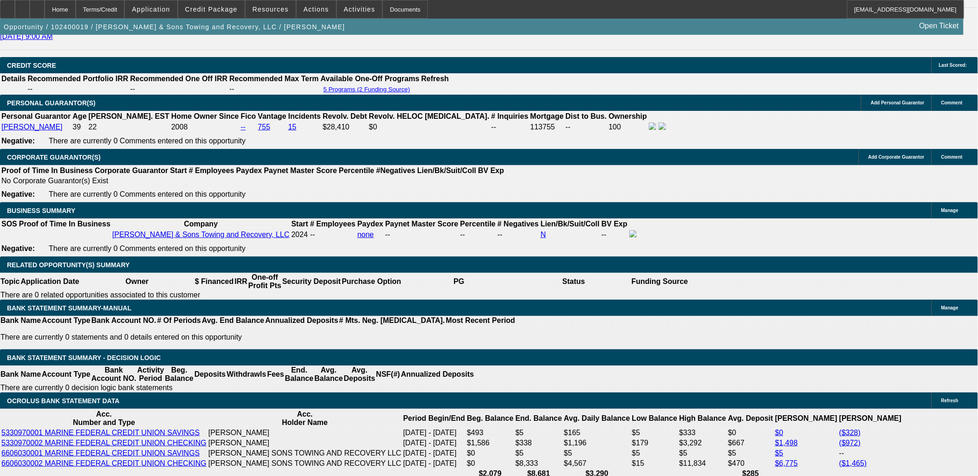
scroll to position [1340, 0]
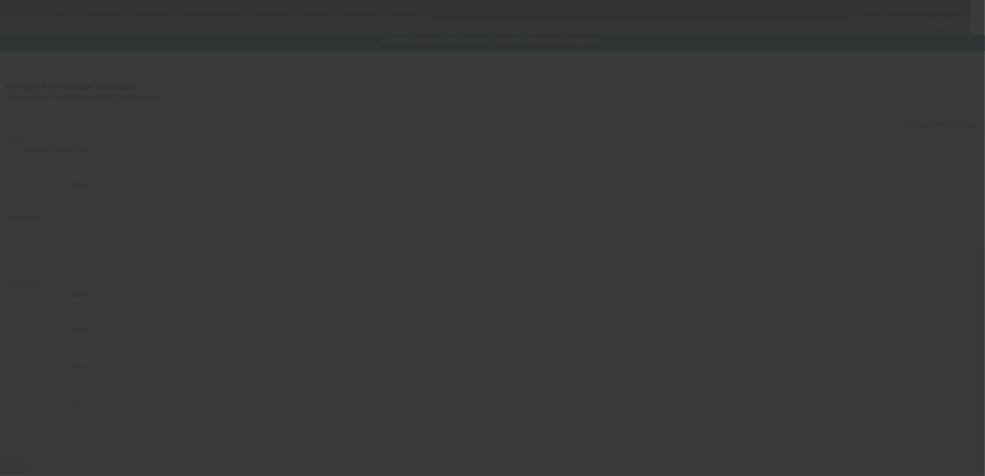
type input "$75,000.00"
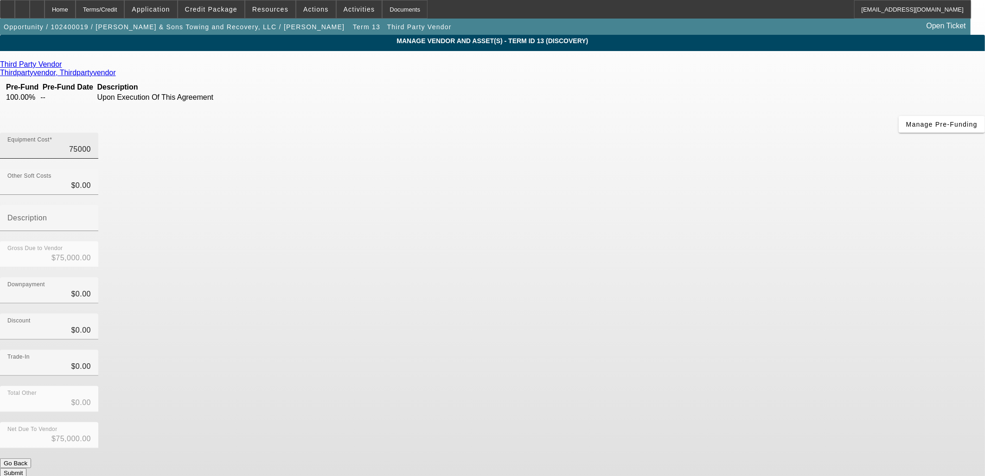
click at [91, 144] on input "75000" at bounding box center [49, 149] width 84 height 11
type input "9"
type input "$9.00"
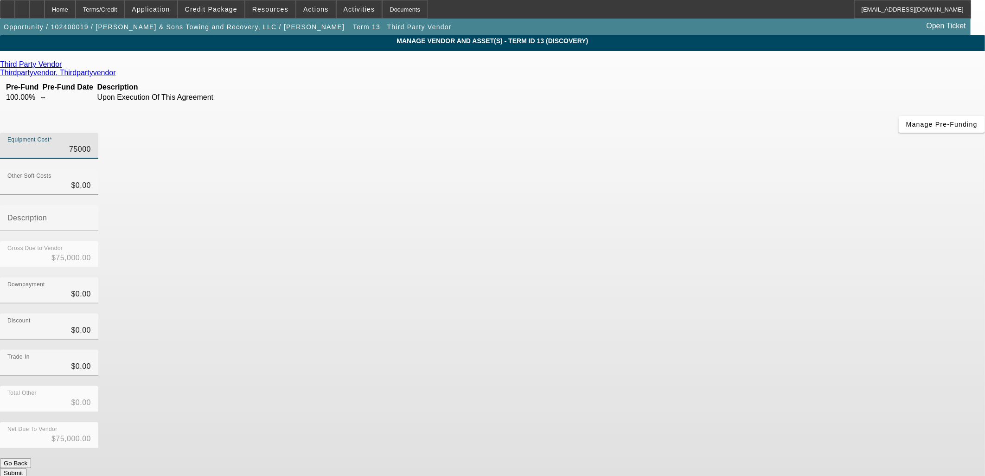
type input "$9.00"
type input "99"
type input "$99.00"
type input "990"
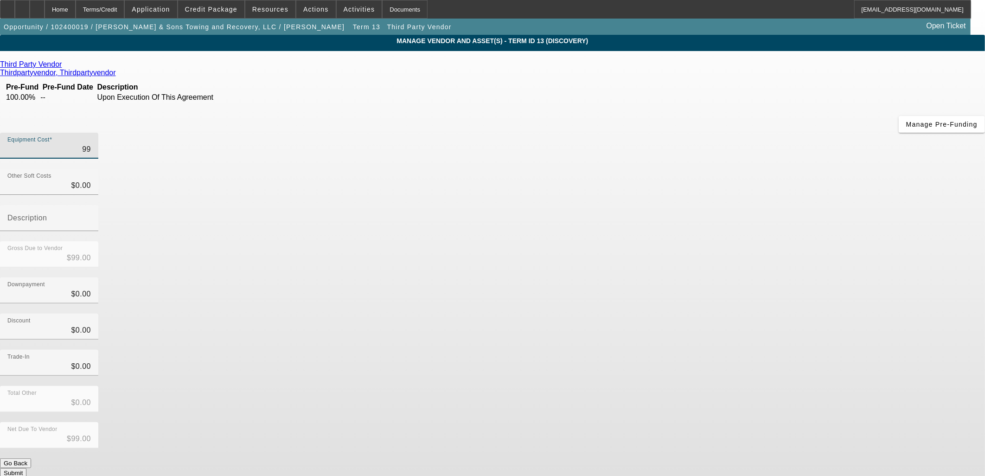
type input "$990.00"
type input "9900"
type input "$9,900.00"
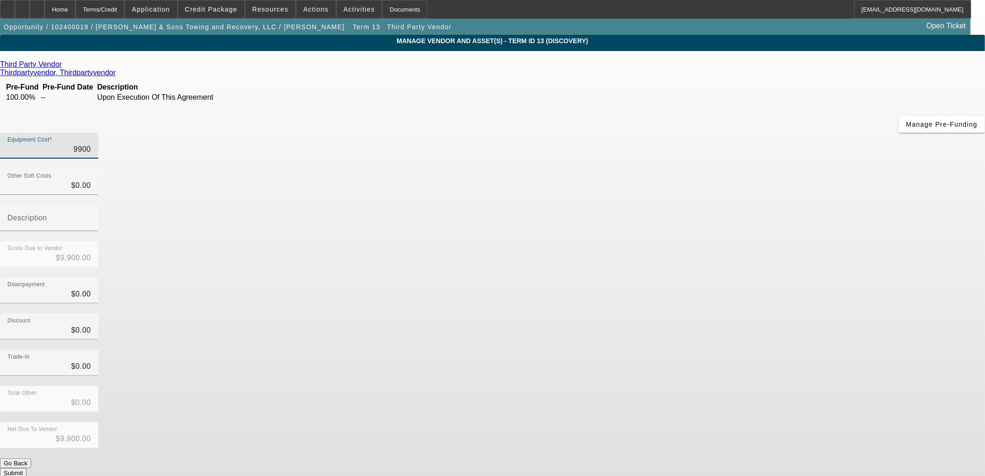
type input "99000"
type input "$99,000.00"
click at [627, 386] on div "Total Other $0.00" at bounding box center [492, 404] width 985 height 36
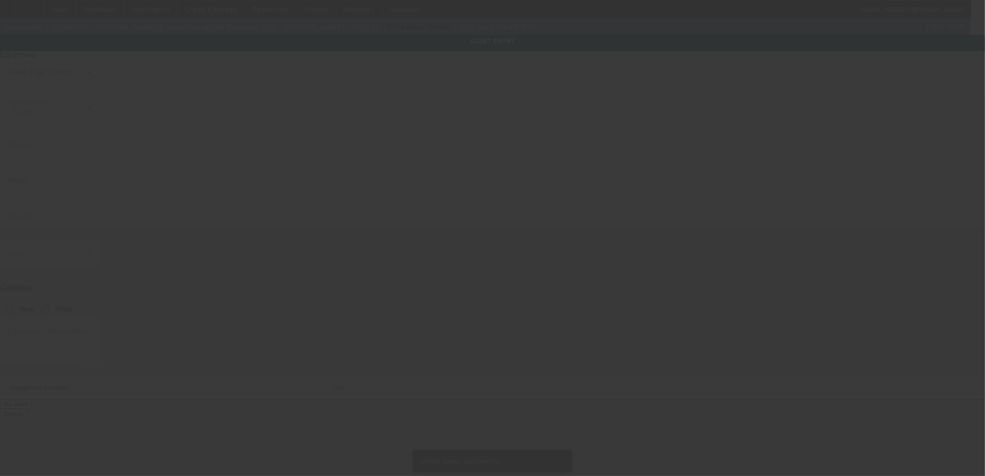
type input "3FRWX6FK1DV017990"
type input "Ford"
type input "F-650"
radio input "true"
type textarea "with Engine Replaced 139K put on 142,663 so 3,663 miles on the engine brand new…"
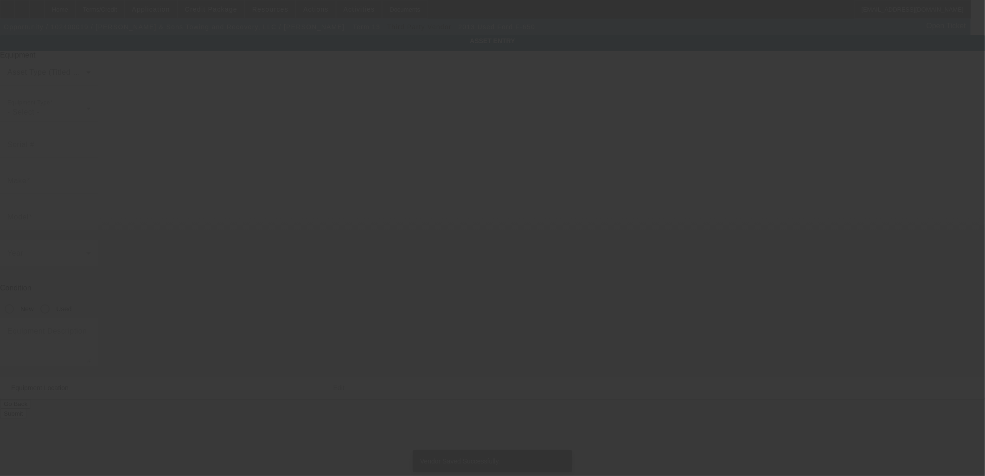
type input "713 Doris Ave"
type input "Jacksonville"
type input "28540"
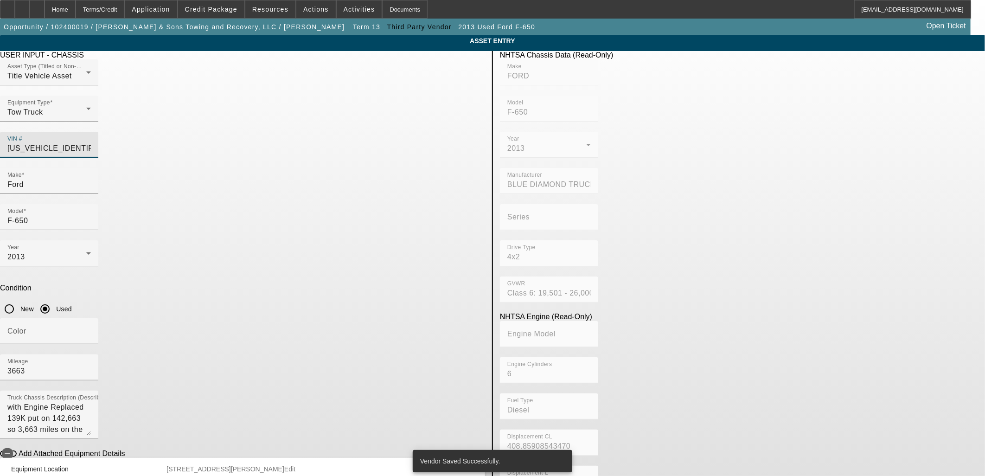
click at [91, 143] on input "3FRWX6FK1DV017990" at bounding box center [49, 148] width 84 height 11
paste input "7FL0CV419383"
type input "3FRWX7FL0CV419383"
type input "FORD"
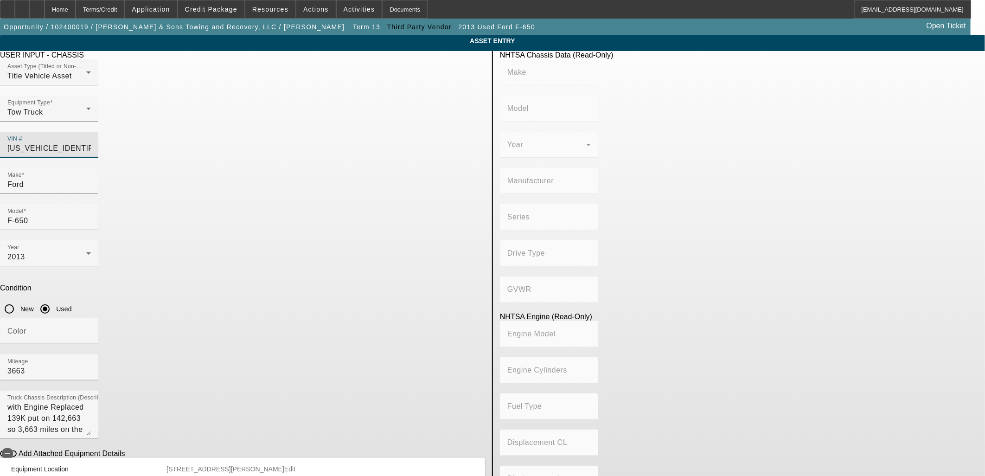
type input "F-750"
type input "BLUE DIAMOND TRUCK, S. DE R. L. DE C. V."
type input "F-Series Super Duty - Dual Rear Wheel"
type input "4x2"
type input "Class 6: 19,501 - 26,000 lb (8,845 - 11,794 kg)"
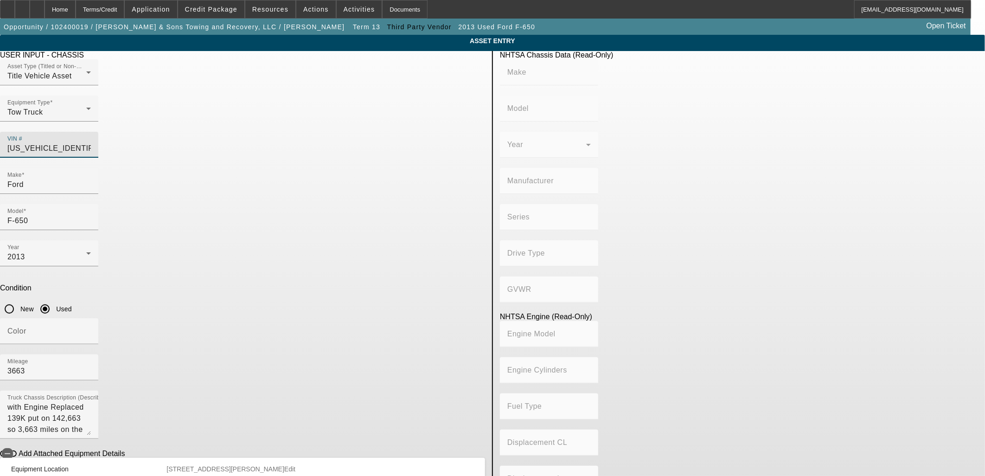
type input "6"
type input "Diesel"
type input "408.85908543470"
type input "6.7"
type input "3FRWX7FL0CV419383"
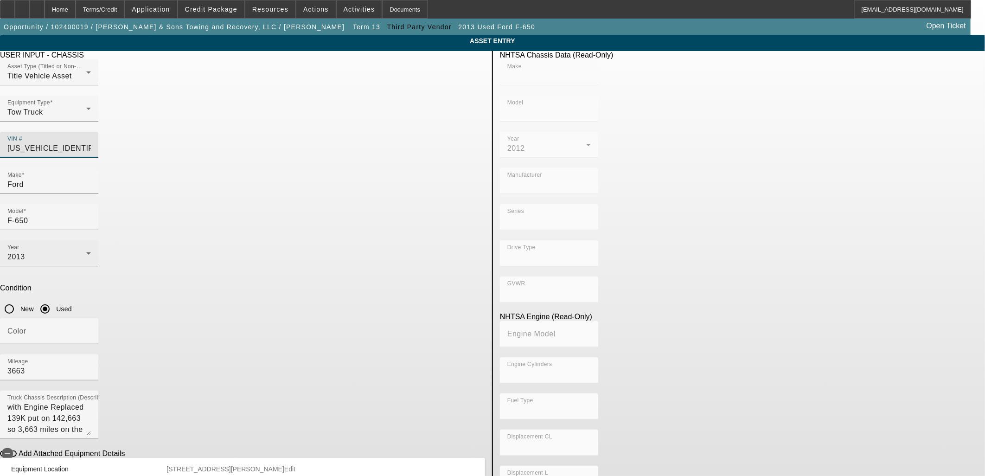
click at [86, 251] on div "2013" at bounding box center [46, 256] width 79 height 11
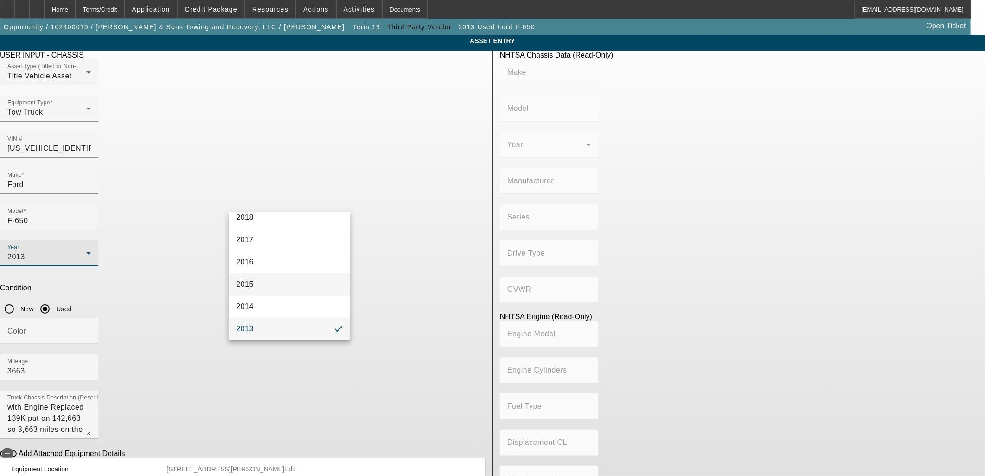
type input "FORD"
type input "F-750"
type input "BLUE DIAMOND TRUCK, S. DE R. L. DE C. V."
type input "F-Series Super Duty - Dual Rear Wheel"
type input "4x2"
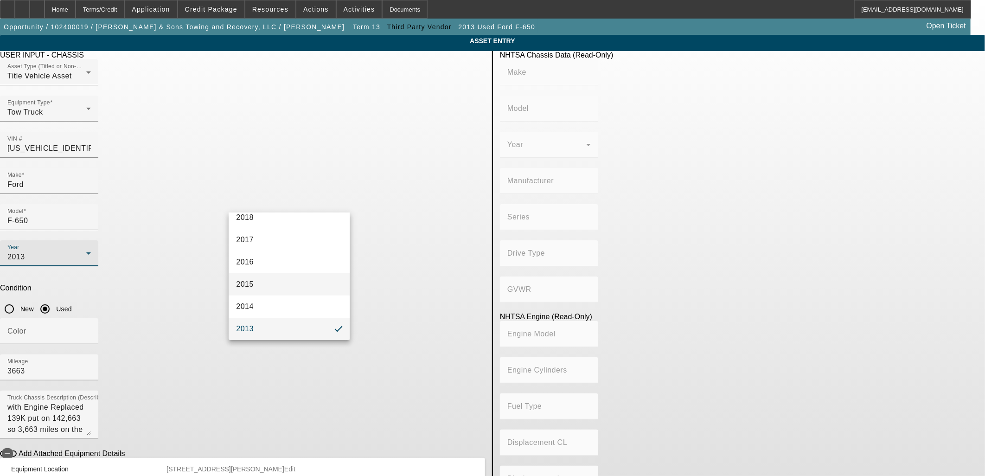
type input "Class 6: 19,501 - 26,000 lb (8,845 - 11,794 kg)"
type input "6"
type input "Diesel"
type input "408.85908543470"
type input "6.7"
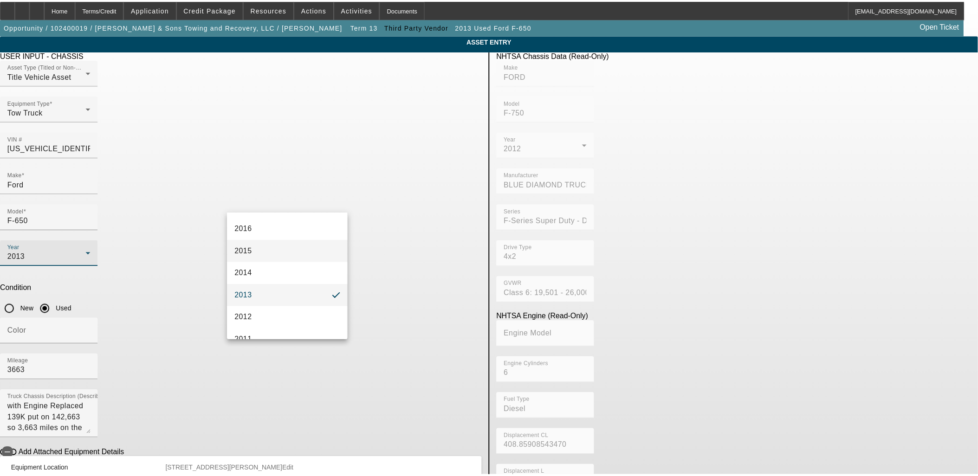
scroll to position [284, 0]
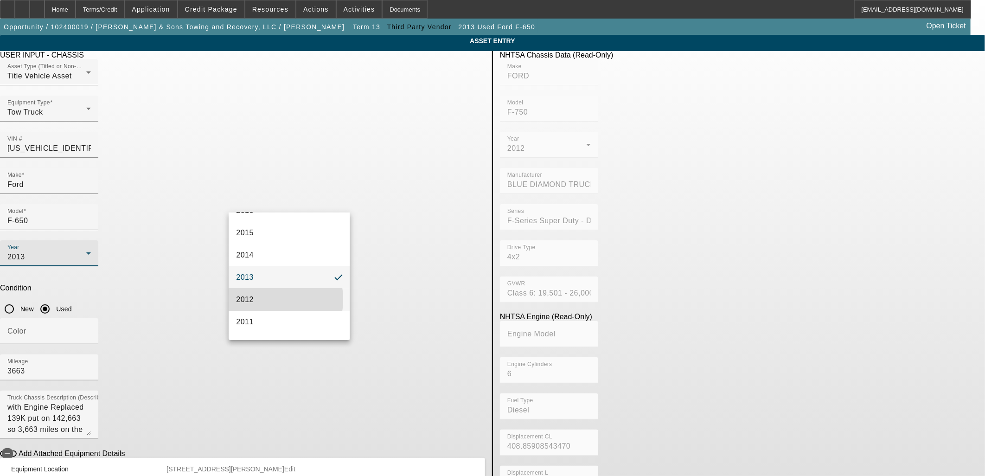
click at [257, 299] on mat-option "2012" at bounding box center [289, 300] width 121 height 22
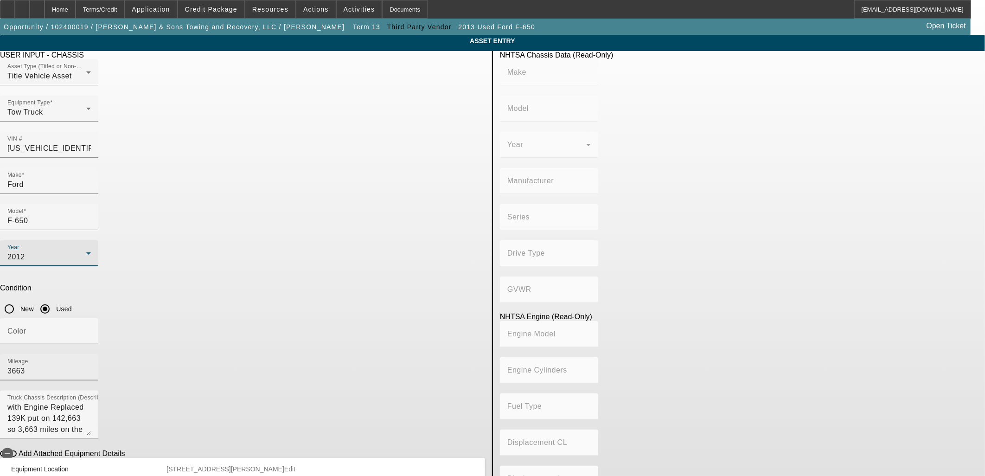
type input "FORD"
type input "F-750"
type input "BLUE DIAMOND TRUCK, S. DE R. L. DE C. V."
type input "F-Series Super Duty - Dual Rear Wheel"
type input "4x2"
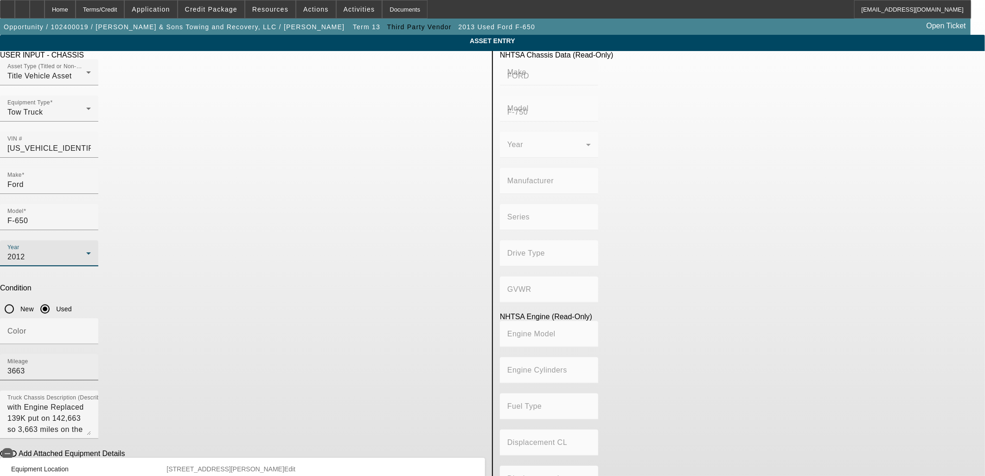
type input "Class 6: 19,501 - 26,000 lb (8,845 - 11,794 kg)"
type input "6"
type input "Diesel"
type input "408.85908543470"
type input "6.7"
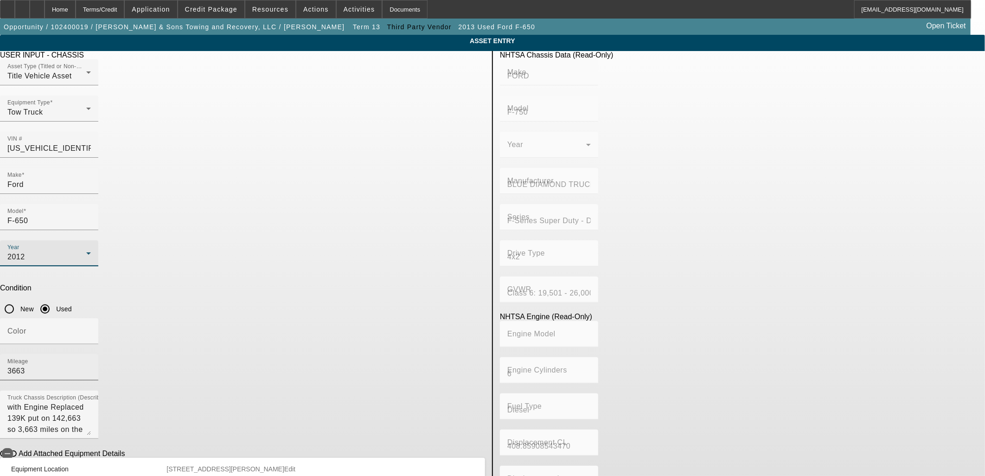
click at [91, 366] on input "3663" at bounding box center [49, 371] width 84 height 11
type input "114395"
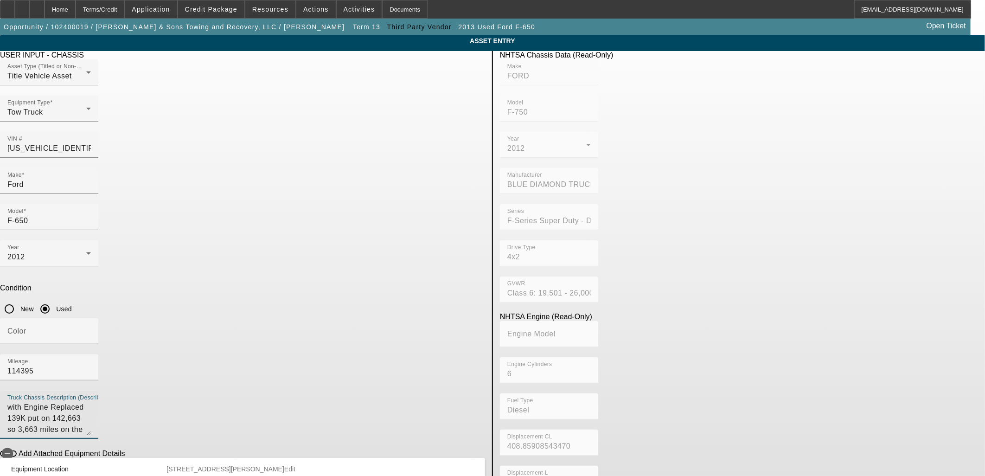
drag, startPoint x: 311, startPoint y: 293, endPoint x: 186, endPoint y: 263, distance: 128.8
click at [186, 263] on app-asset-collateral-manage "ASSET ENTRY Delete asset USER INPUT - CHASSIS Asset Type (Titled or Non-Titled)…" at bounding box center [492, 292] width 985 height 515
type textarea "with"
click at [17, 450] on span "button" at bounding box center [8, 453] width 17 height 6
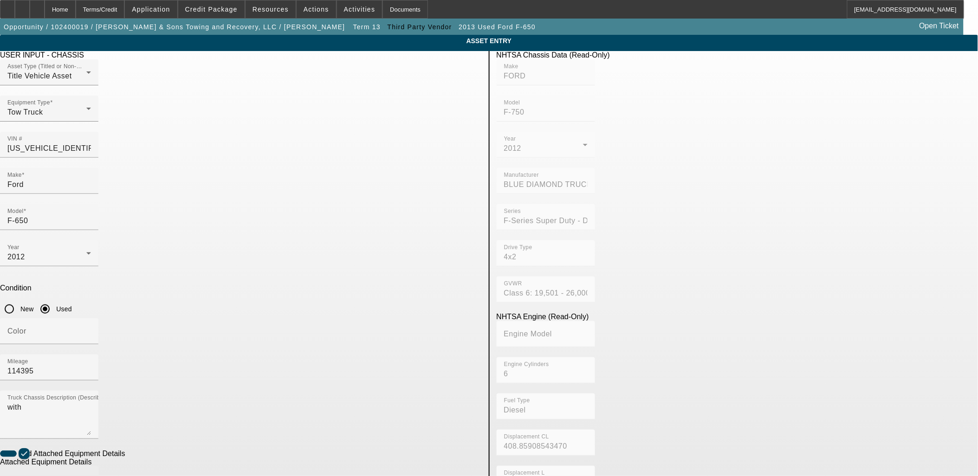
click at [91, 476] on input "Make" at bounding box center [49, 482] width 84 height 11
click at [258, 423] on mat-option "Jerr-Dan" at bounding box center [285, 423] width 121 height 22
type input "Jerr-Dan"
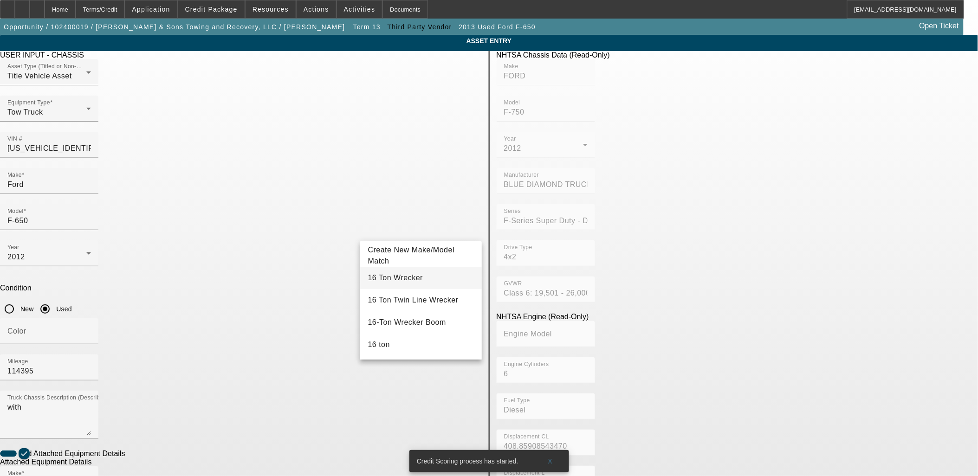
click at [410, 284] on mat-option "16 Ton Wrecker" at bounding box center [420, 278] width 121 height 22
type input "16 Ton Wrecker"
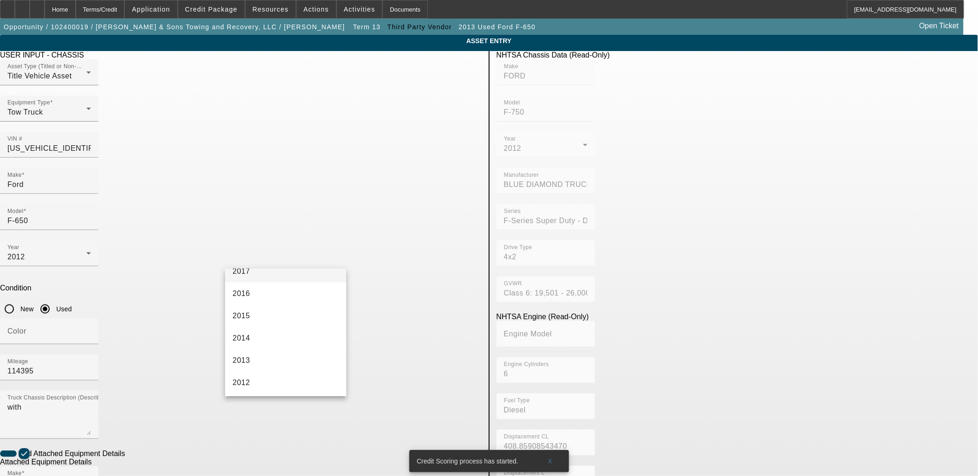
scroll to position [257, 0]
click at [254, 374] on mat-option "2012" at bounding box center [285, 382] width 121 height 22
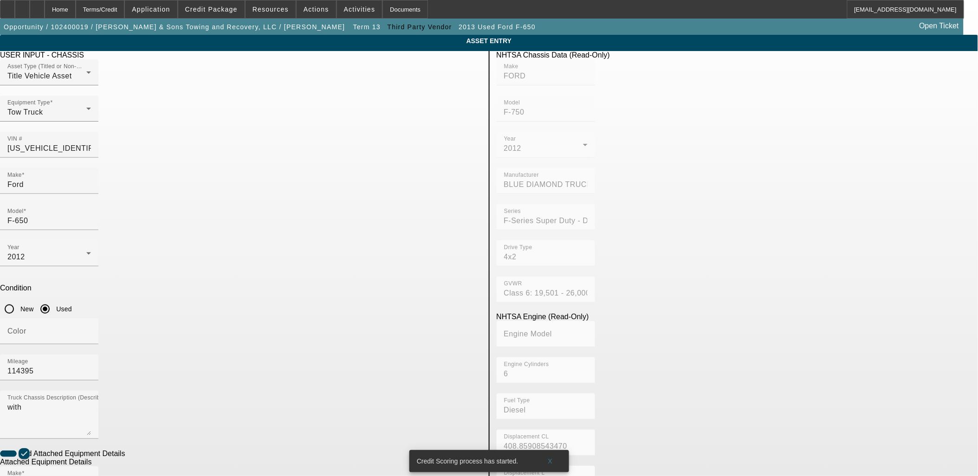
radio input "true"
checkbox input "true"
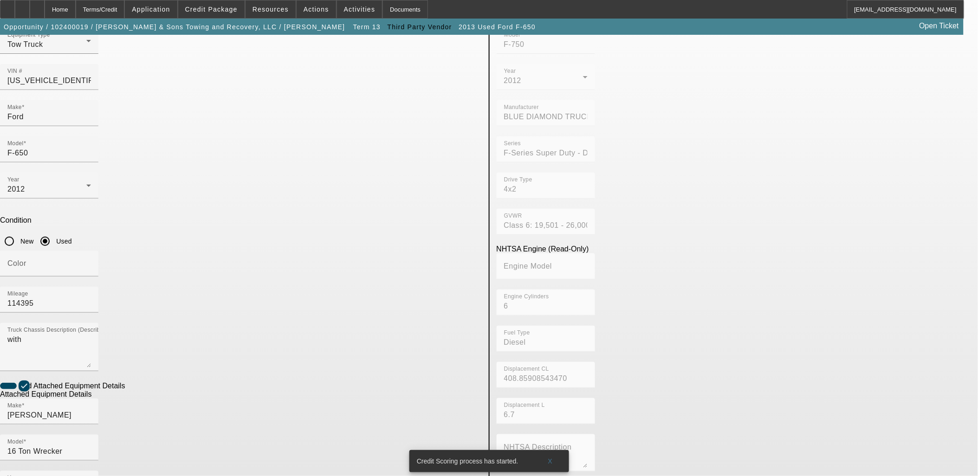
scroll to position [121, 0]
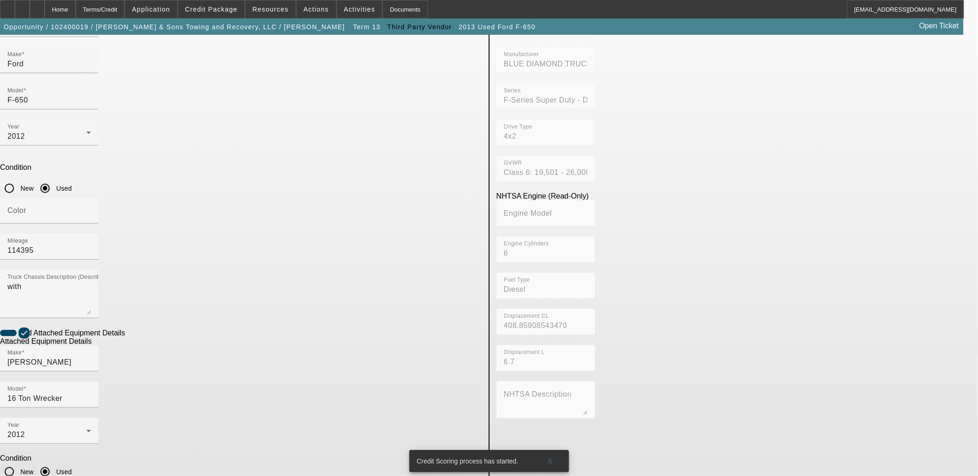
type textarea "And All"
checkbox input "false"
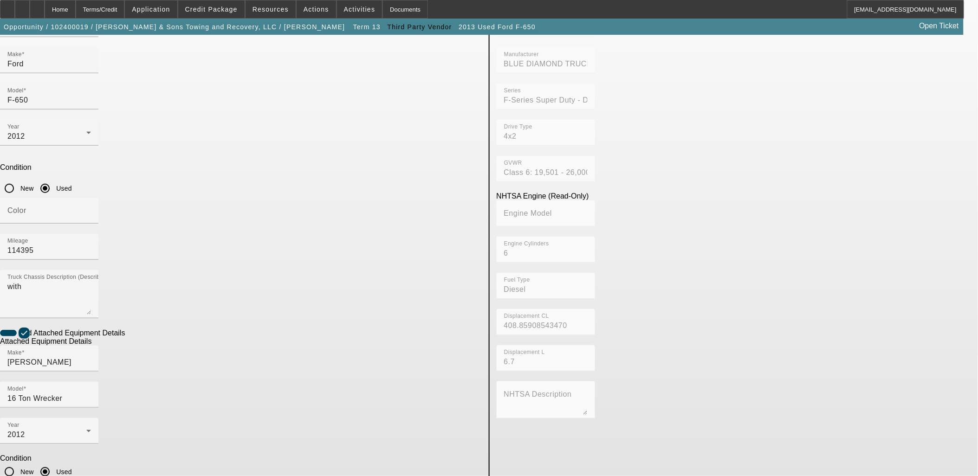
type input "0230001478"
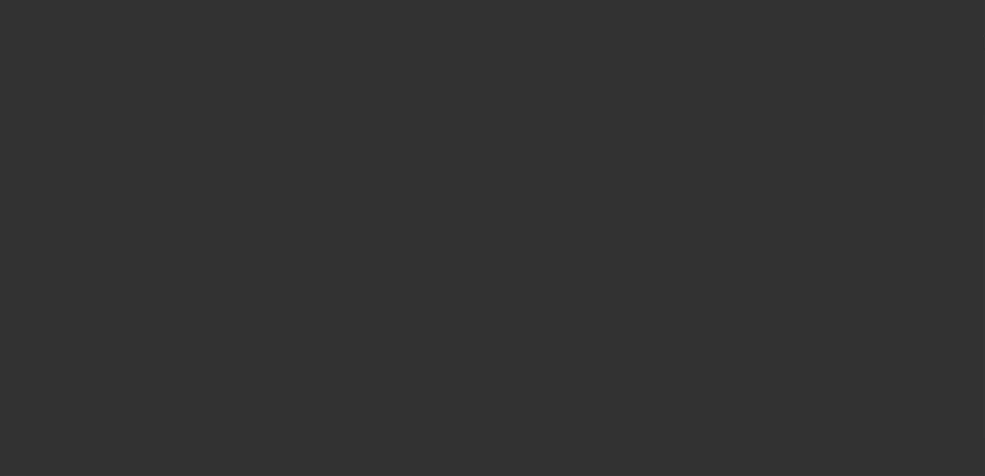
type input "$99,000.00"
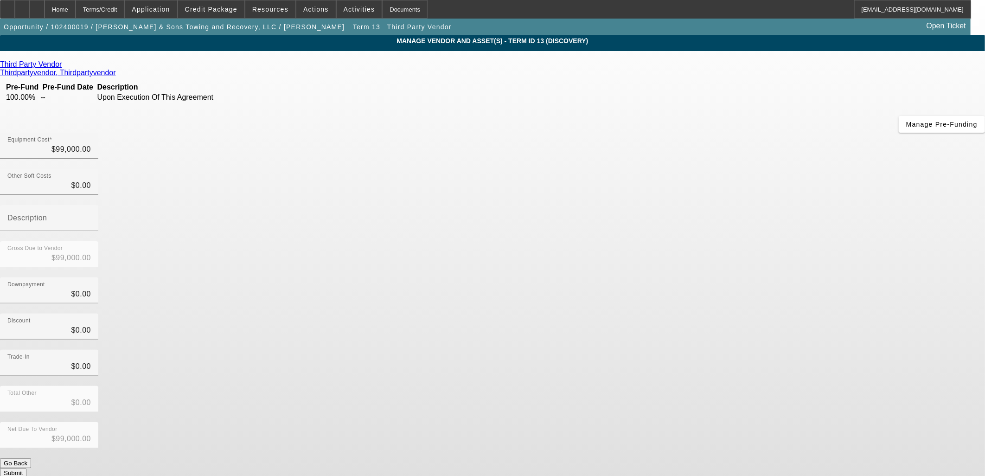
click at [735, 350] on div "Trade-In $0.00" at bounding box center [492, 368] width 985 height 36
click at [26, 468] on button "Submit" at bounding box center [13, 473] width 26 height 10
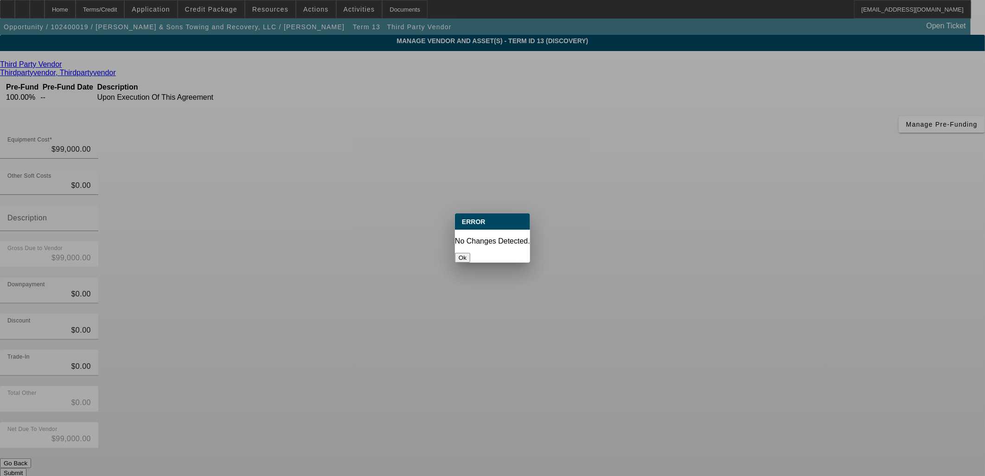
click at [470, 253] on button "Ok" at bounding box center [462, 258] width 15 height 10
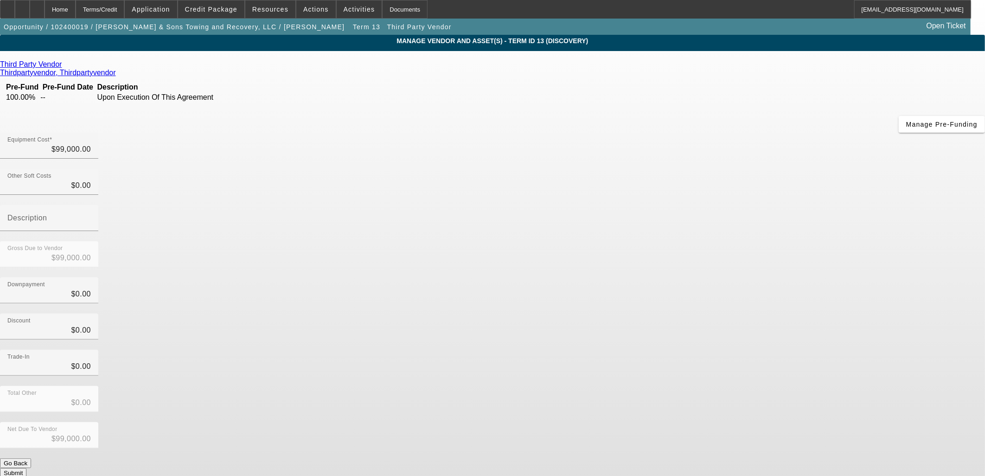
drag, startPoint x: 385, startPoint y: 251, endPoint x: 303, endPoint y: 251, distance: 81.7
click at [384, 251] on div "Third Party Vendor Thirdpartyvendor, Thirdpartyvendor Pre-Fund Pre-Fund Date De…" at bounding box center [492, 269] width 985 height 418
click at [137, 189] on app-vendor-asset-manage "MANAGE VENDOR AND ASSET(S) - Term ID 13 (Discovery) Remove Vendor Third Party V…" at bounding box center [492, 284] width 985 height 498
click at [74, 15] on div "Home" at bounding box center [60, 9] width 31 height 19
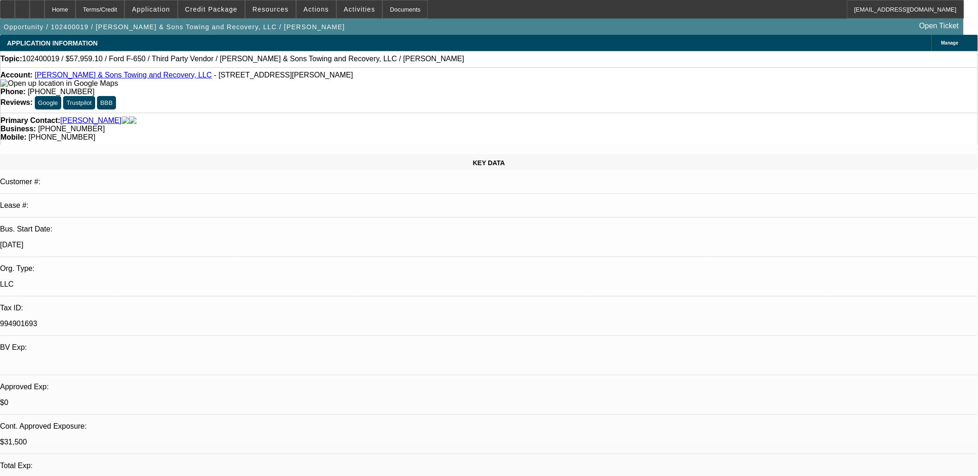
select select "0.1"
select select "2"
select select "0.1"
select select "4"
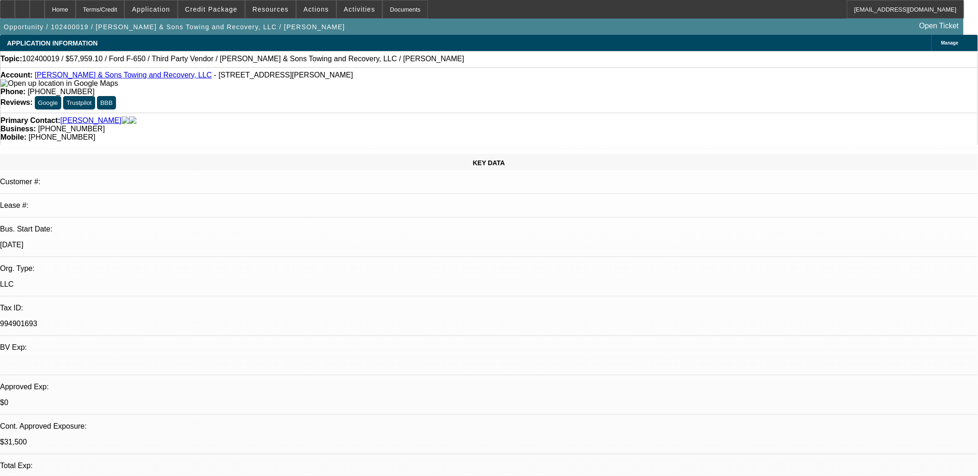
select select "0.1"
select select "2"
select select "0.1"
select select "4"
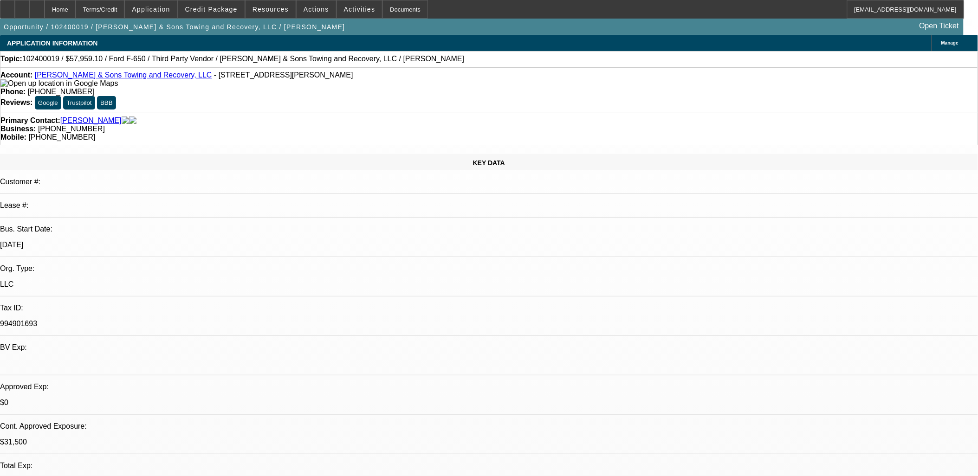
select select "0.1"
select select "2"
select select "0"
select select "6"
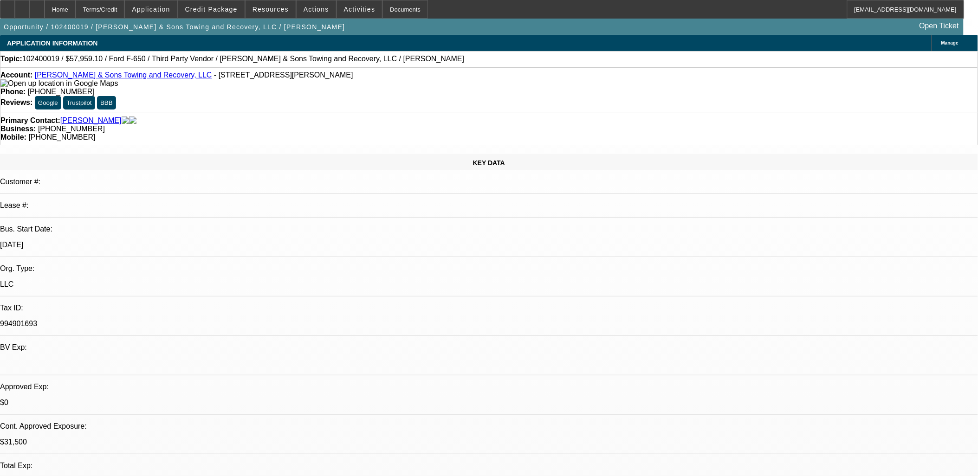
select select "0.1"
select select "2"
select select "0.1"
select select "4"
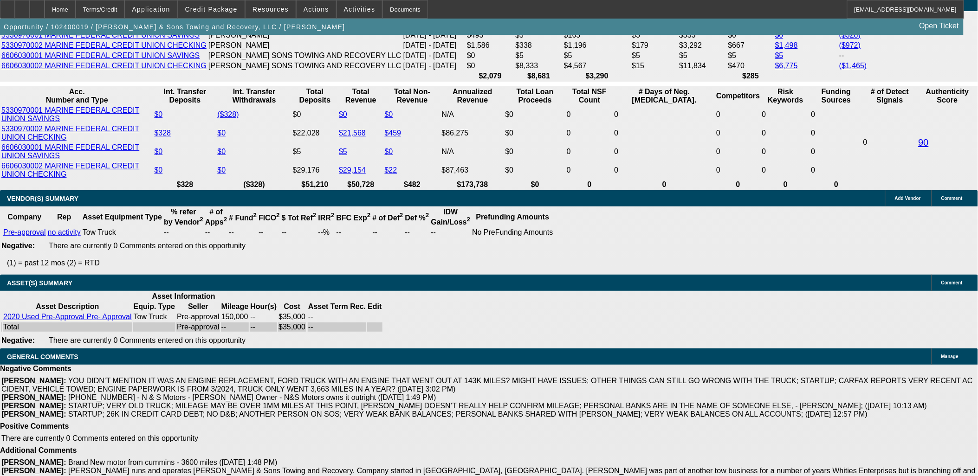
scroll to position [1546, 0]
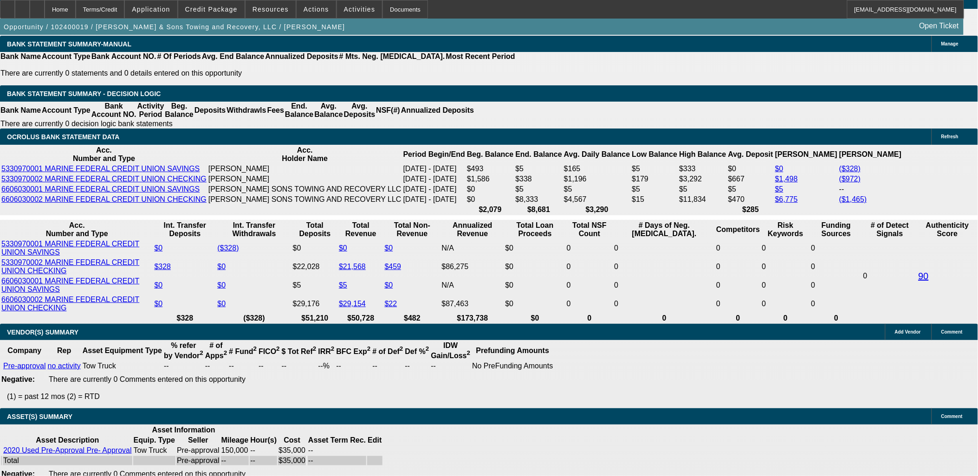
type input "UNKNOWN"
type input "48"
type input "$46,103.72"
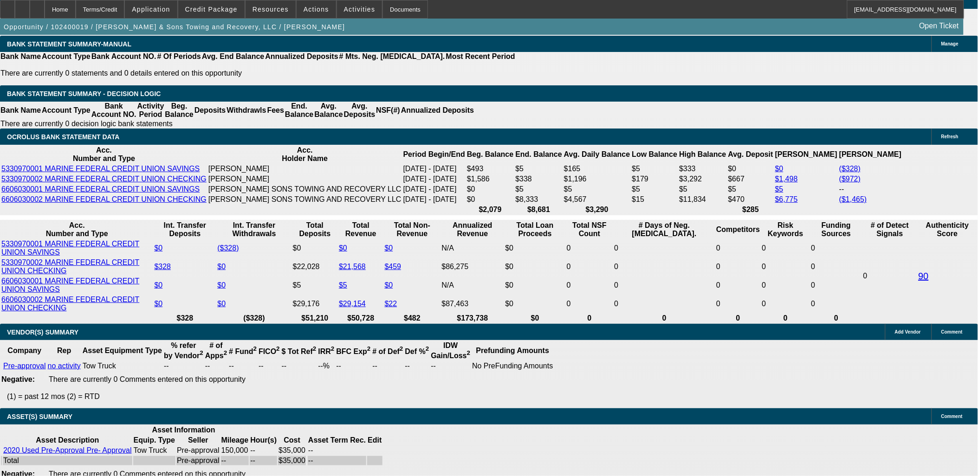
type input "$23,051.86"
type input "$5,107.56"
type input "$2,553.78"
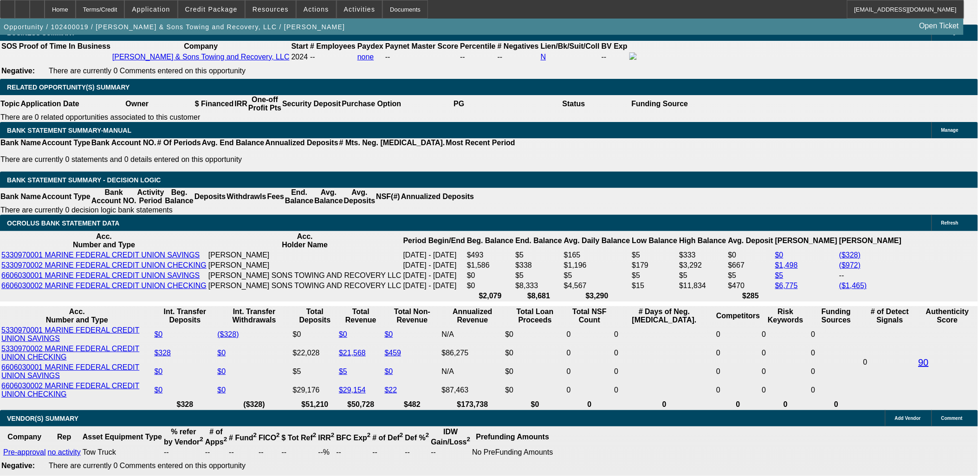
scroll to position [1443, 0]
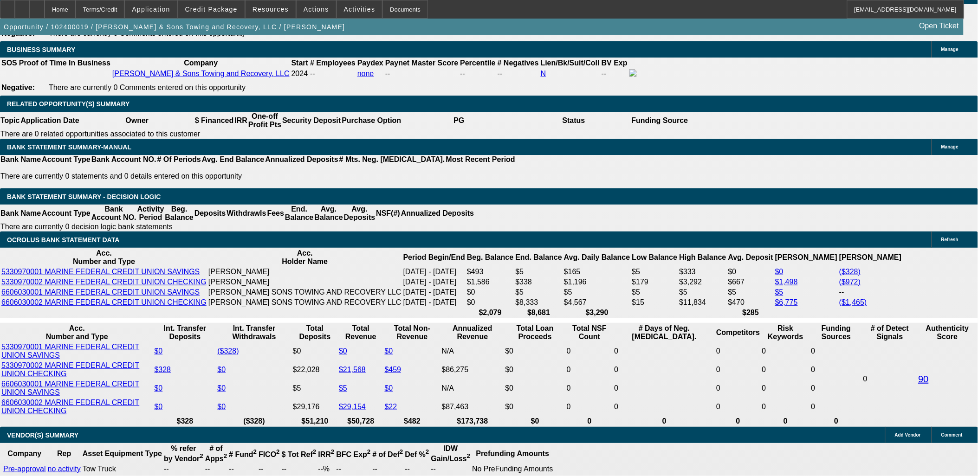
type input "48"
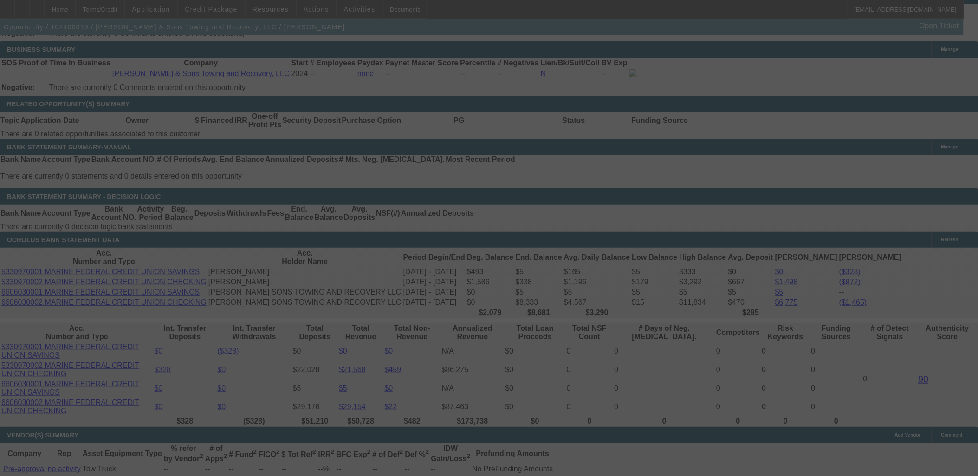
select select "0.1"
select select "2"
select select "0.1"
select select "4"
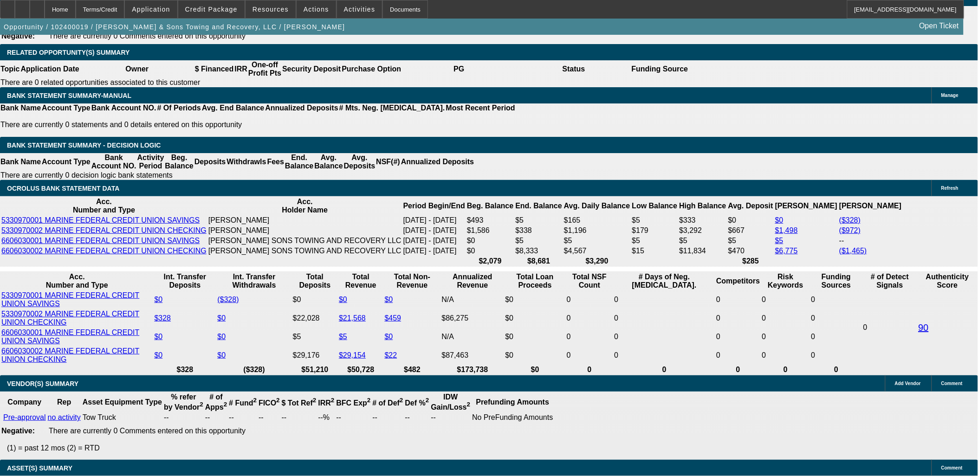
click at [163, 11] on span "Application" at bounding box center [151, 9] width 38 height 7
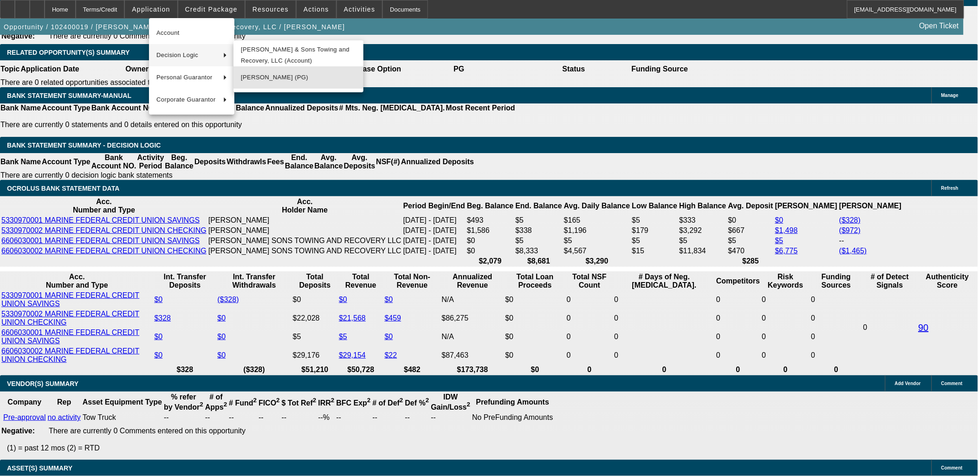
click at [283, 89] on button "Derek Smith (PG)" at bounding box center [298, 77] width 130 height 22
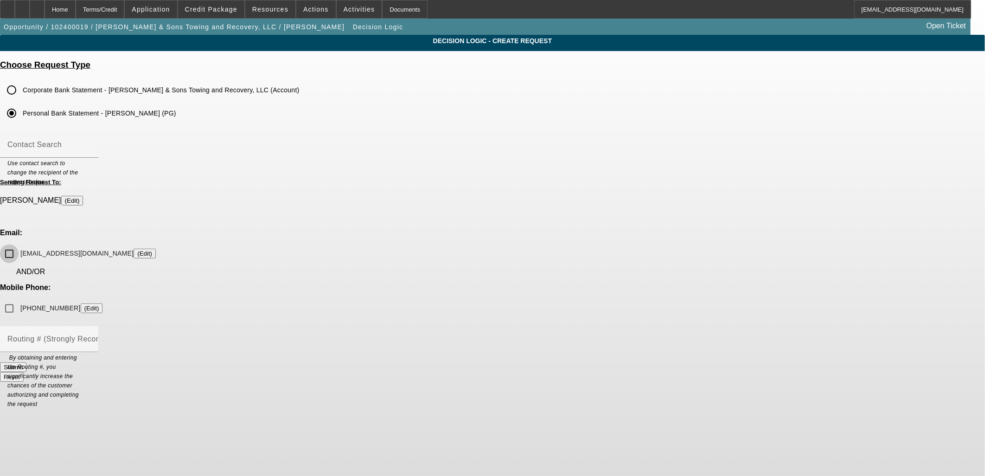
click at [19, 244] on input "towman.nc28540@gmail.com (Edit)" at bounding box center [9, 253] width 19 height 19
checkbox input "true"
click at [26, 362] on button "Submit" at bounding box center [13, 367] width 26 height 10
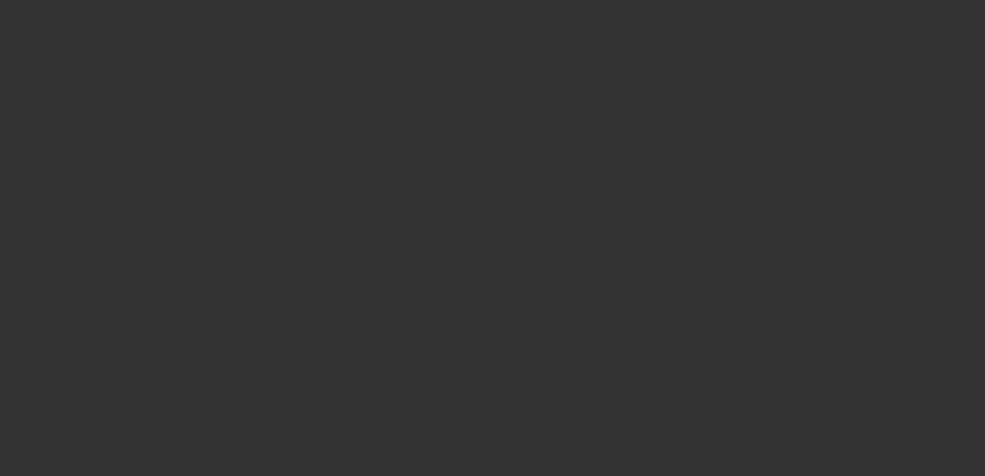
select select "0.1"
select select "2"
select select "0.1"
select select "4"
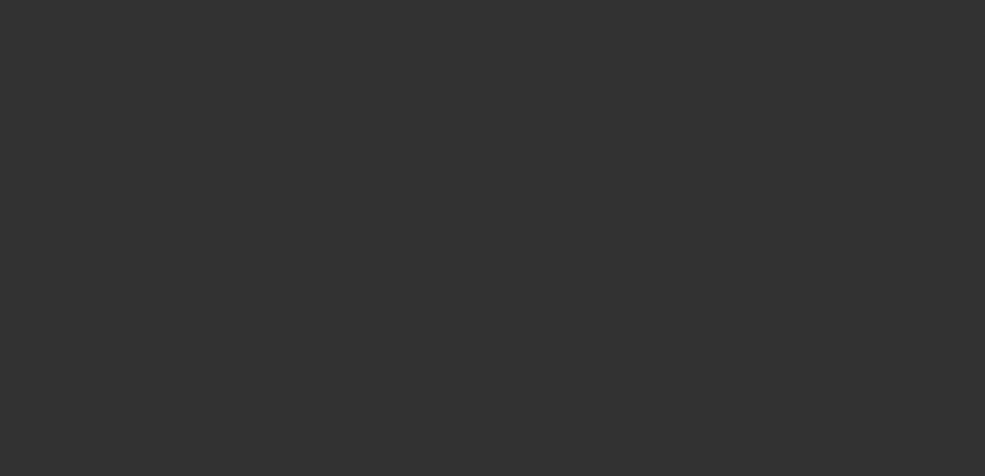
select select "0.1"
select select "2"
select select "0.1"
select select "4"
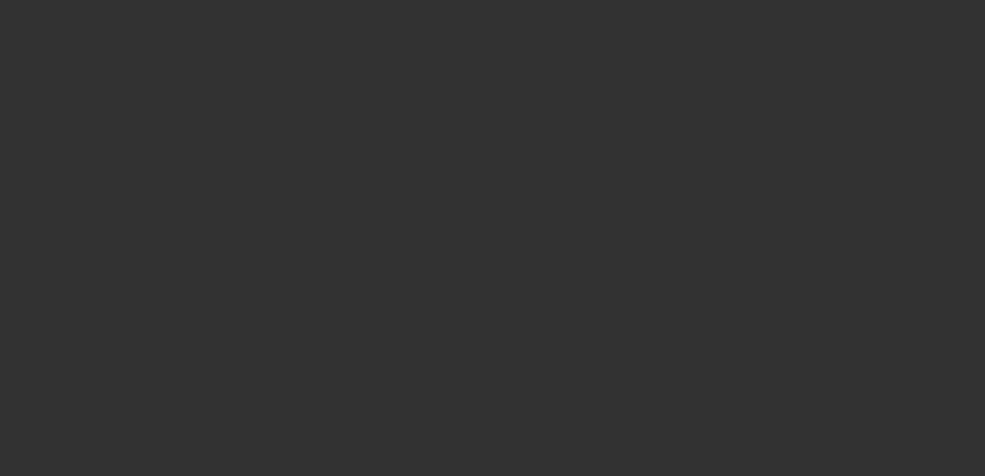
select select "0.1"
select select "2"
select select "0"
select select "6"
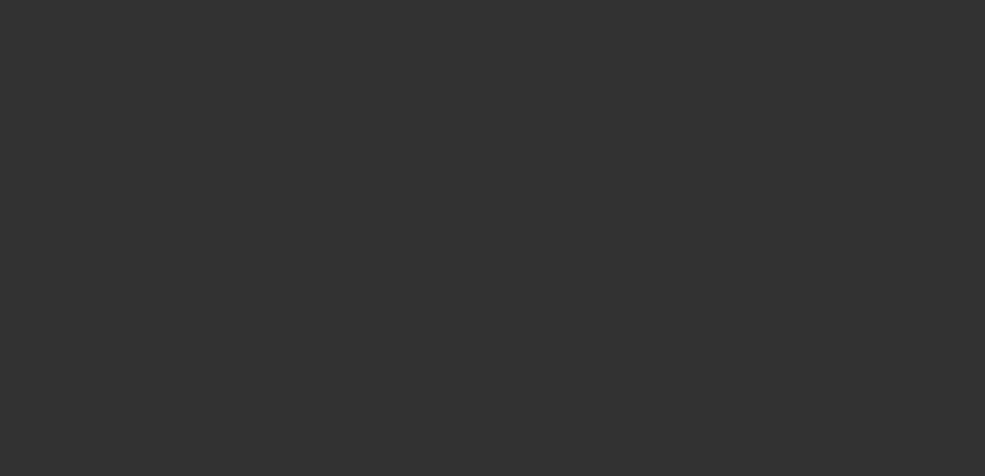
select select "0.1"
select select "2"
select select "0.1"
select select "4"
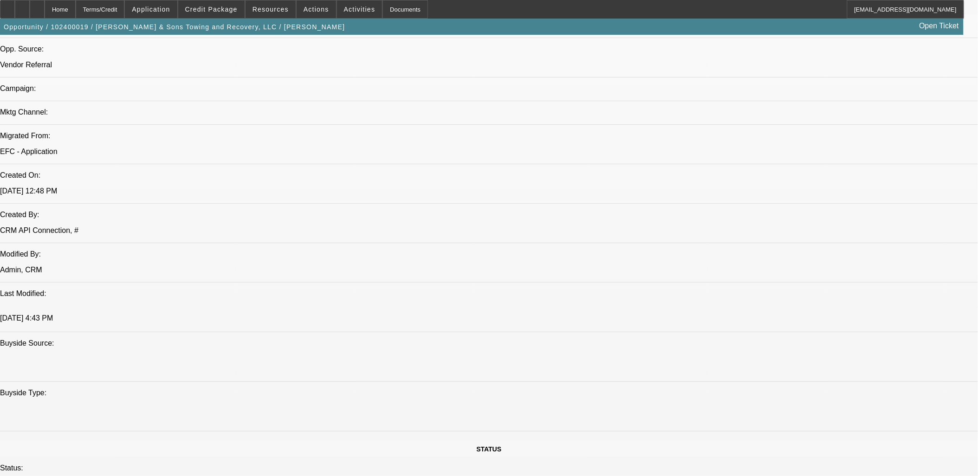
scroll to position [721, 0]
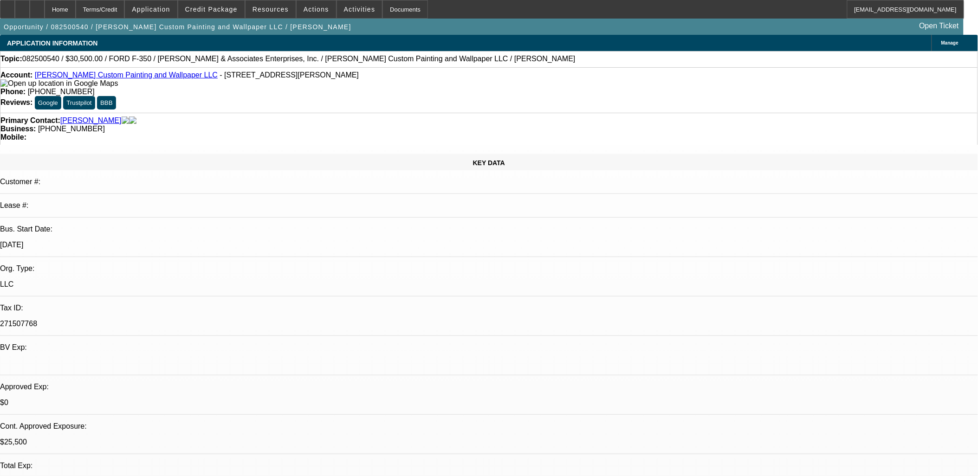
select select "0"
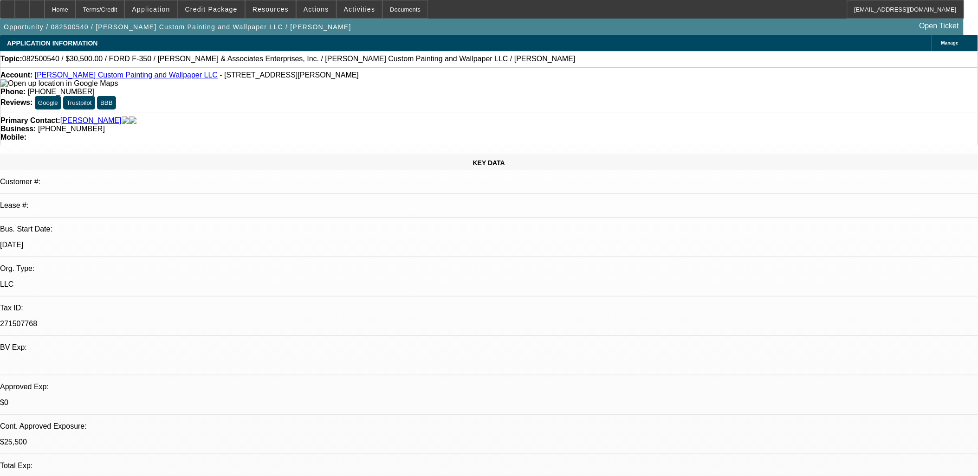
select select "0"
select select "0.1"
select select "0"
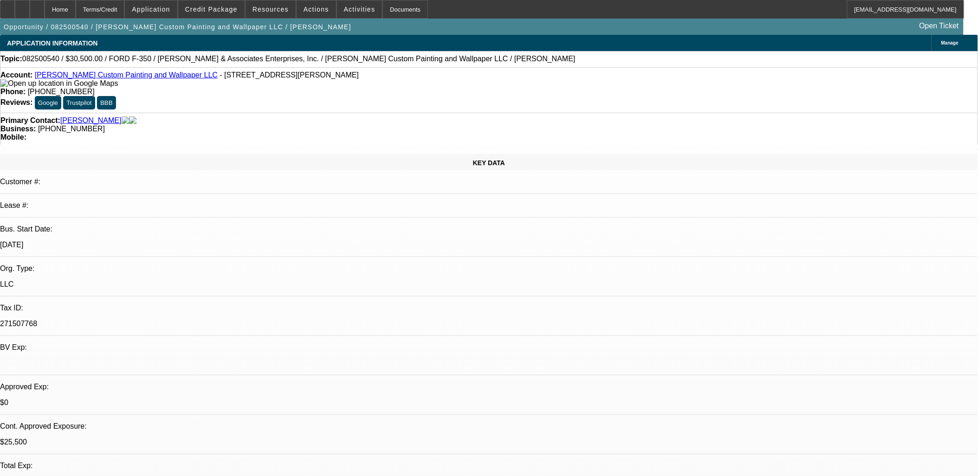
select select "2"
select select "0.1"
select select "1"
select select "3"
select select "6"
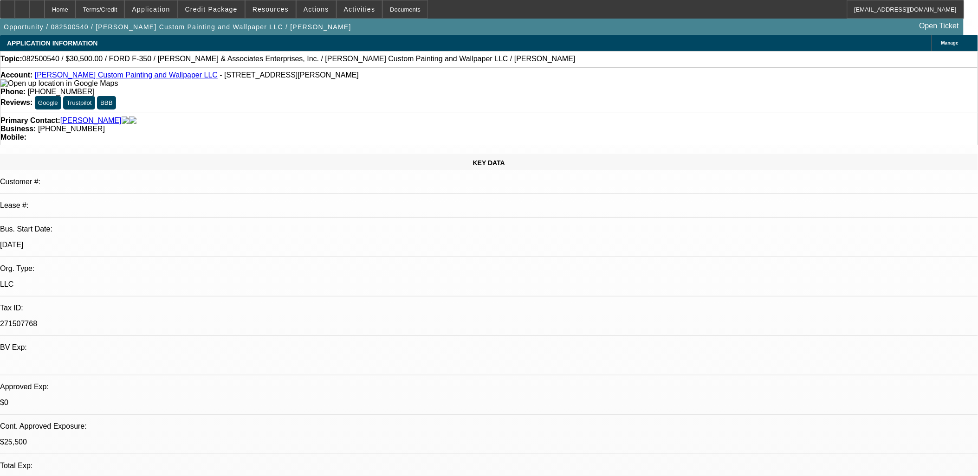
select select "1"
select select "3"
select select "6"
select select "1"
select select "3"
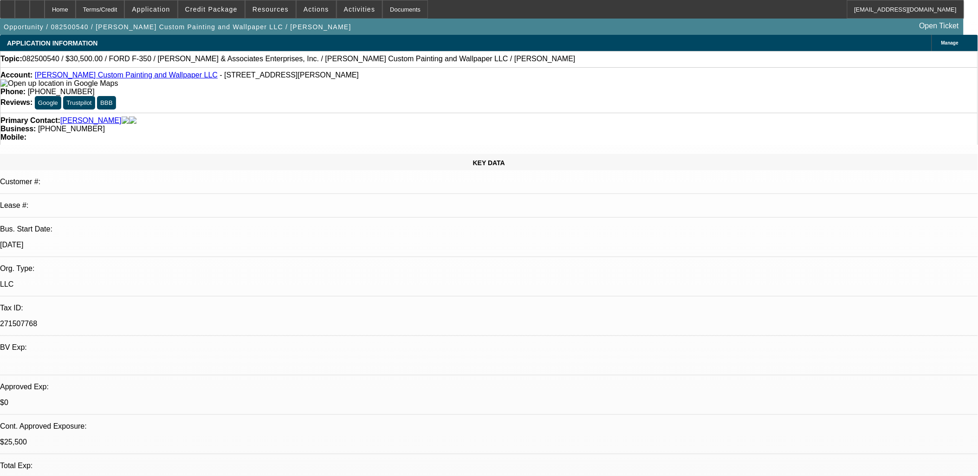
select select "4"
select select "1"
select select "2"
select select "4"
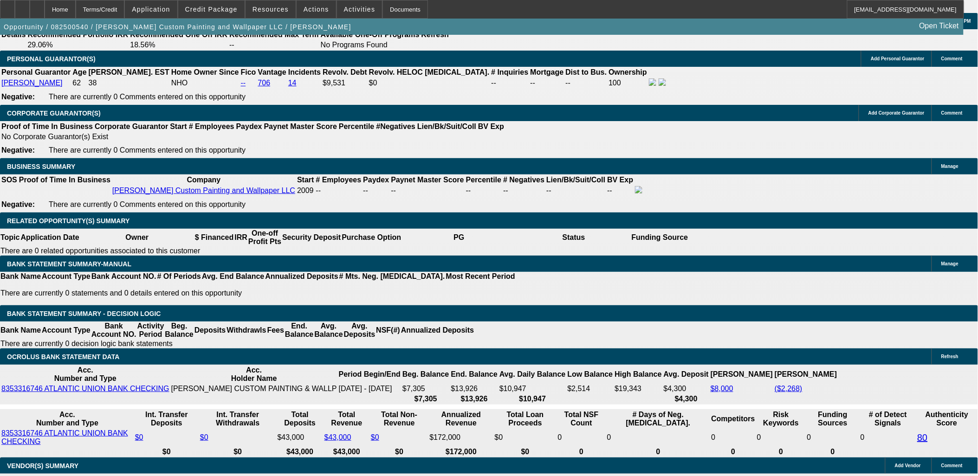
scroll to position [1443, 0]
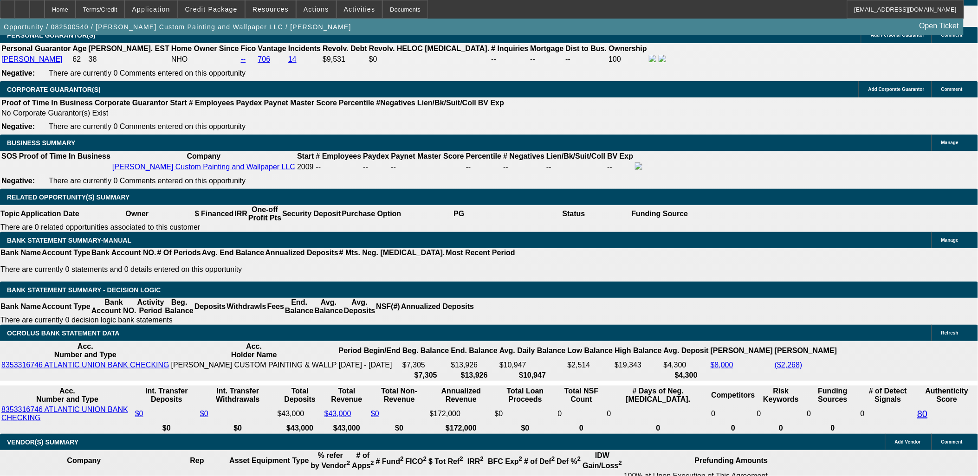
type input "UNKNOWN"
type input "20"
type input "$1,552.32"
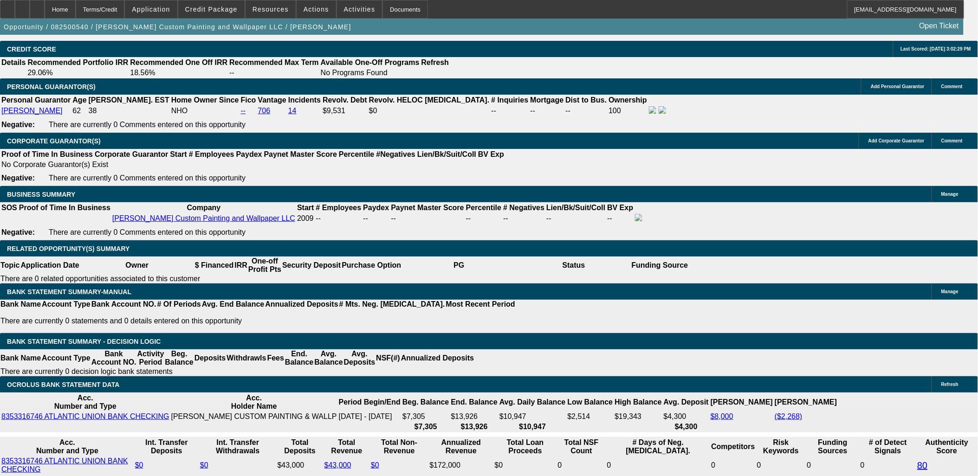
type input "20"
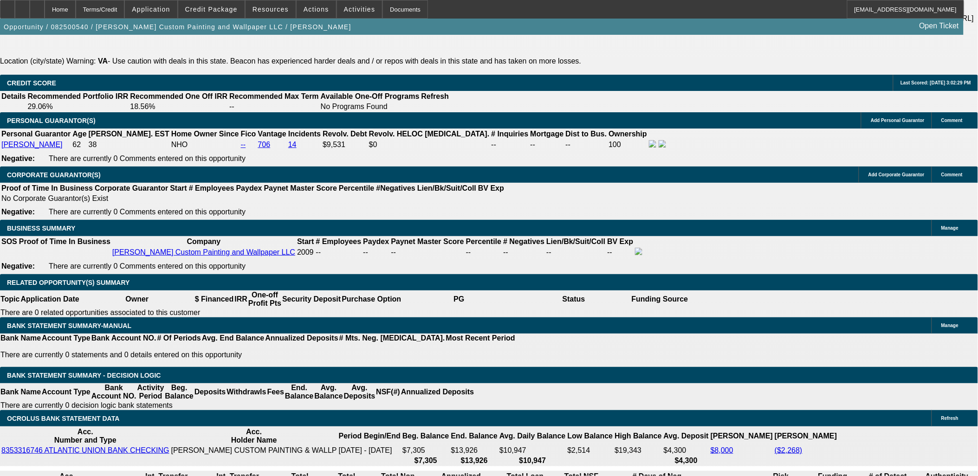
scroll to position [1340, 0]
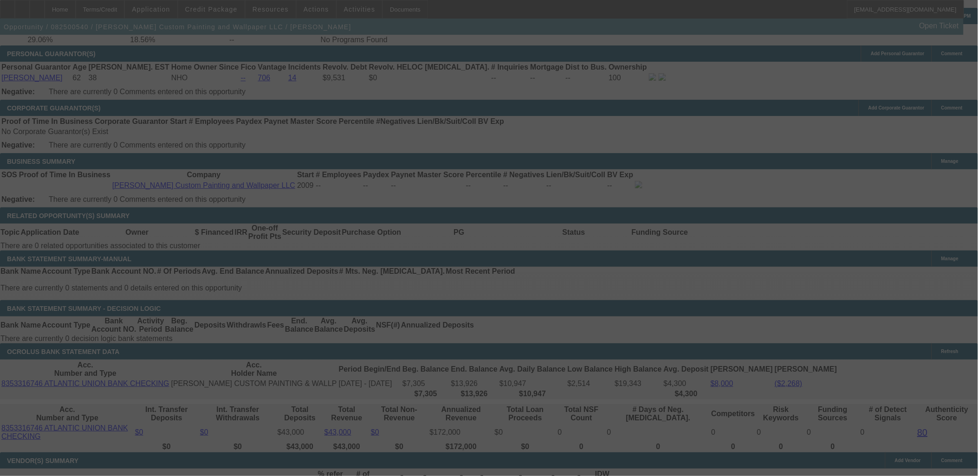
scroll to position [1443, 0]
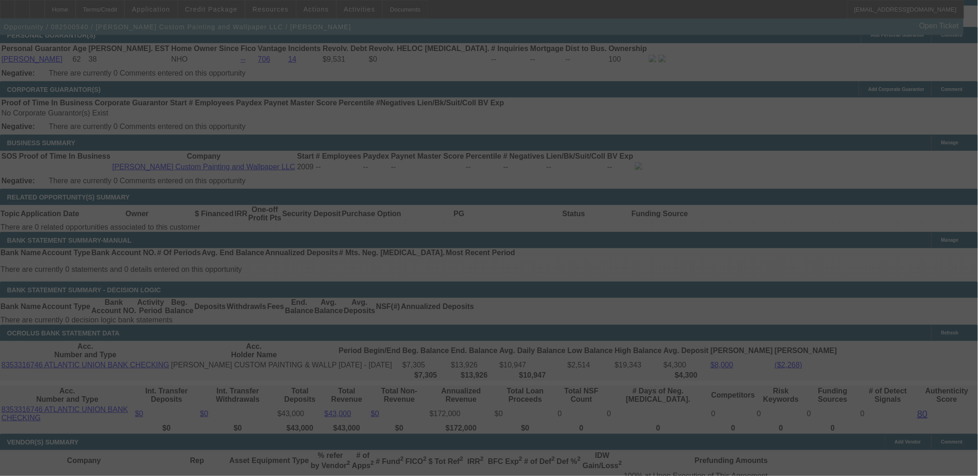
select select "0"
select select "3"
select select "0"
select select "6"
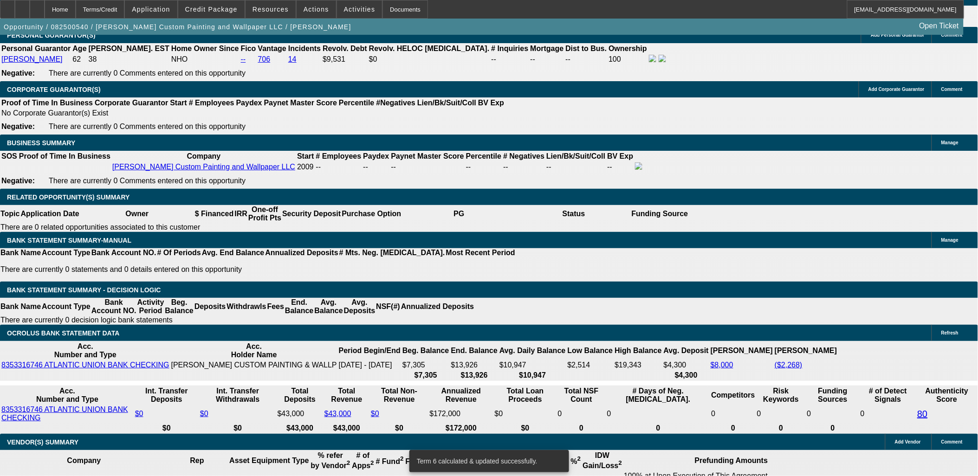
type input "UNKNOWN"
type input "22"
type input "$1,582.28"
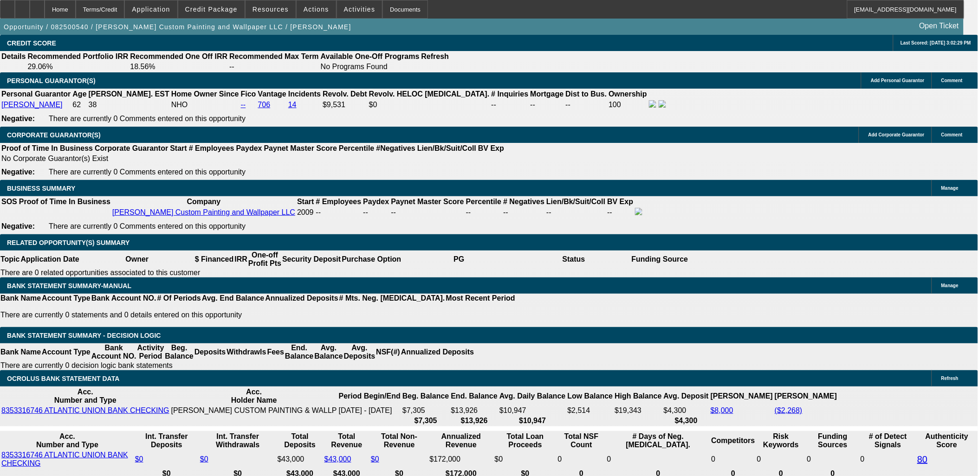
scroll to position [1340, 0]
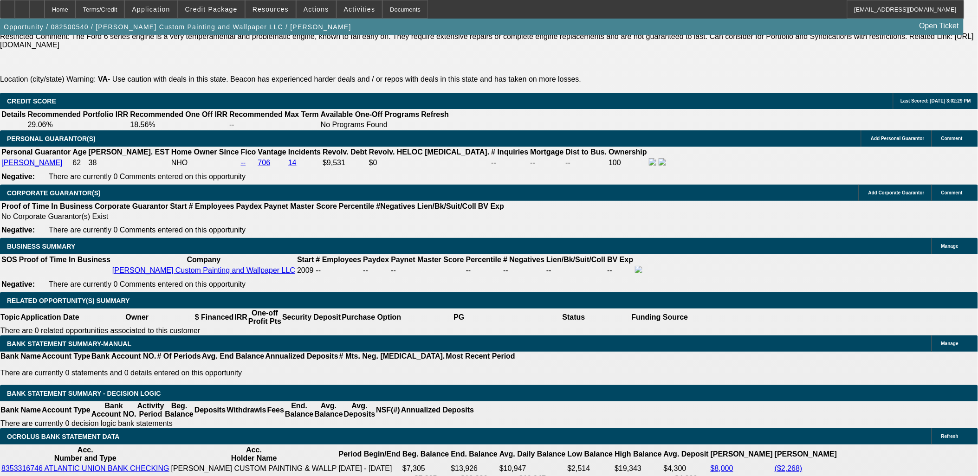
type input "22"
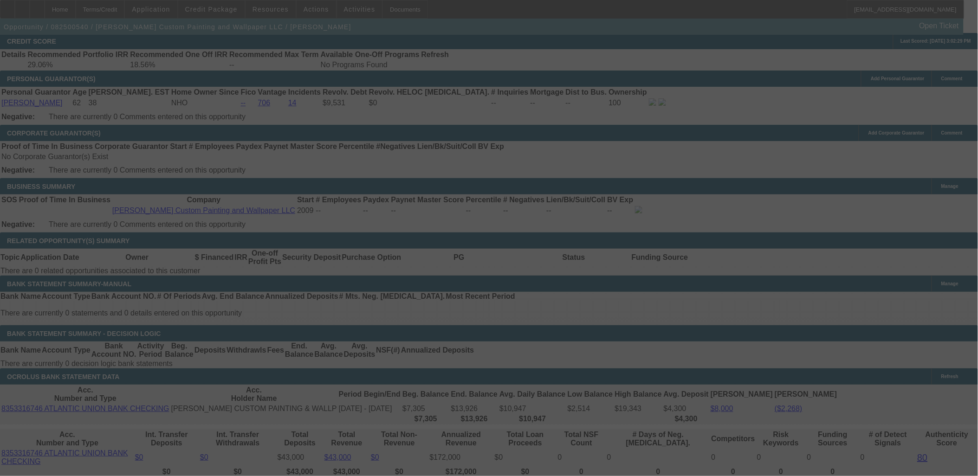
scroll to position [1392, 0]
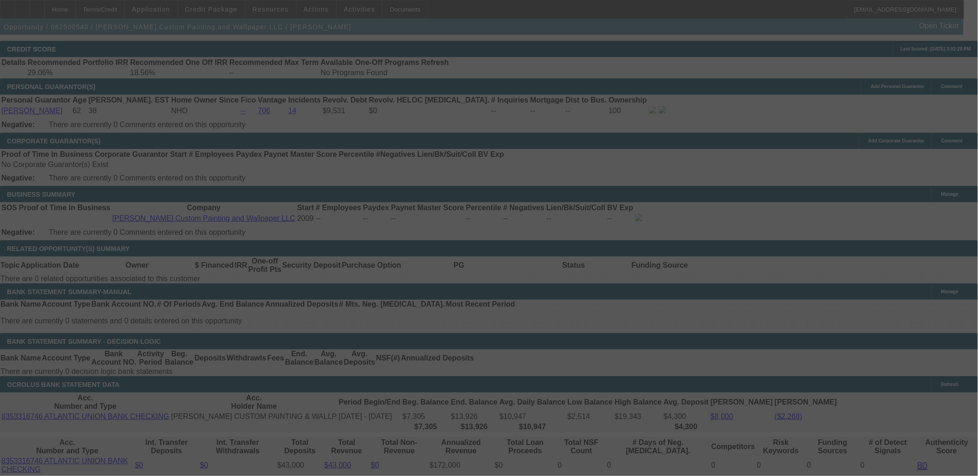
select select "0"
select select "3"
select select "0"
select select "6"
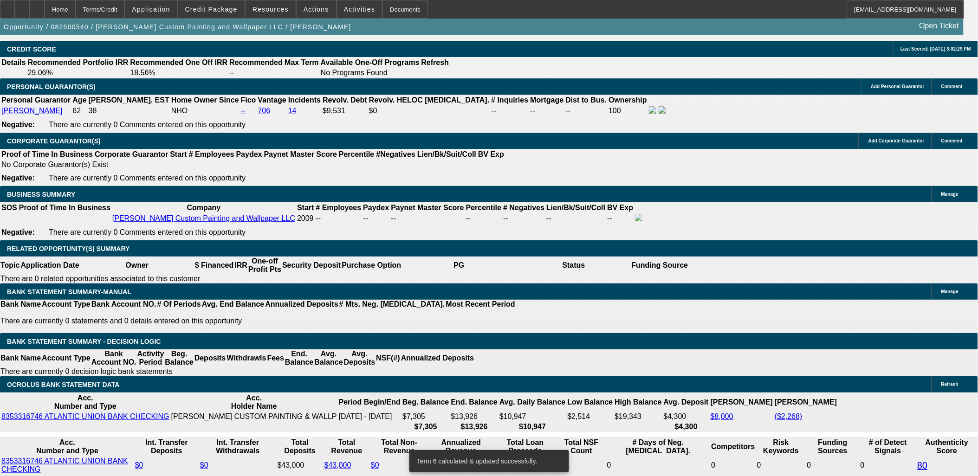
scroll to position [103, 0]
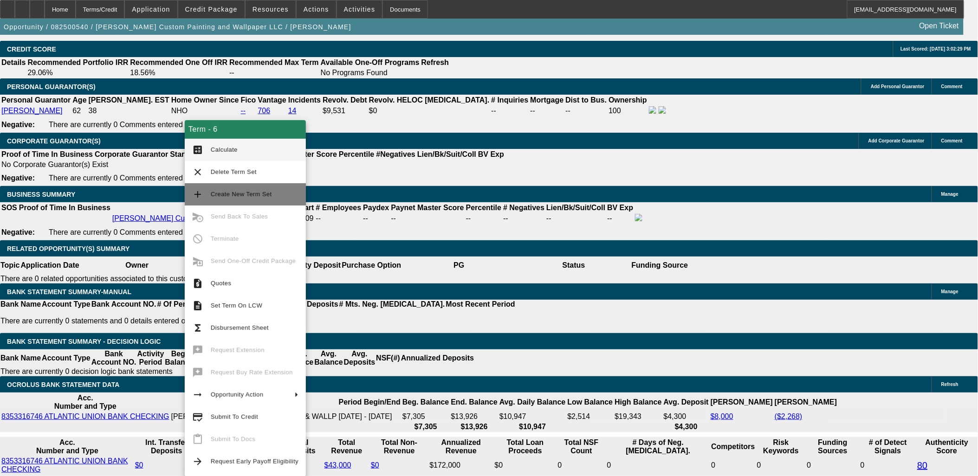
click at [257, 202] on button "add Create New Term Set" at bounding box center [245, 194] width 121 height 22
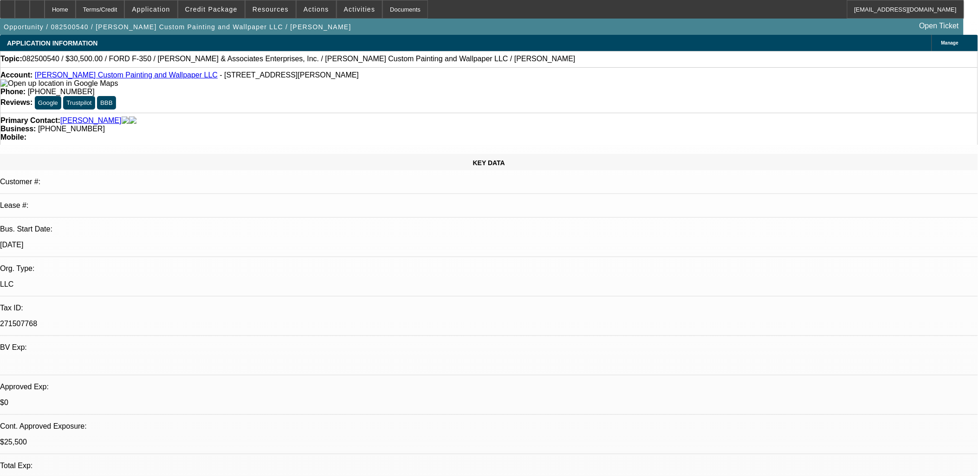
select select "0"
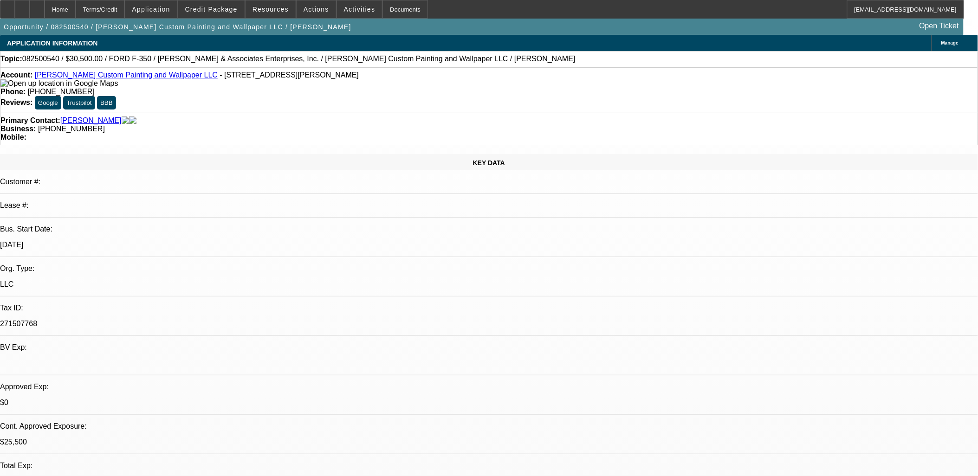
select select "0"
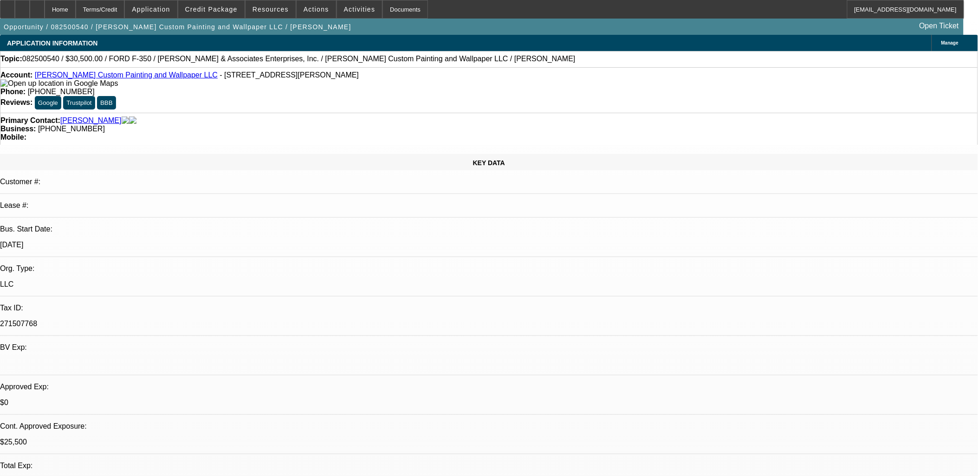
select select "0"
select select "0.1"
select select "1"
select select "3"
select select "6"
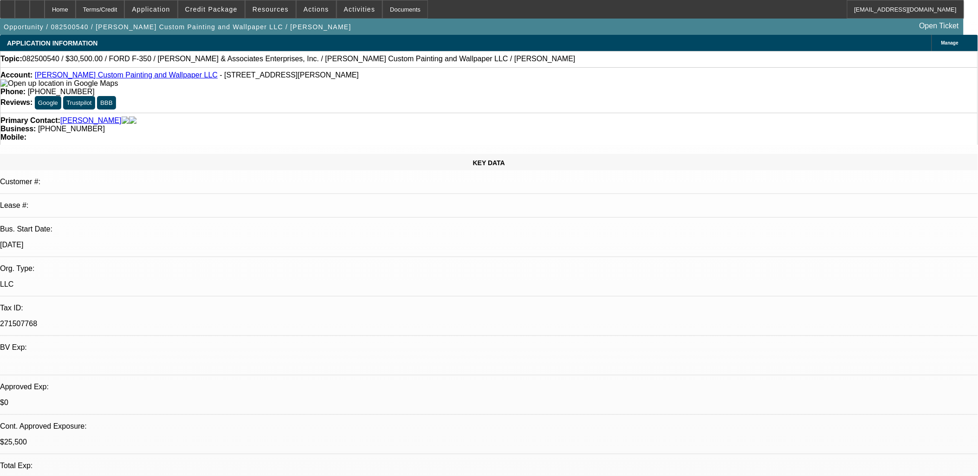
select select "1"
select select "3"
select select "6"
select select "1"
select select "3"
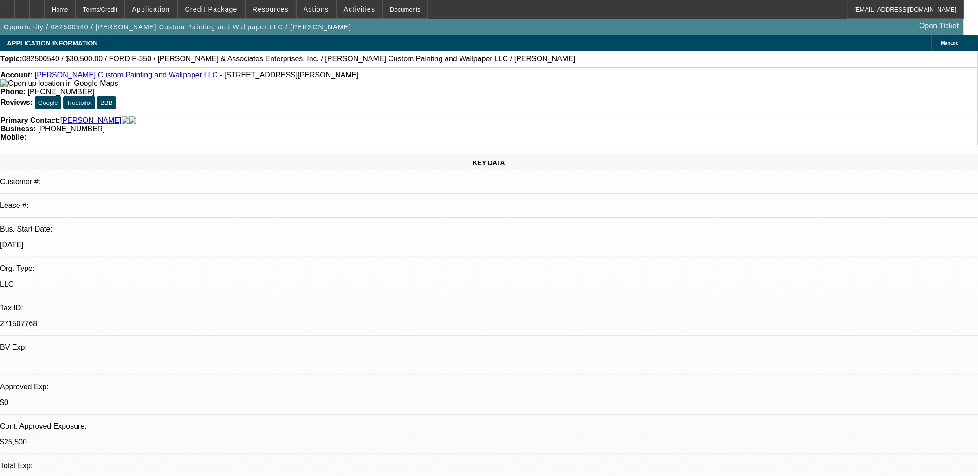
select select "6"
select select "1"
select select "3"
select select "4"
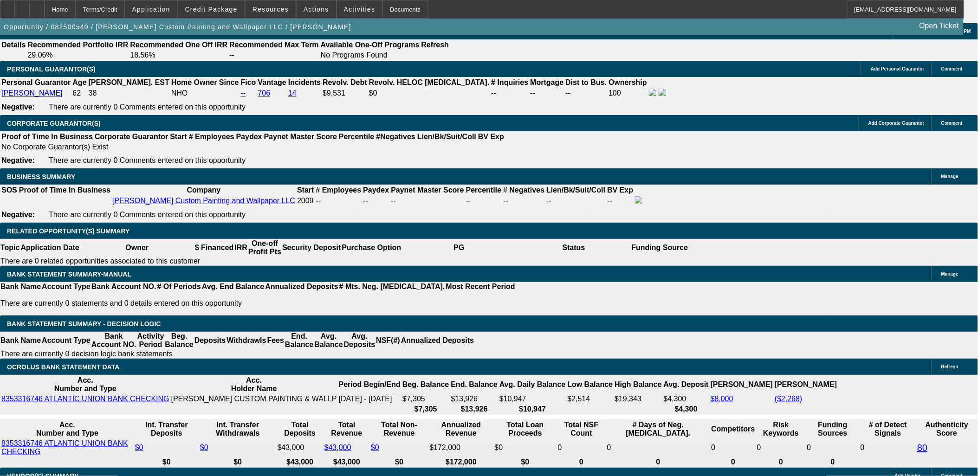
scroll to position [1392, 0]
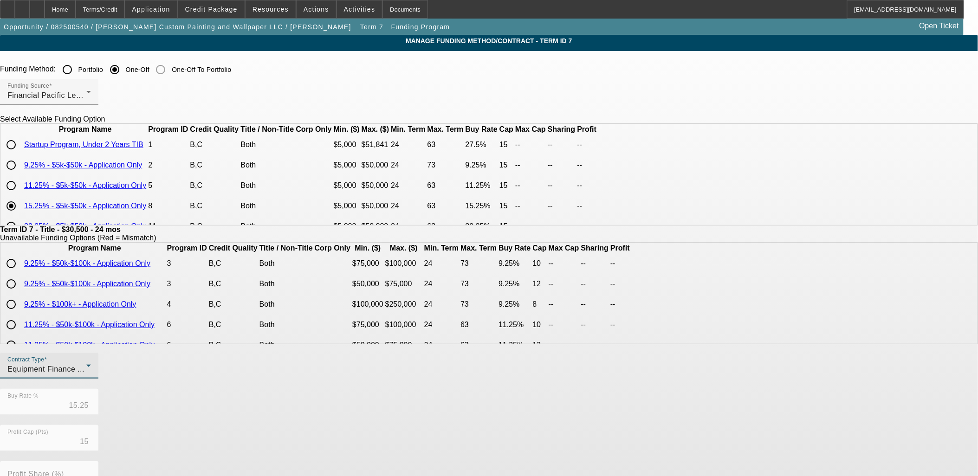
click at [86, 370] on div "Equipment Finance Agreement" at bounding box center [46, 369] width 79 height 11
click at [289, 399] on span "Lease Agreement" at bounding box center [263, 399] width 62 height 11
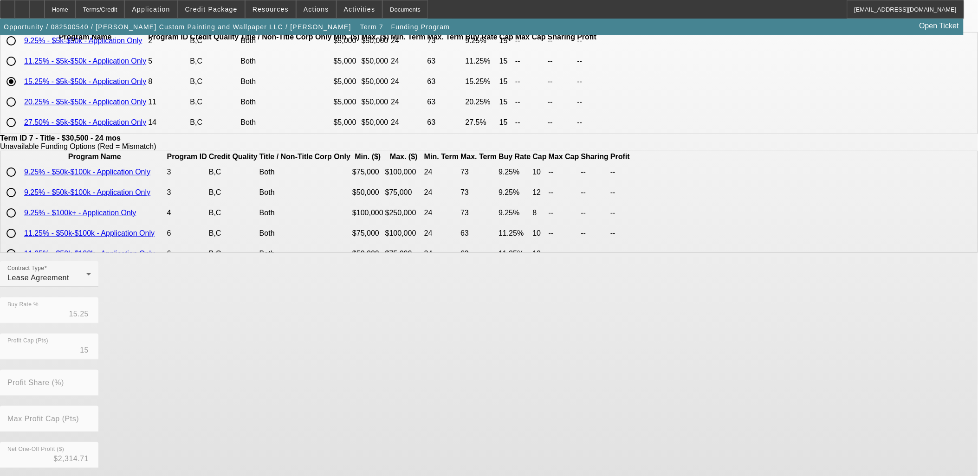
scroll to position [163, 0]
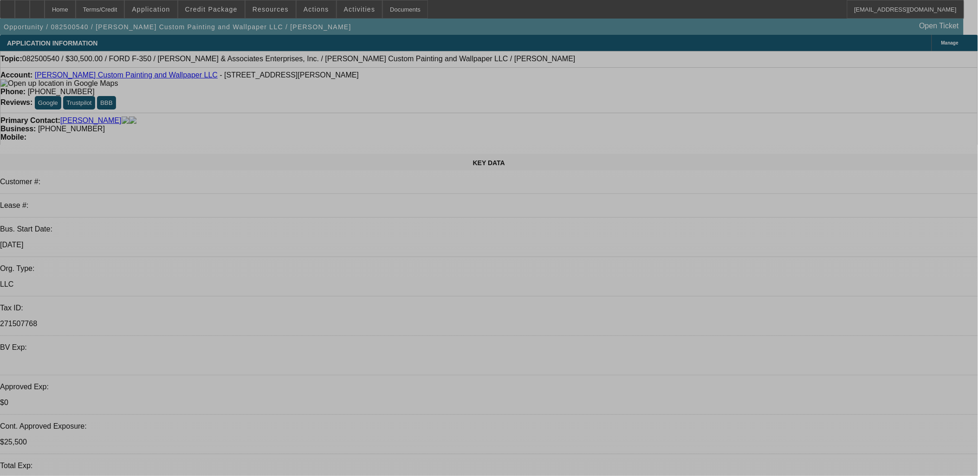
select select "0"
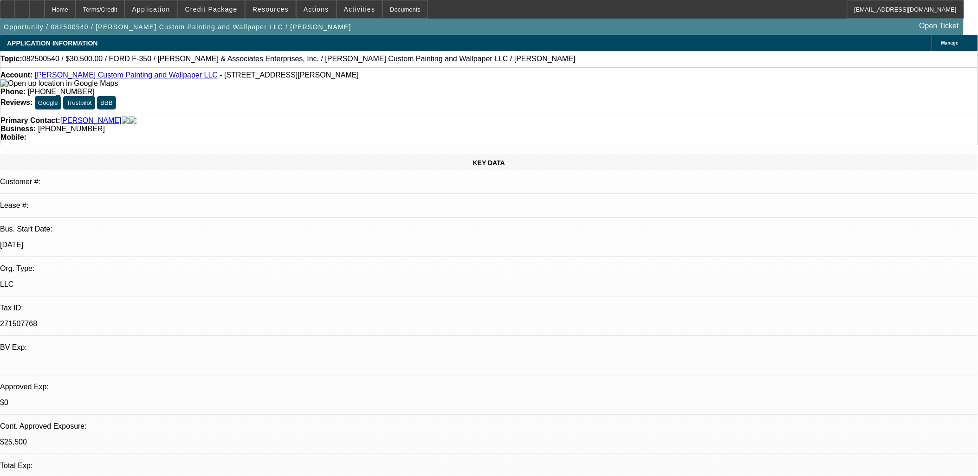
select select "3"
select select "0"
select select "6"
select select "0"
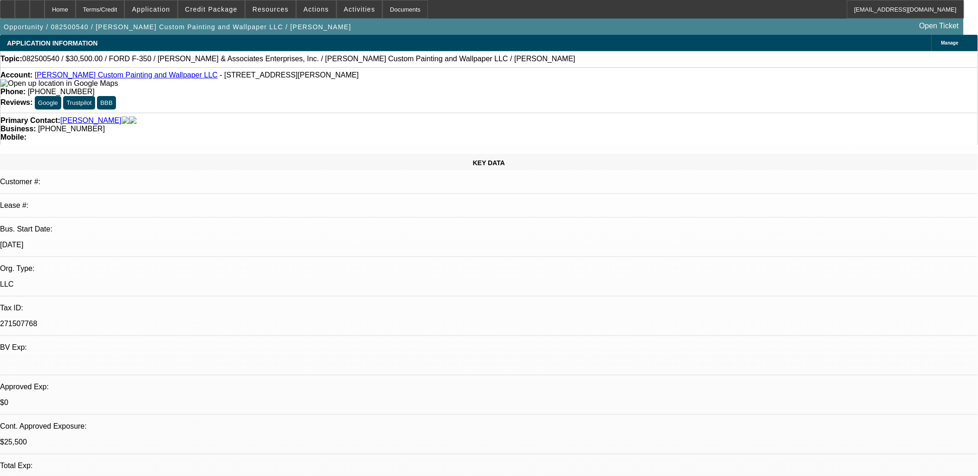
select select "3"
select select "0"
select select "6"
select select "0"
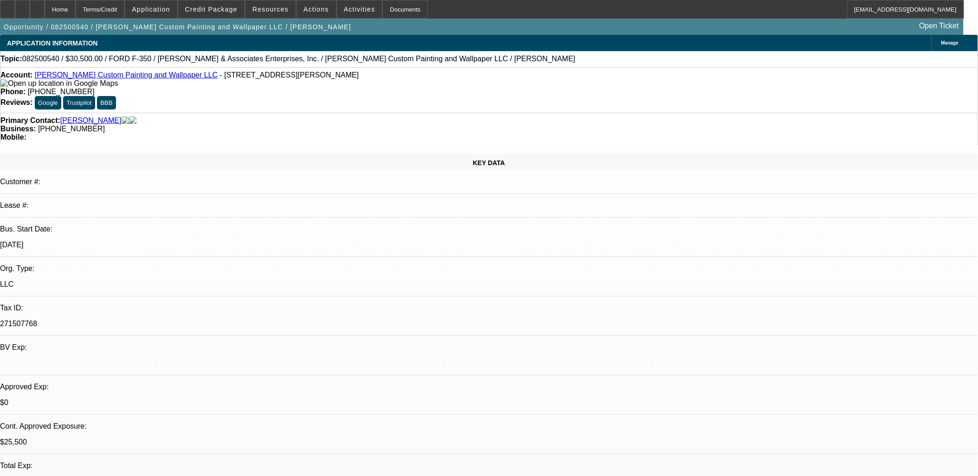
select select "3"
select select "0"
select select "6"
select select "0"
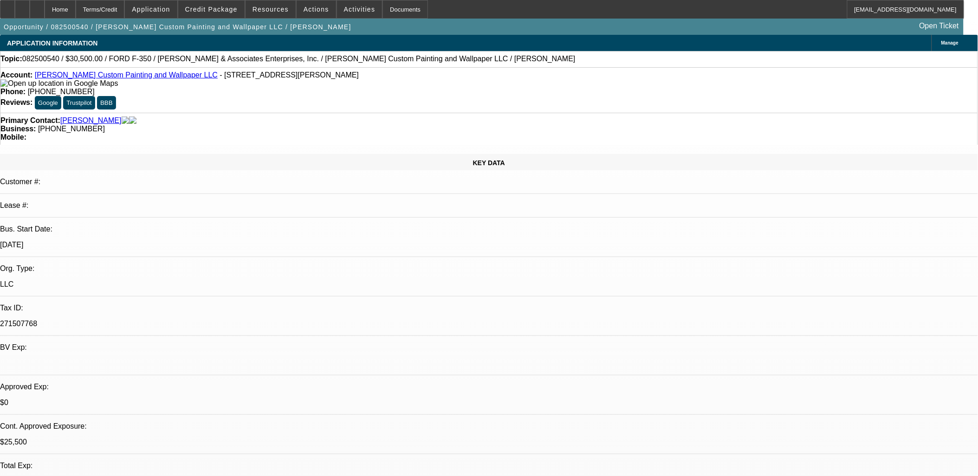
select select "3"
select select "0.1"
select select "4"
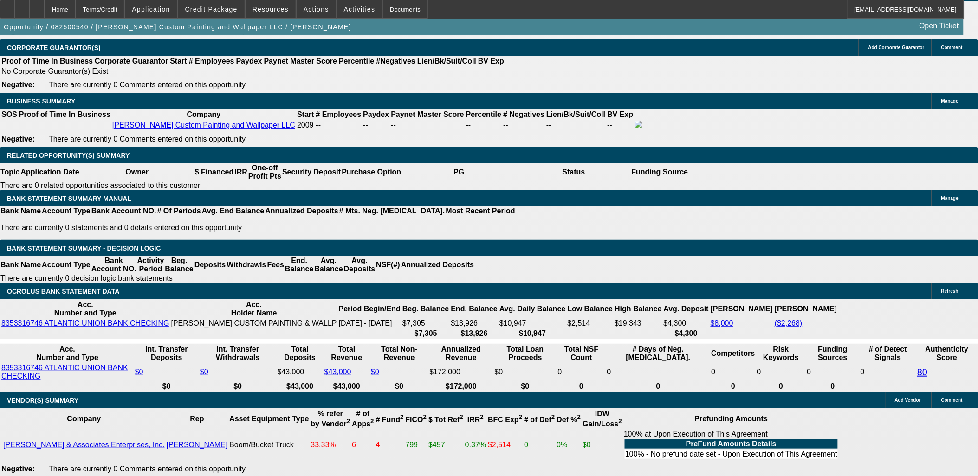
scroll to position [1546, 0]
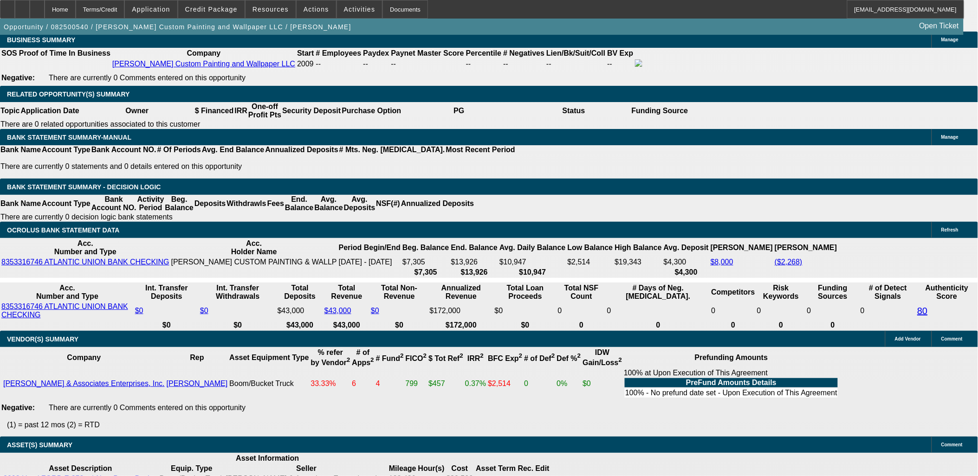
select select "0.1"
type input "$3,050.00"
type input "UNKNOWN"
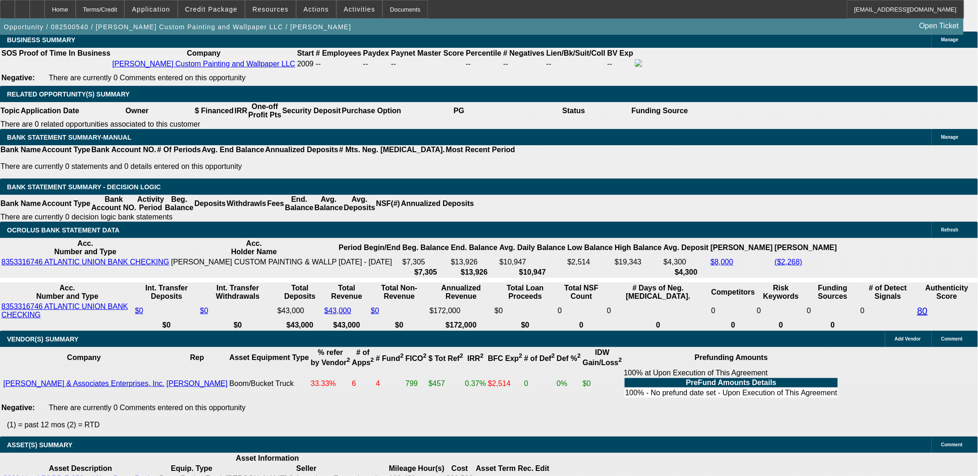
select select "4"
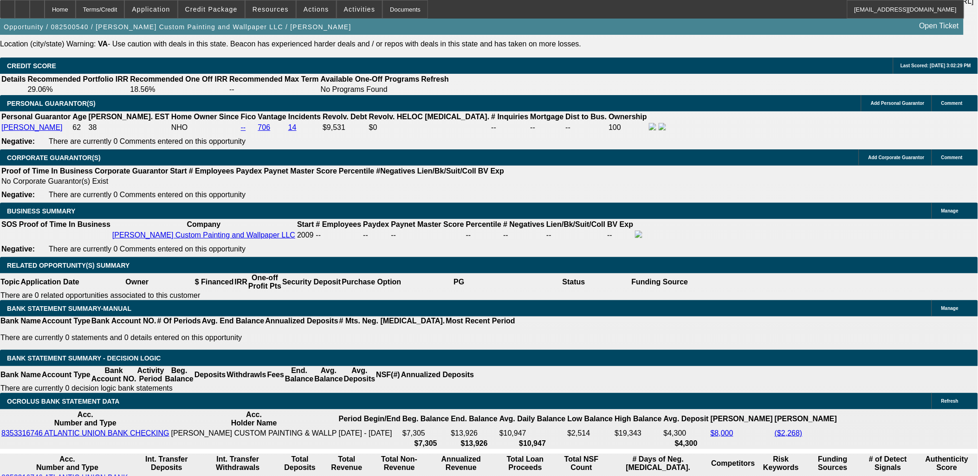
scroll to position [1288, 0]
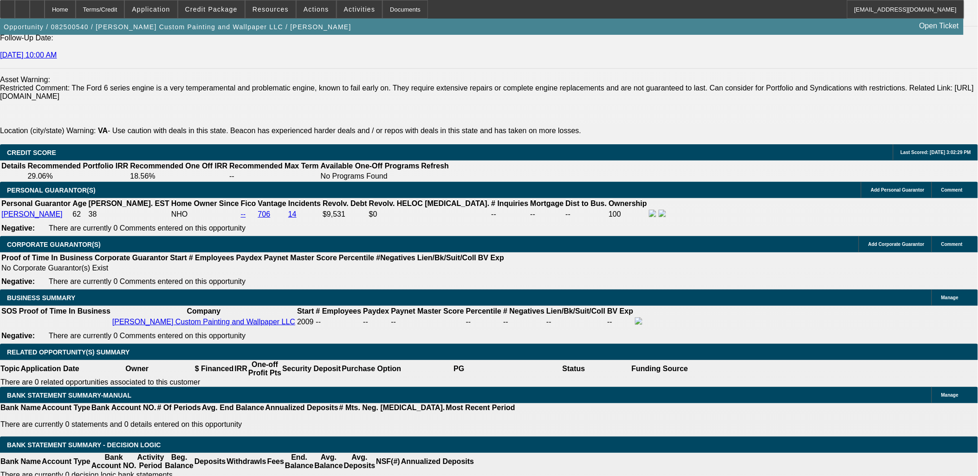
drag, startPoint x: 168, startPoint y: 257, endPoint x: 168, endPoint y: 238, distance: 19.0
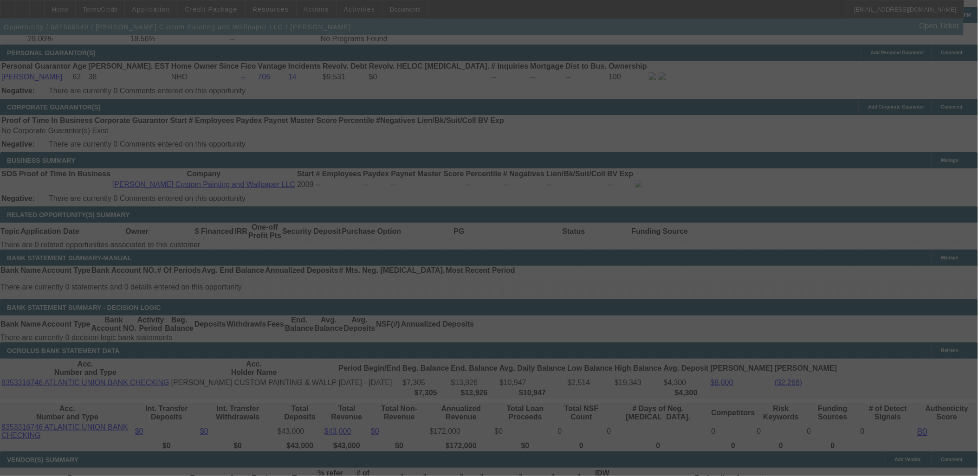
scroll to position [1443, 0]
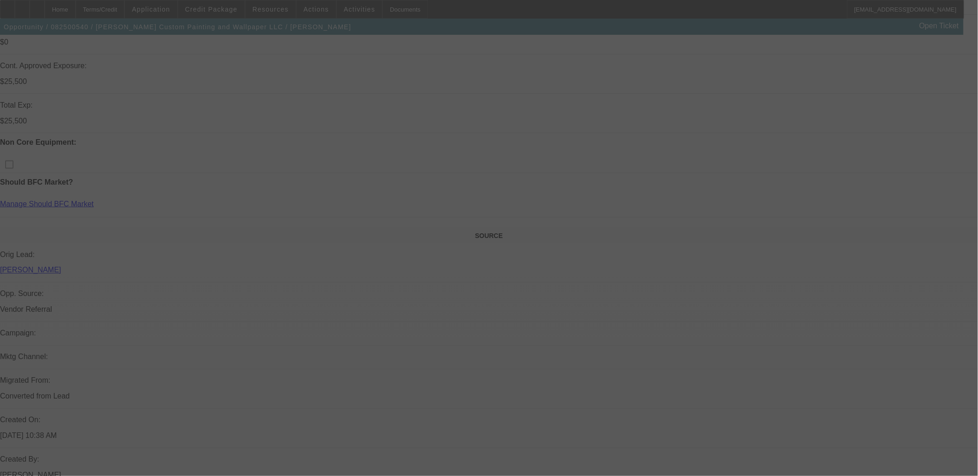
select select "0"
select select "3"
select select "0.1"
select select "4"
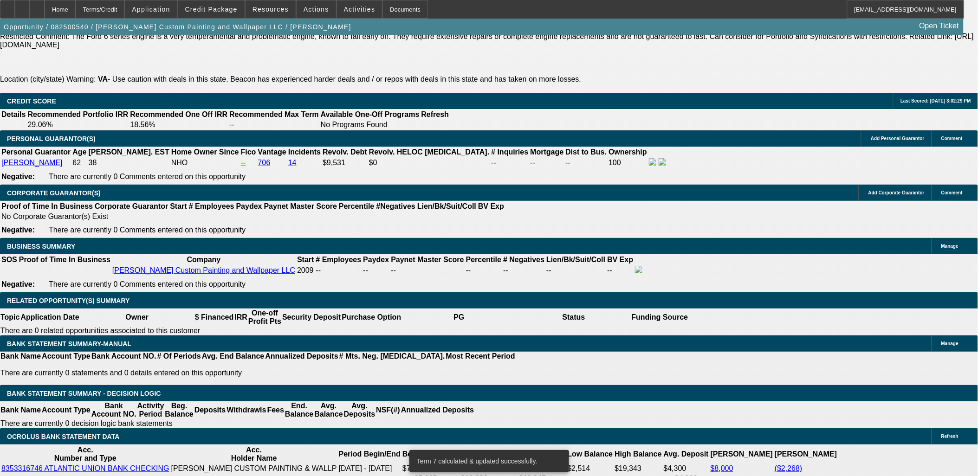
scroll to position [1392, 0]
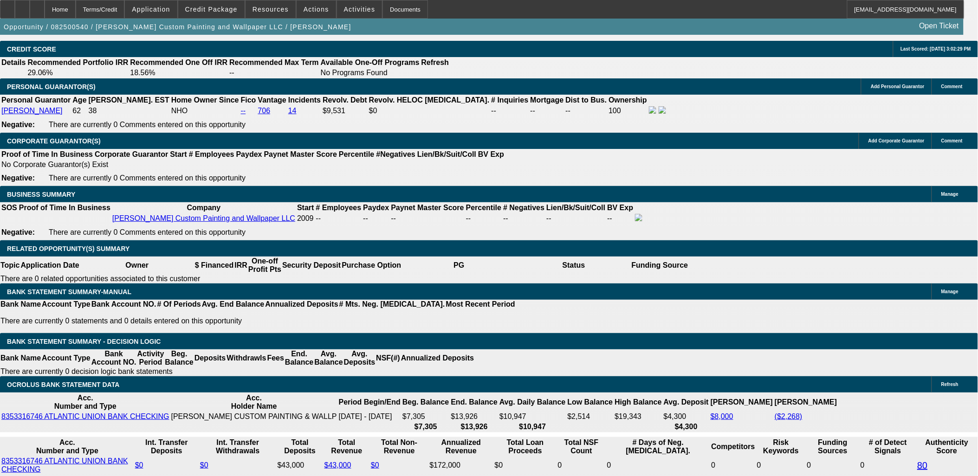
type input "UNKNOWN"
type input "15"
type input "$1,478.84"
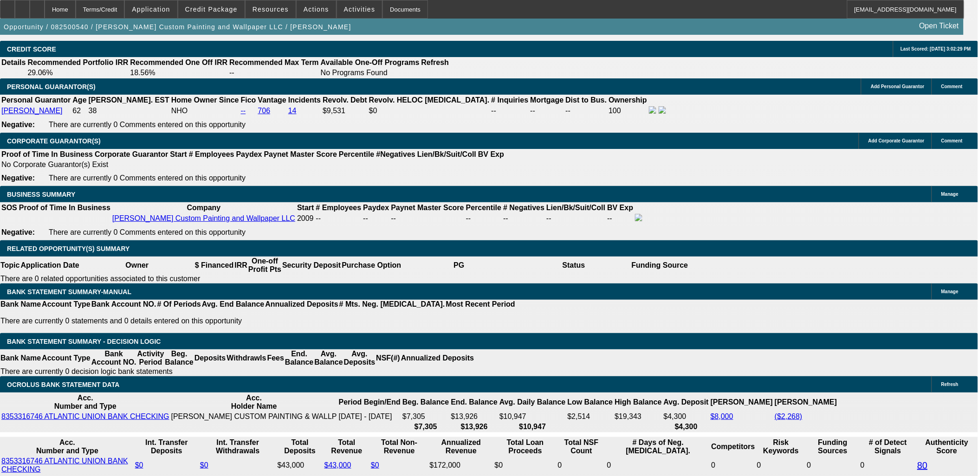
type input "15"
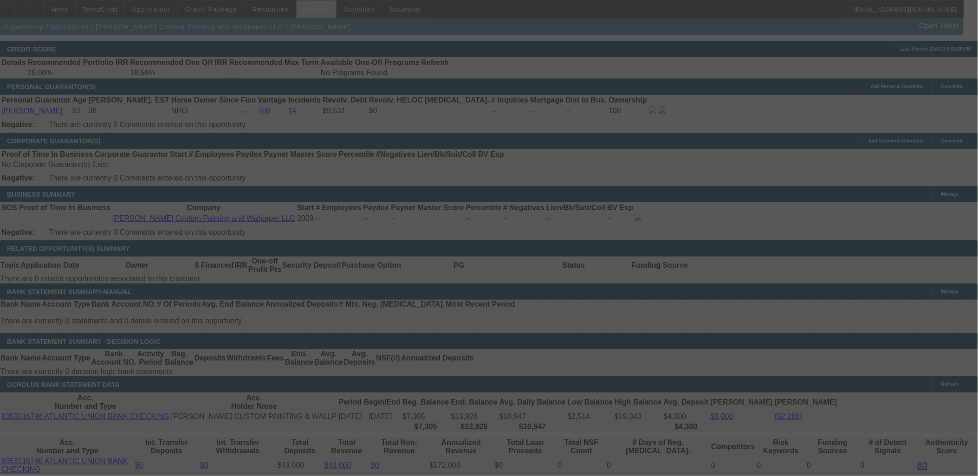
select select "0"
select select "3"
select select "0.1"
select select "4"
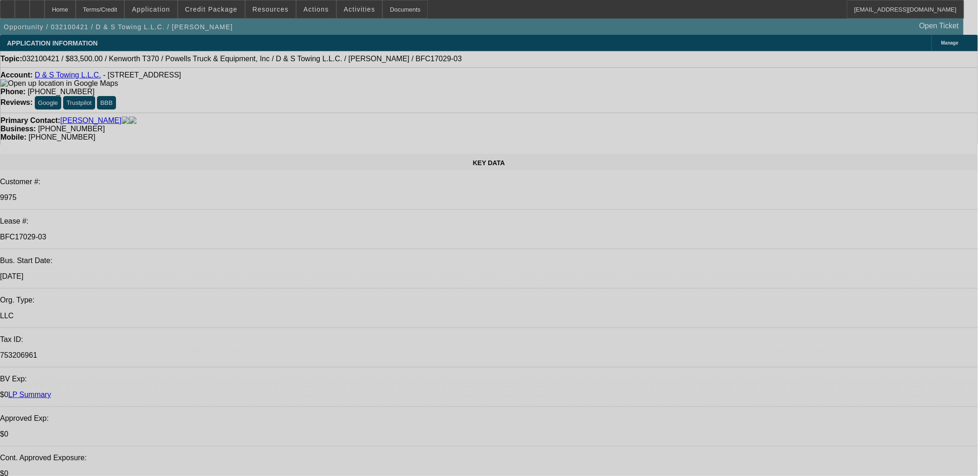
select select "0"
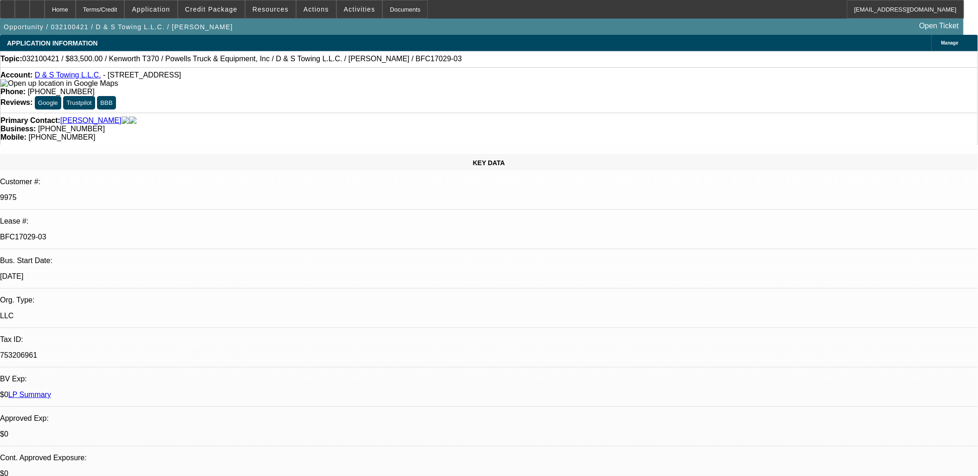
select select "0"
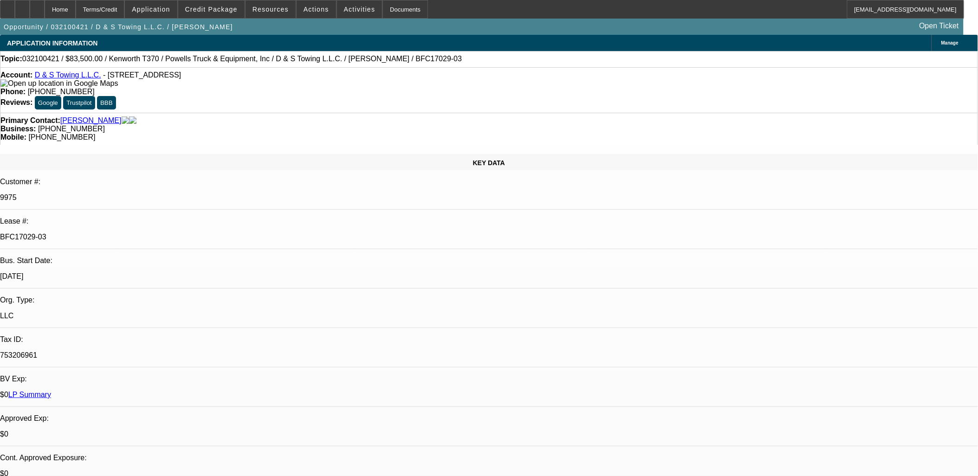
select select "0"
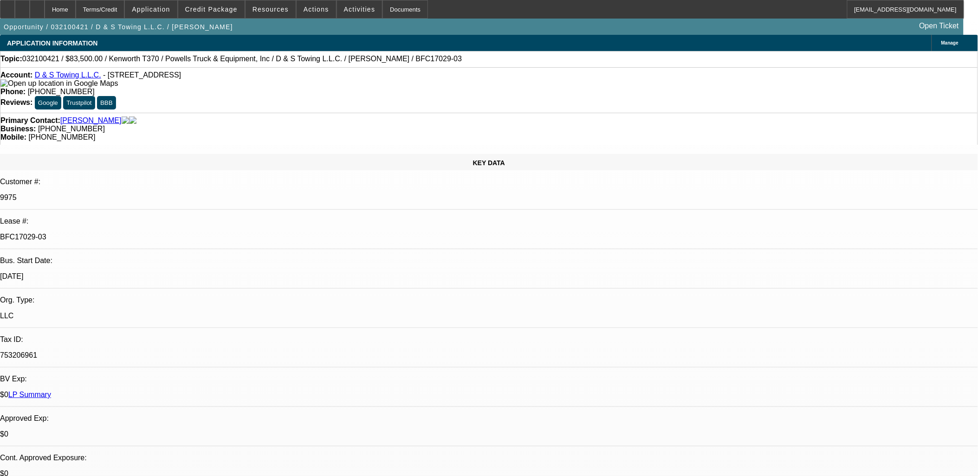
select select "0"
select select "1"
select select "2"
select select "6"
select select "1"
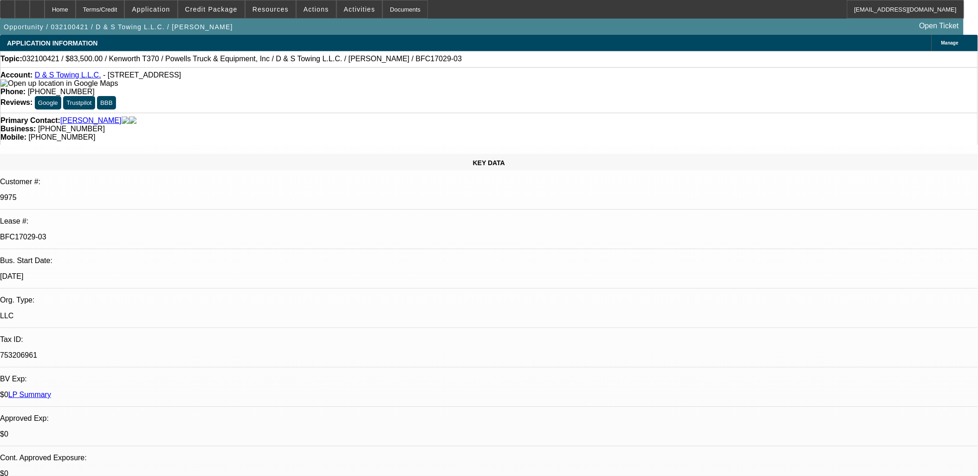
select select "2"
select select "6"
select select "1"
select select "2"
select select "6"
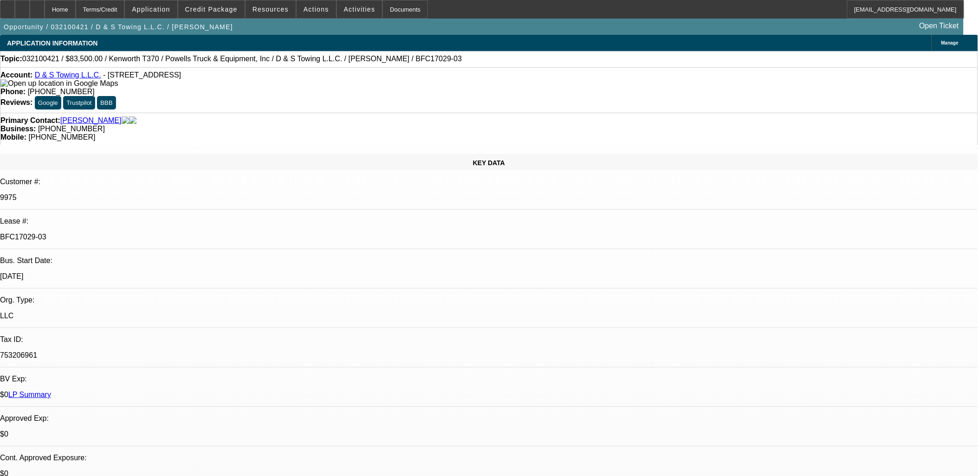
select select "1"
select select "2"
select select "6"
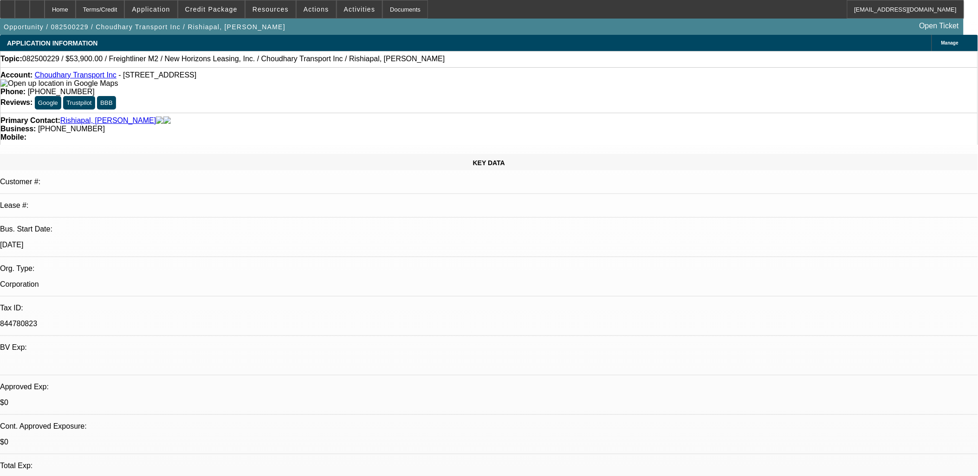
select select "0"
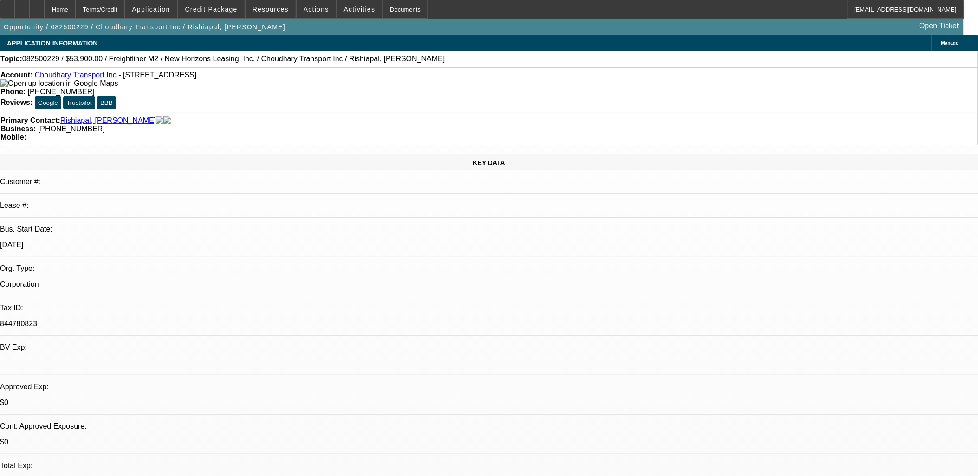
select select "0"
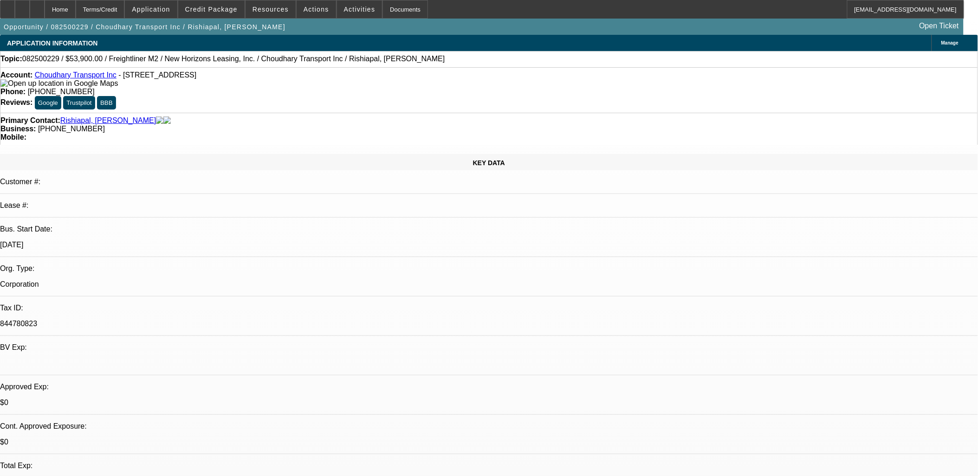
select select "0"
select select "1"
select select "2"
select select "19"
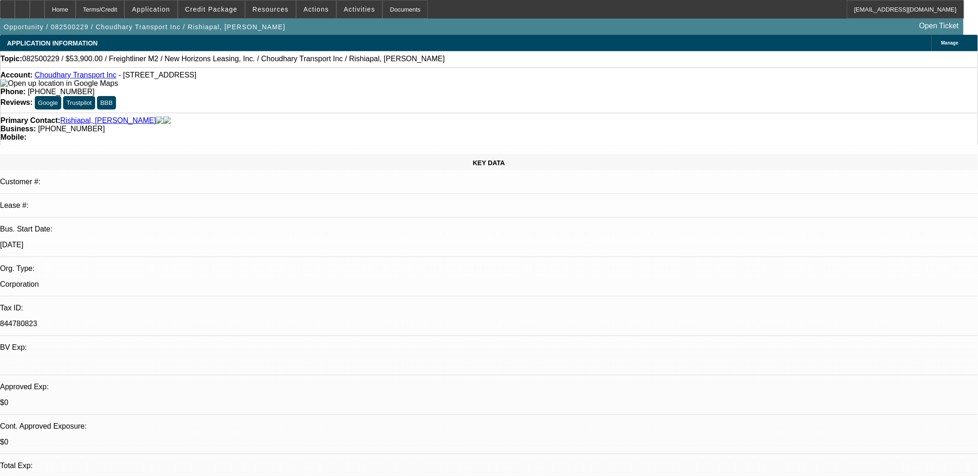
select select "1"
select select "2"
select select "19"
select select "1"
select select "2"
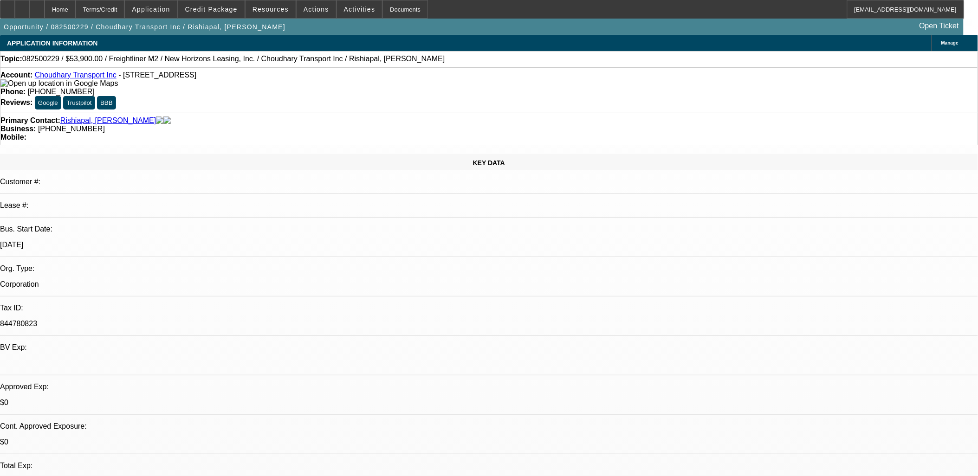
select select "19"
select select "1"
select select "2"
select select "19"
click at [299, 9] on span at bounding box center [315, 9] width 39 height 22
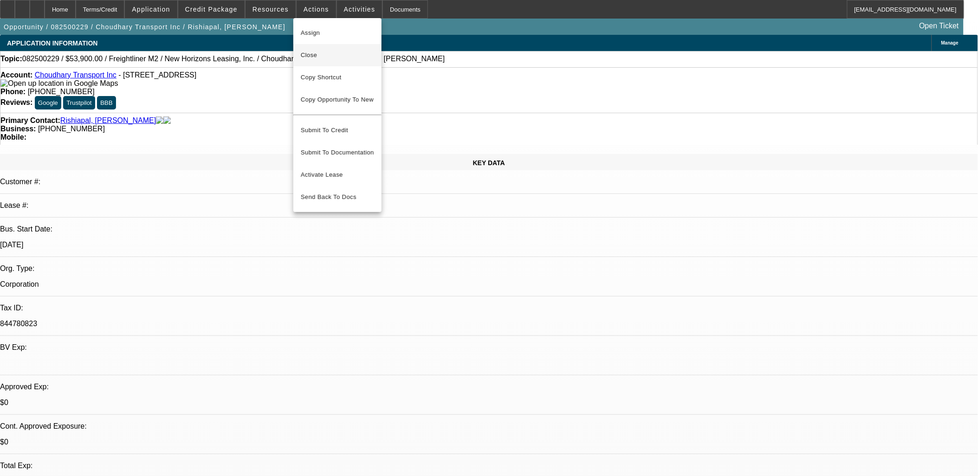
click at [310, 59] on span "Close" at bounding box center [337, 55] width 73 height 11
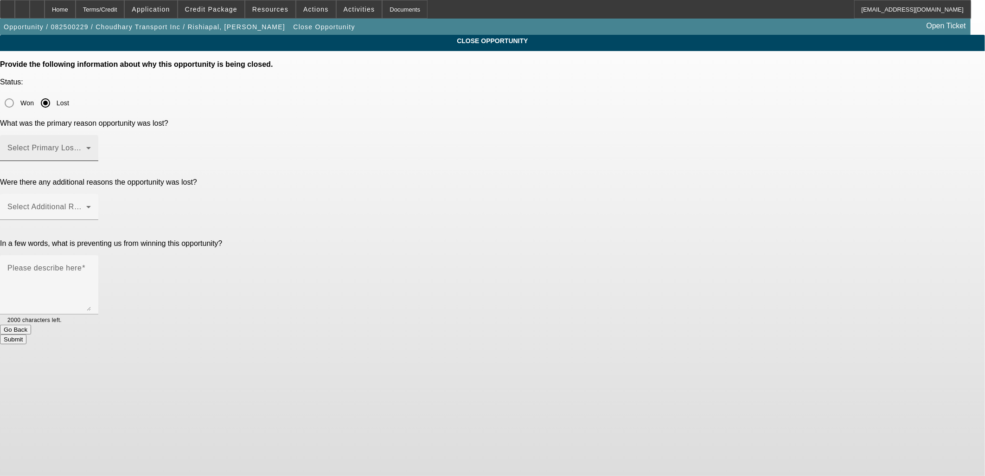
click at [86, 146] on span at bounding box center [46, 151] width 79 height 11
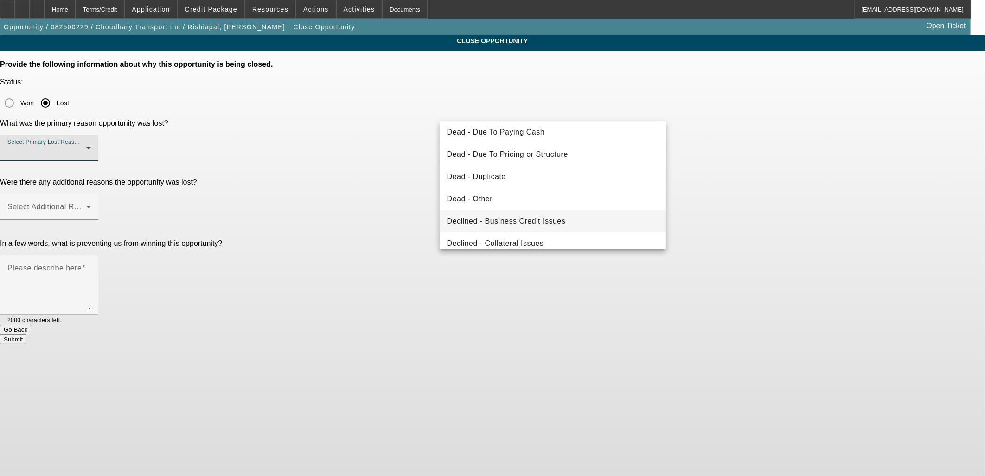
scroll to position [103, 0]
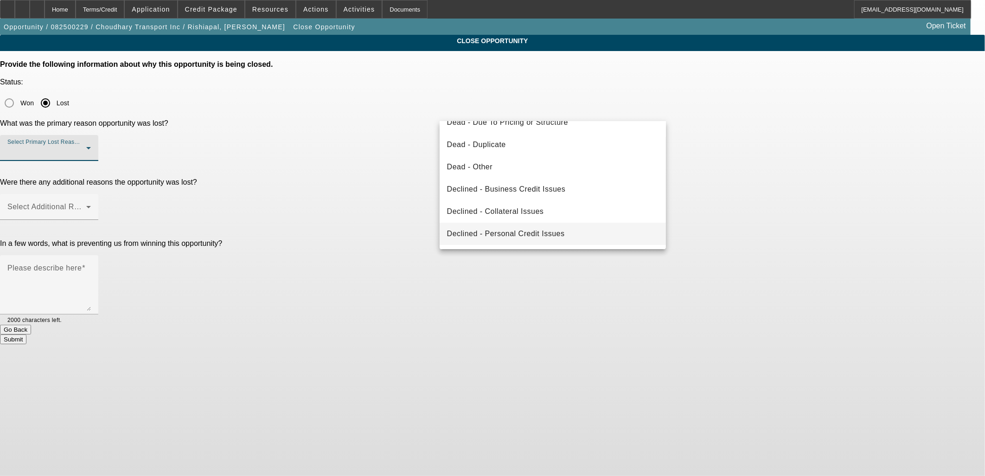
click at [521, 231] on span "Declined - Personal Credit Issues" at bounding box center [506, 233] width 118 height 11
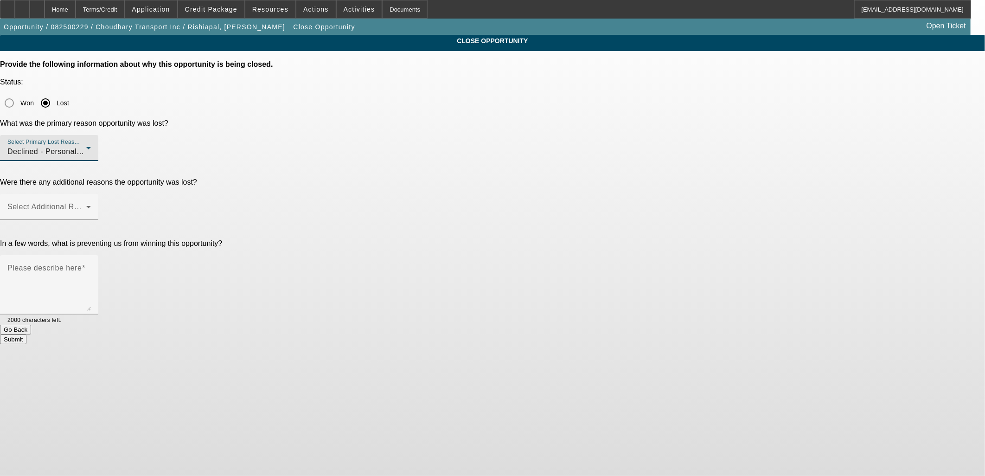
click at [86, 146] on div "Declined - Personal Credit Issues" at bounding box center [46, 151] width 79 height 11
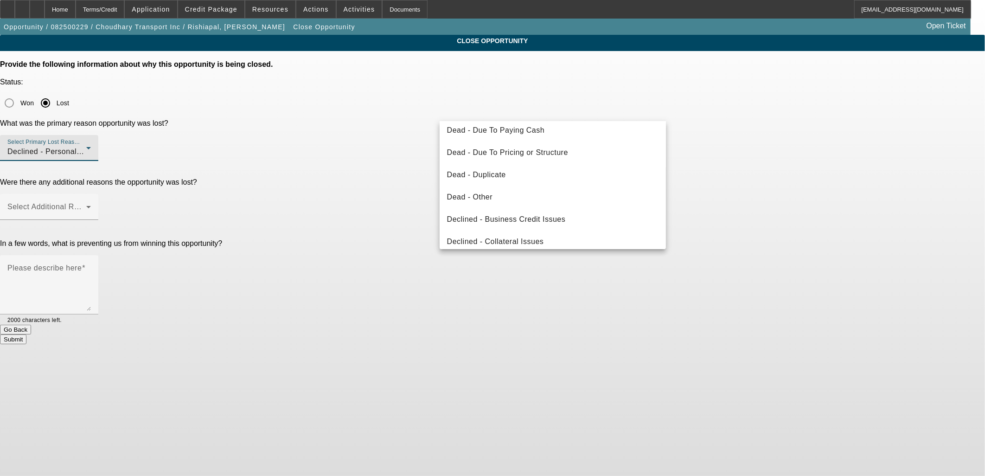
scroll to position [21, 0]
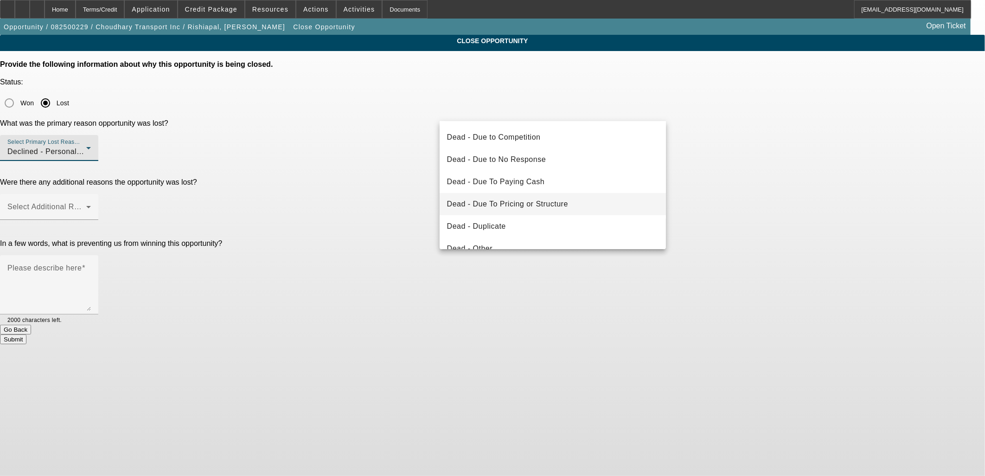
click at [531, 212] on mat-option "Dead - Due To Pricing or Structure" at bounding box center [553, 204] width 227 height 22
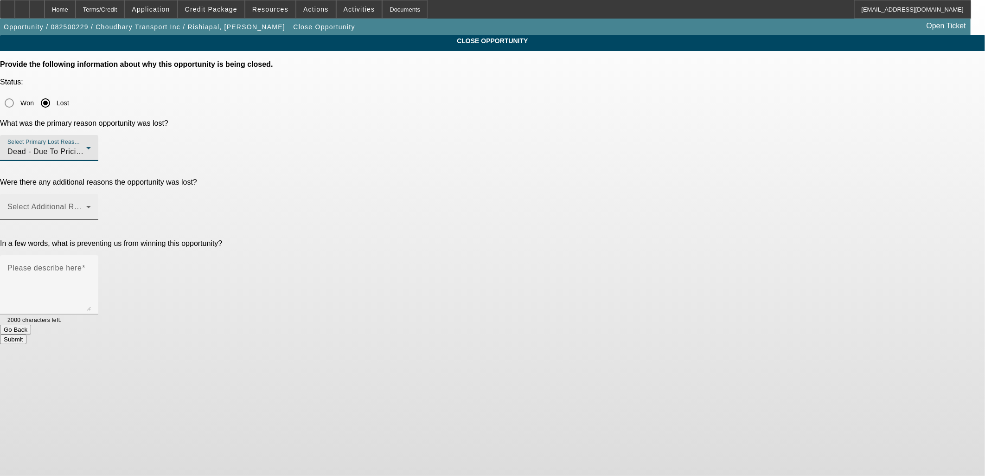
click at [91, 194] on div "Select Additional Reasons" at bounding box center [49, 207] width 84 height 26
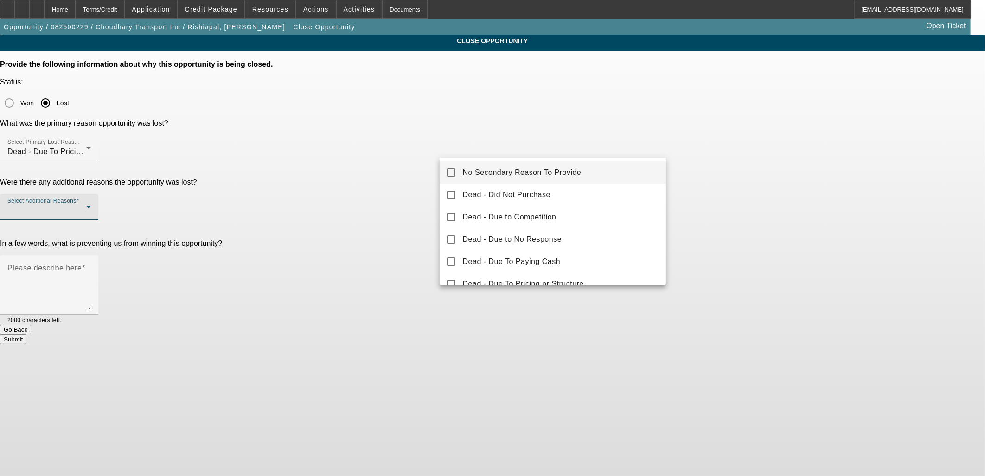
click at [507, 170] on span "No Secondary Reason To Provide" at bounding box center [522, 172] width 119 height 11
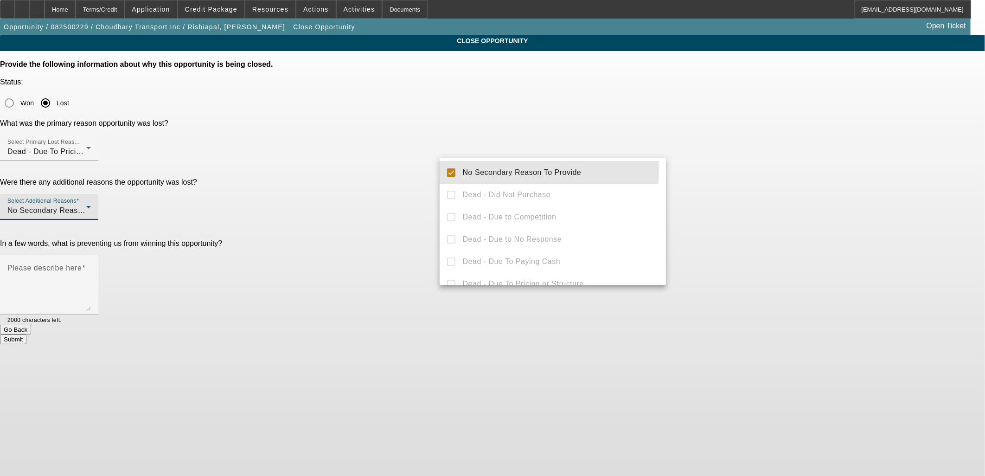
click at [358, 160] on div at bounding box center [492, 238] width 985 height 476
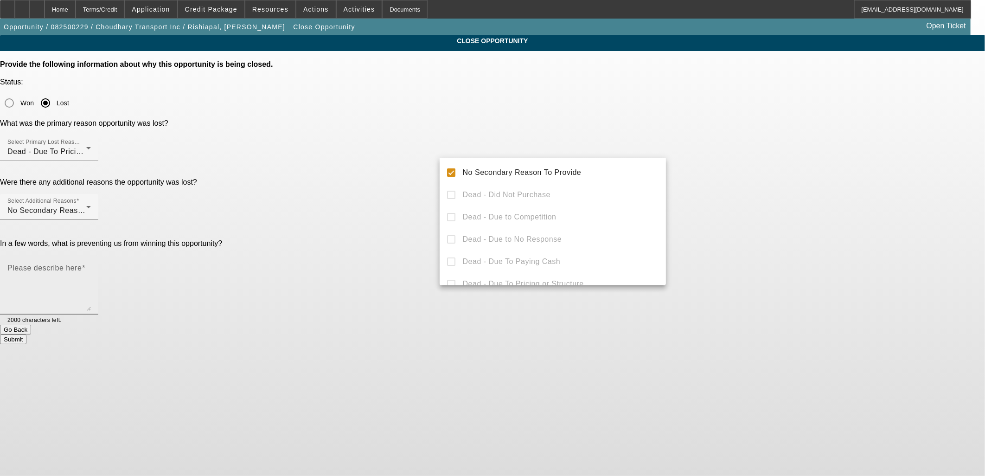
click at [91, 266] on textarea "Please describe here" at bounding box center [49, 288] width 84 height 45
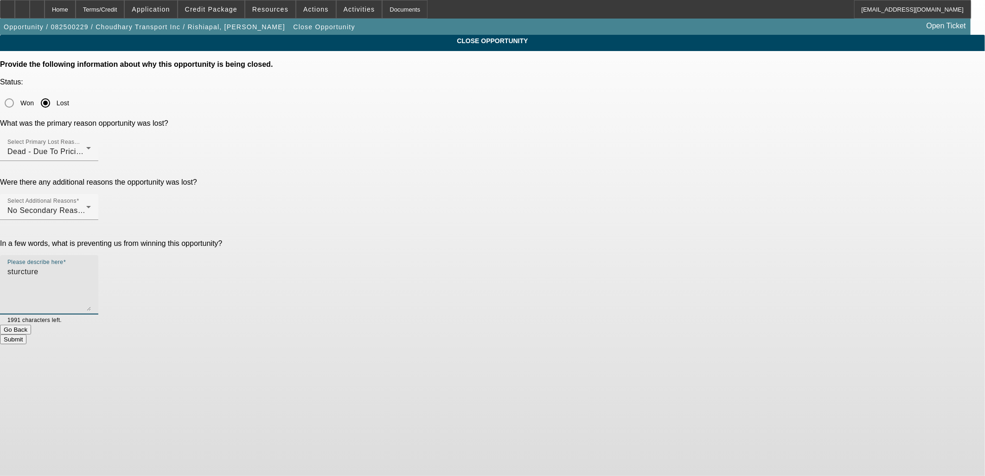
type textarea "sturcture"
click at [26, 335] on button "Submit" at bounding box center [13, 340] width 26 height 10
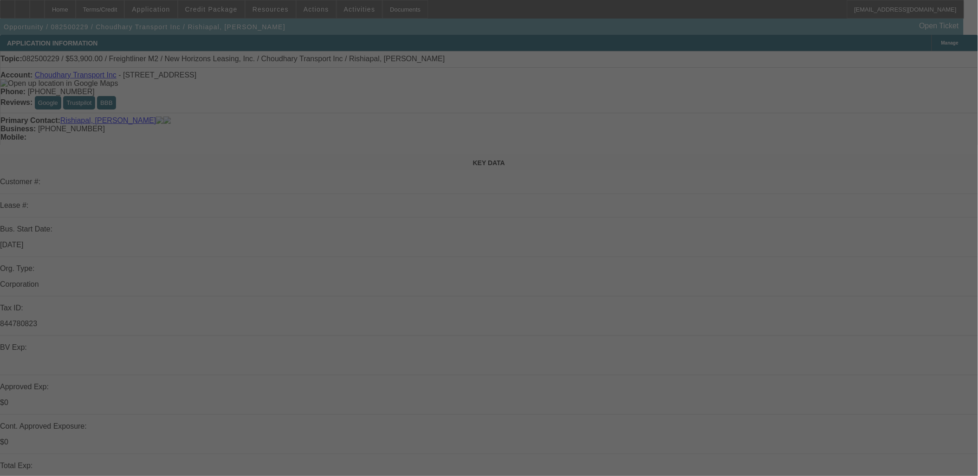
select select "0"
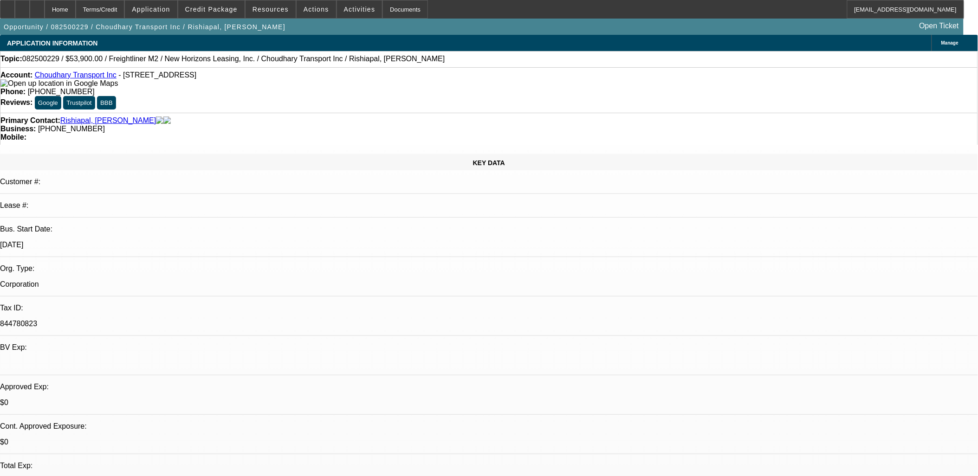
select select "0"
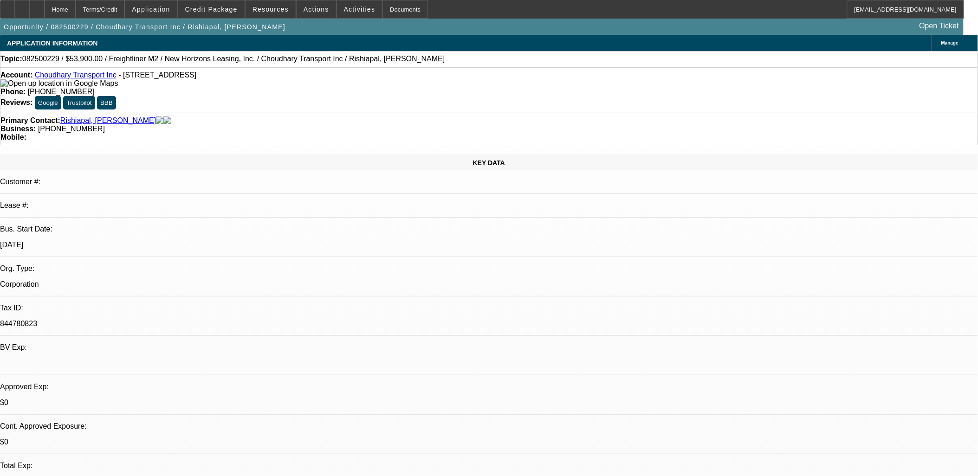
select select "0"
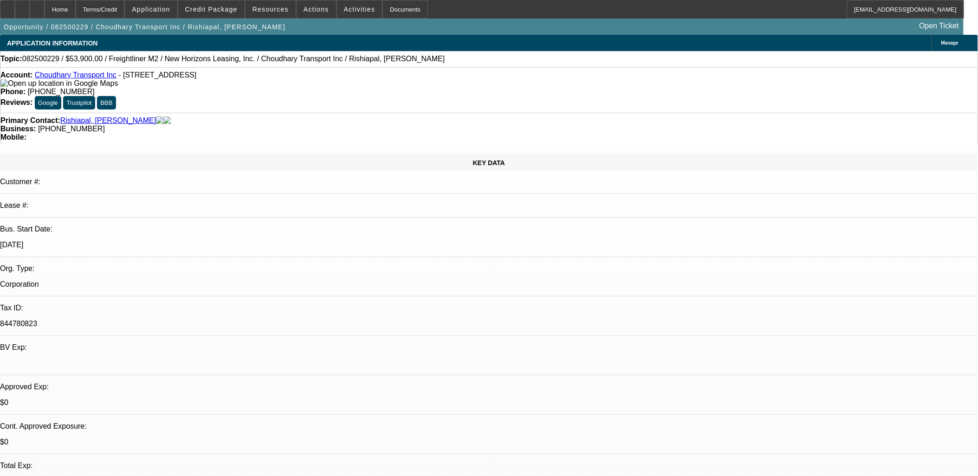
select select "1"
select select "2"
select select "19"
select select "1"
select select "2"
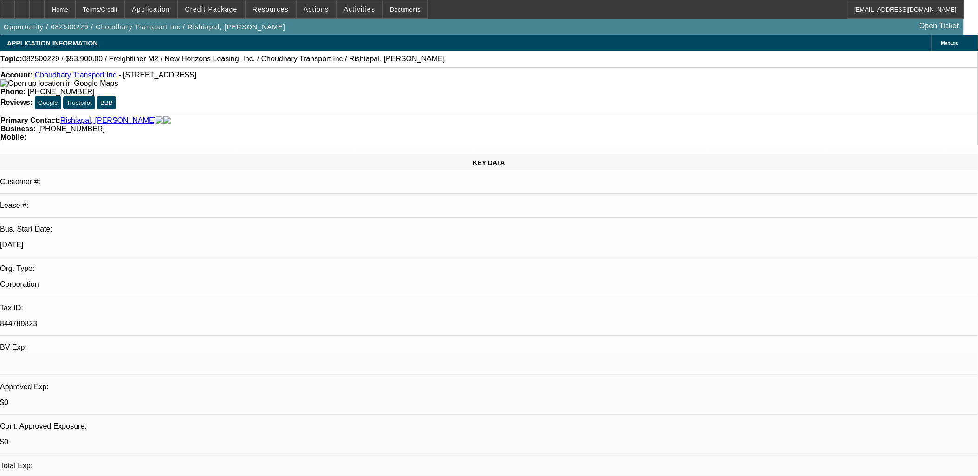
select select "19"
select select "1"
select select "2"
select select "19"
select select "1"
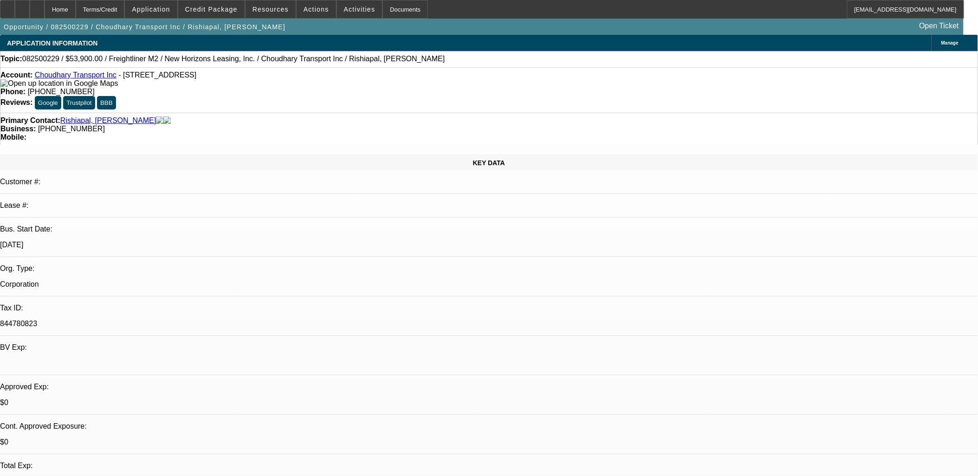
select select "2"
select select "19"
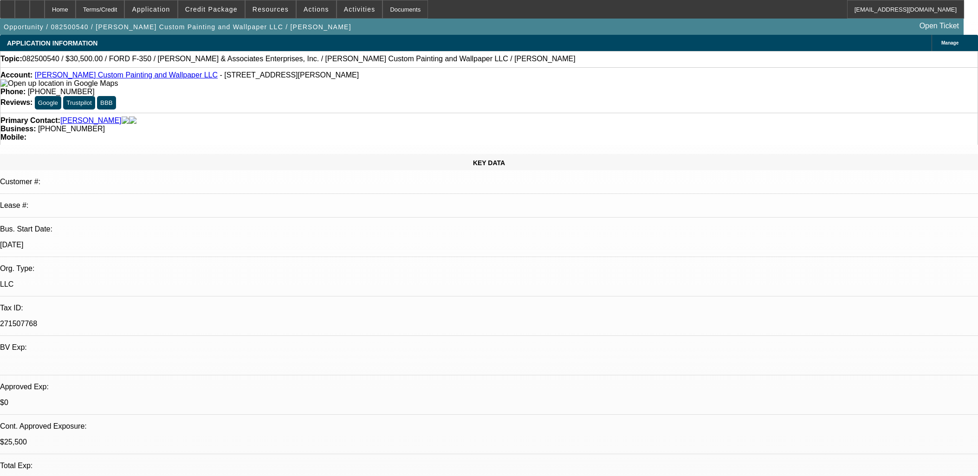
select select "0"
select select "3"
select select "0.1"
select select "4"
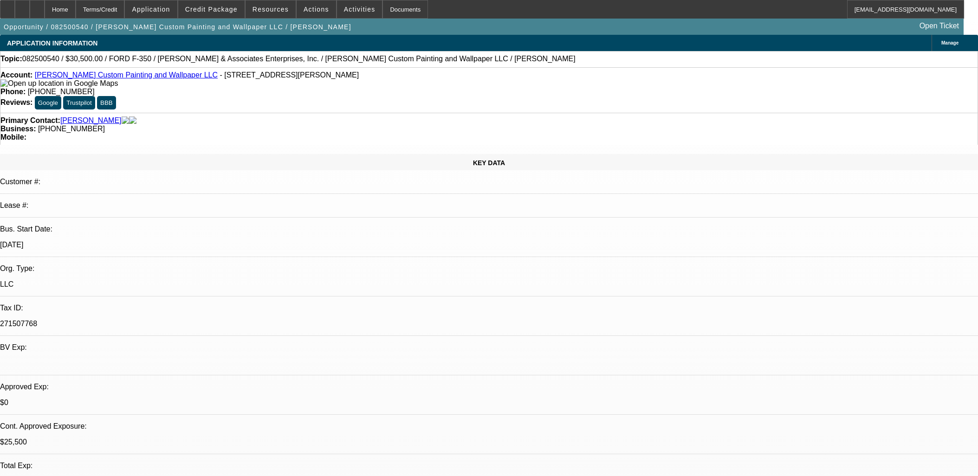
select select "0"
select select "3"
select select "0"
select select "6"
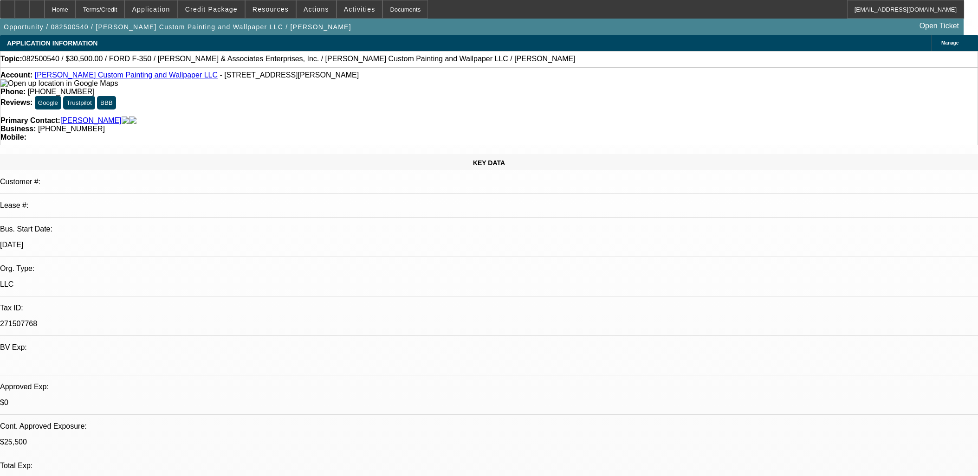
select select "0"
select select "3"
select select "0"
select select "6"
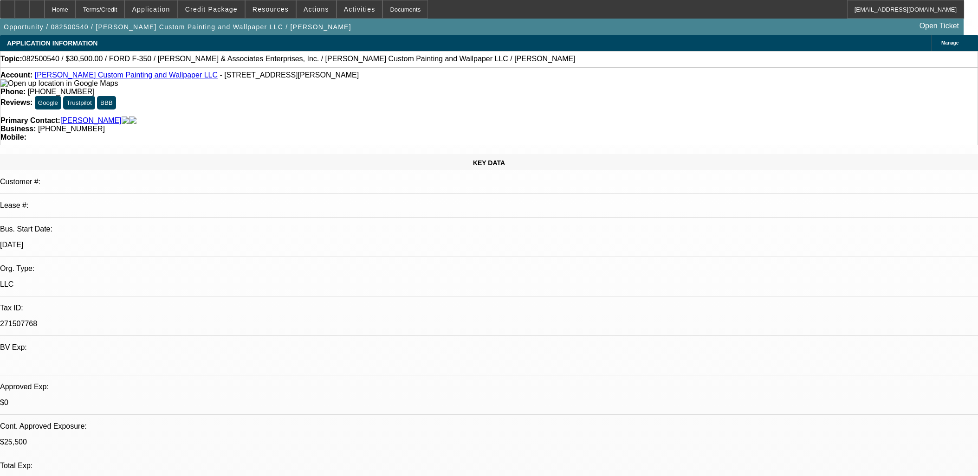
select select "0"
select select "3"
select select "0.1"
select select "4"
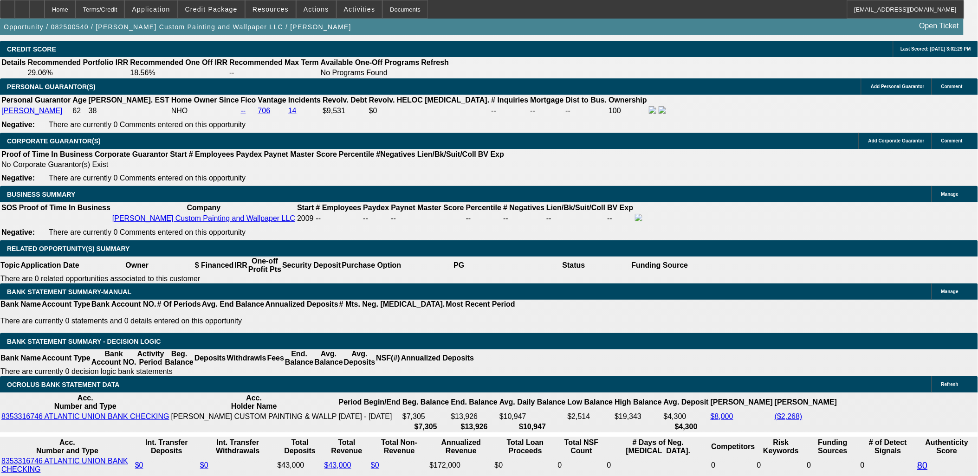
scroll to position [1392, 0]
